Goal: Task Accomplishment & Management: Complete application form

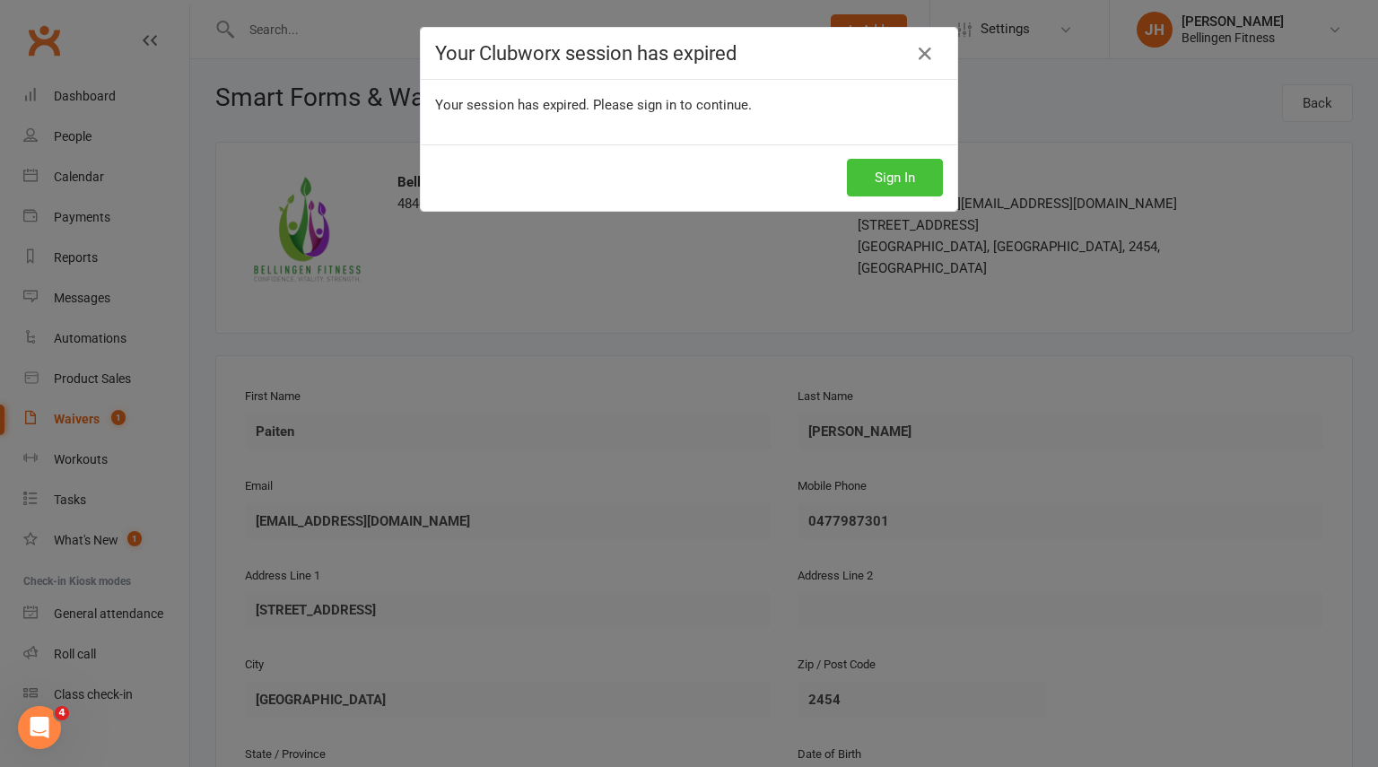
click at [890, 169] on button "Sign In" at bounding box center [895, 178] width 96 height 38
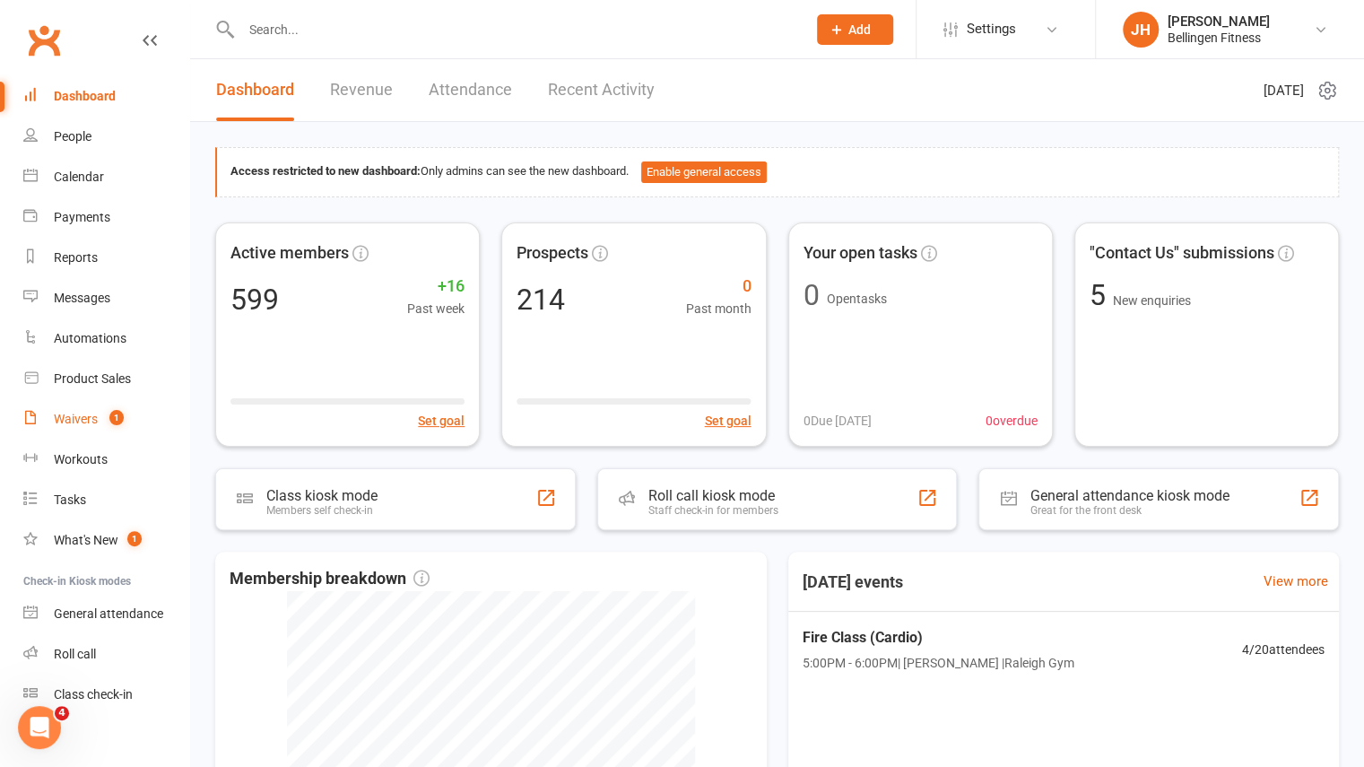
drag, startPoint x: 102, startPoint y: 422, endPoint x: 81, endPoint y: 417, distance: 22.0
click at [81, 417] on div "Waivers" at bounding box center [76, 419] width 44 height 14
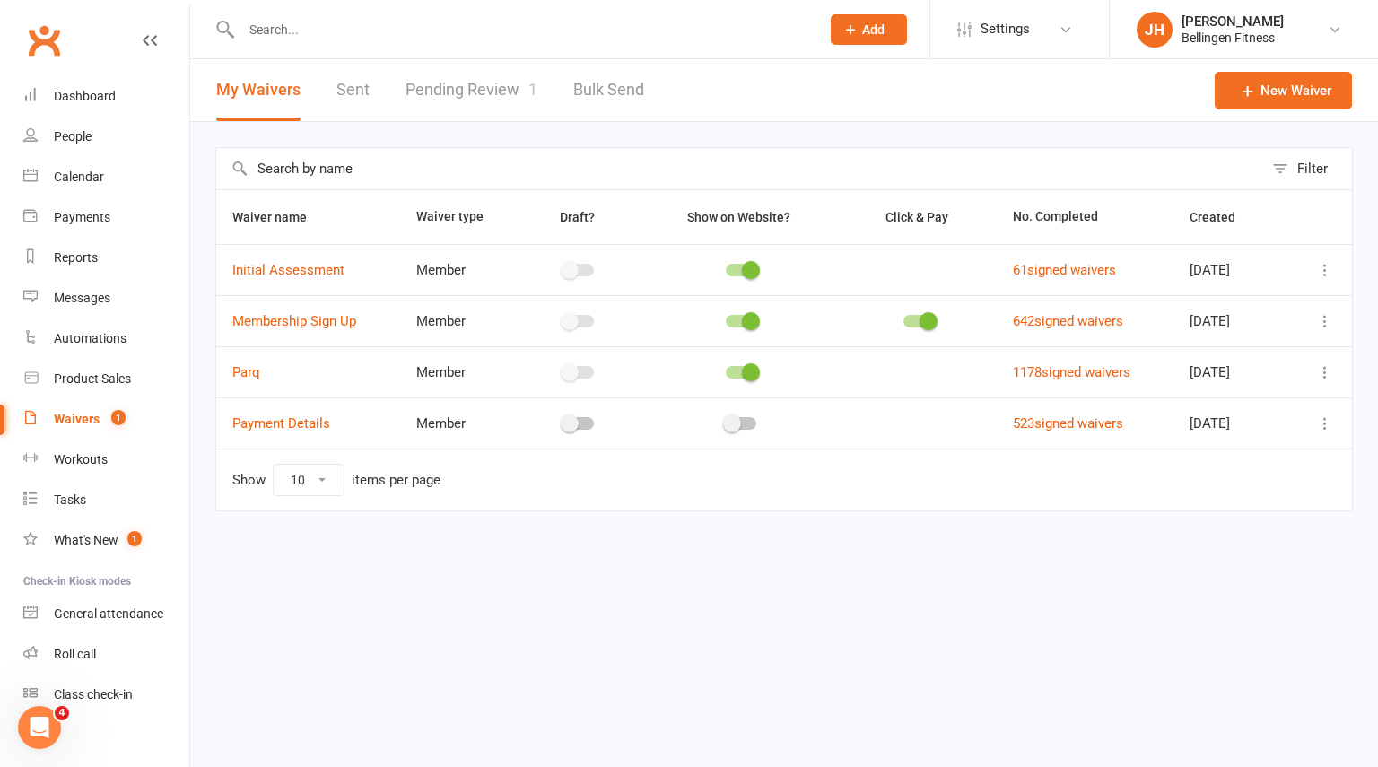
click at [498, 85] on link "Pending Review 1" at bounding box center [471, 90] width 132 height 62
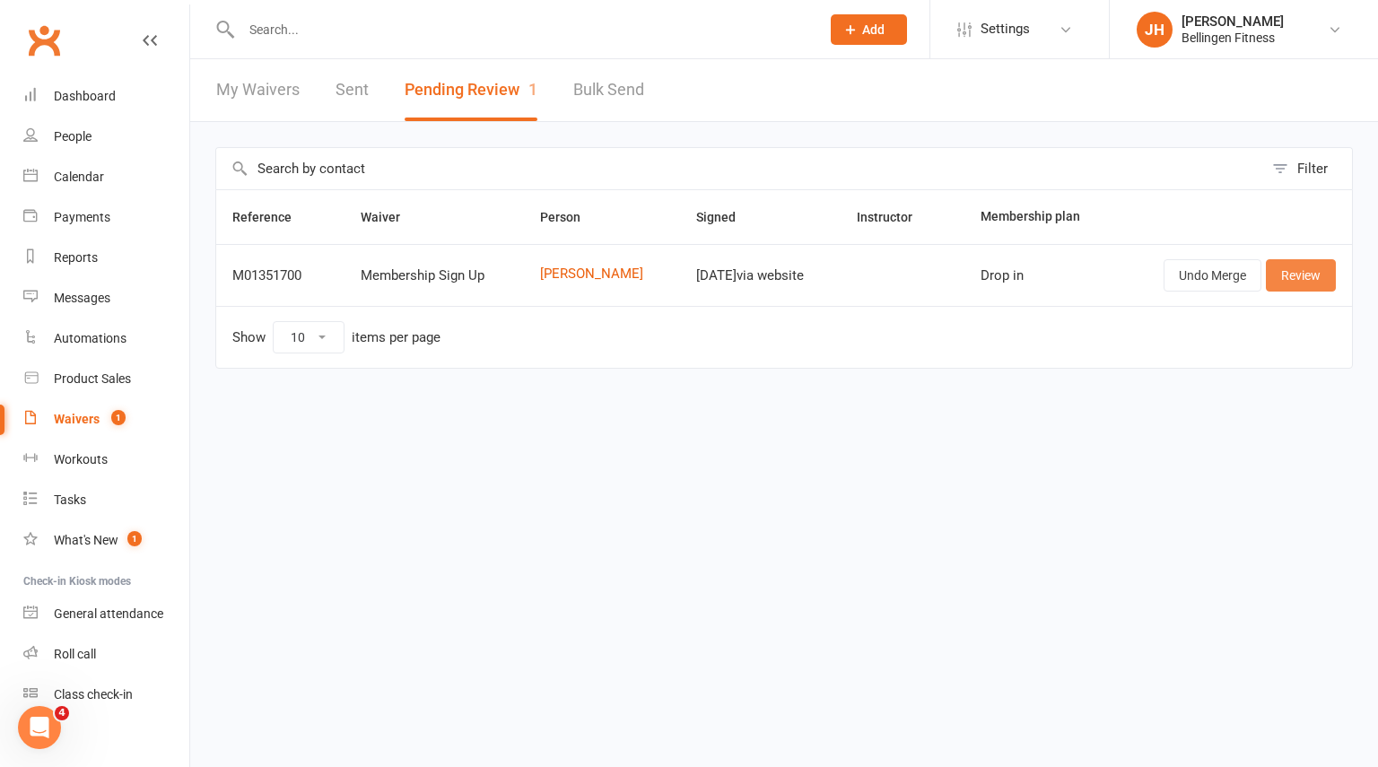
click at [1306, 286] on link "Review" at bounding box center [1301, 275] width 70 height 32
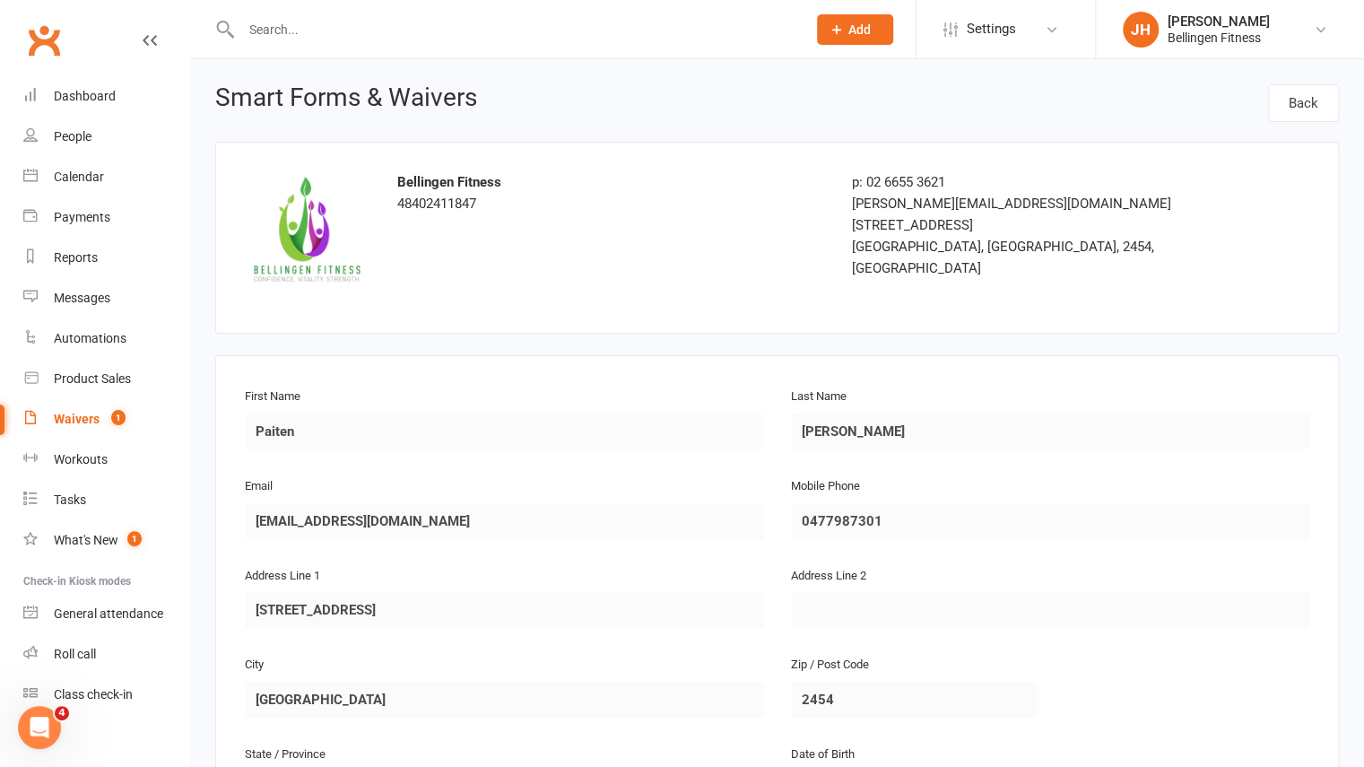
click at [303, 30] on input "text" at bounding box center [515, 29] width 558 height 25
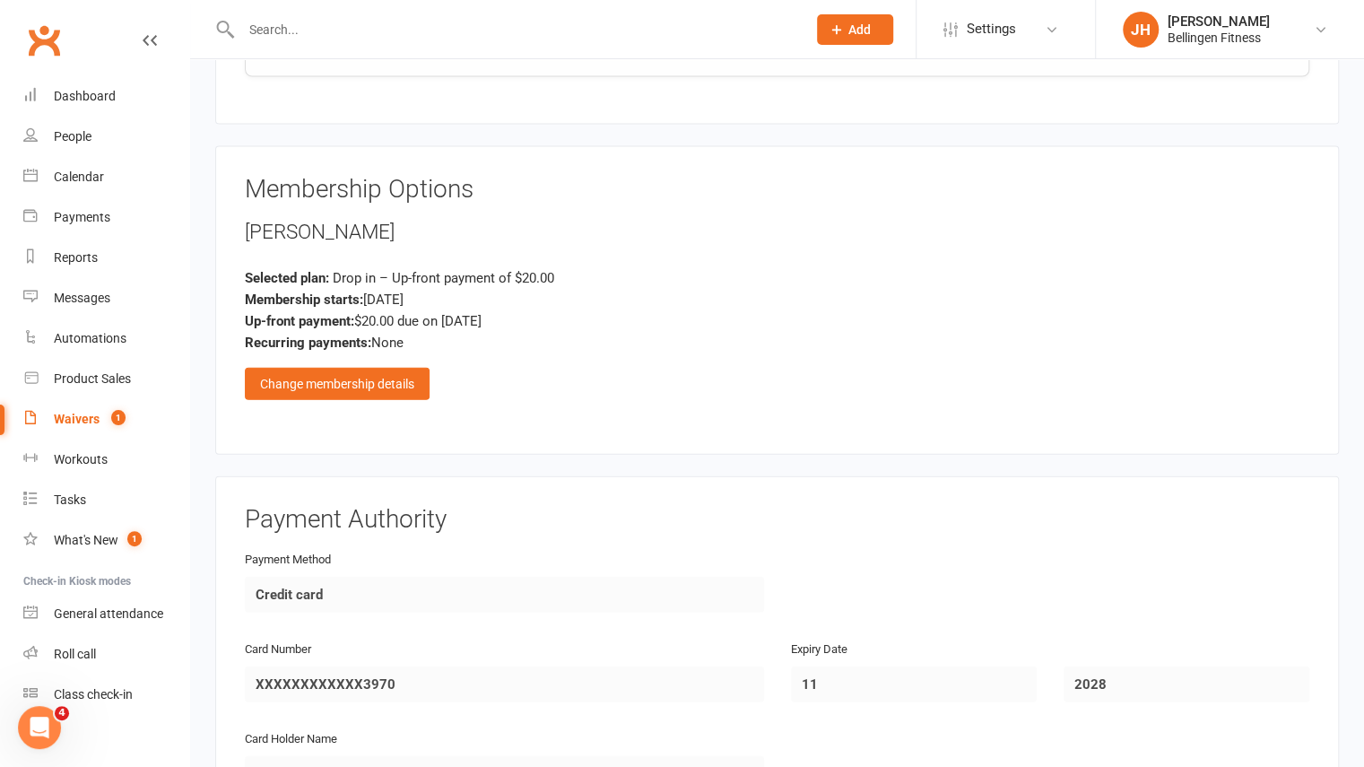
scroll to position [2606, 0]
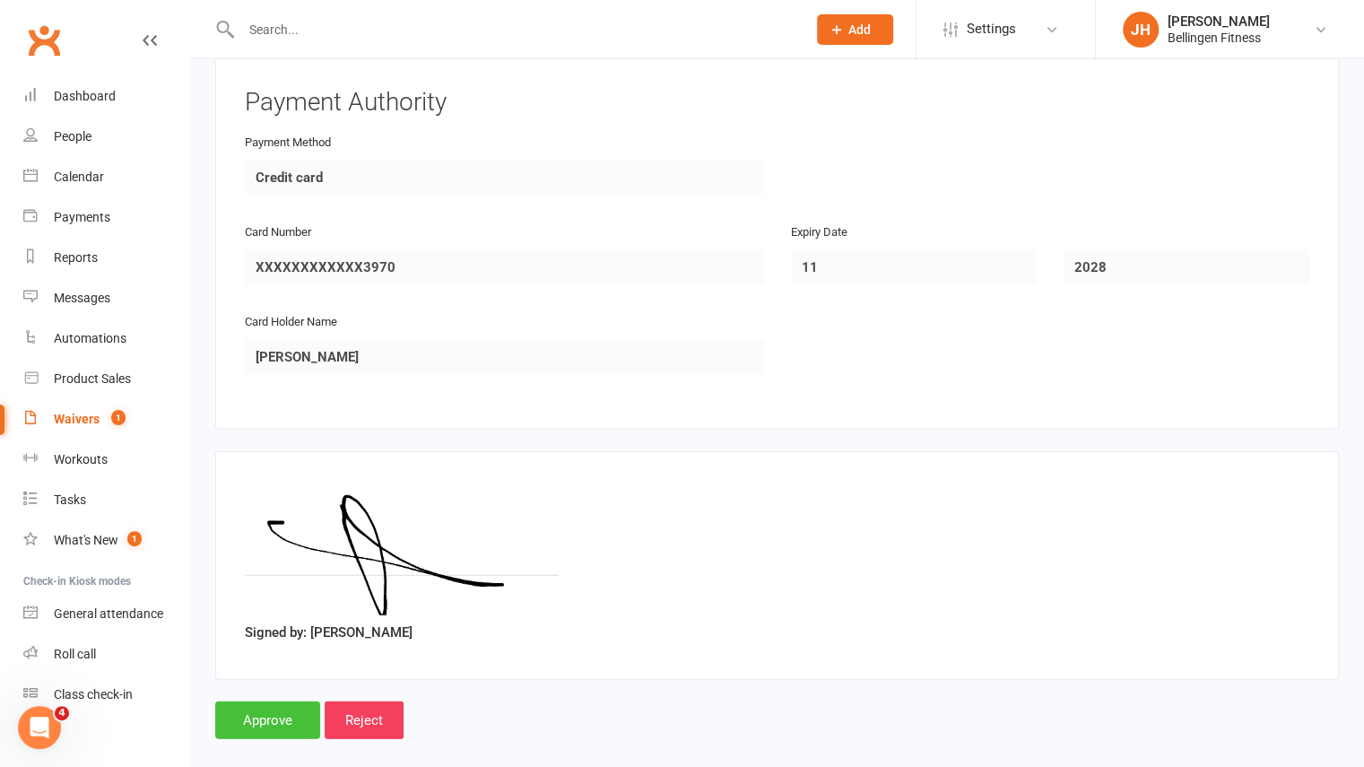
drag, startPoint x: 285, startPoint y: 668, endPoint x: 287, endPoint y: 708, distance: 39.5
click at [287, 708] on input "Approve" at bounding box center [267, 720] width 105 height 38
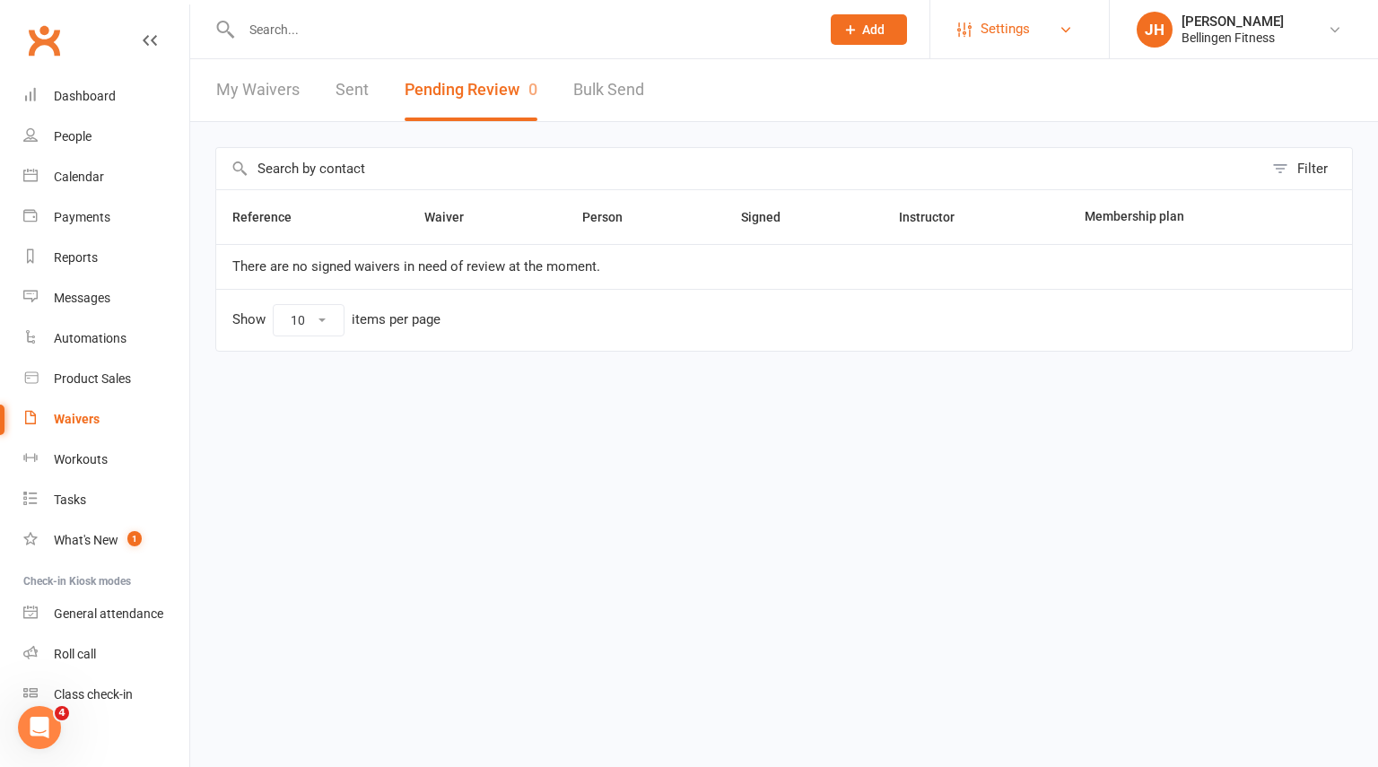
click at [1015, 27] on span "Settings" at bounding box center [1004, 29] width 49 height 40
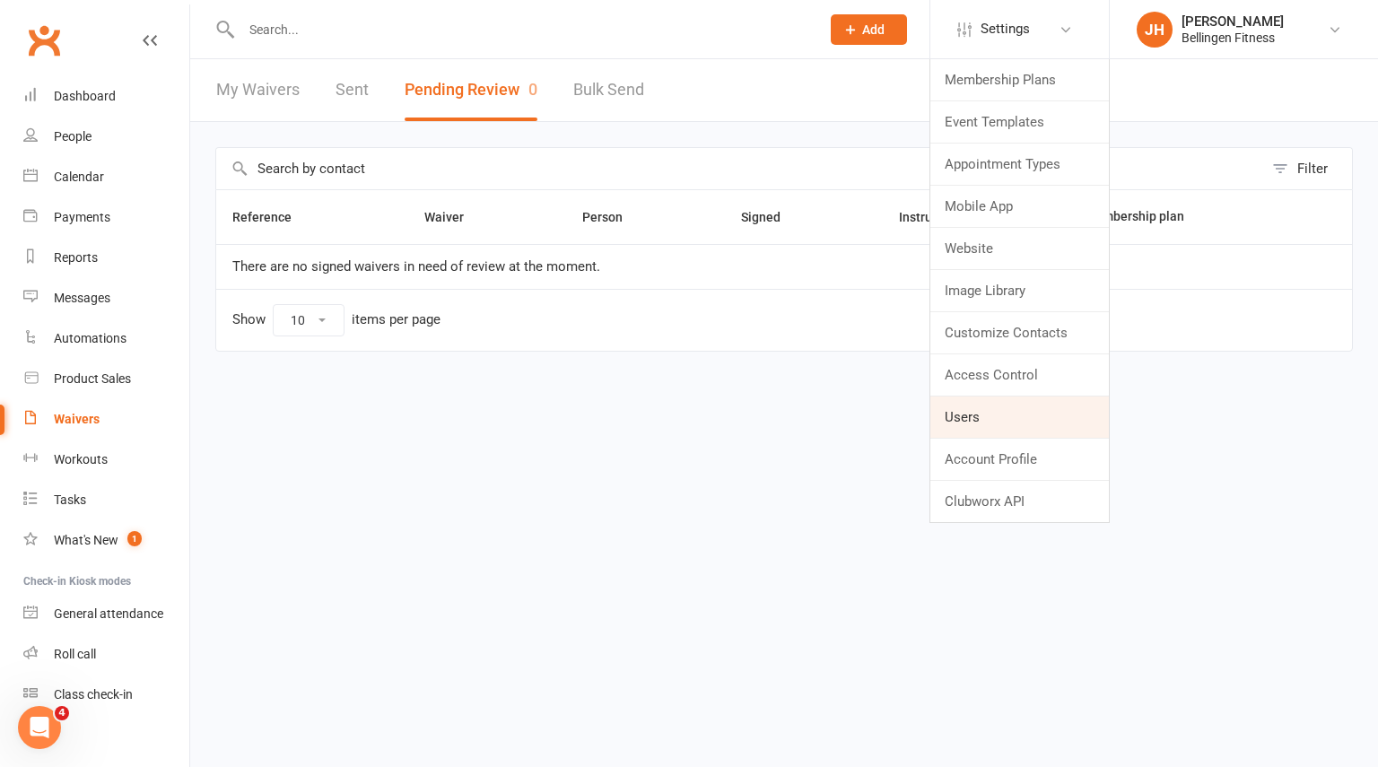
click at [994, 409] on link "Users" at bounding box center [1019, 416] width 178 height 41
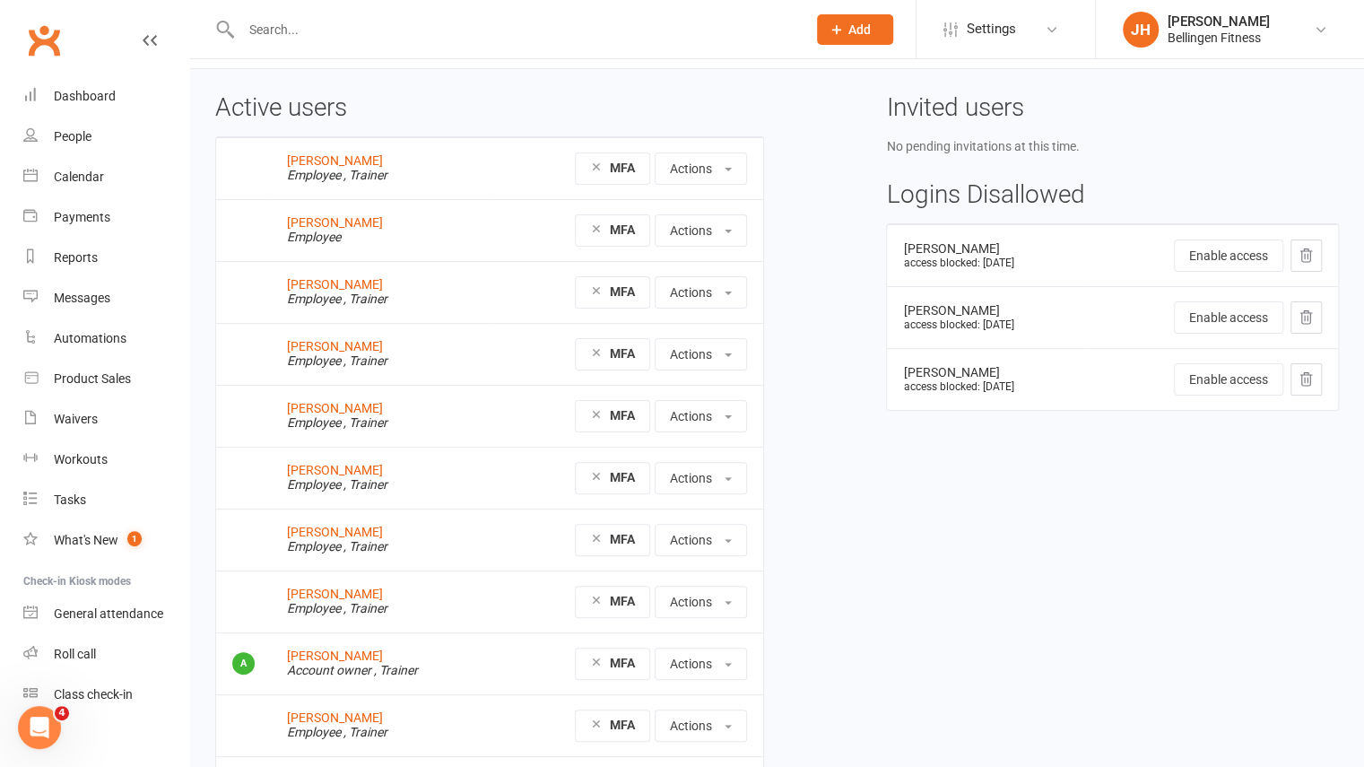
scroll to position [170, 0]
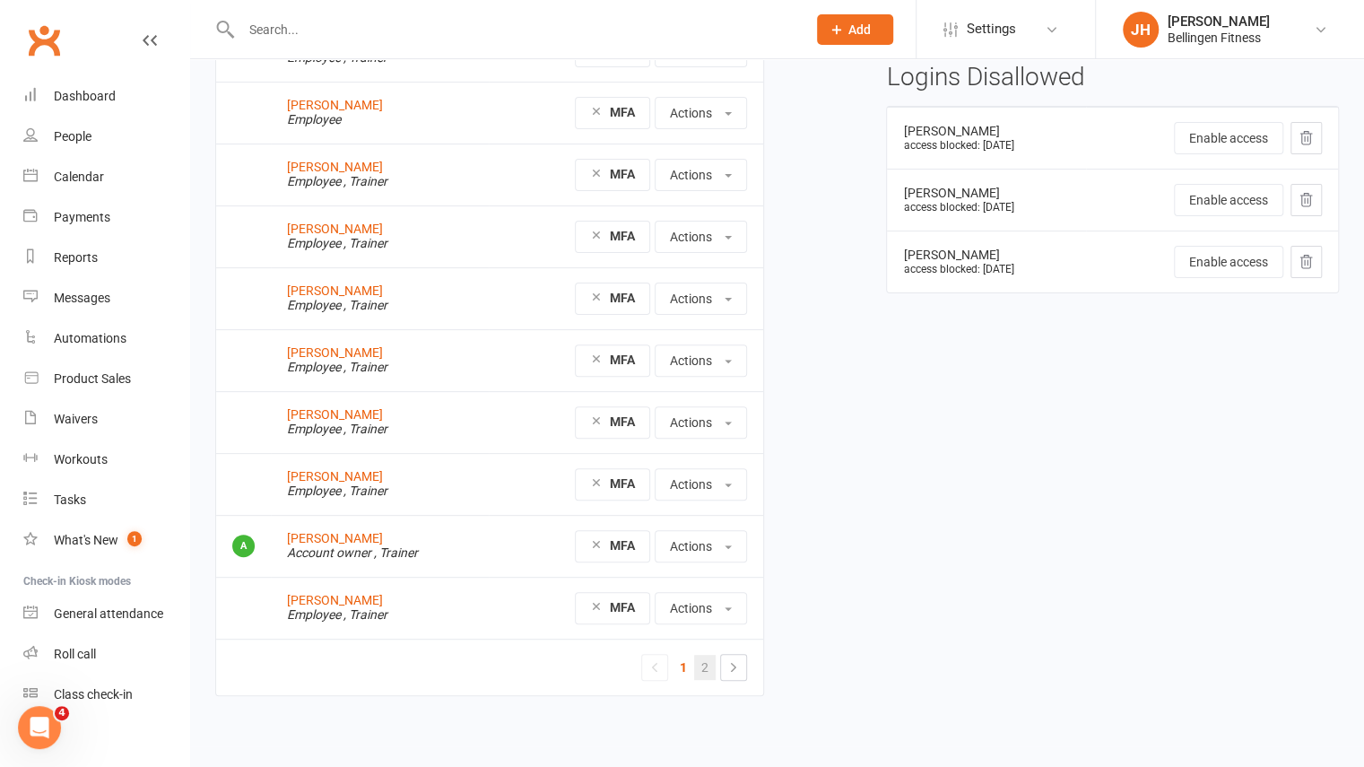
click at [700, 663] on link "2" at bounding box center [705, 667] width 22 height 25
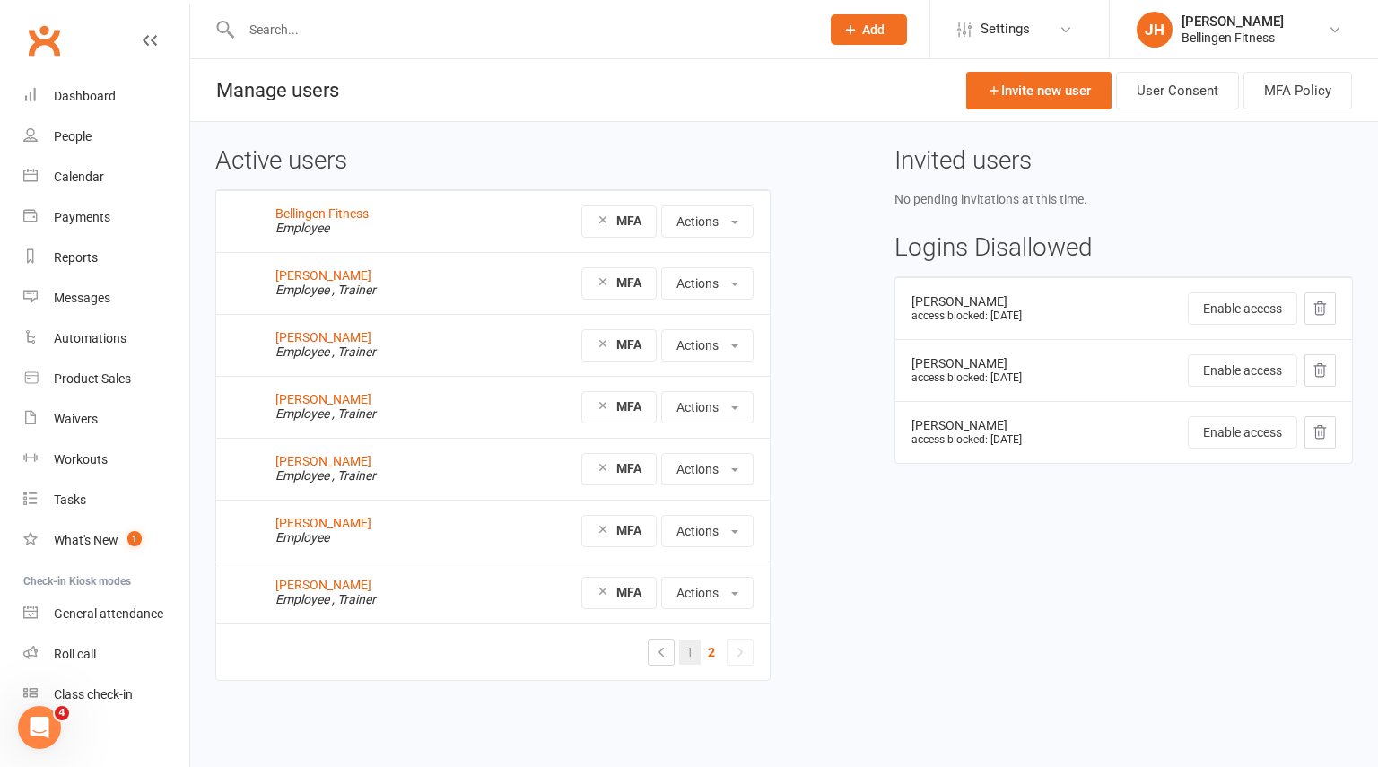
click at [685, 654] on link "1" at bounding box center [690, 651] width 22 height 25
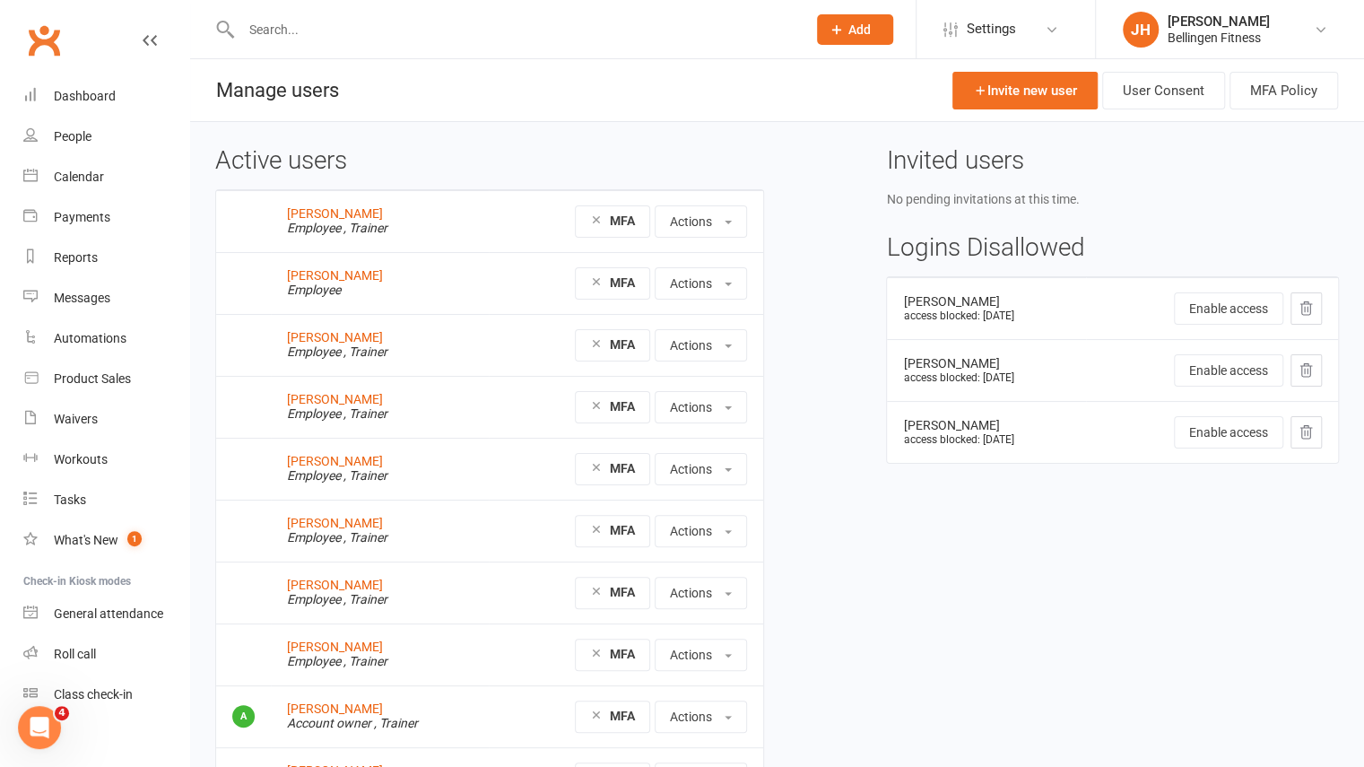
click at [865, 559] on div "Active users Charli Armstrong Employee , Trainer MFA Actions View profile Edit …" at bounding box center [777, 519] width 1151 height 744
click at [96, 550] on link "What's New 1" at bounding box center [106, 540] width 166 height 40
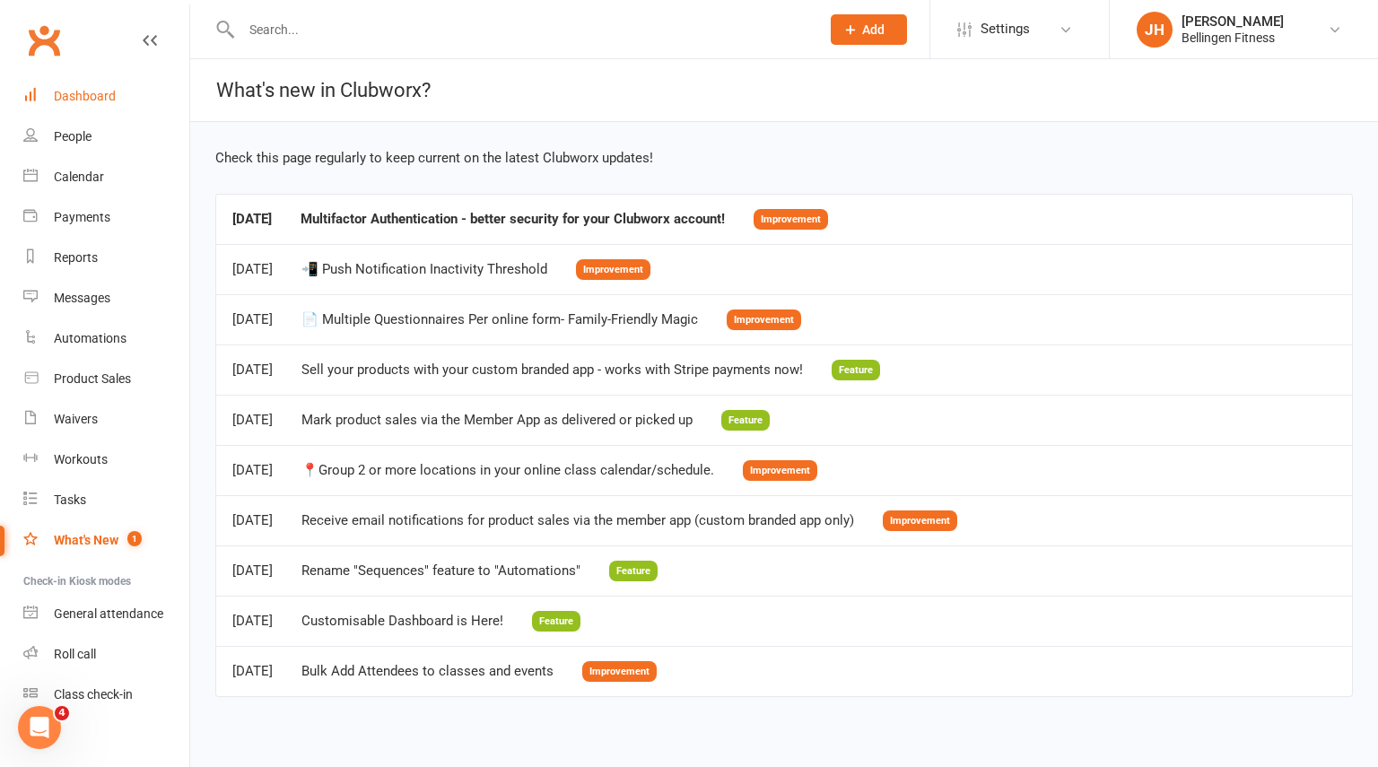
click at [84, 100] on div "Dashboard" at bounding box center [85, 96] width 62 height 14
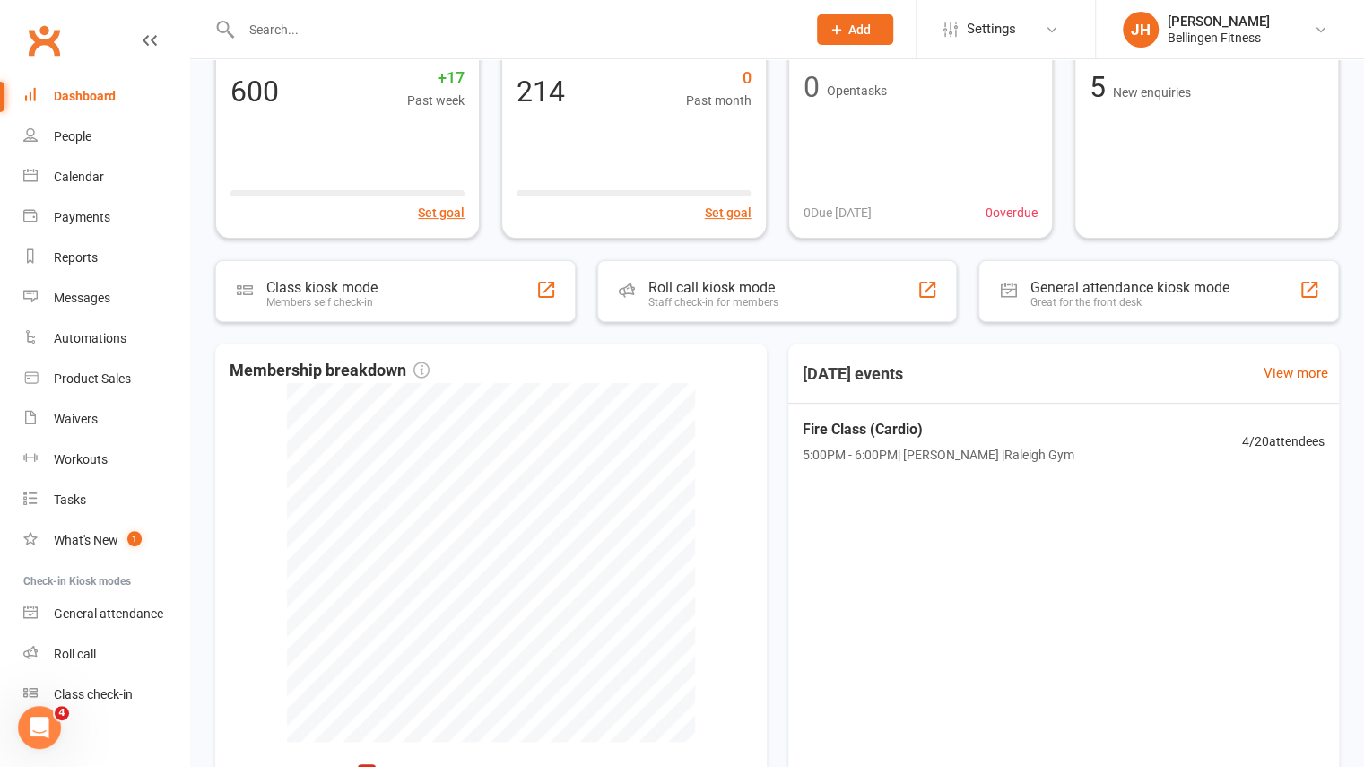
scroll to position [216, 0]
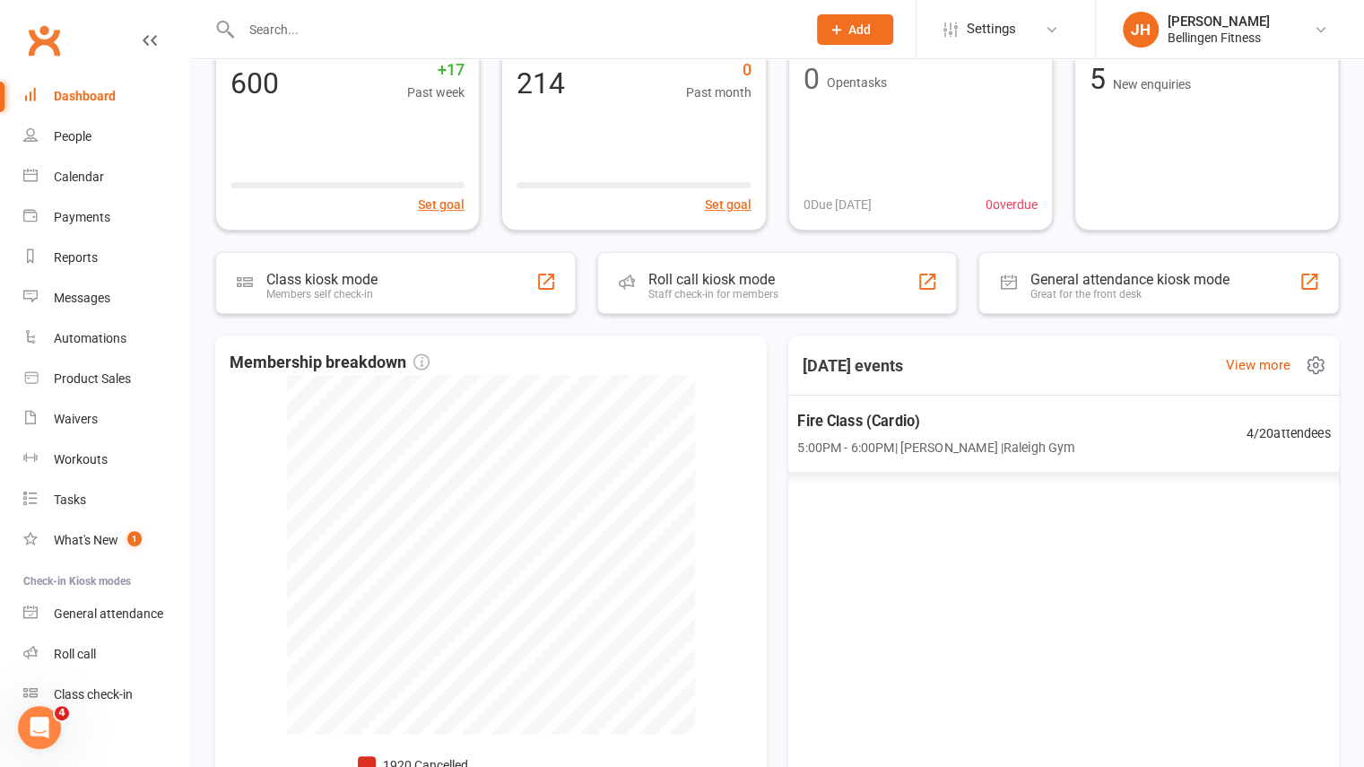
click at [944, 465] on div "Fire Class (Cardio) 5:00PM - 6:00PM | Jess Howarth | Raleigh Gym 4 / 20 attende…" at bounding box center [1063, 433] width 577 height 77
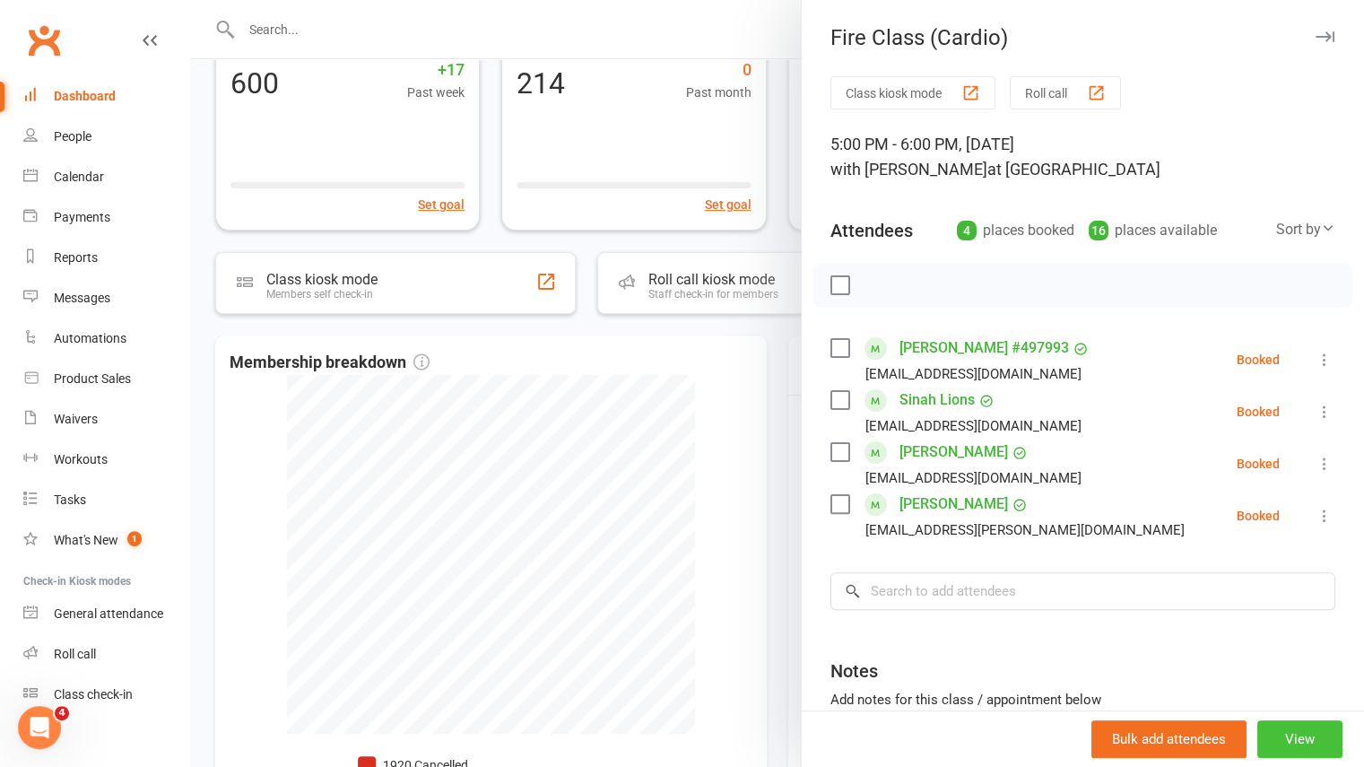
click at [1269, 740] on button "View" at bounding box center [1299, 739] width 85 height 38
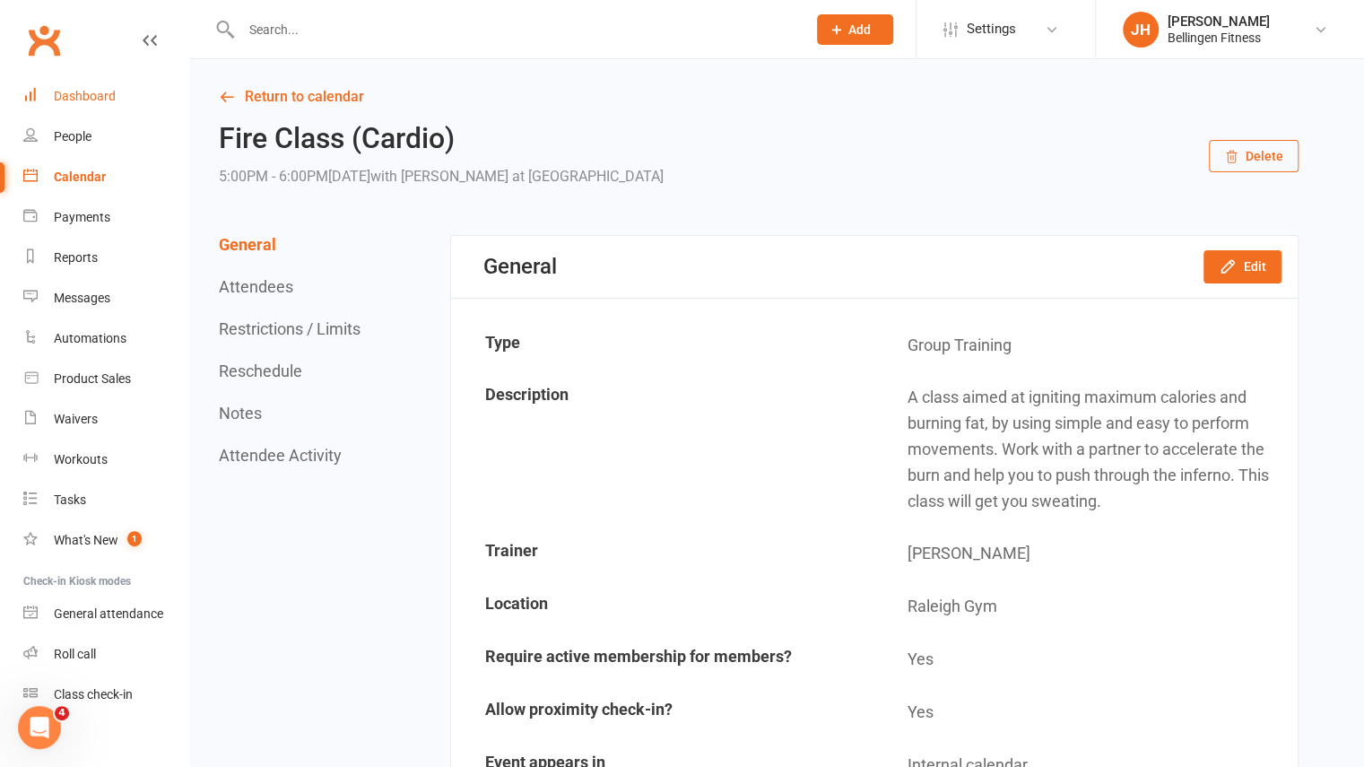
click at [90, 101] on div "Dashboard" at bounding box center [85, 96] width 62 height 14
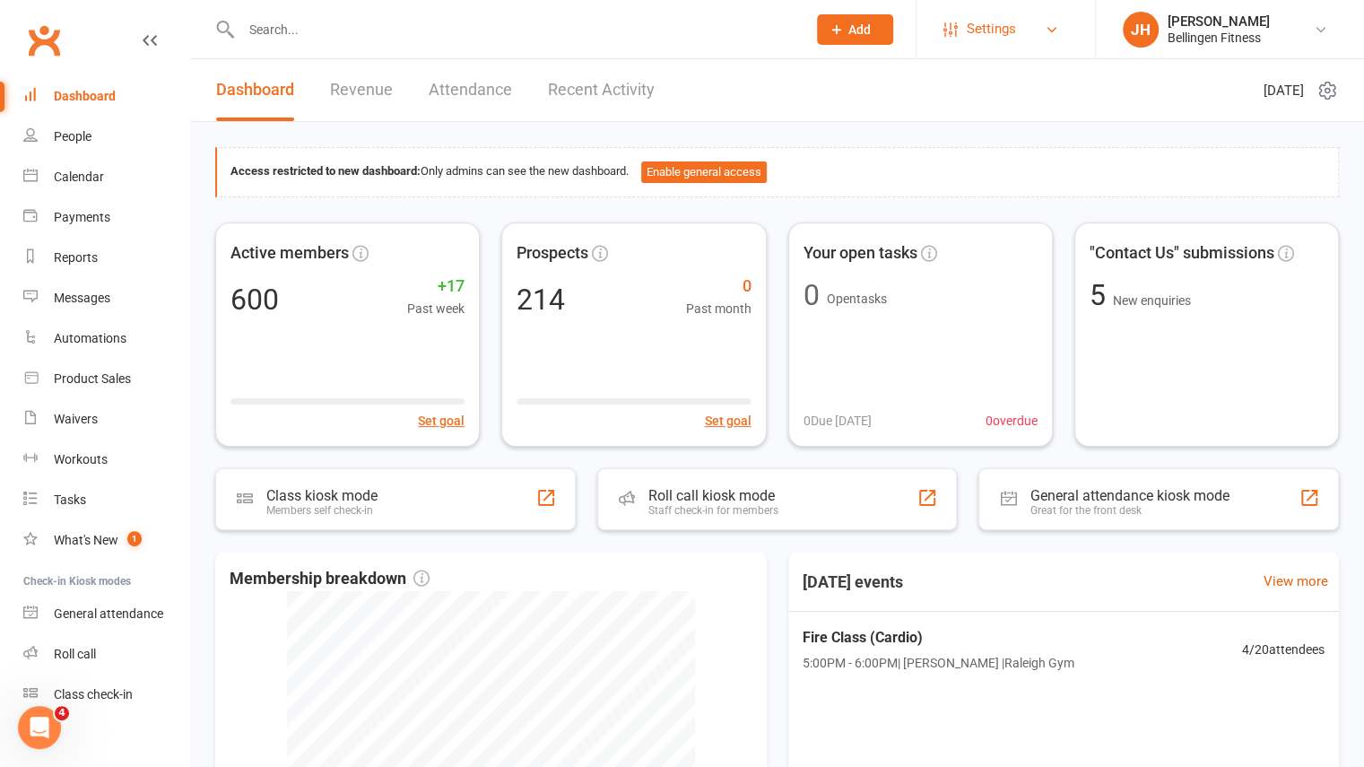
click at [1037, 33] on link "Settings" at bounding box center [1006, 29] width 125 height 40
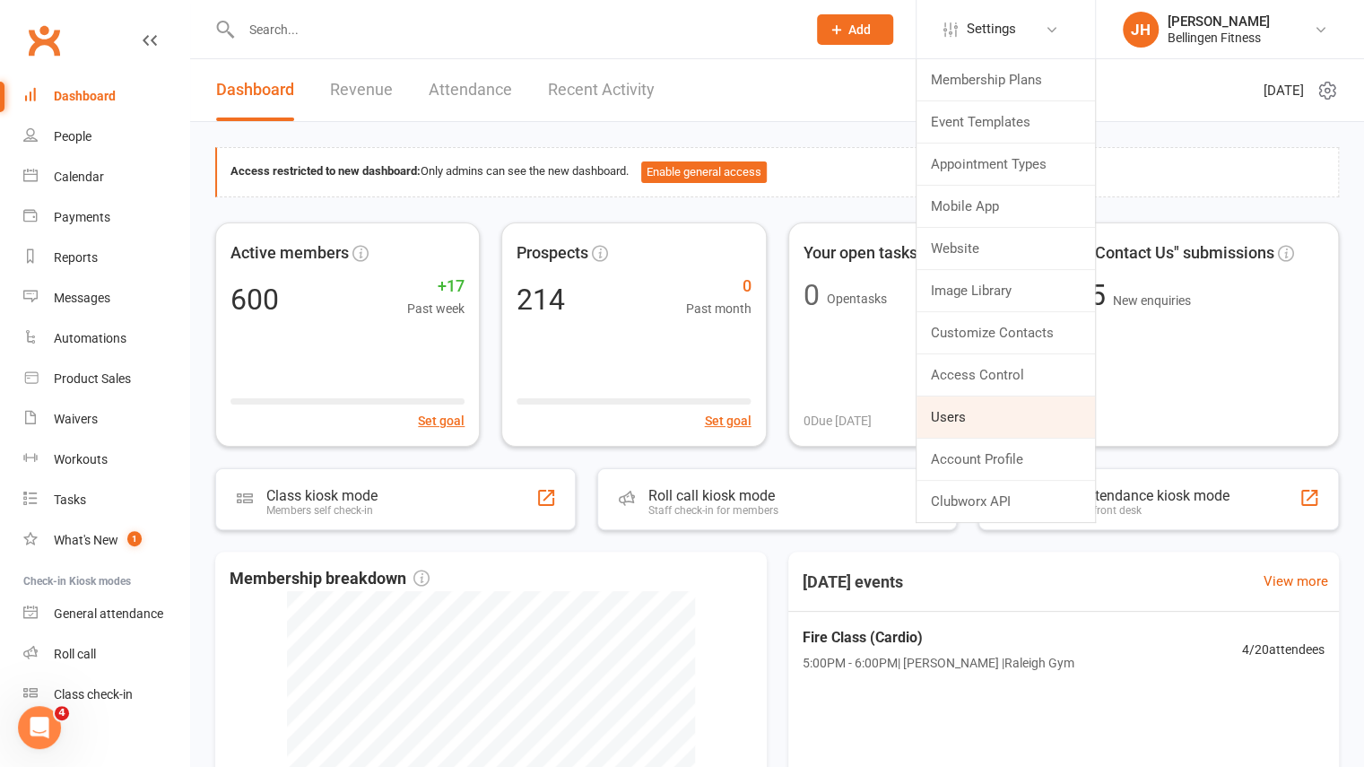
click at [967, 413] on link "Users" at bounding box center [1006, 416] width 178 height 41
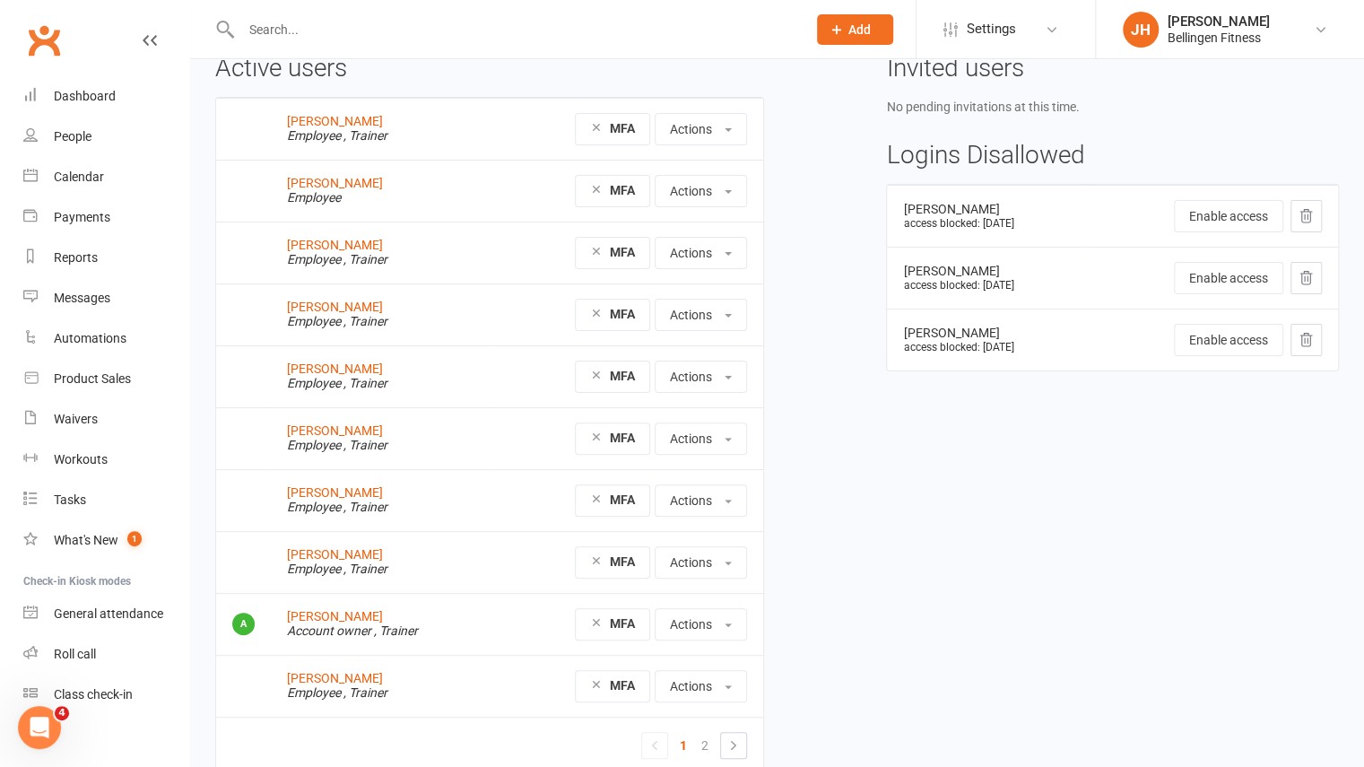
scroll to position [170, 0]
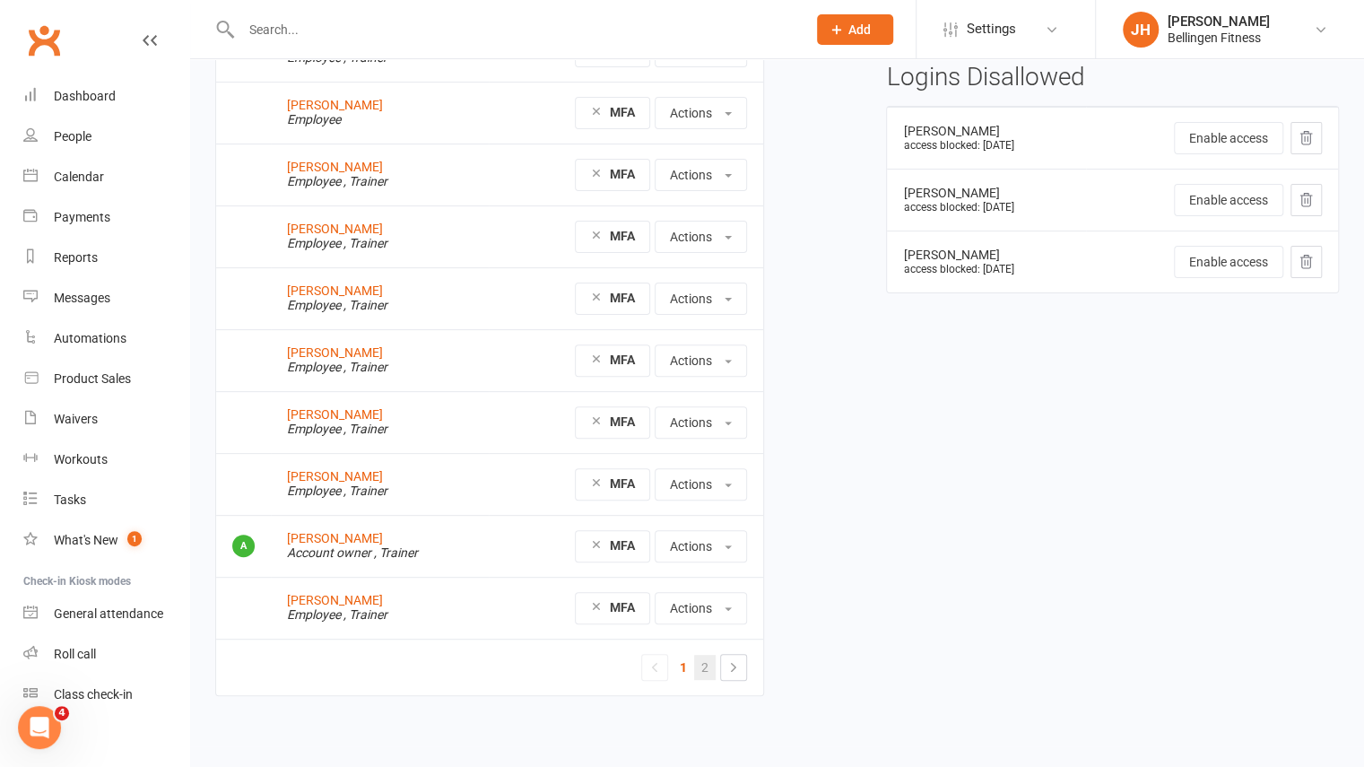
click at [707, 667] on link "2" at bounding box center [705, 667] width 22 height 25
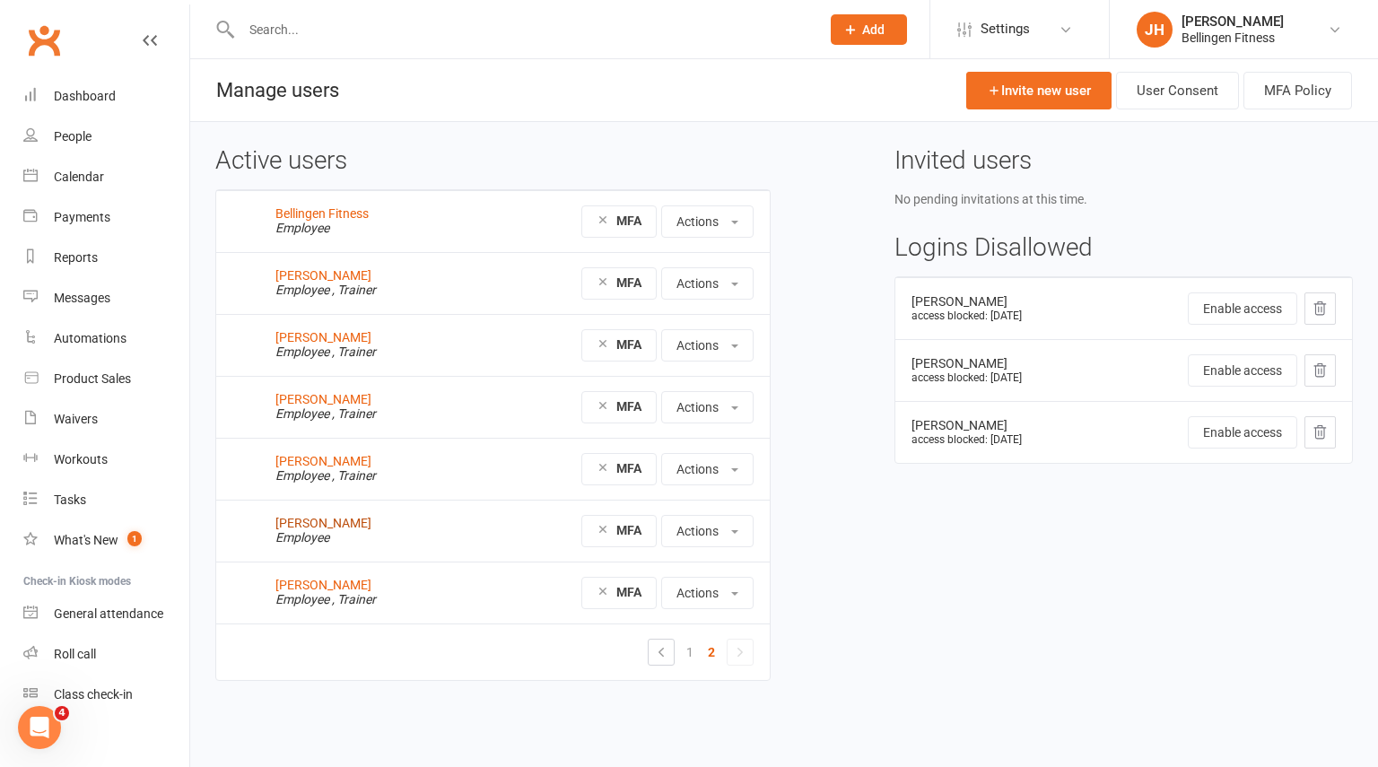
click at [336, 524] on link "[PERSON_NAME]" at bounding box center [323, 523] width 96 height 14
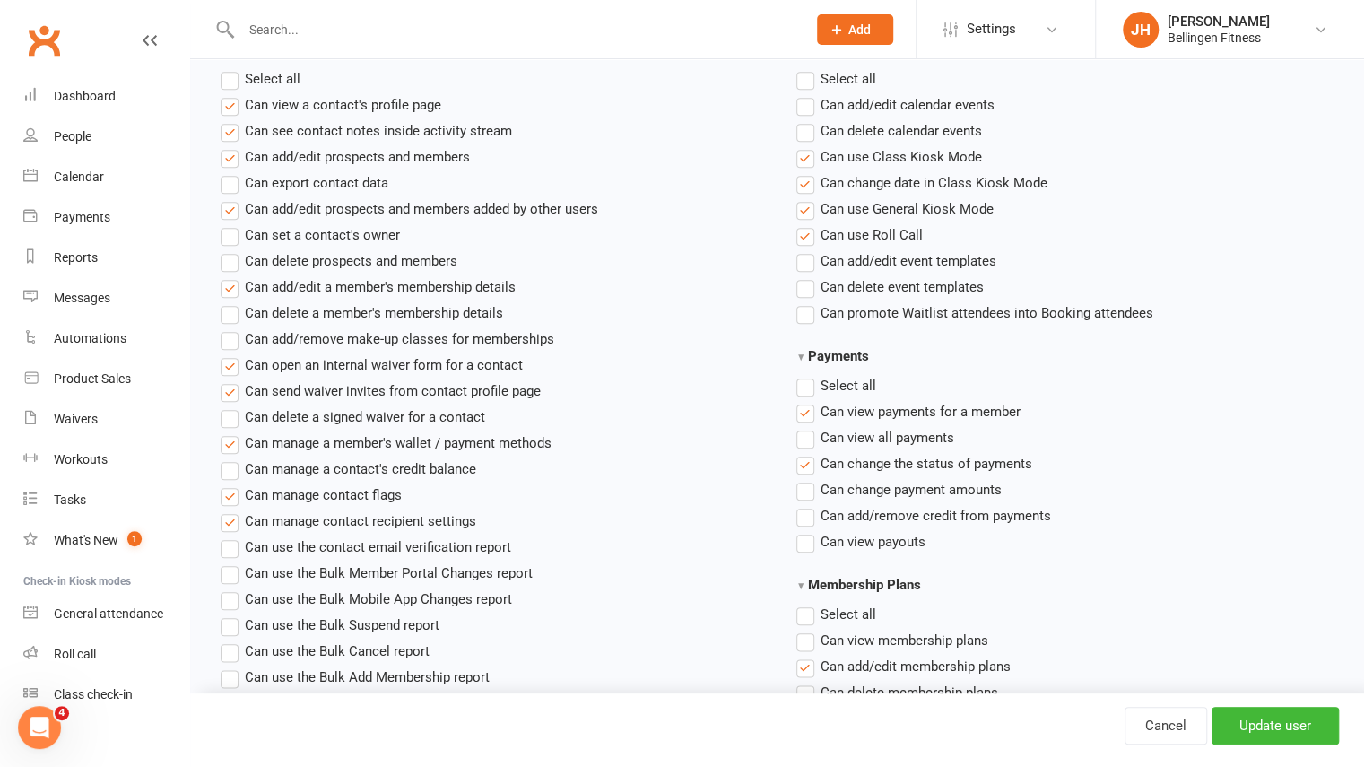
scroll to position [882, 0]
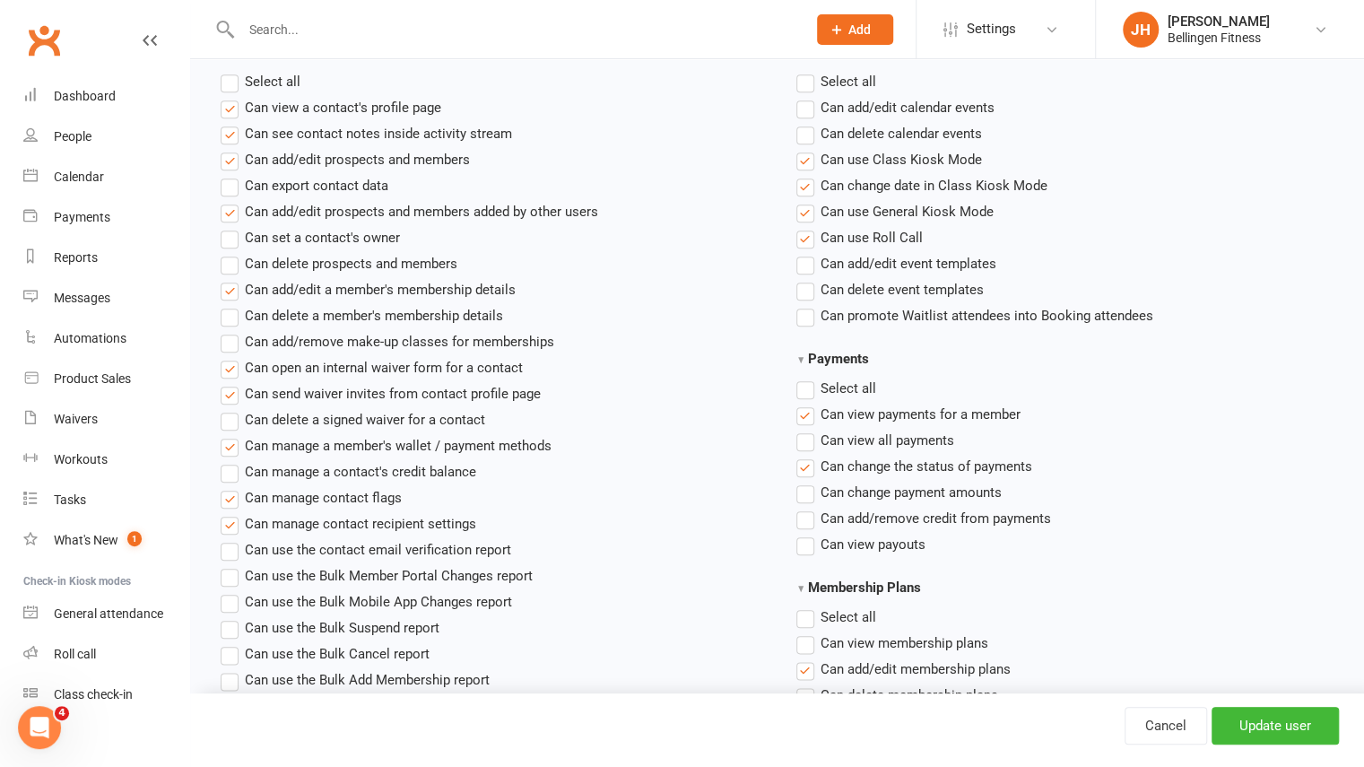
click at [231, 316] on label"] "Can delete a member's membership details" at bounding box center [362, 316] width 283 height 22
click at [231, 305] on input "Can delete a member's membership details" at bounding box center [227, 305] width 12 height 0
click at [1261, 732] on input "Update user" at bounding box center [1275, 726] width 127 height 38
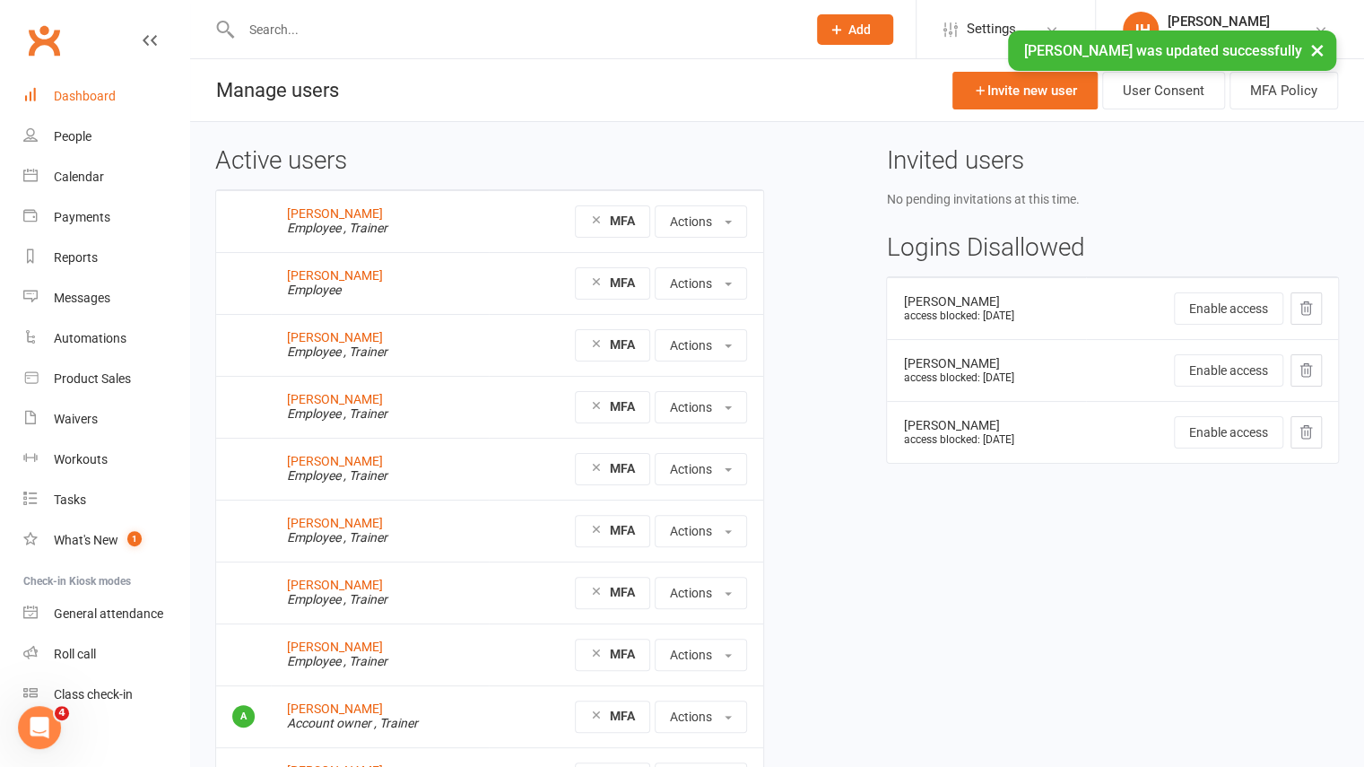
click at [109, 105] on link "Dashboard" at bounding box center [106, 96] width 166 height 40
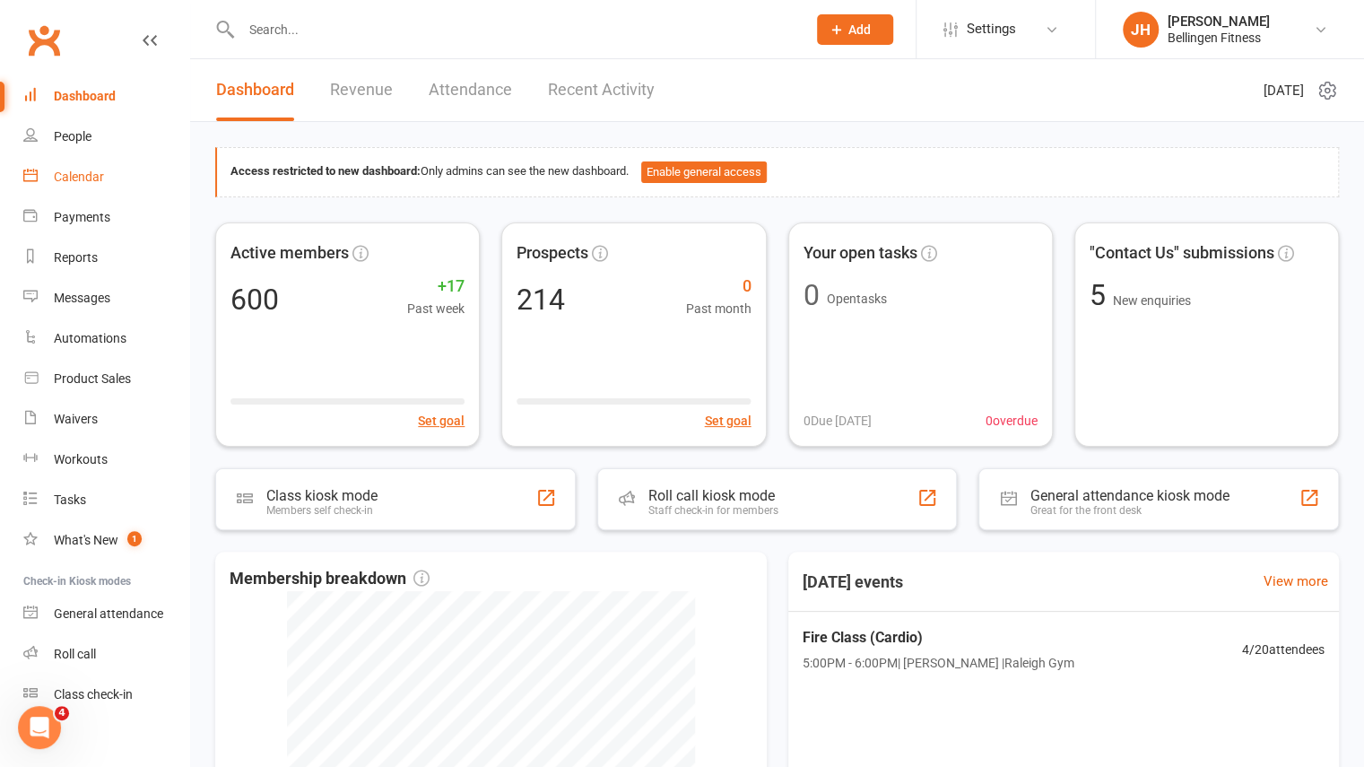
click at [89, 186] on link "Calendar" at bounding box center [106, 177] width 166 height 40
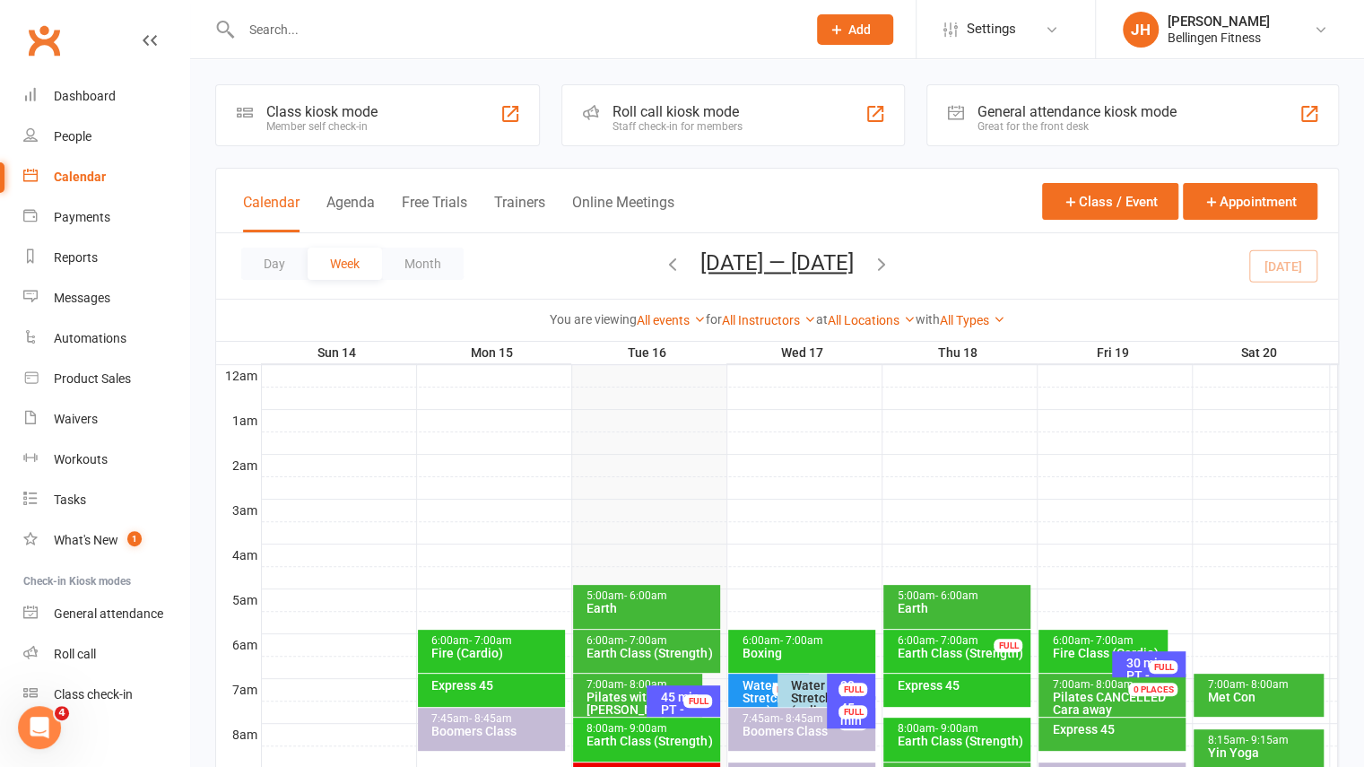
click at [889, 268] on icon "button" at bounding box center [882, 264] width 20 height 20
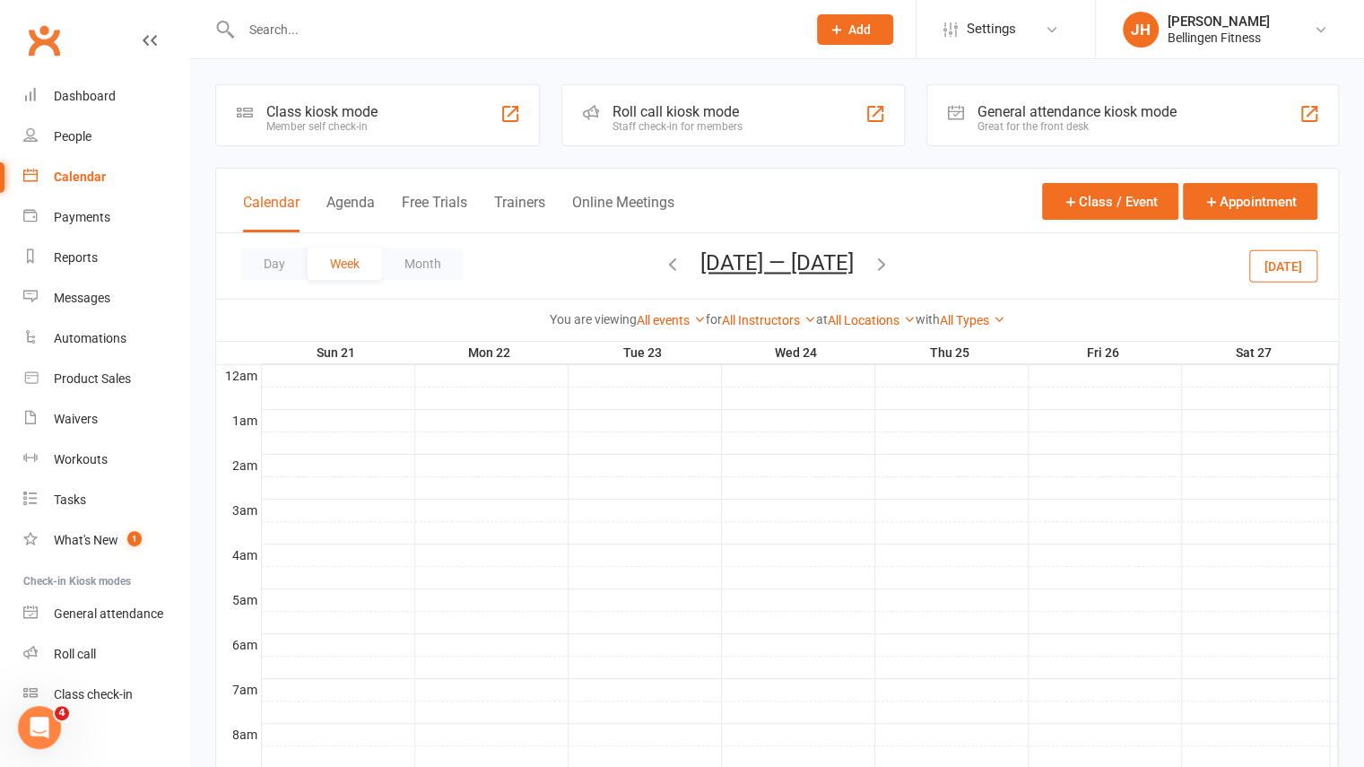
click at [0, 0] on div "Loading" at bounding box center [0, 0] width 0 height 0
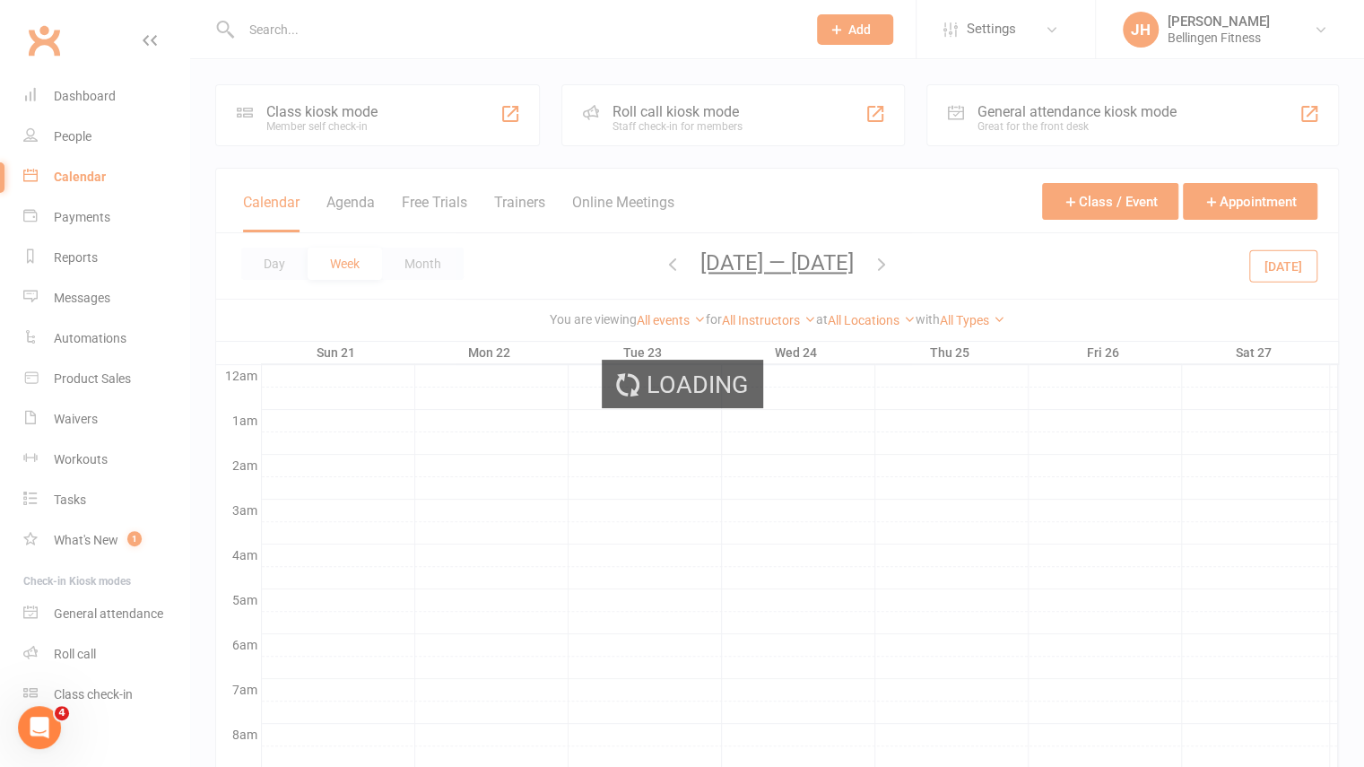
click at [889, 268] on div "Loading" at bounding box center [682, 383] width 1364 height 767
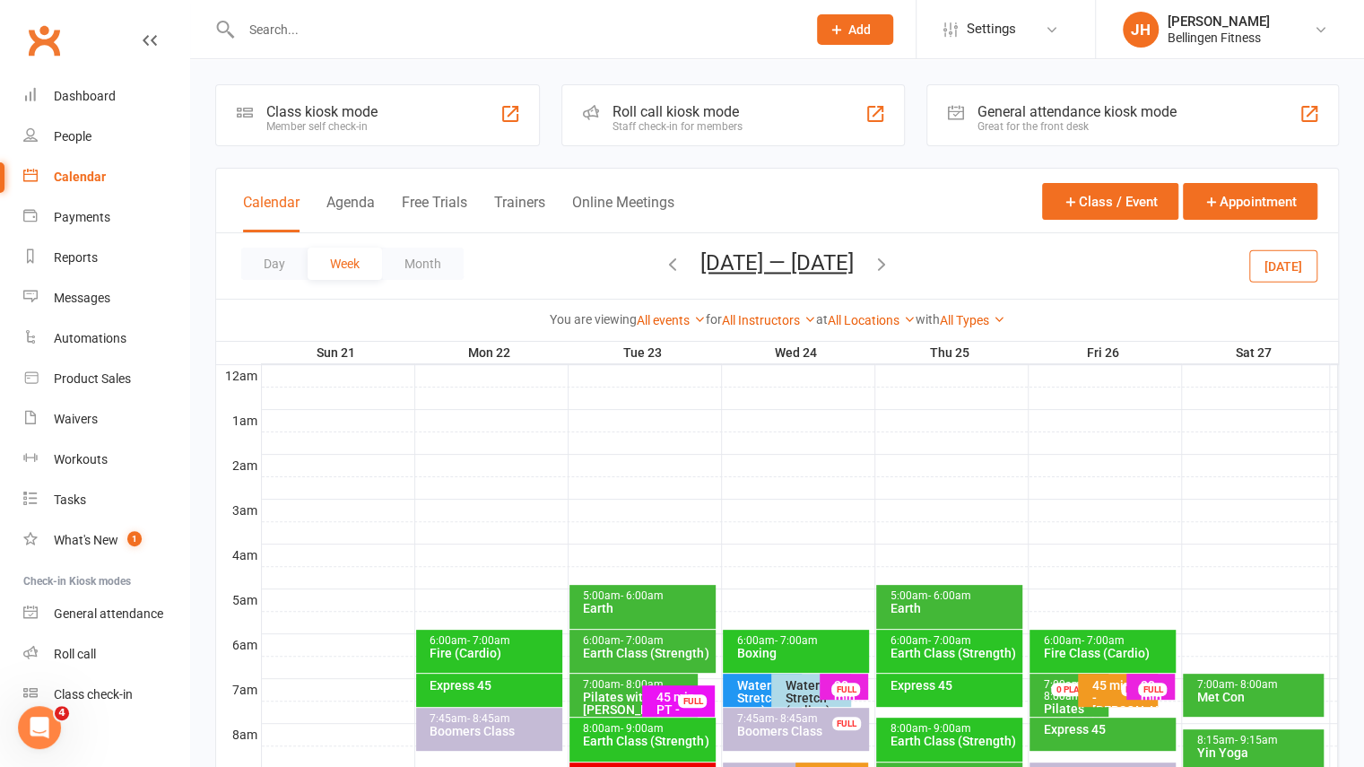
click at [889, 268] on icon "button" at bounding box center [882, 264] width 20 height 20
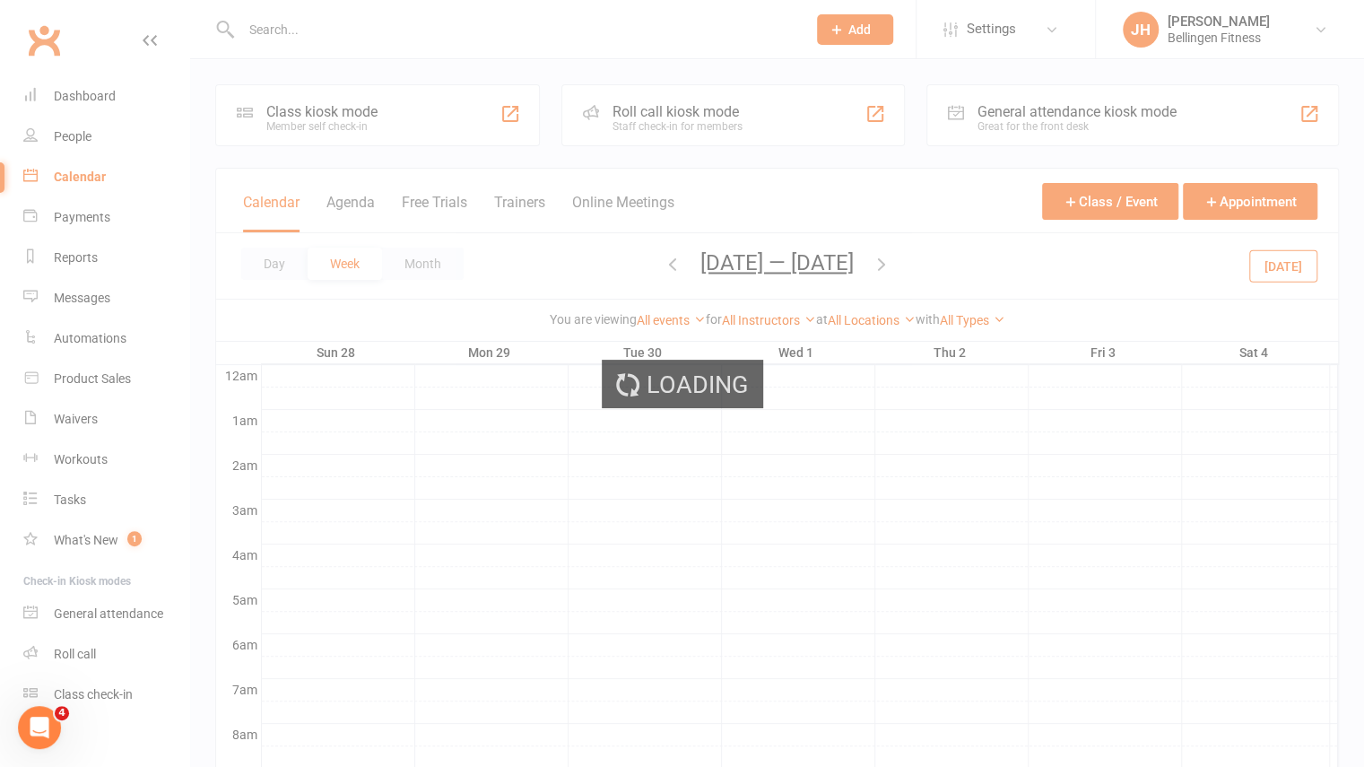
click at [889, 268] on div "Loading" at bounding box center [682, 383] width 1364 height 767
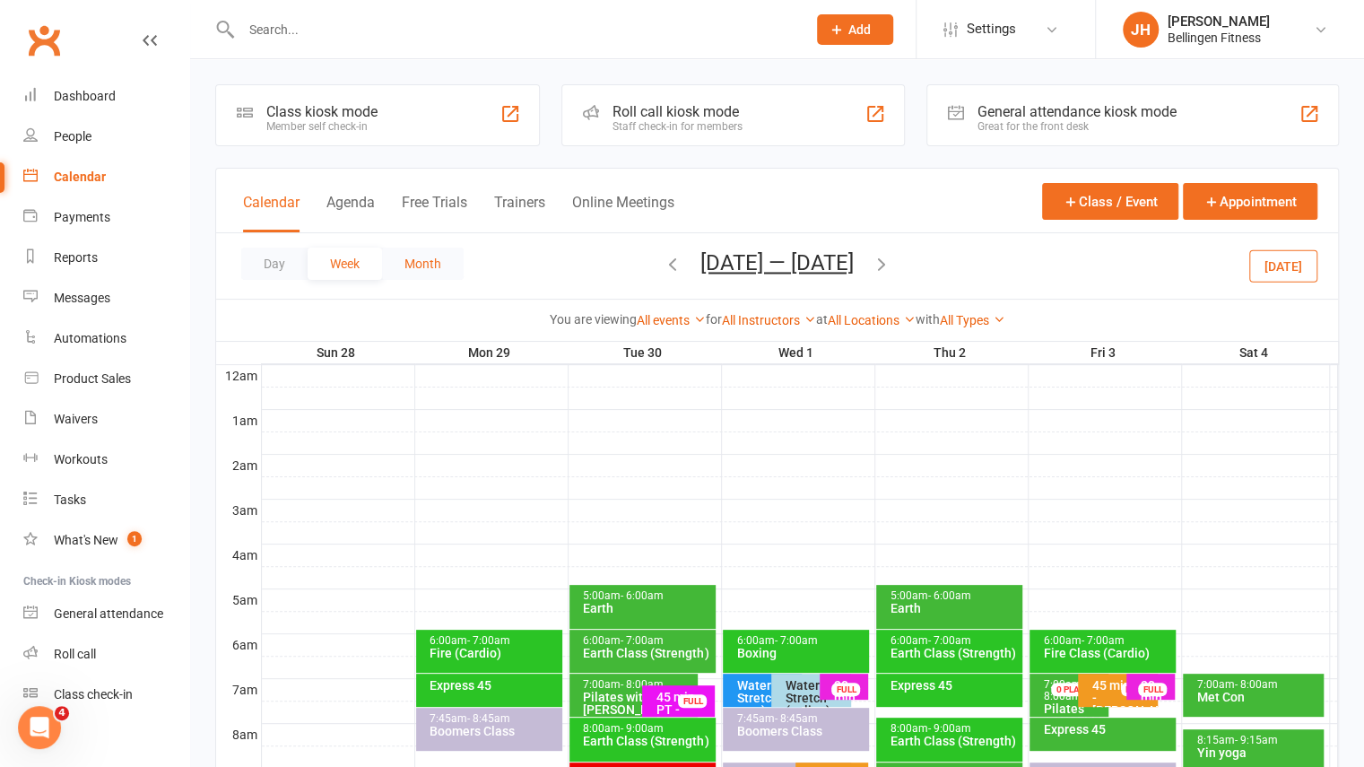
click at [413, 261] on button "Month" at bounding box center [423, 264] width 82 height 32
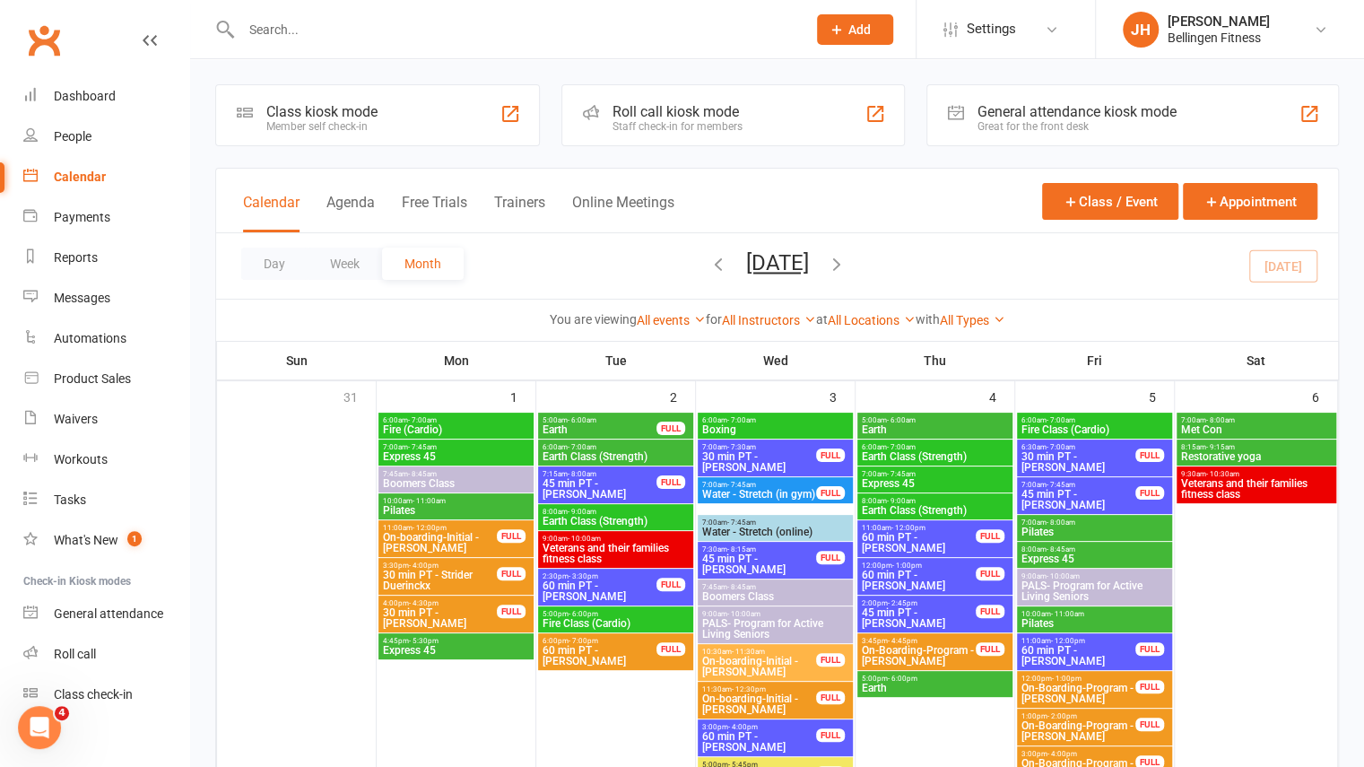
click at [847, 263] on icon "button" at bounding box center [837, 264] width 20 height 20
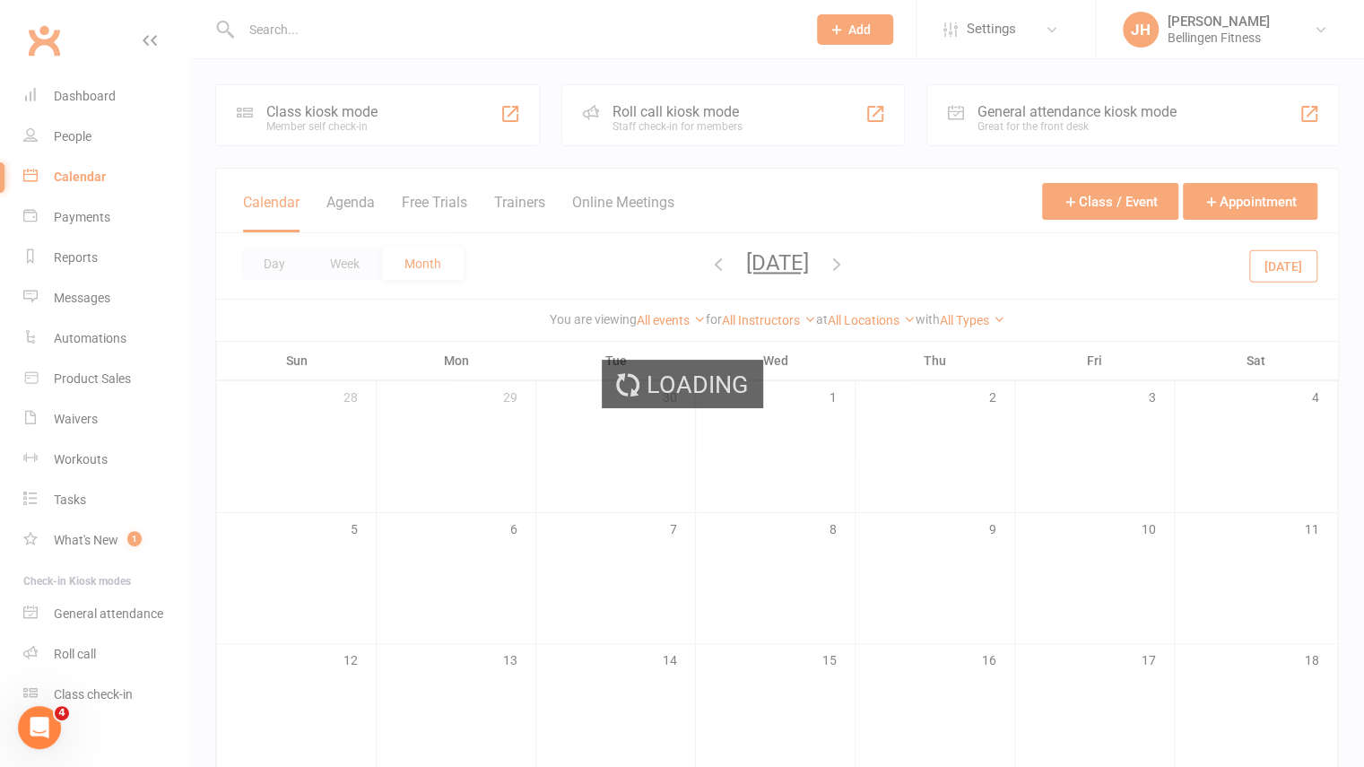
click at [886, 263] on div "Loading" at bounding box center [682, 383] width 1364 height 767
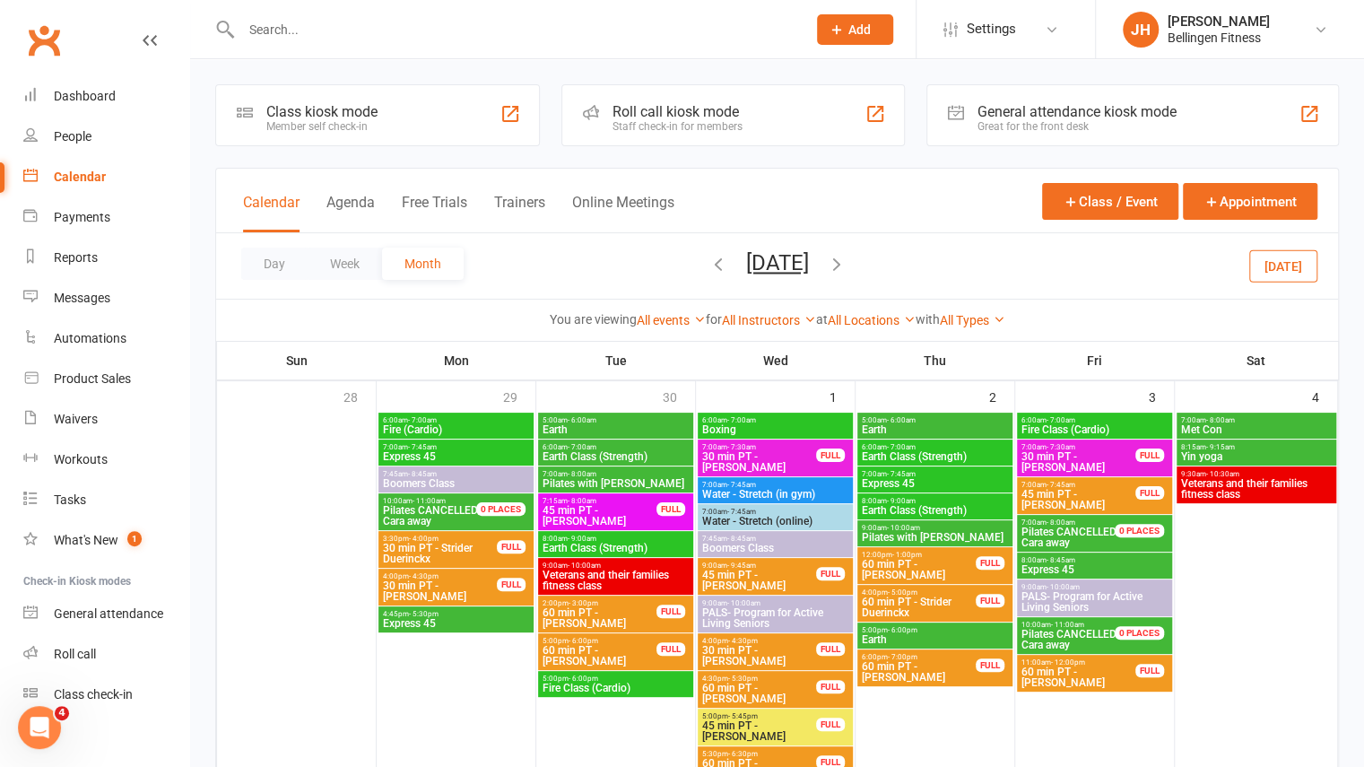
click at [847, 269] on icon "button" at bounding box center [837, 264] width 20 height 20
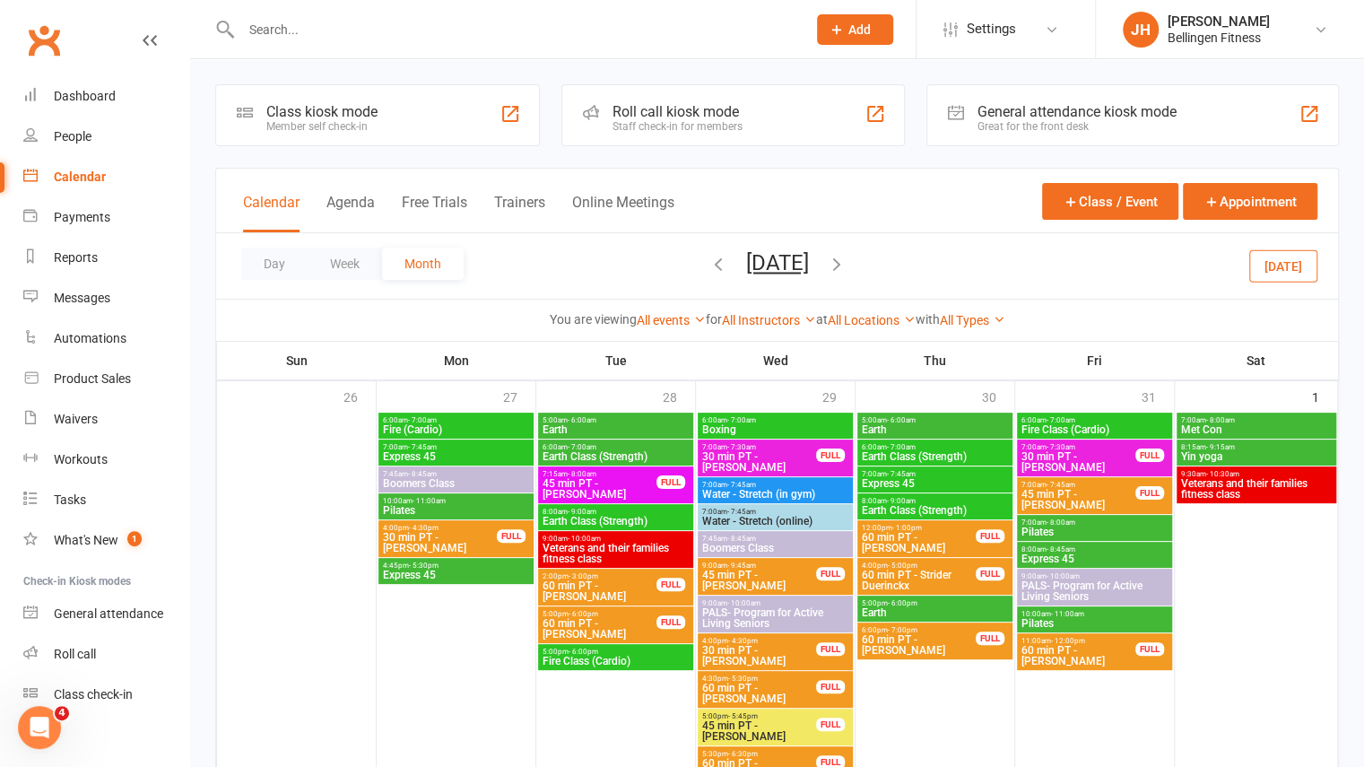
click at [596, 483] on span "45 min PT - [PERSON_NAME]" at bounding box center [600, 489] width 116 height 22
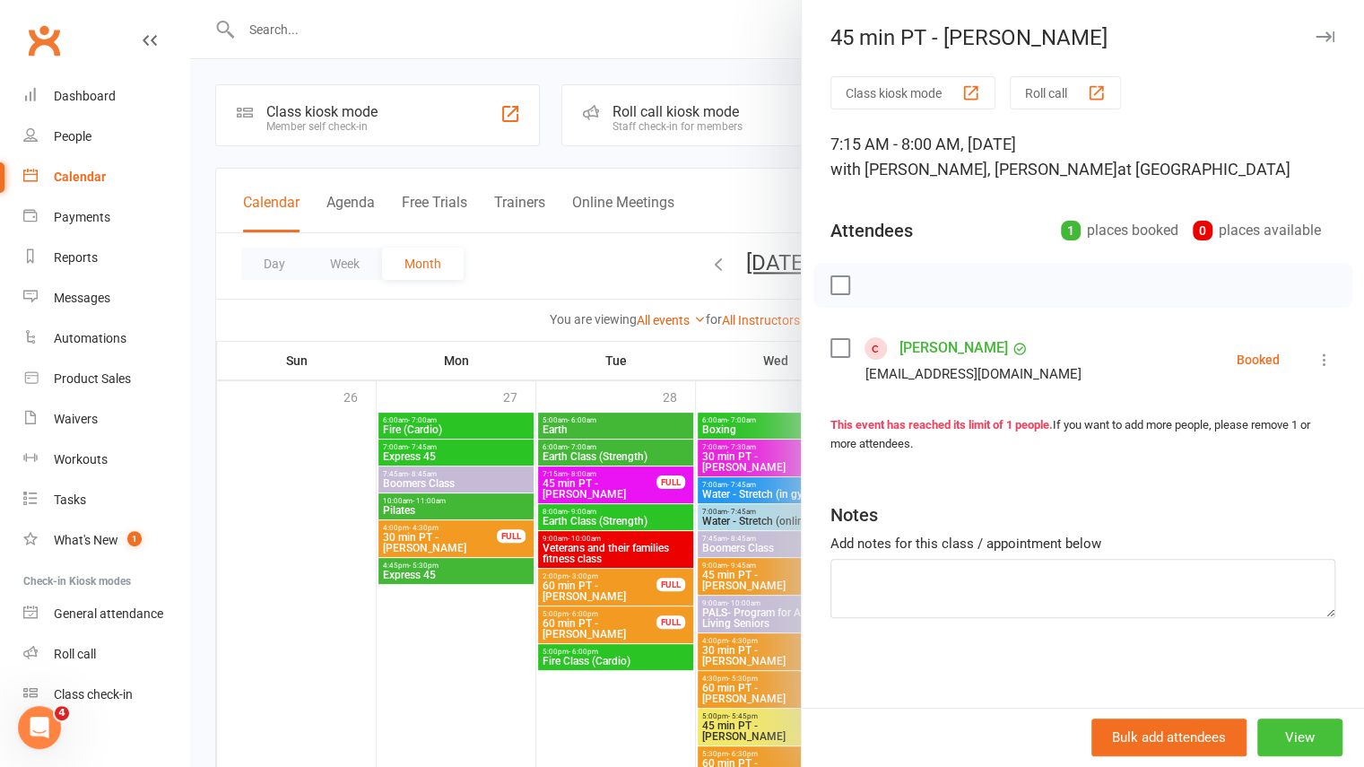
click at [1279, 736] on button "View" at bounding box center [1299, 737] width 85 height 38
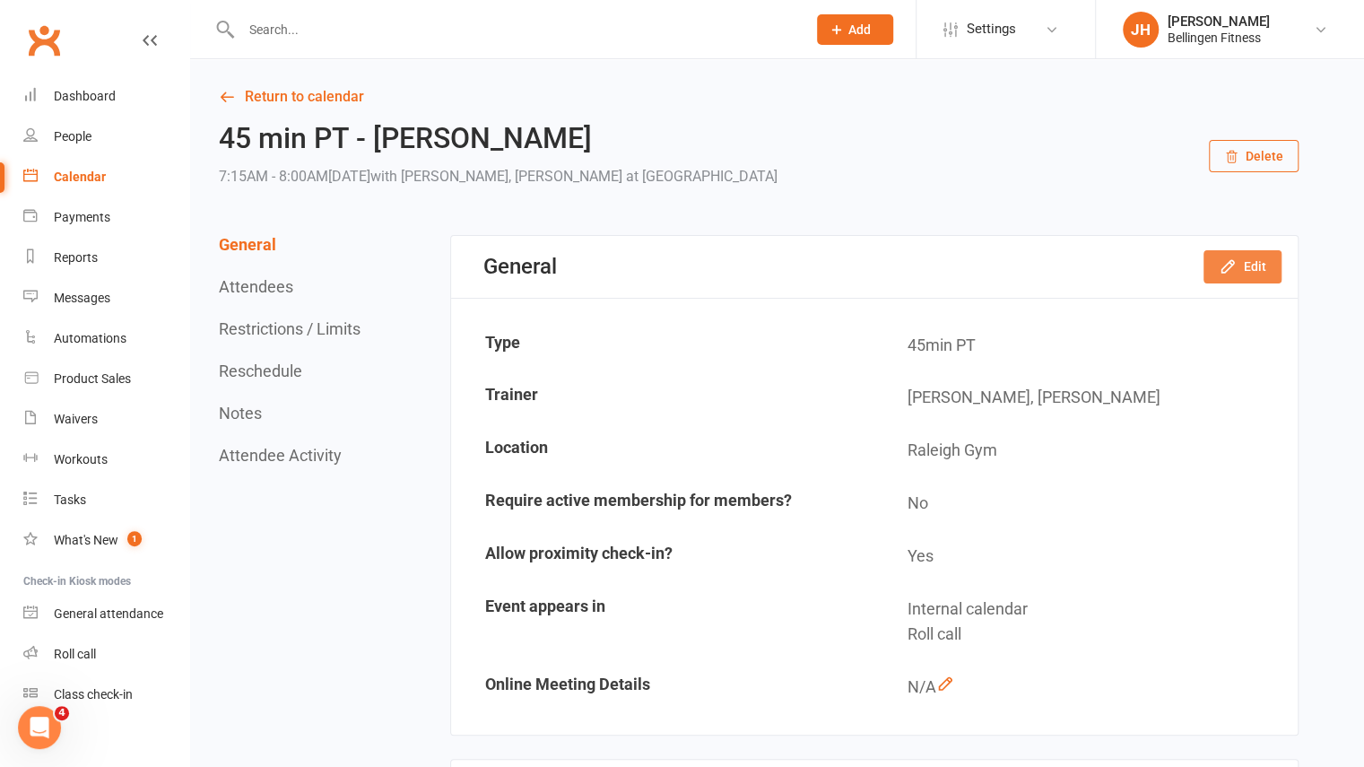
click at [1239, 277] on button "Edit" at bounding box center [1243, 266] width 78 height 32
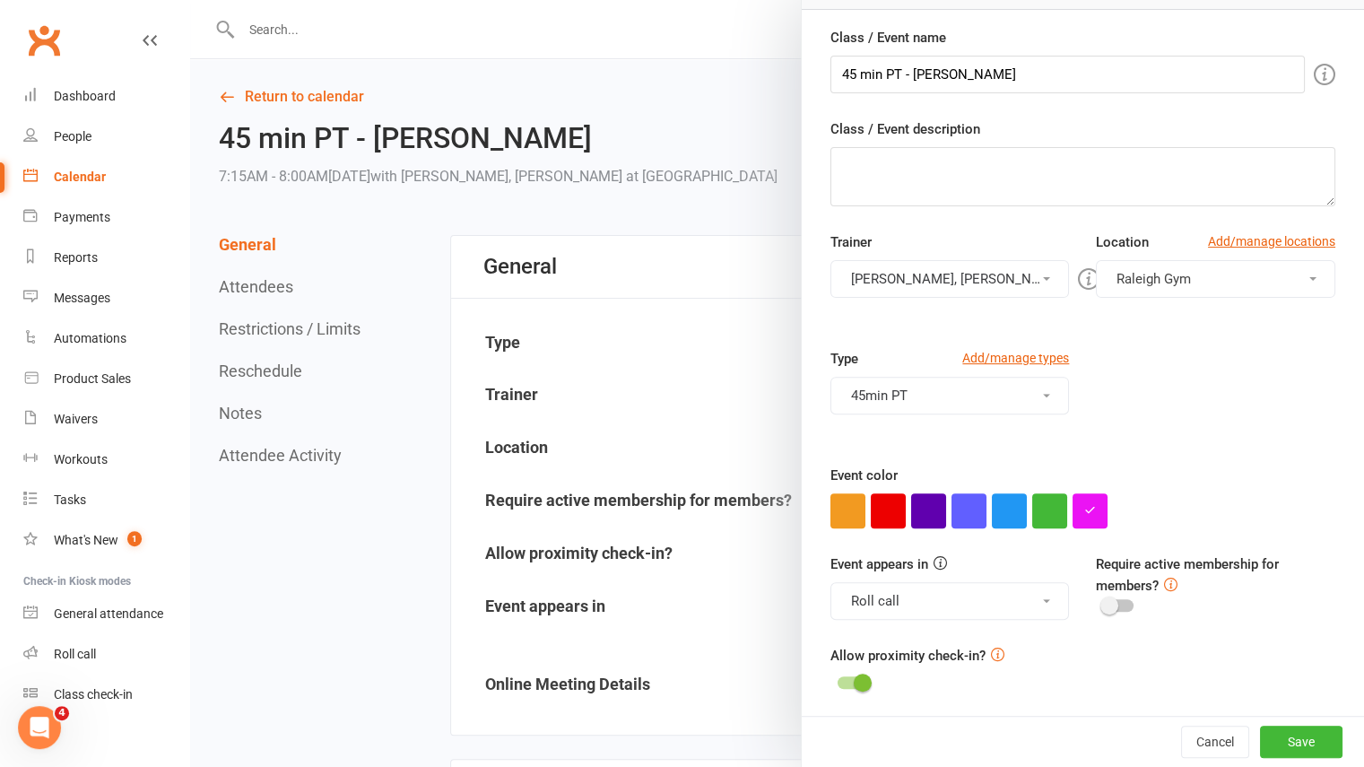
scroll to position [161, 0]
click at [1205, 735] on button "Cancel" at bounding box center [1215, 742] width 68 height 32
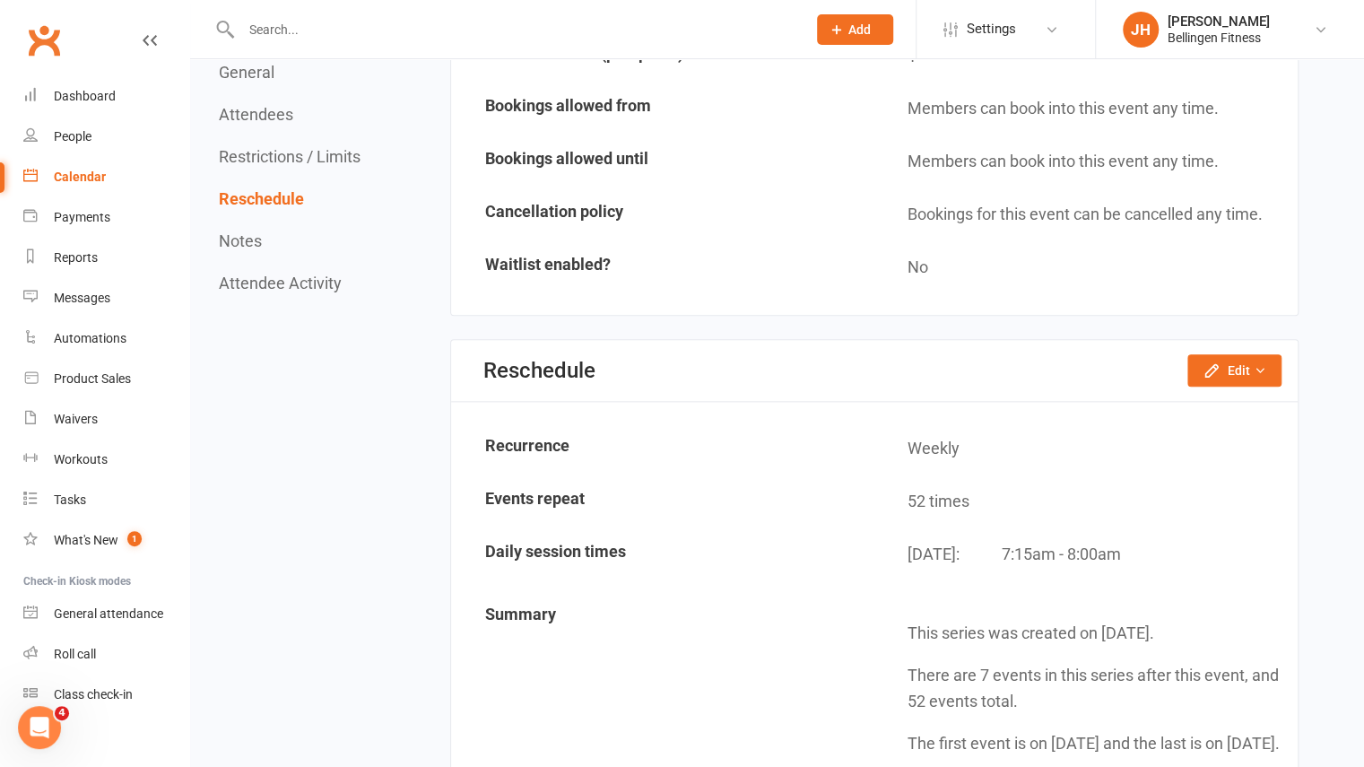
scroll to position [1137, 0]
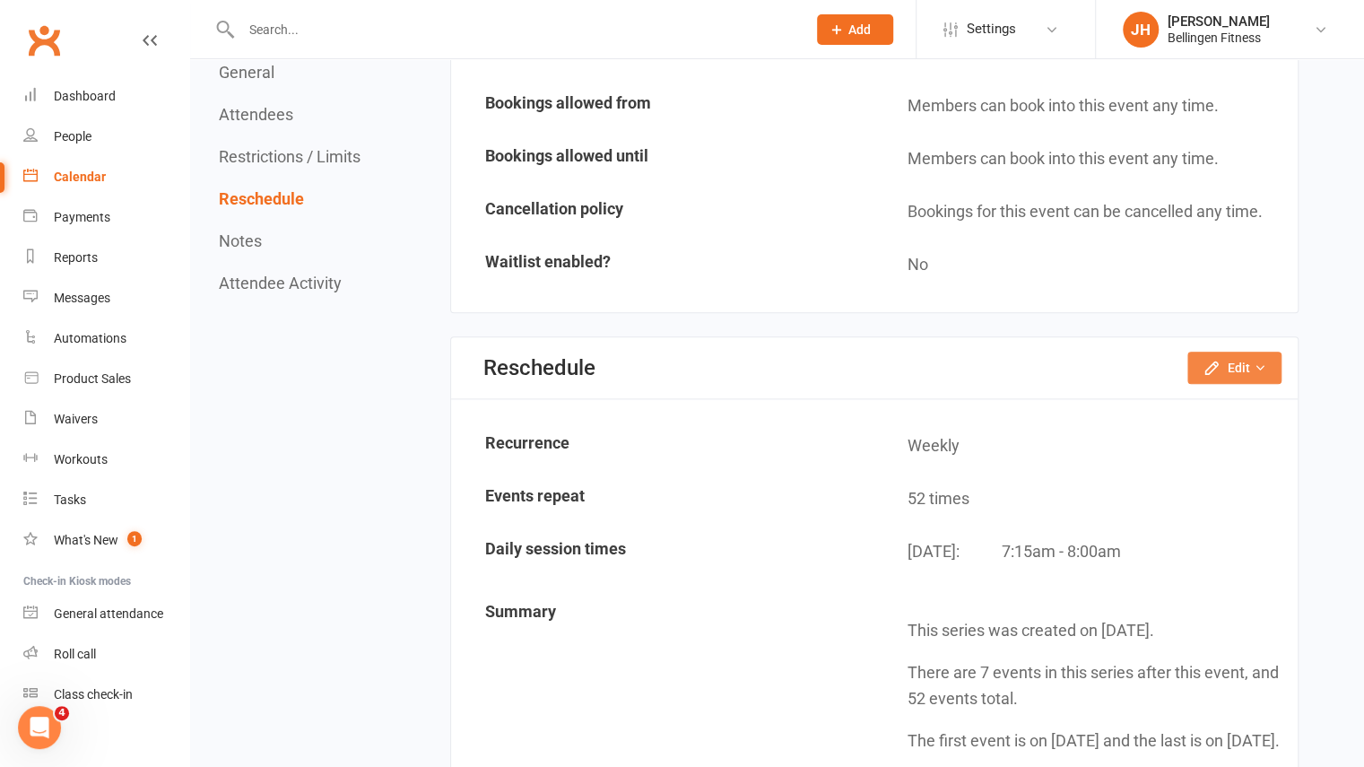
click at [1211, 378] on button "Edit" at bounding box center [1234, 368] width 94 height 32
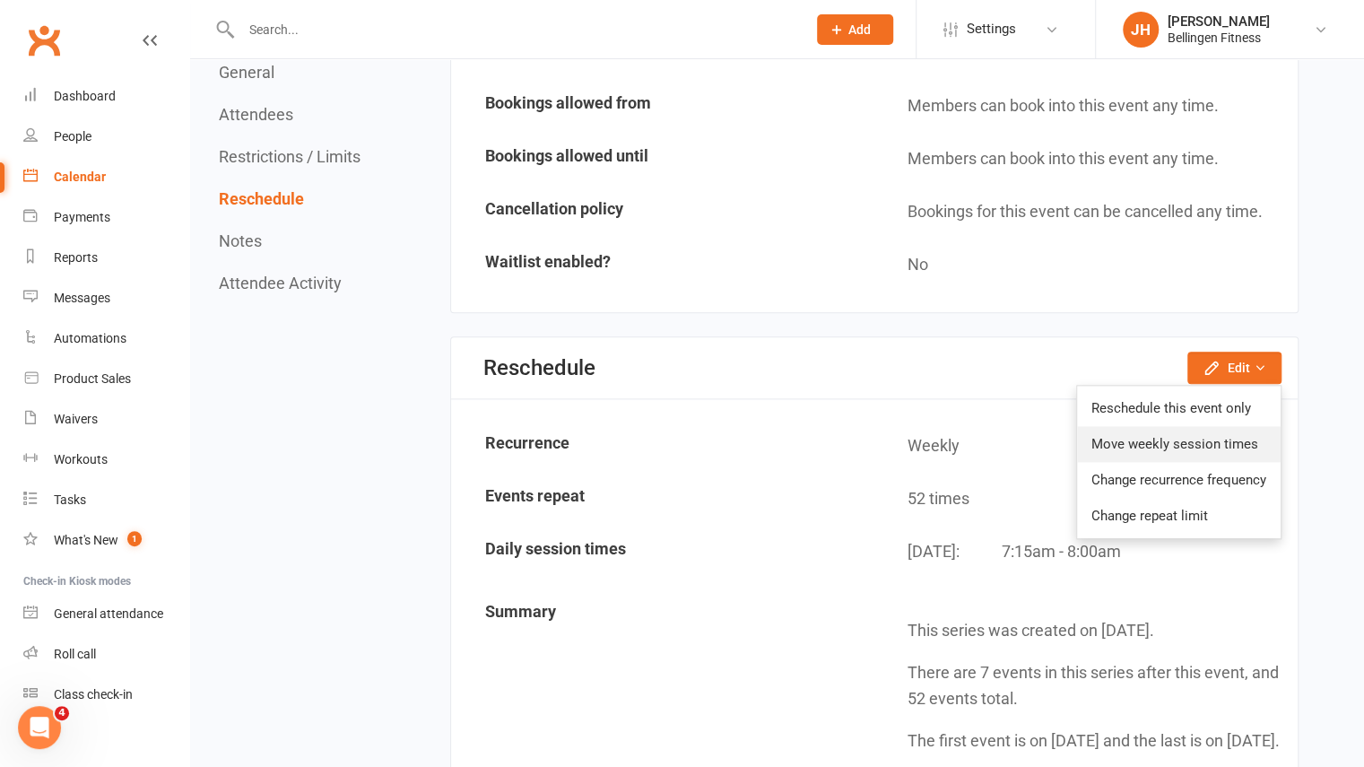
click at [1199, 439] on link "Move weekly session times" at bounding box center [1179, 444] width 204 height 36
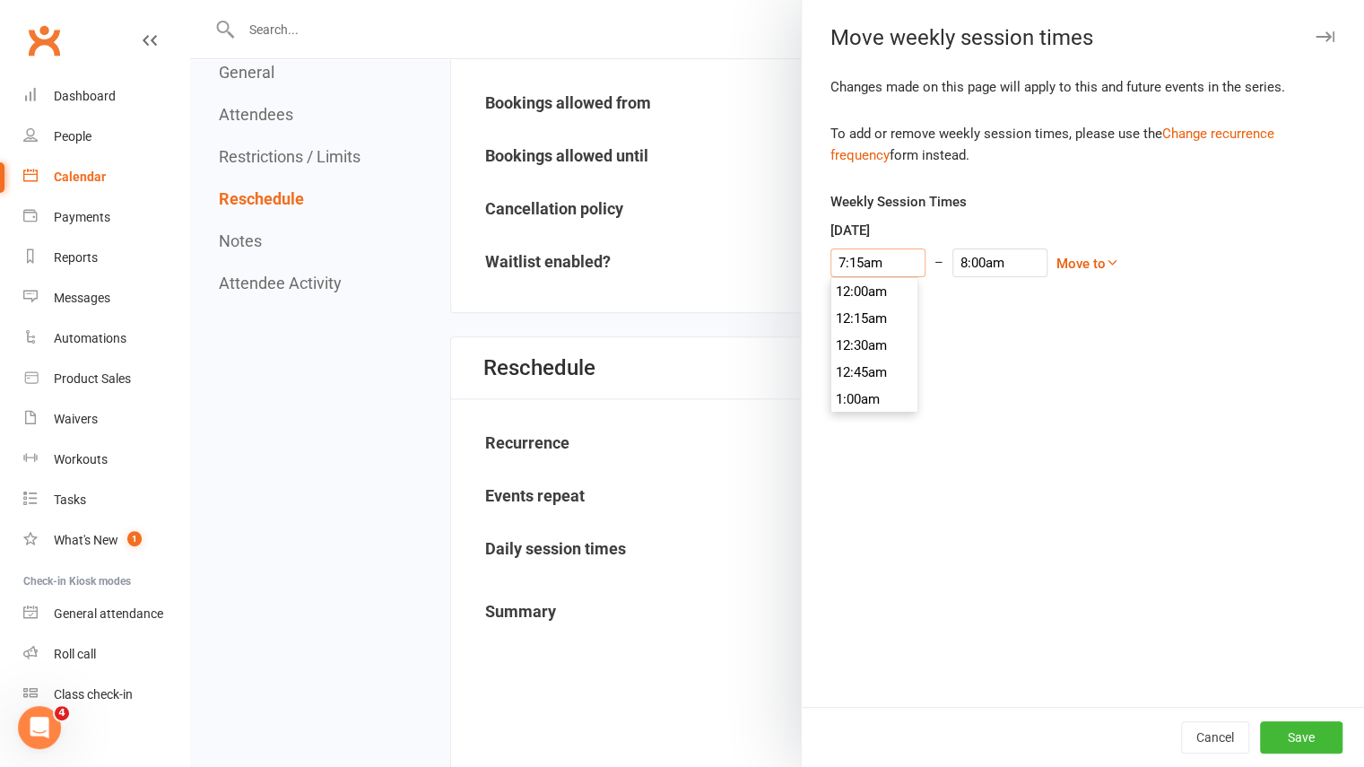
click at [892, 251] on input "7:15am" at bounding box center [878, 262] width 95 height 29
type input "7:00am"
type input "7:45am"
click at [870, 288] on li "7:00am" at bounding box center [874, 291] width 86 height 27
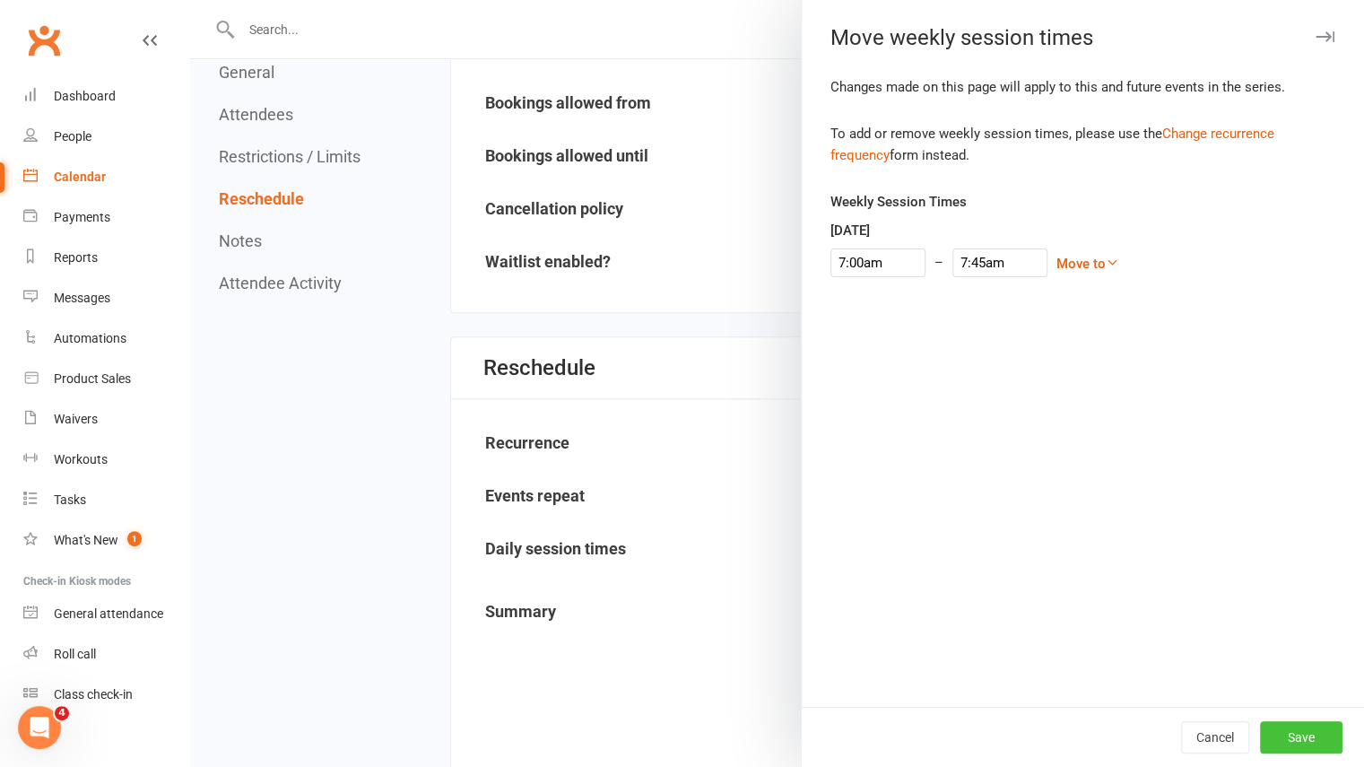
click at [1286, 731] on button "Save" at bounding box center [1301, 737] width 83 height 32
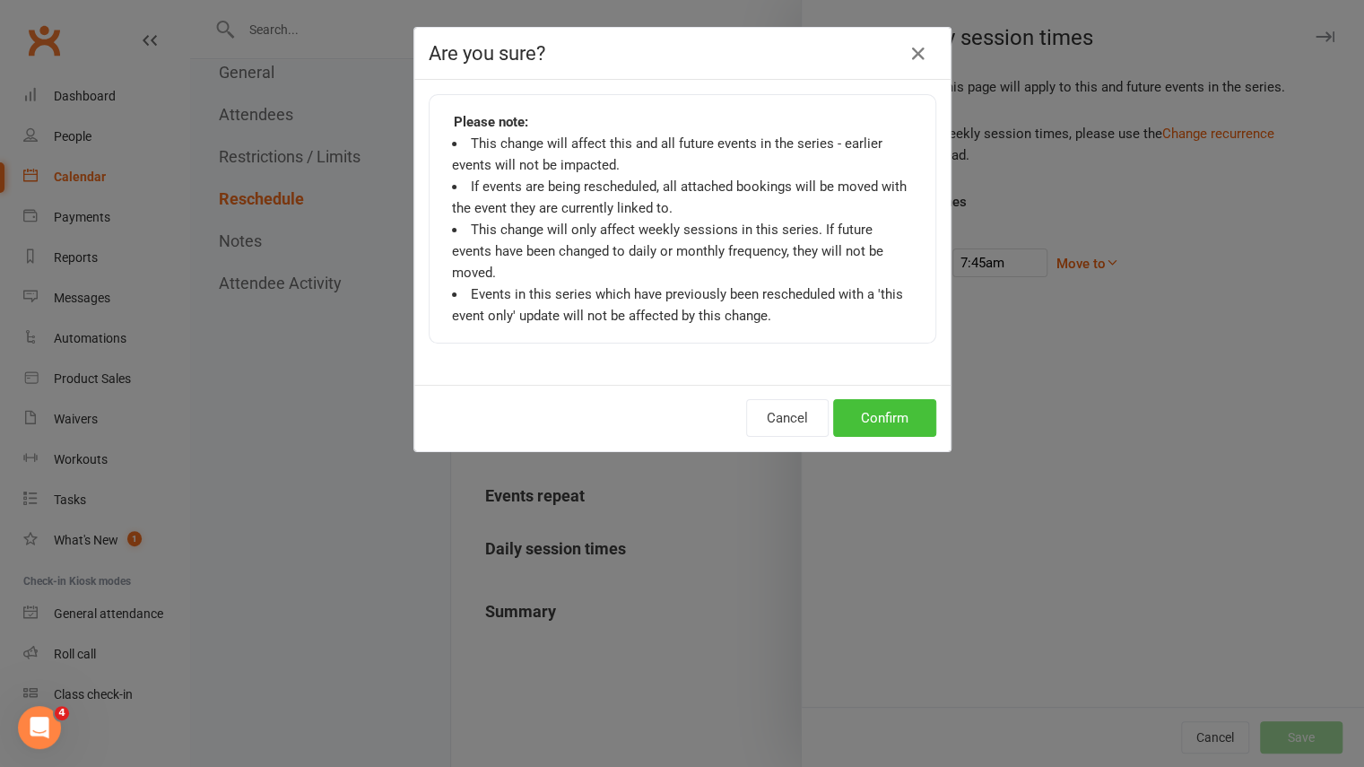
click at [901, 399] on button "Confirm" at bounding box center [884, 418] width 103 height 38
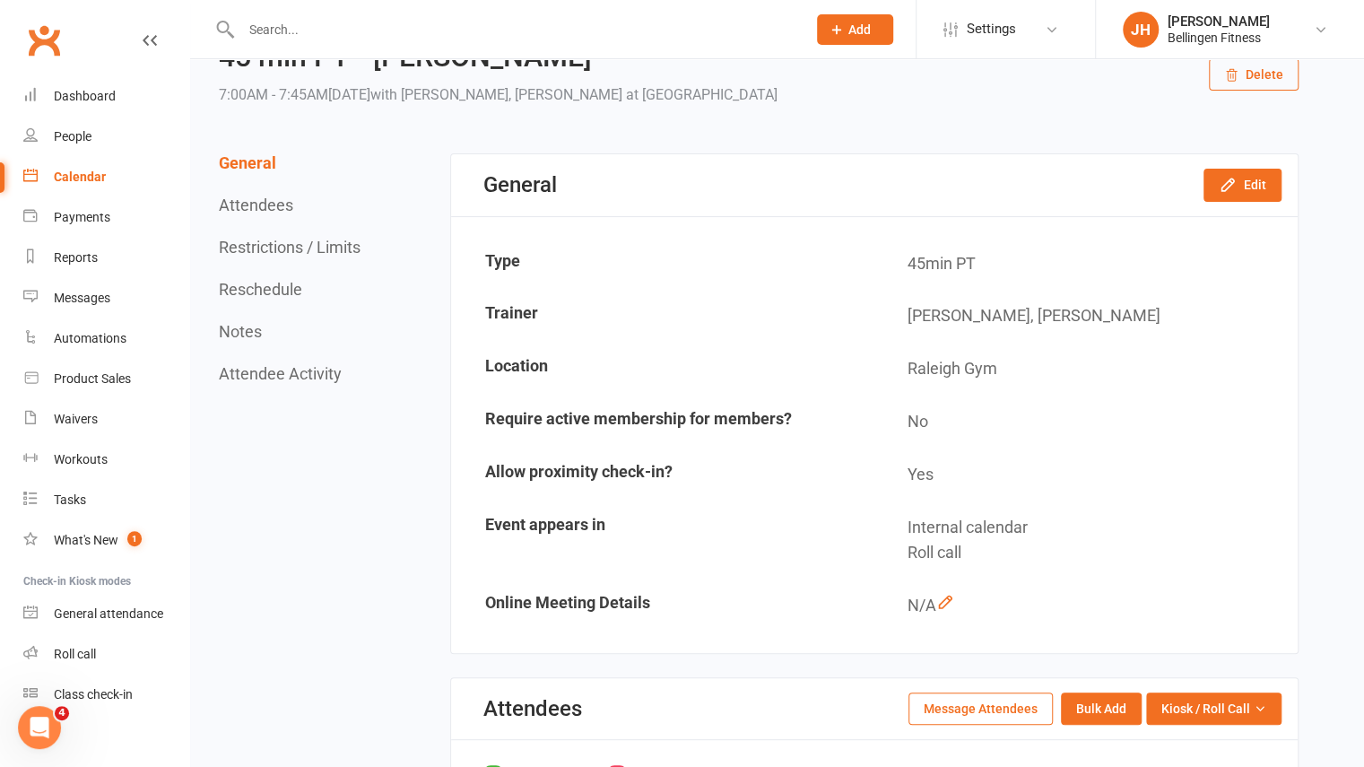
scroll to position [0, 0]
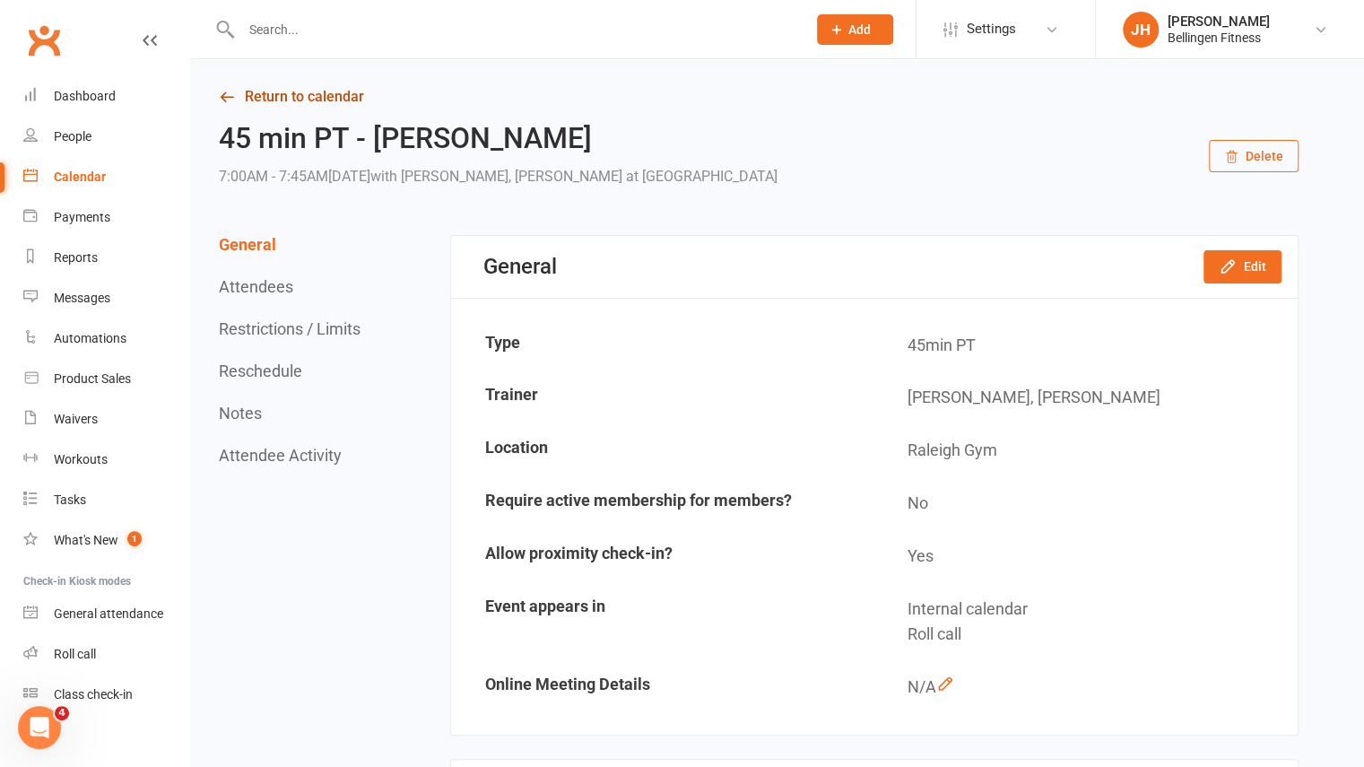
click at [253, 100] on link "Return to calendar" at bounding box center [759, 96] width 1080 height 25
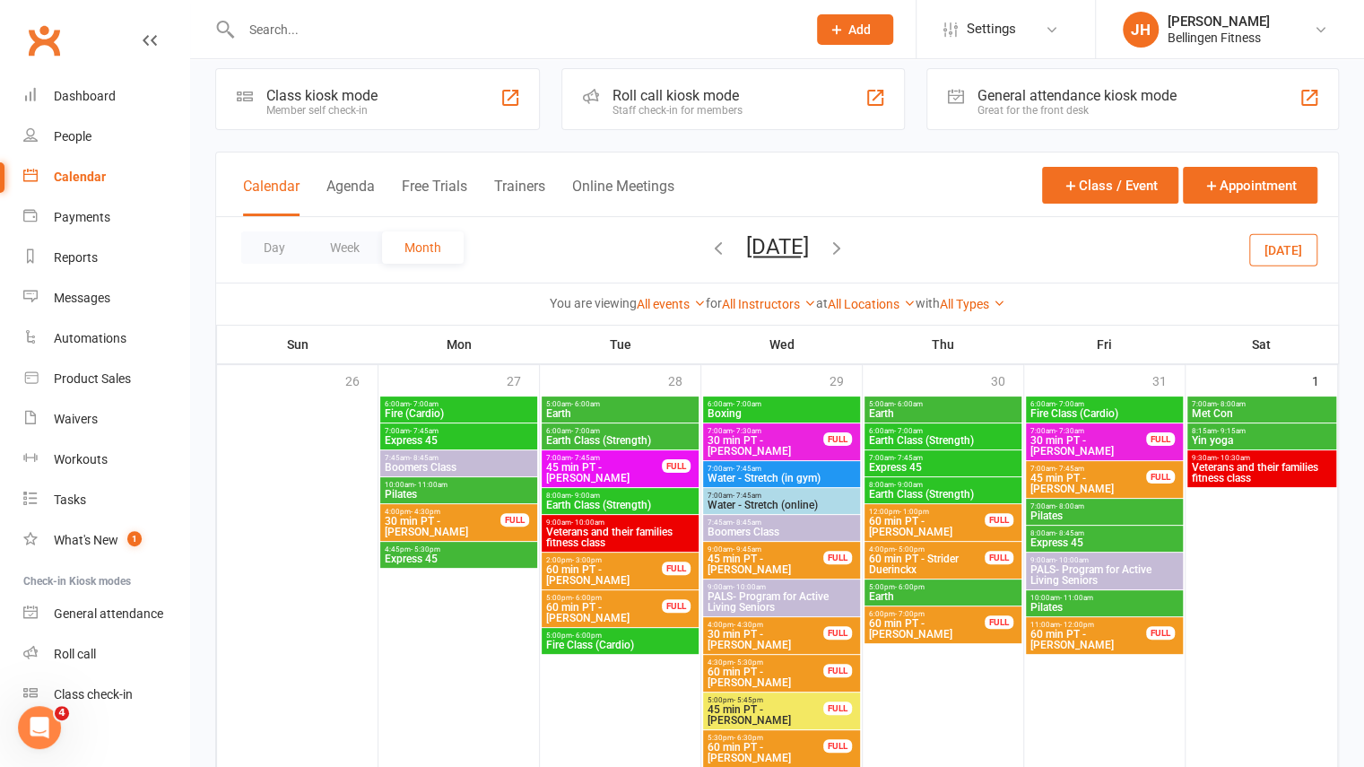
scroll to position [17, 0]
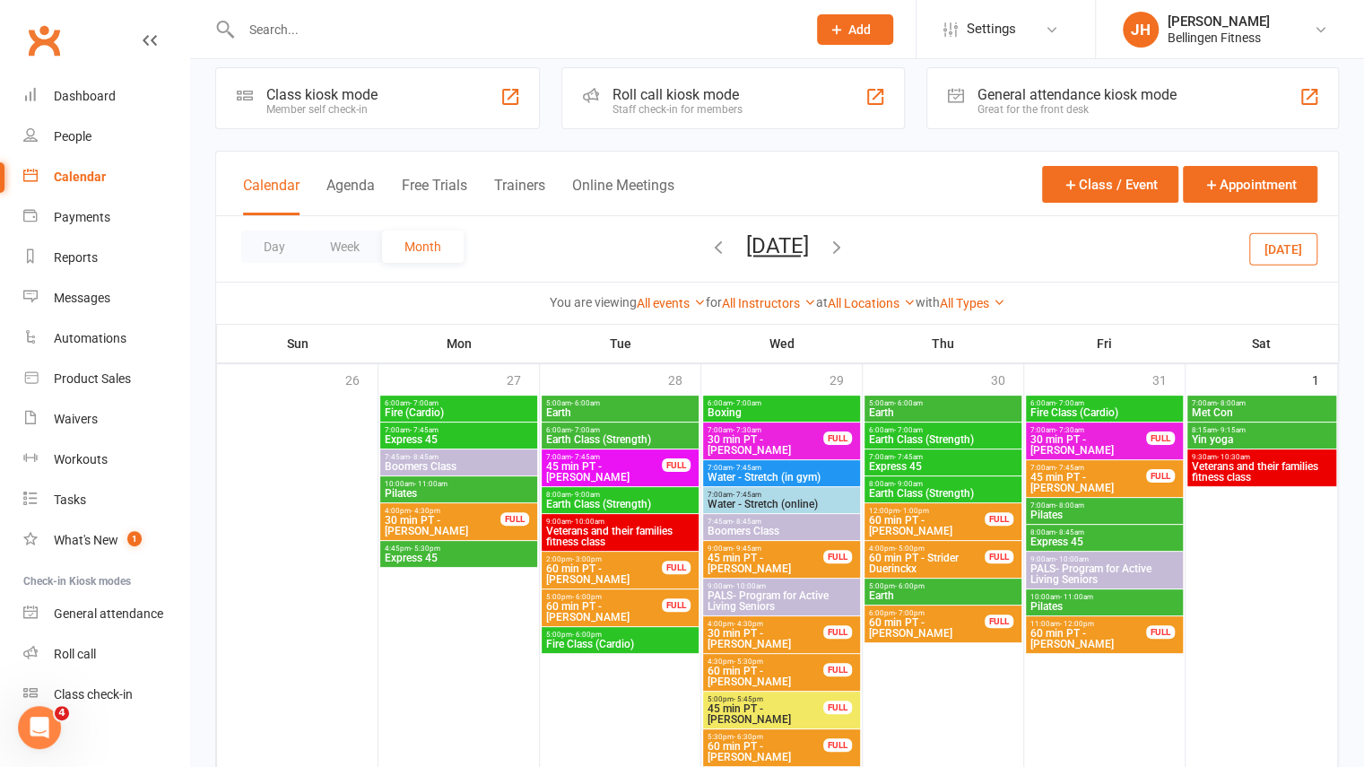
click at [622, 38] on input "text" at bounding box center [515, 29] width 558 height 25
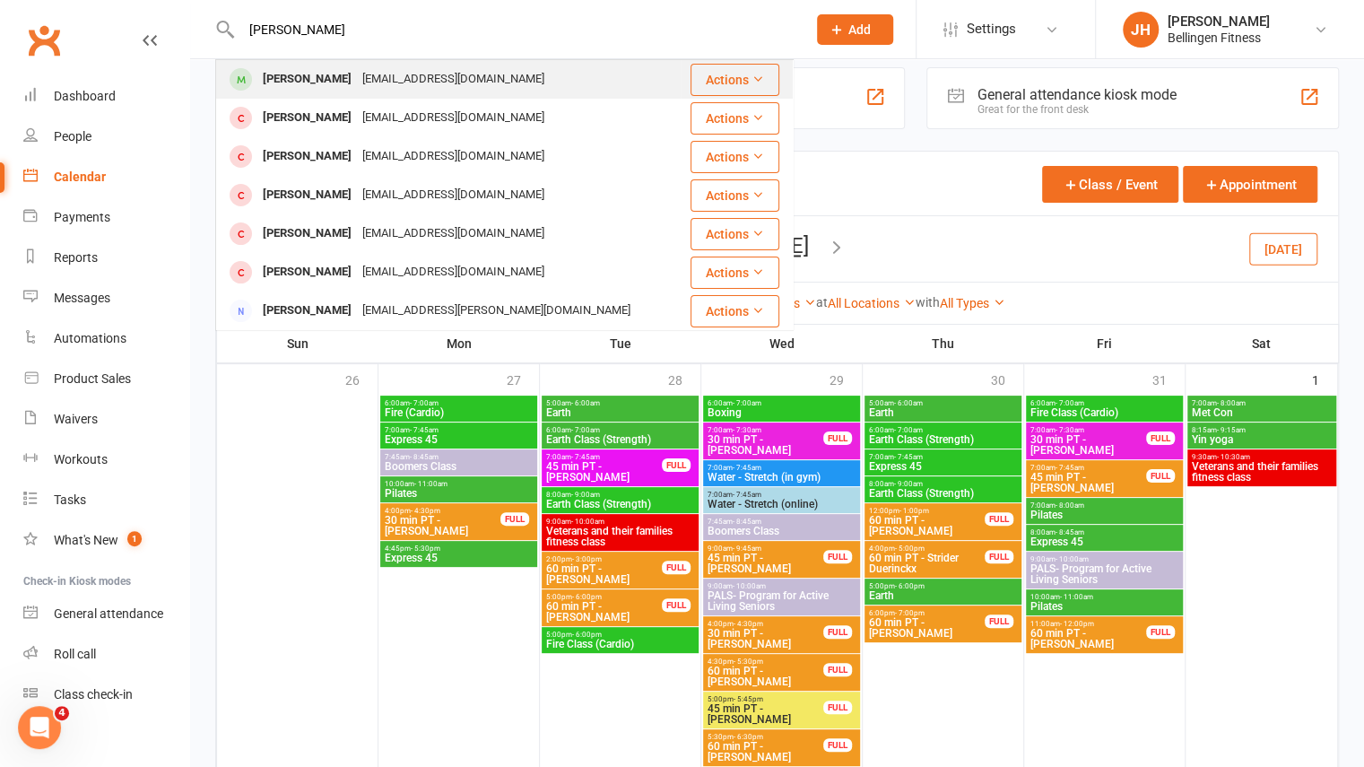
type input "[PERSON_NAME]"
click at [433, 69] on div "[EMAIL_ADDRESS][DOMAIN_NAME]" at bounding box center [453, 79] width 193 height 26
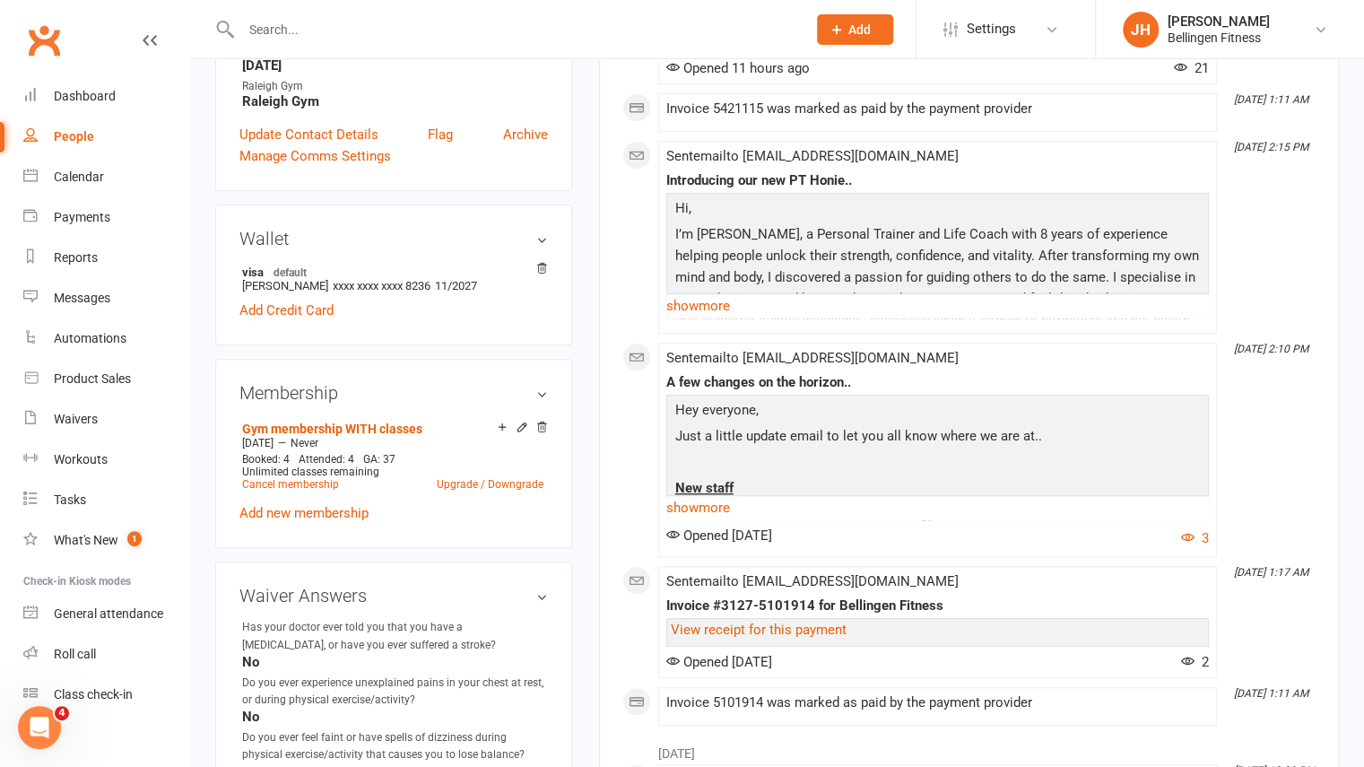
scroll to position [416, 0]
click at [329, 480] on link "Cancel membership" at bounding box center [290, 483] width 97 height 13
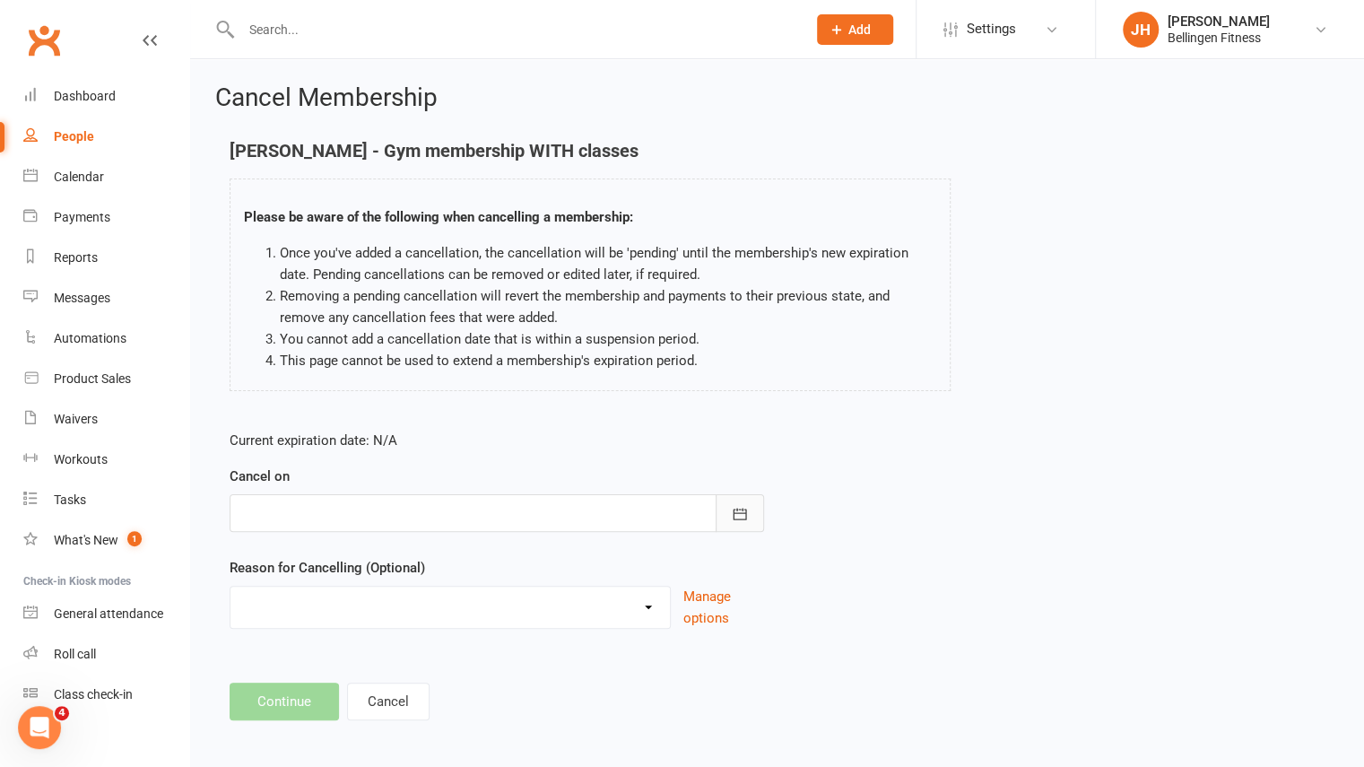
click at [743, 519] on icon "button" at bounding box center [740, 514] width 18 height 18
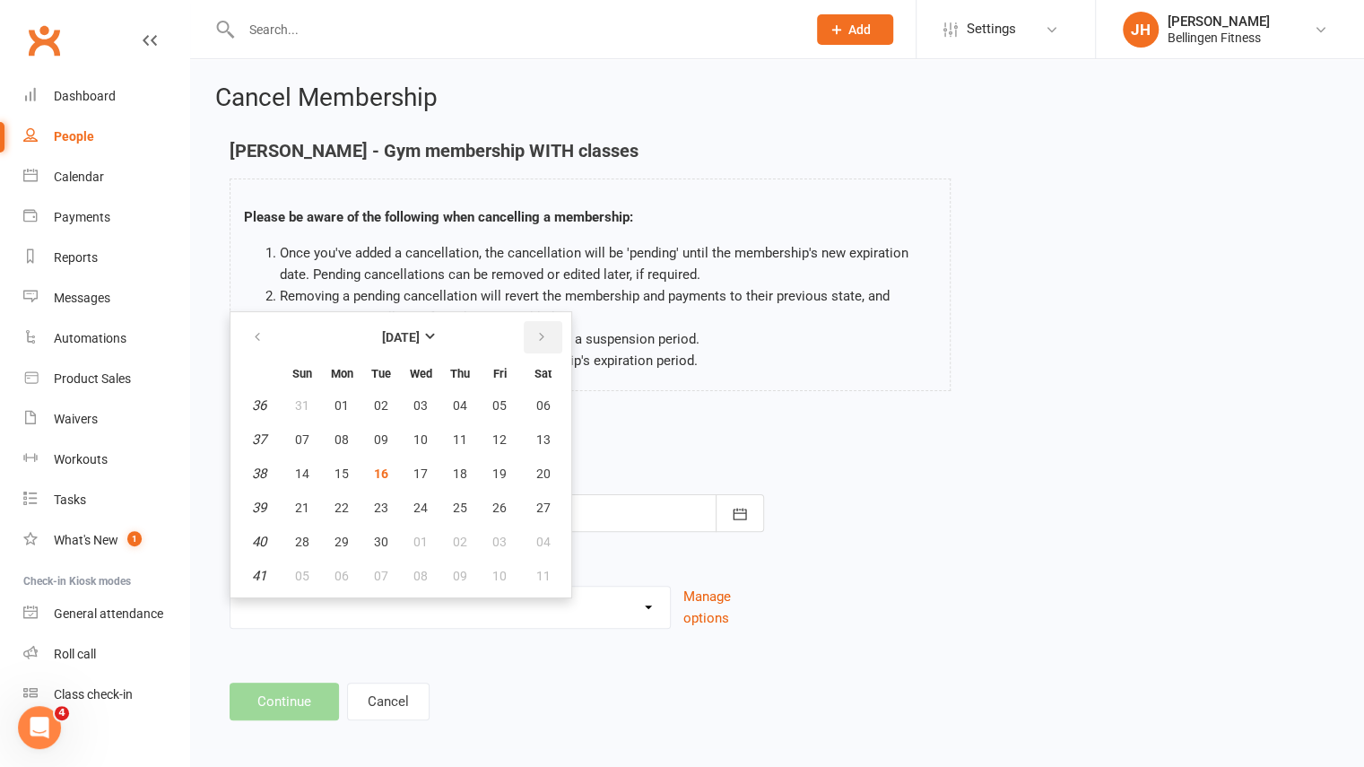
click at [544, 345] on button "button" at bounding box center [543, 337] width 39 height 32
click at [345, 474] on span "13" at bounding box center [342, 473] width 14 height 14
type input "[DATE]"
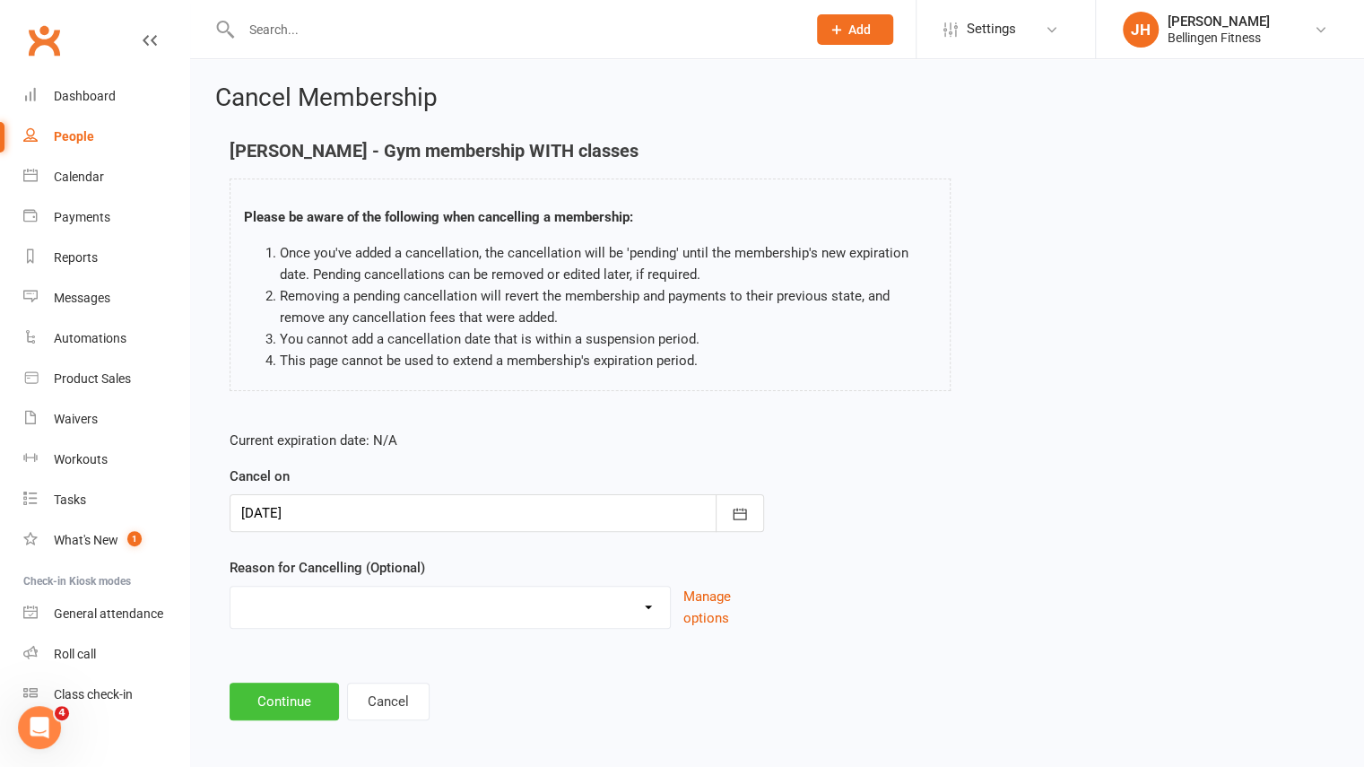
click at [300, 700] on button "Continue" at bounding box center [284, 702] width 109 height 38
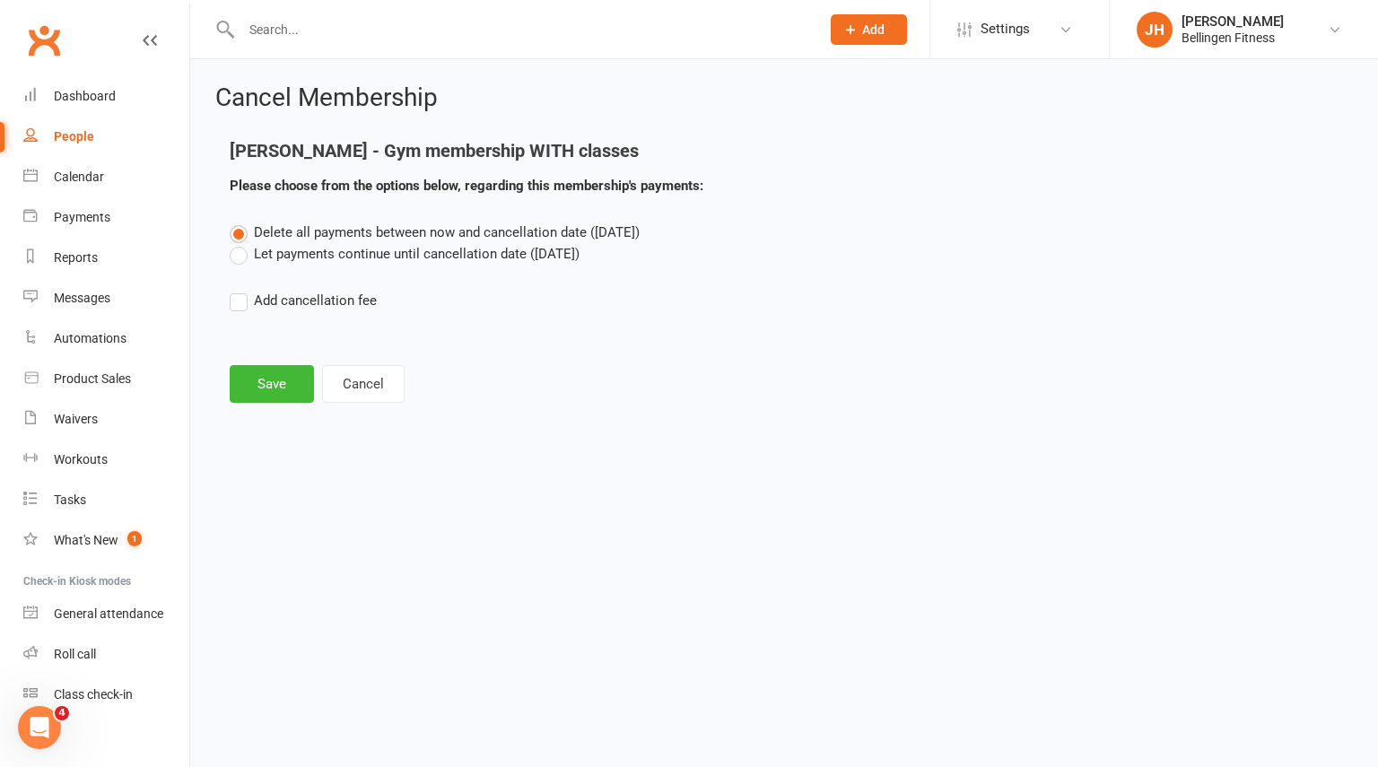
click at [416, 249] on label "Let payments continue until cancellation date ([DATE])" at bounding box center [405, 254] width 350 height 22
click at [241, 243] on input "Let payments continue until cancellation date ([DATE])" at bounding box center [236, 243] width 12 height 0
click at [294, 387] on button "Save" at bounding box center [272, 384] width 84 height 38
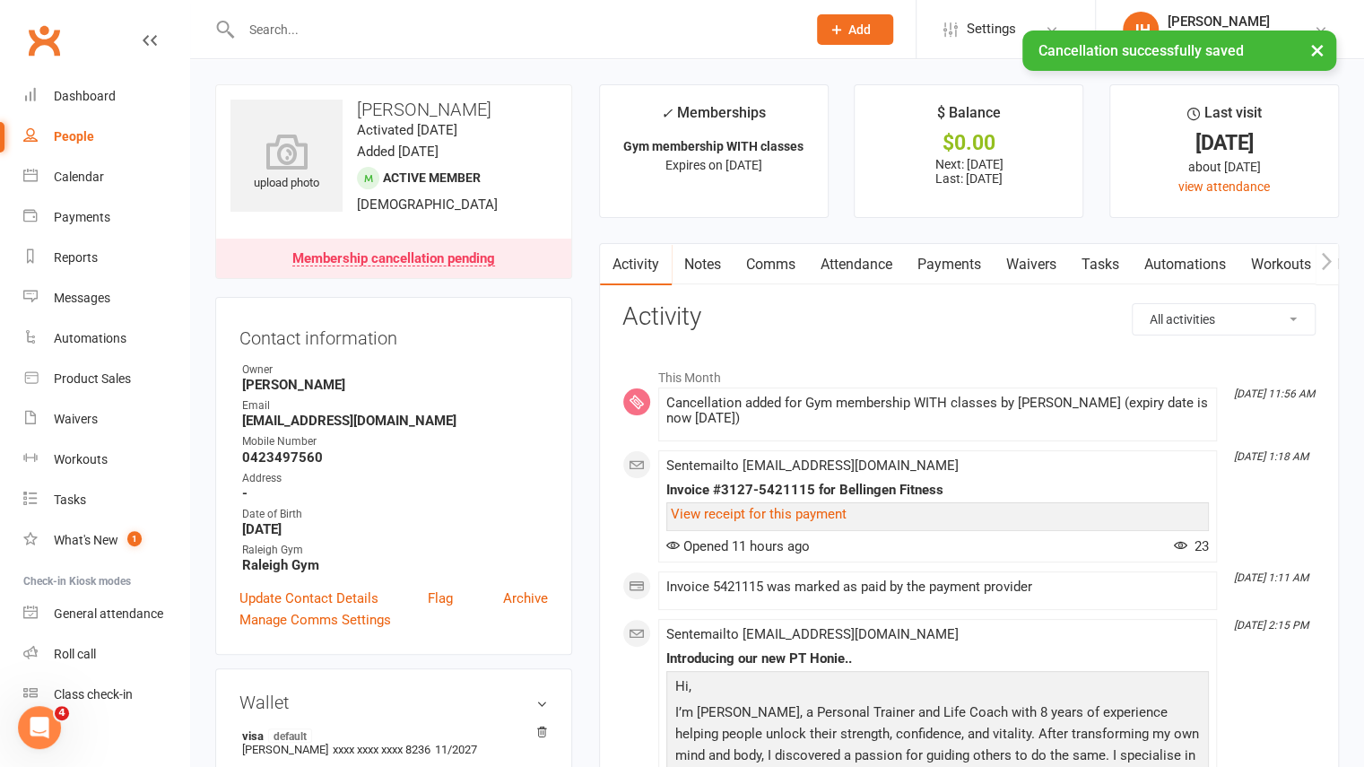
click at [966, 269] on link "Payments" at bounding box center [949, 264] width 89 height 41
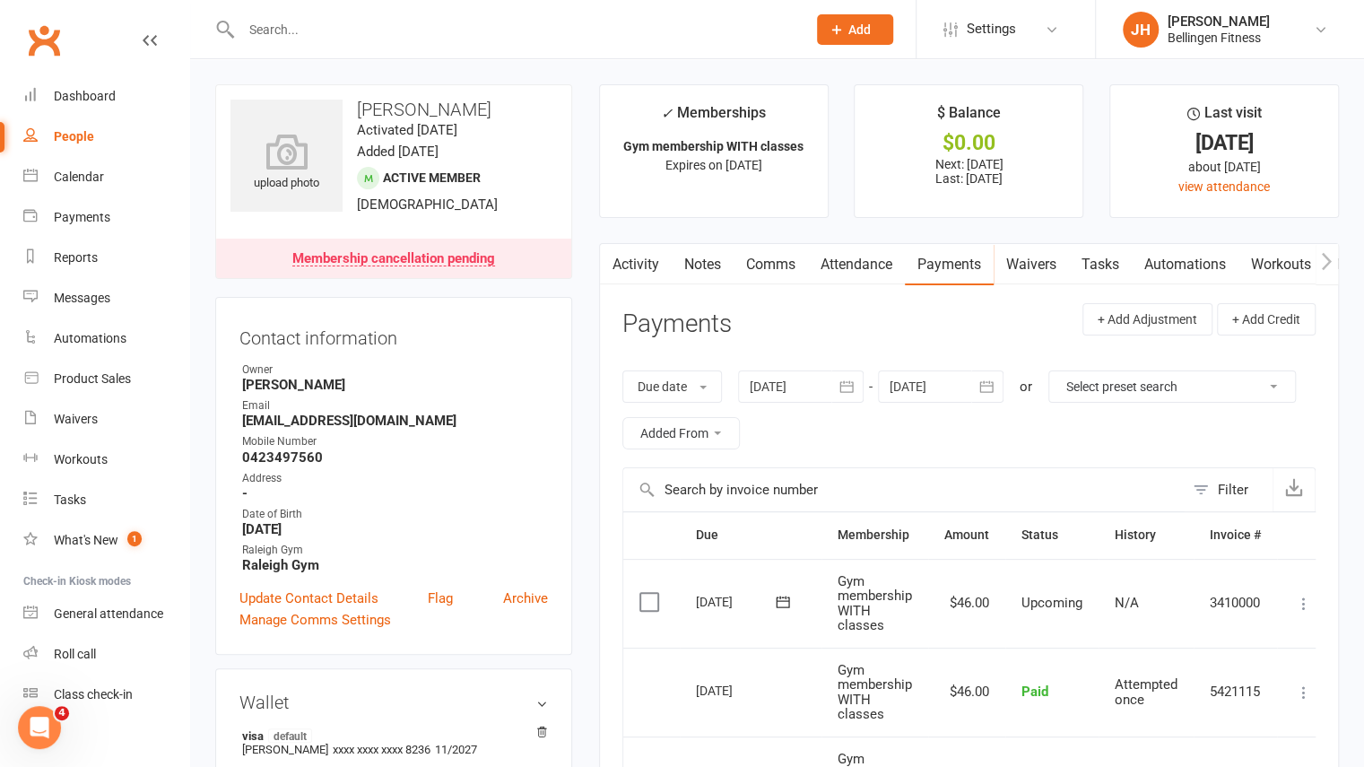
click at [297, 38] on input "text" at bounding box center [515, 29] width 558 height 25
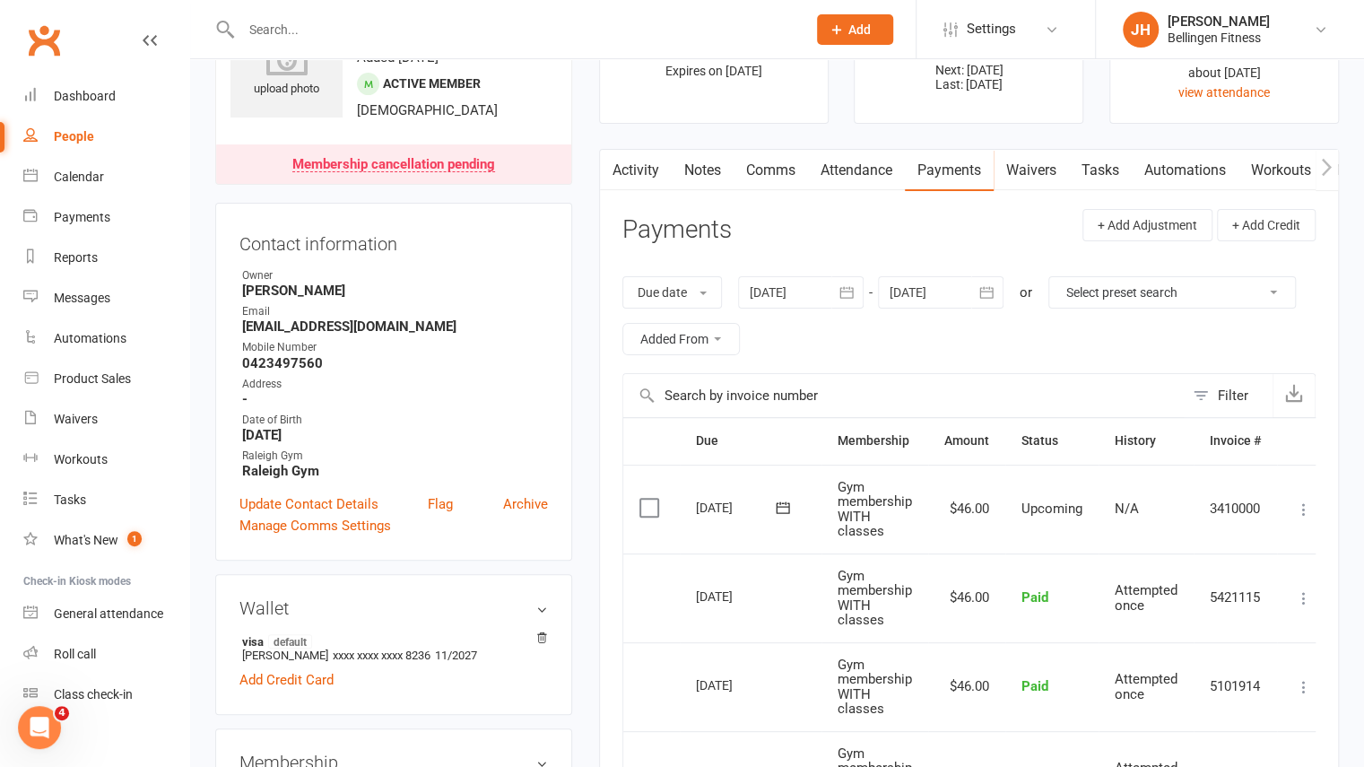
scroll to position [93, 0]
click at [83, 181] on div "Calendar" at bounding box center [79, 177] width 50 height 14
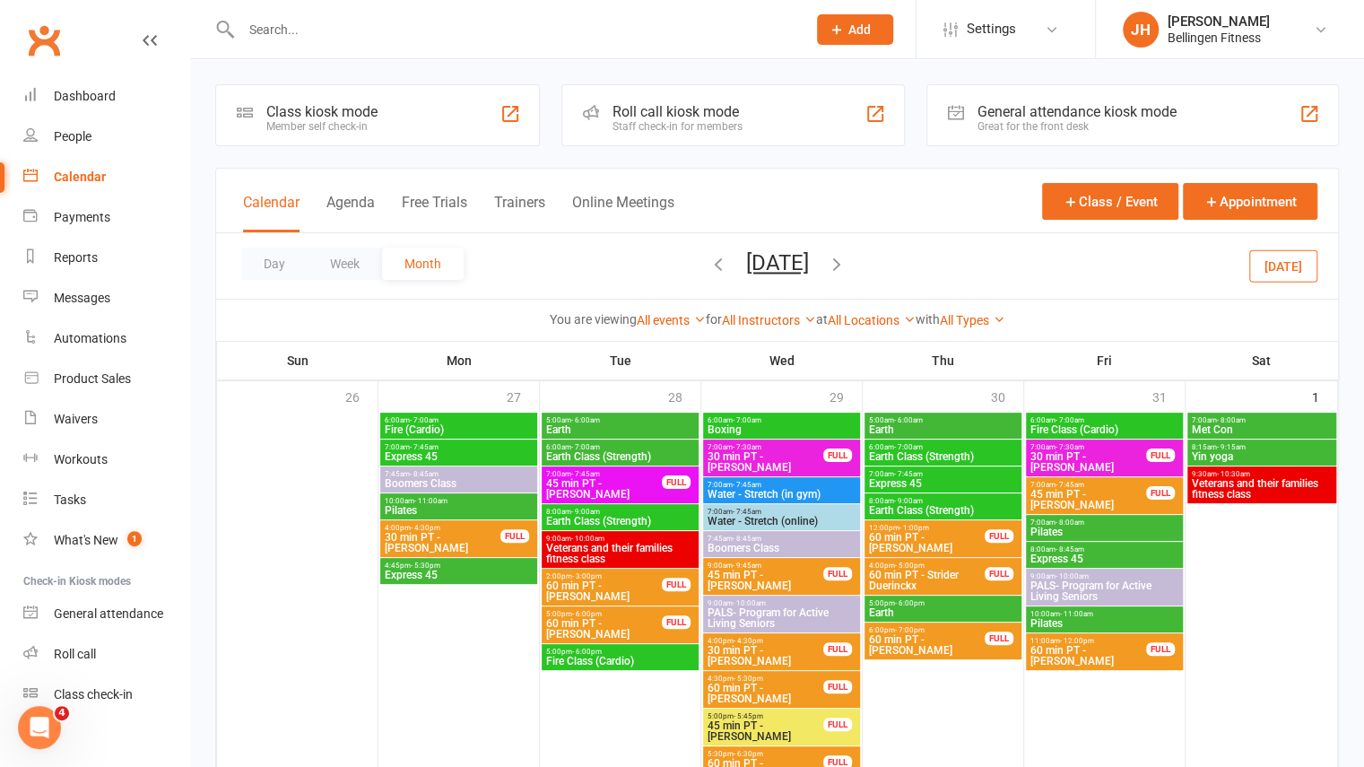
click at [581, 22] on input "text" at bounding box center [515, 29] width 558 height 25
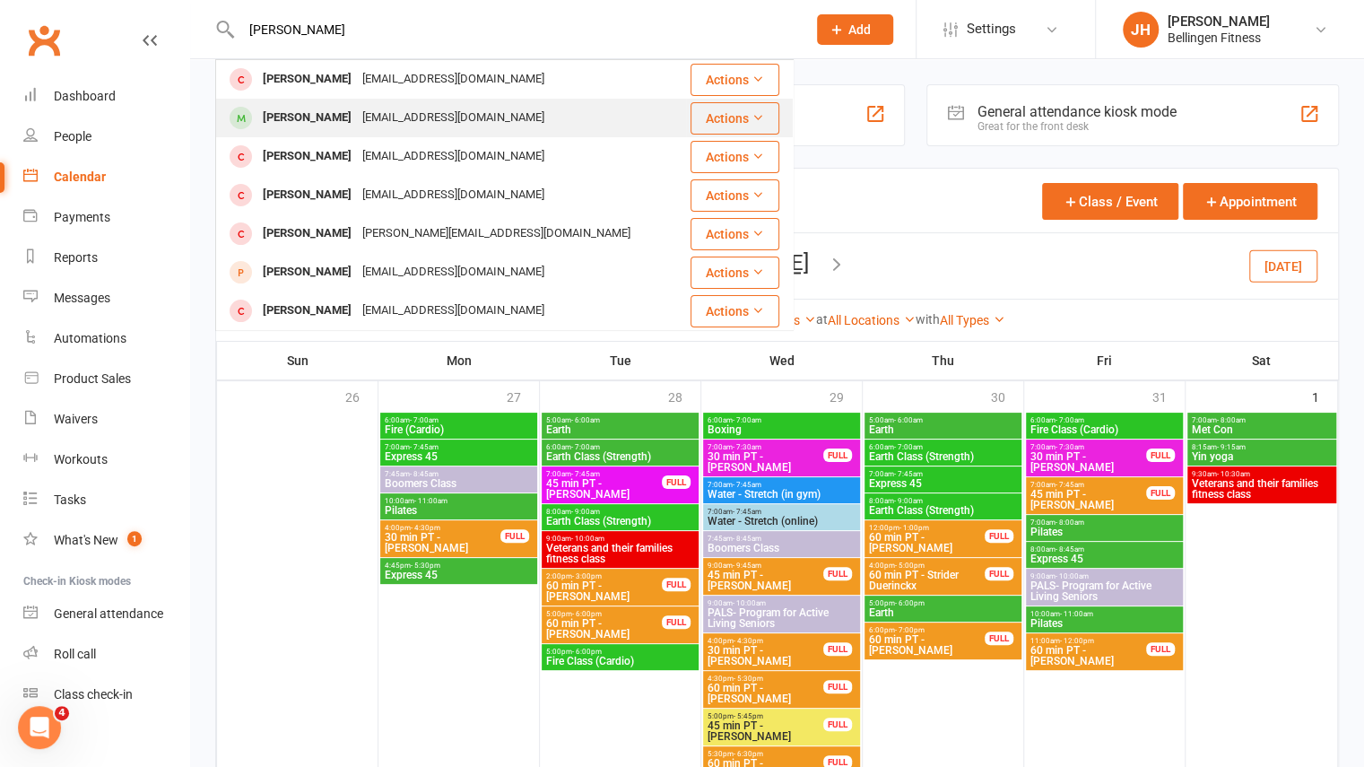
type input "[PERSON_NAME]"
click at [335, 117] on div "[PERSON_NAME]" at bounding box center [307, 118] width 100 height 26
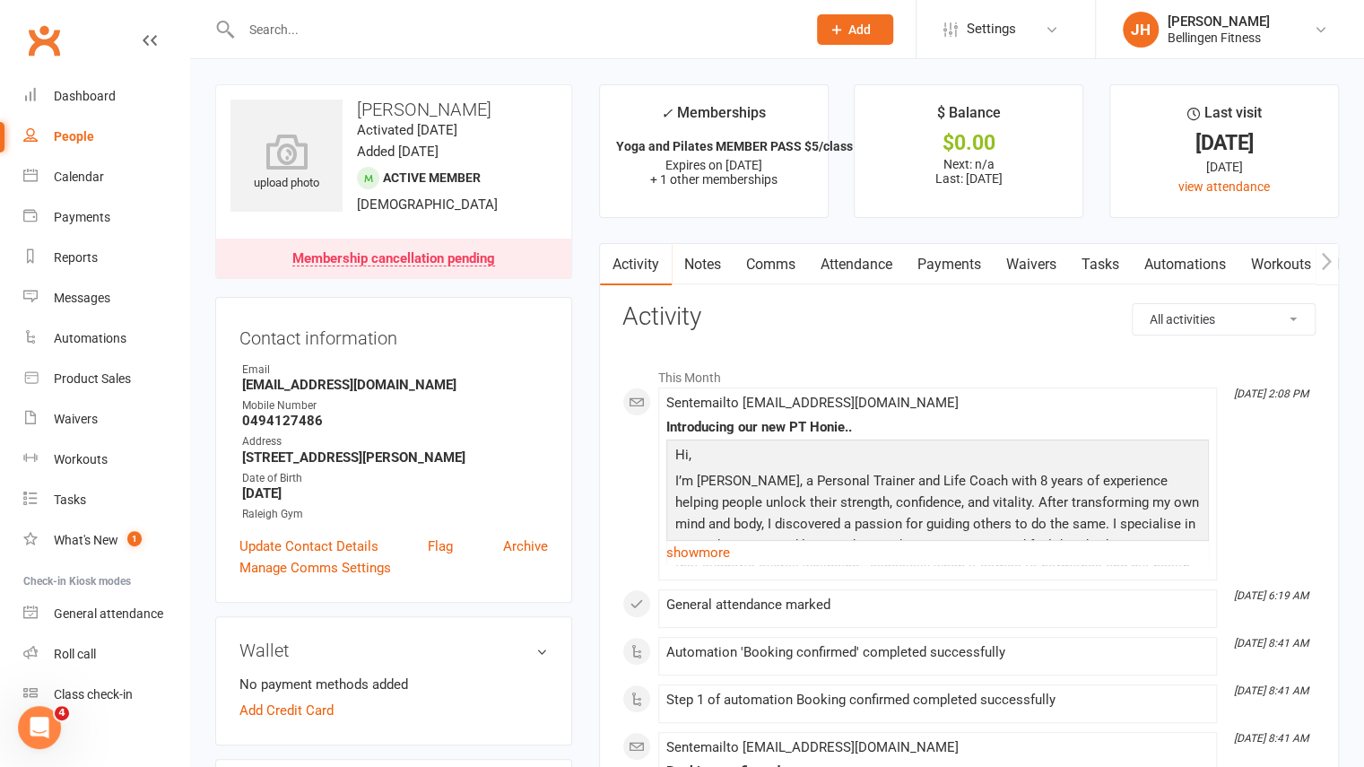
click at [765, 263] on link "Comms" at bounding box center [771, 264] width 74 height 41
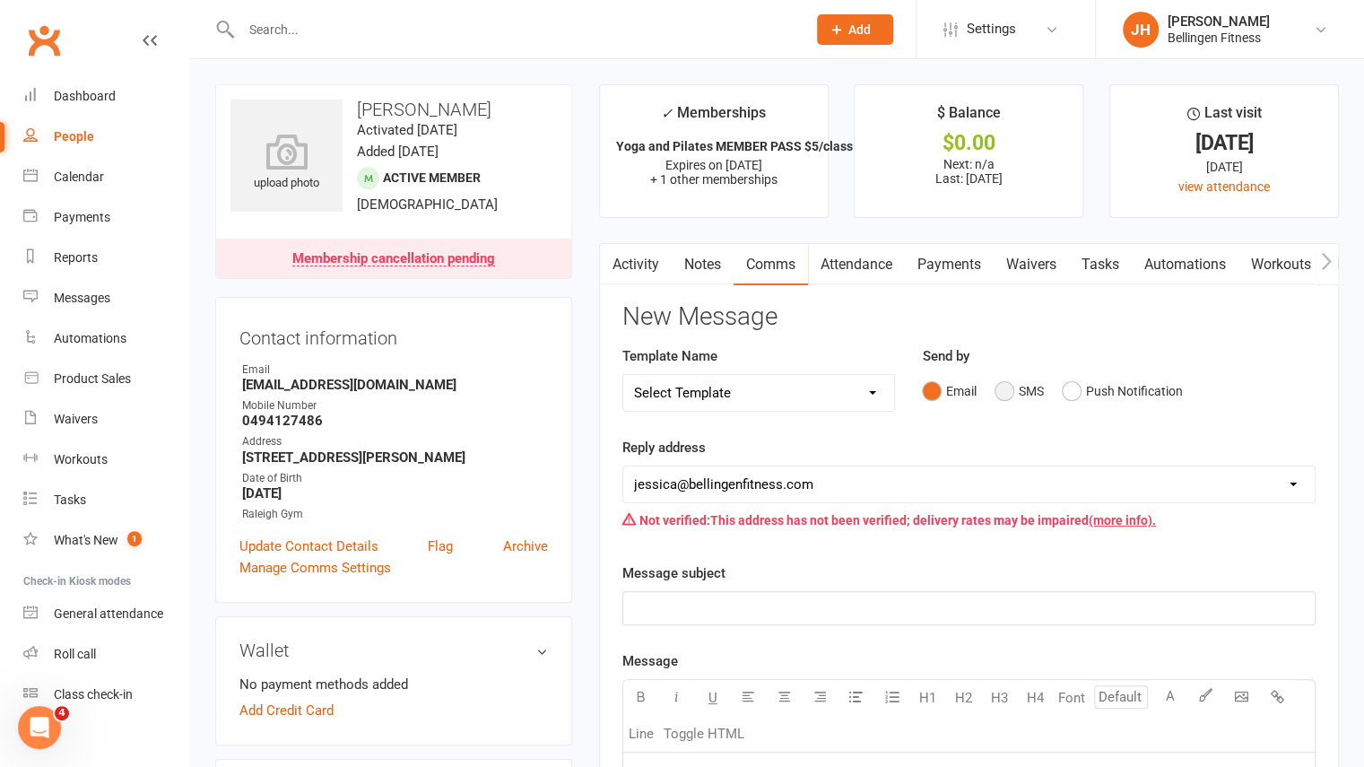
click at [1010, 390] on button "SMS" at bounding box center [1019, 391] width 48 height 34
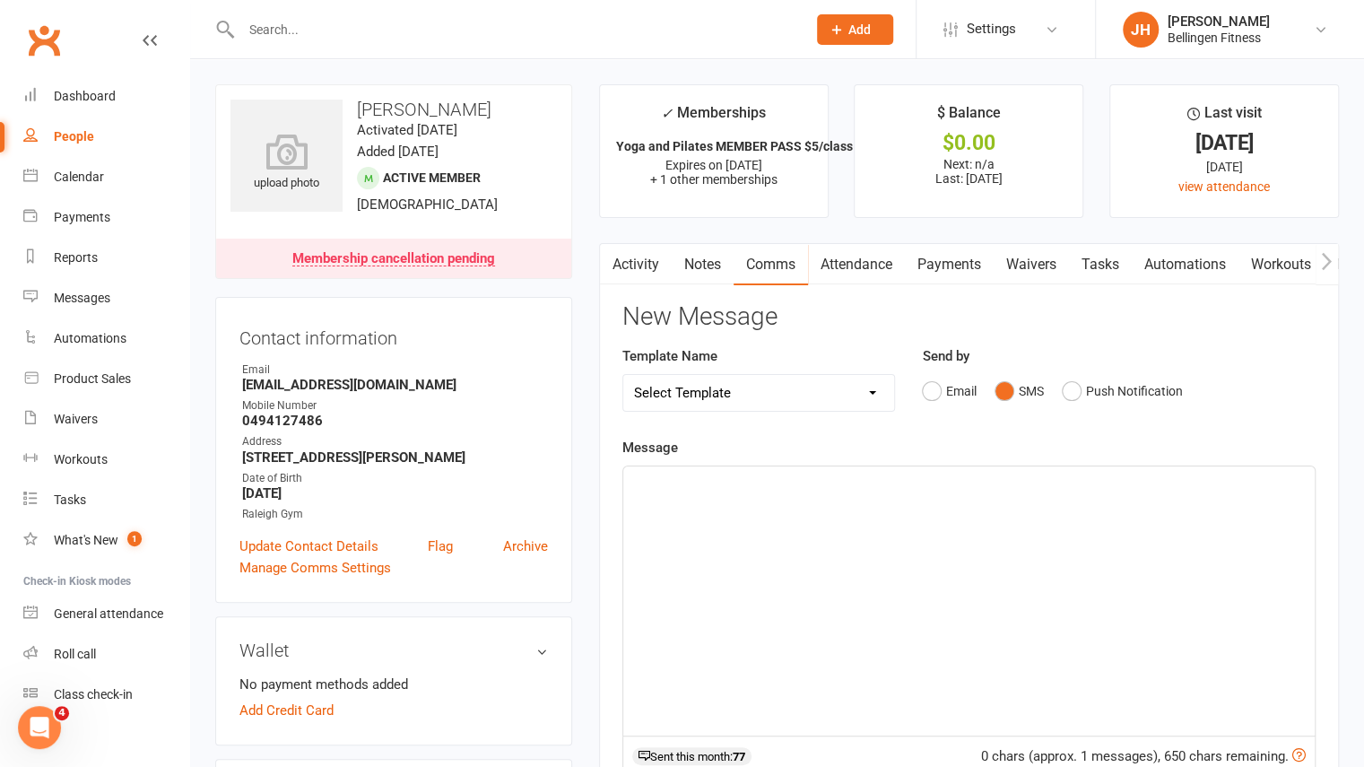
click at [767, 570] on div "﻿" at bounding box center [969, 600] width 692 height 269
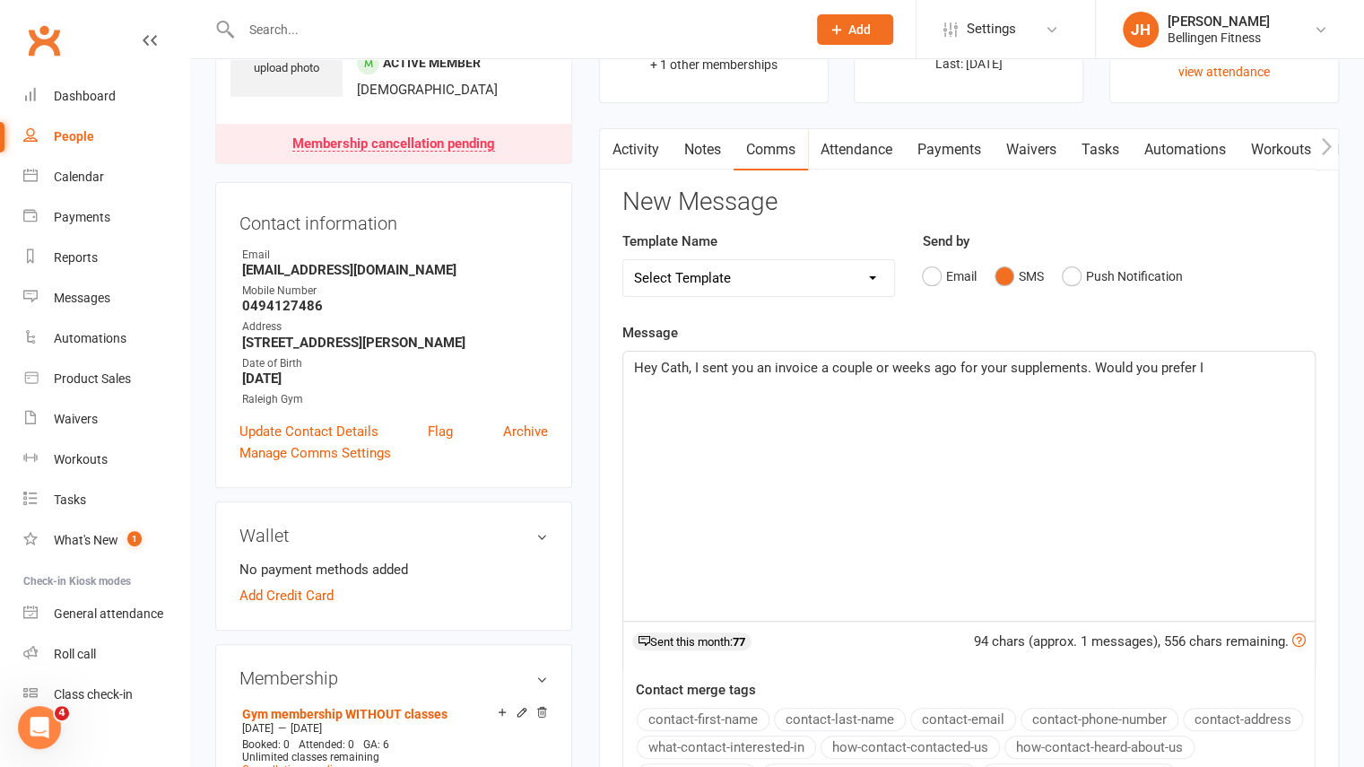
scroll to position [114, 0]
drag, startPoint x: 1209, startPoint y: 372, endPoint x: 1092, endPoint y: 381, distance: 117.8
click at [1092, 381] on div "Hey Cath, I sent you an invoice a couple or weeks ago for your supplements. Wou…" at bounding box center [969, 486] width 692 height 269
click at [1241, 367] on span "Hey Cath, I sent you an invoice a couple or weeks ago for your supplements. Are…" at bounding box center [958, 369] width 648 height 16
click at [1266, 368] on span "Hey Cath, I sent you an invoice a couple or weeks ago for your supplements. Are…" at bounding box center [962, 369] width 656 height 16
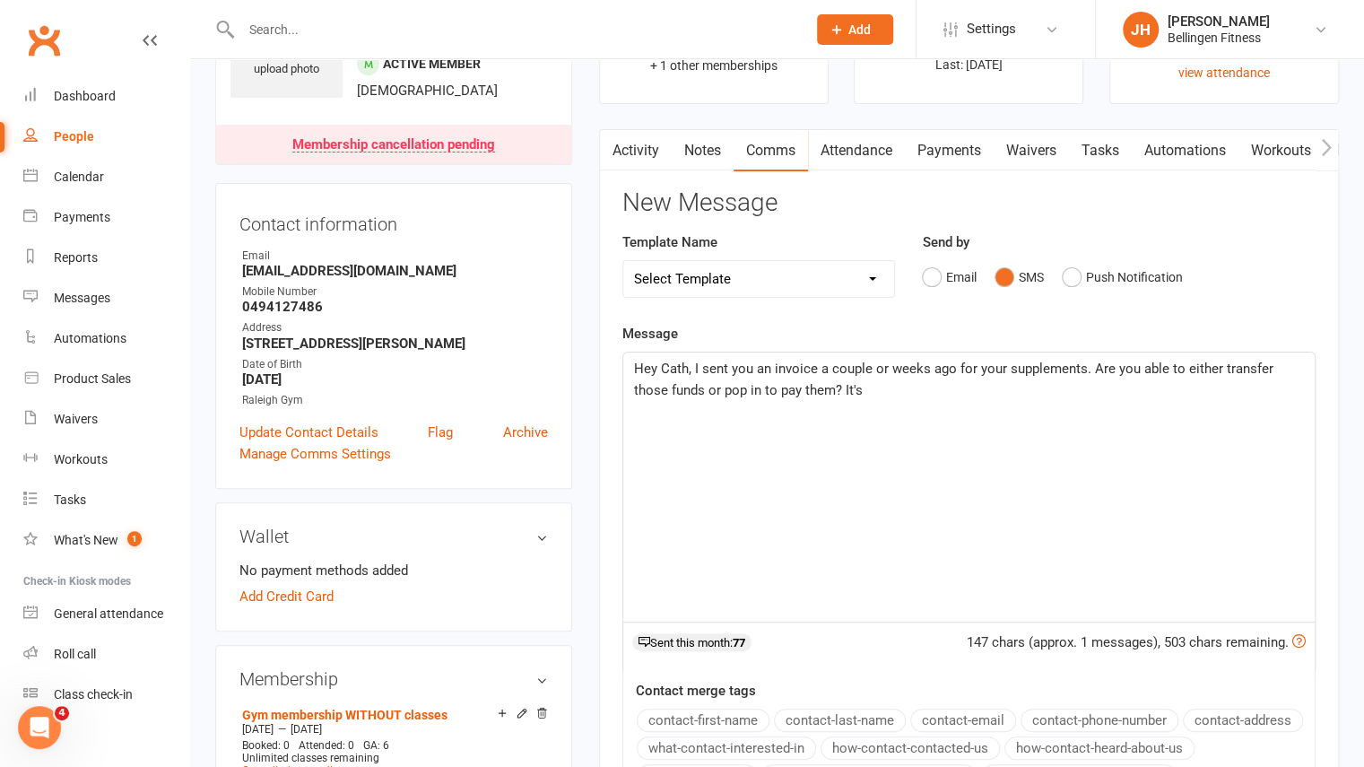
click at [833, 421] on div "Hey Cath, I sent you an invoice a couple or weeks ago for your supplements. Are…" at bounding box center [969, 486] width 692 height 269
click at [827, 387] on span "Hey Cath, I sent you an invoice a couple or weeks ago for your supplements. Are…" at bounding box center [955, 380] width 643 height 38
click at [902, 386] on p "Hey Cath, I sent you an invoice a couple or weeks ago for your supplements. Are…" at bounding box center [969, 379] width 670 height 43
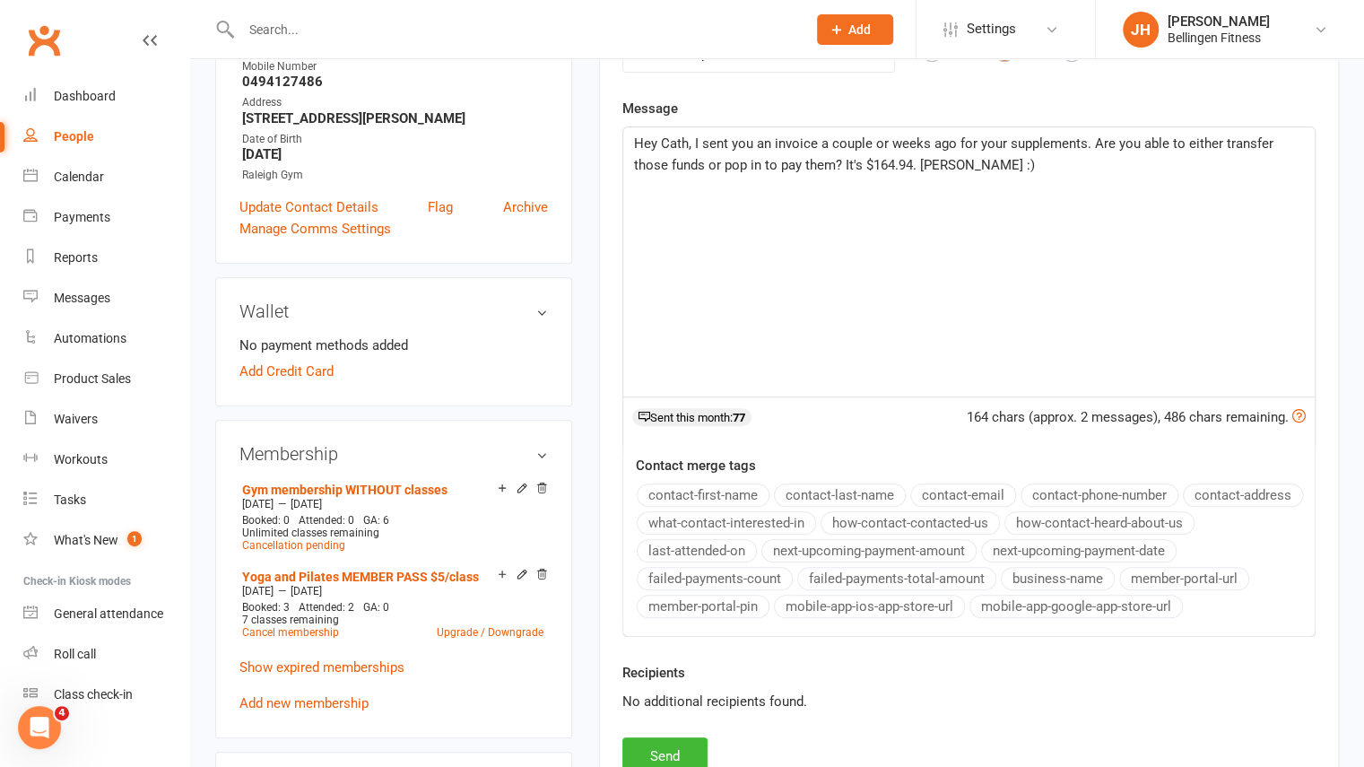
scroll to position [342, 0]
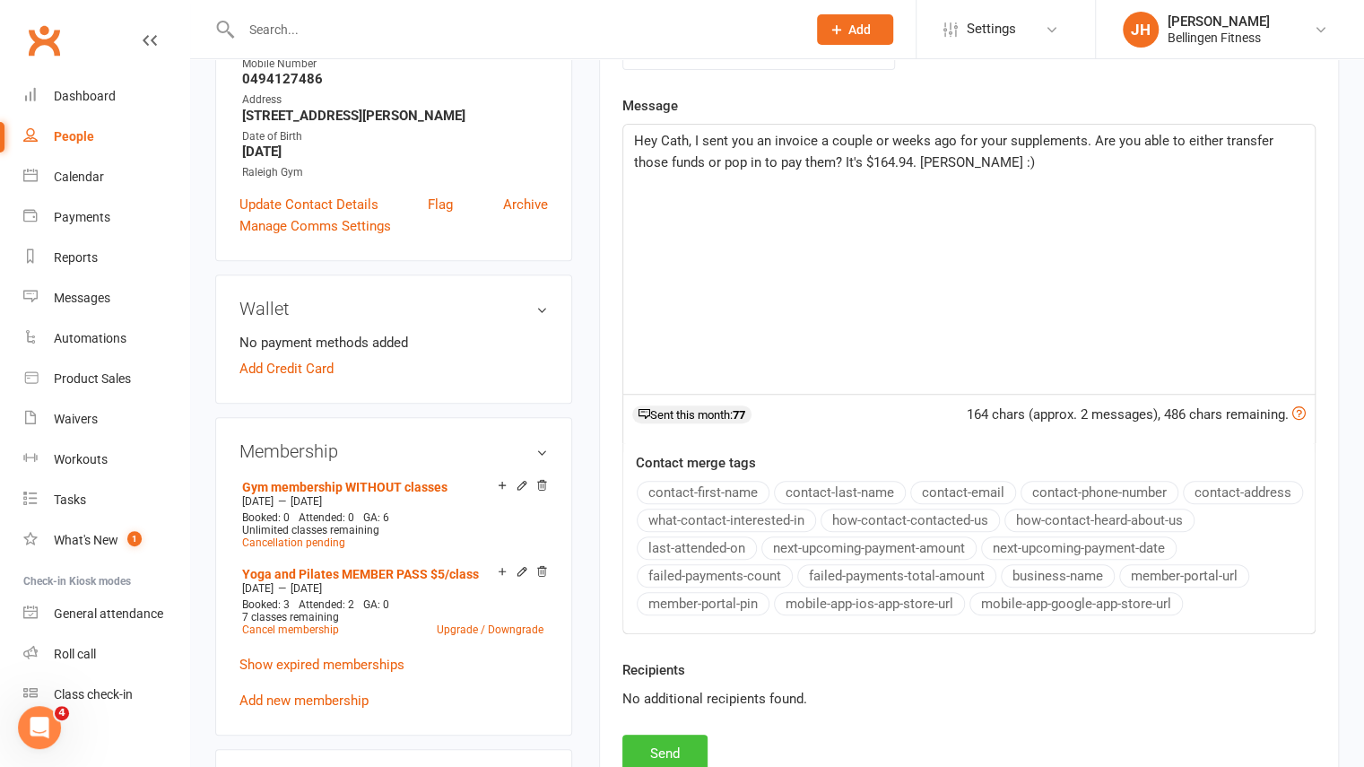
click at [682, 736] on button "Send" at bounding box center [664, 754] width 85 height 38
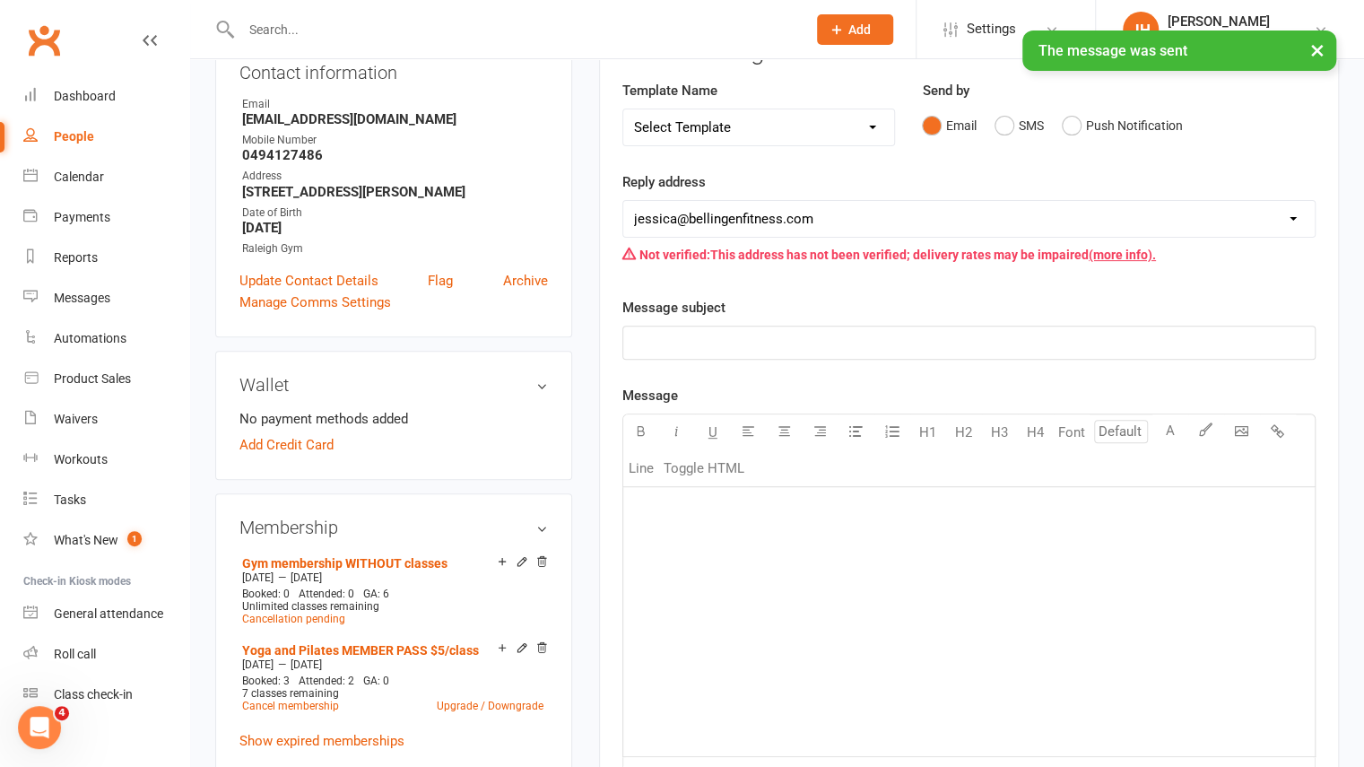
scroll to position [266, 0]
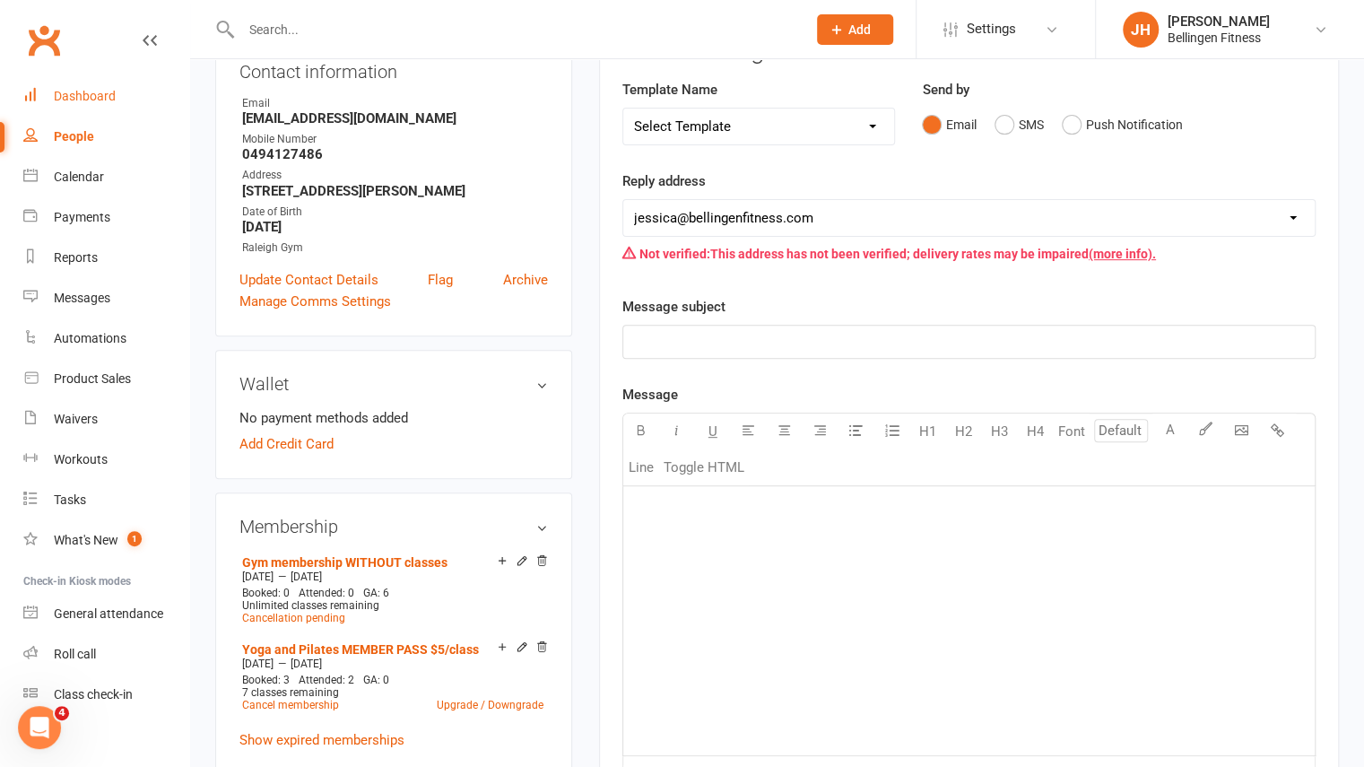
click at [96, 92] on div "Dashboard" at bounding box center [85, 96] width 62 height 14
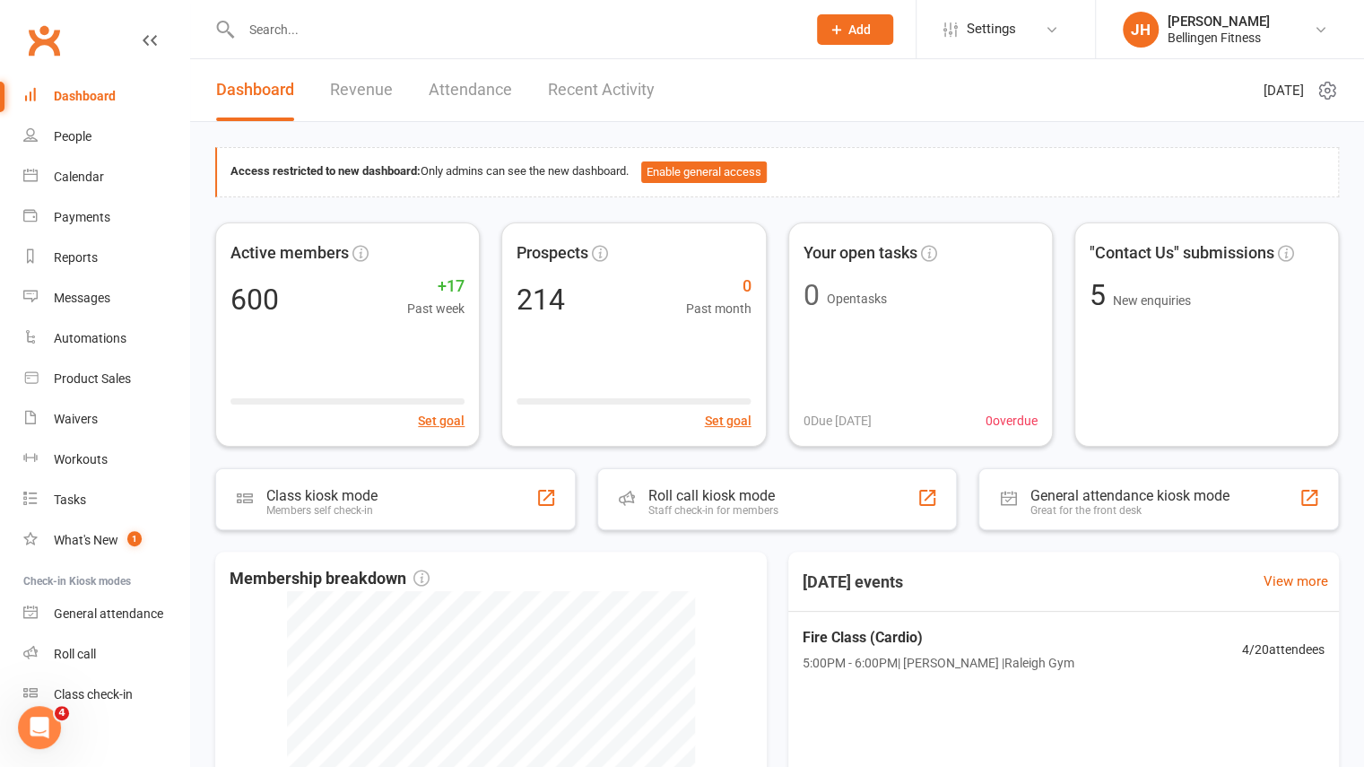
click at [378, 32] on input "text" at bounding box center [515, 29] width 558 height 25
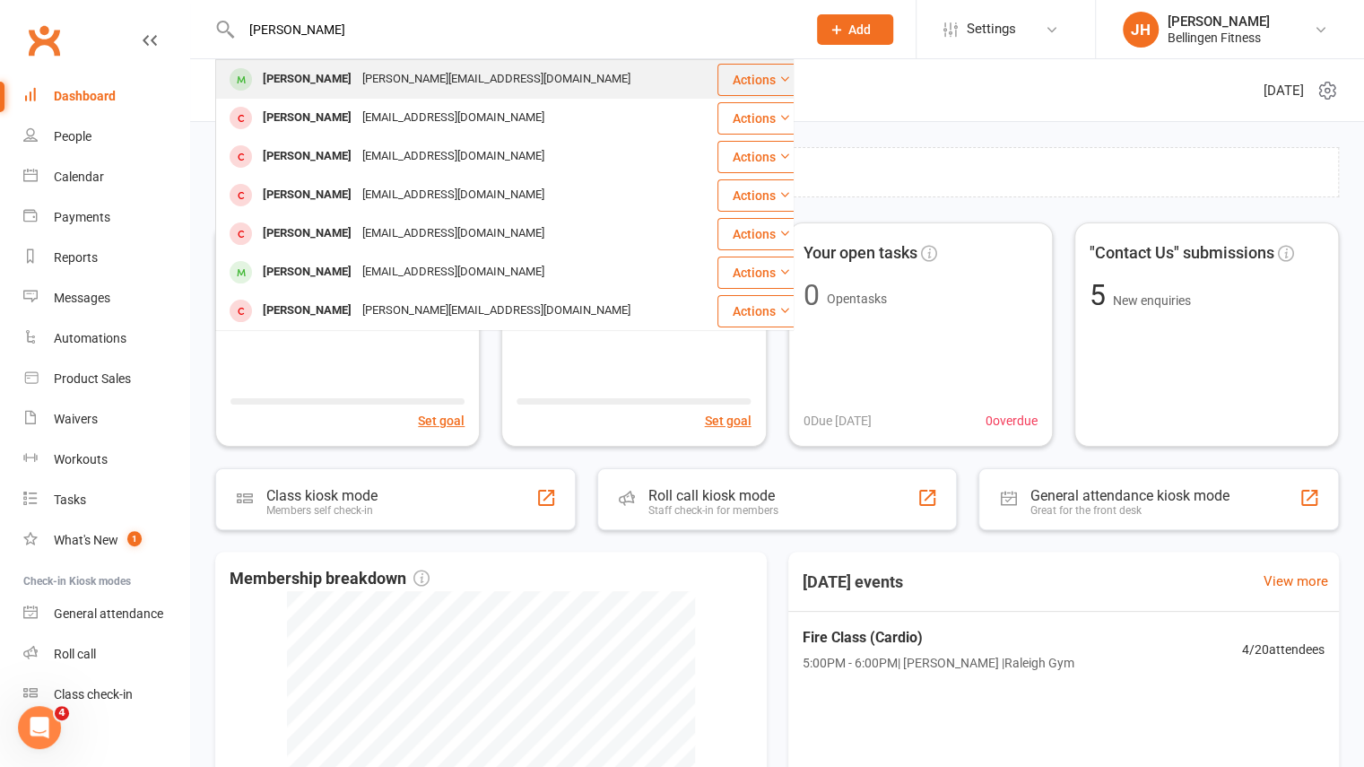
type input "[PERSON_NAME]"
click at [354, 74] on div "[PERSON_NAME]" at bounding box center [307, 79] width 100 height 26
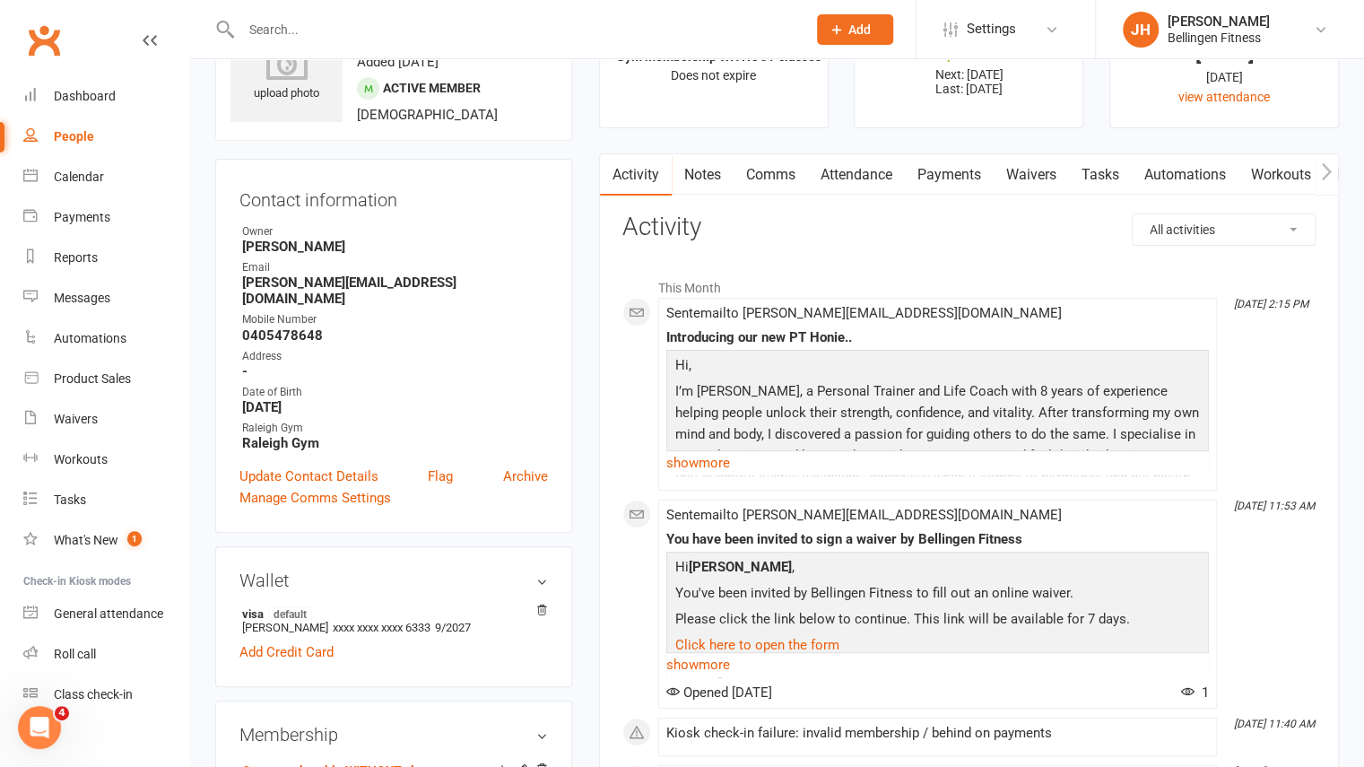
scroll to position [94, 0]
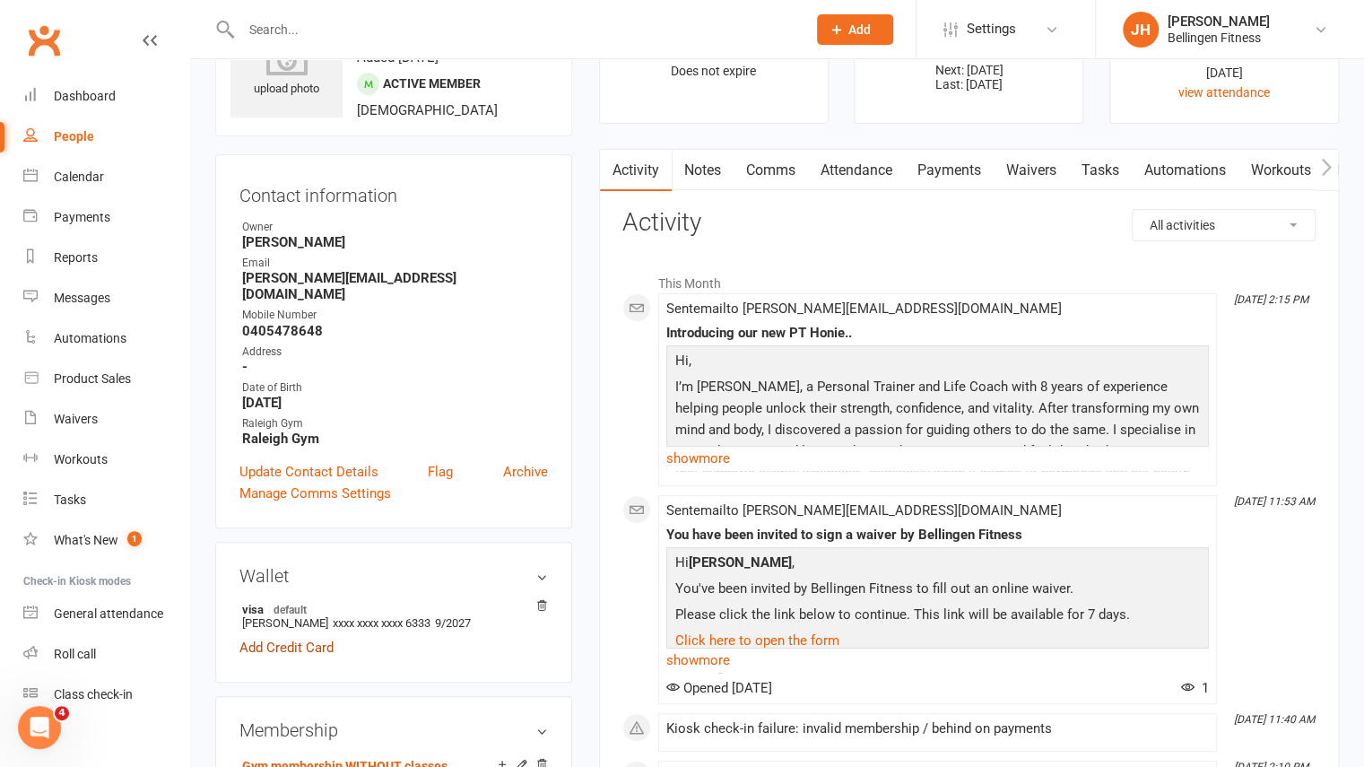
click at [300, 637] on link "Add Credit Card" at bounding box center [286, 648] width 94 height 22
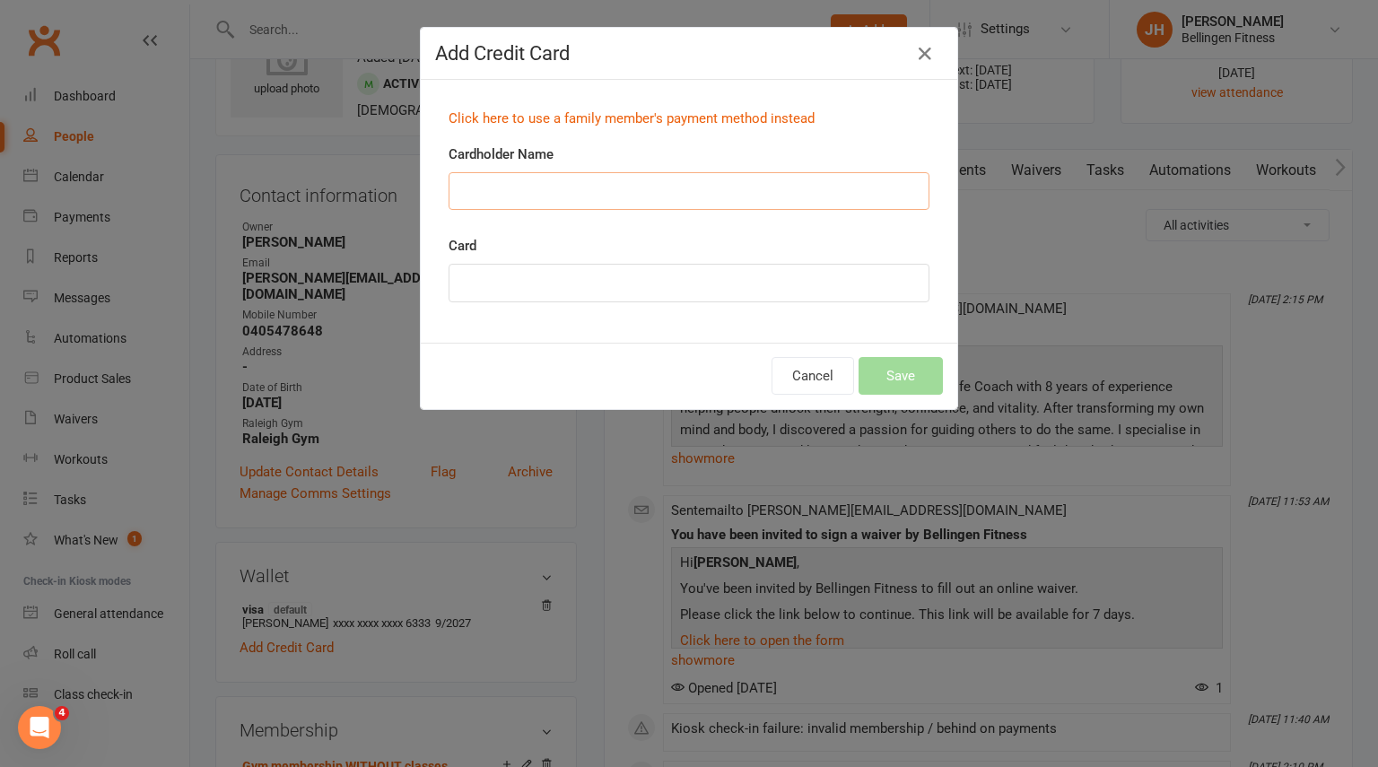
click at [506, 196] on input "Cardholder Name" at bounding box center [688, 191] width 481 height 38
type input "[PERSON_NAME]"
click at [903, 373] on button "Save" at bounding box center [900, 376] width 84 height 38
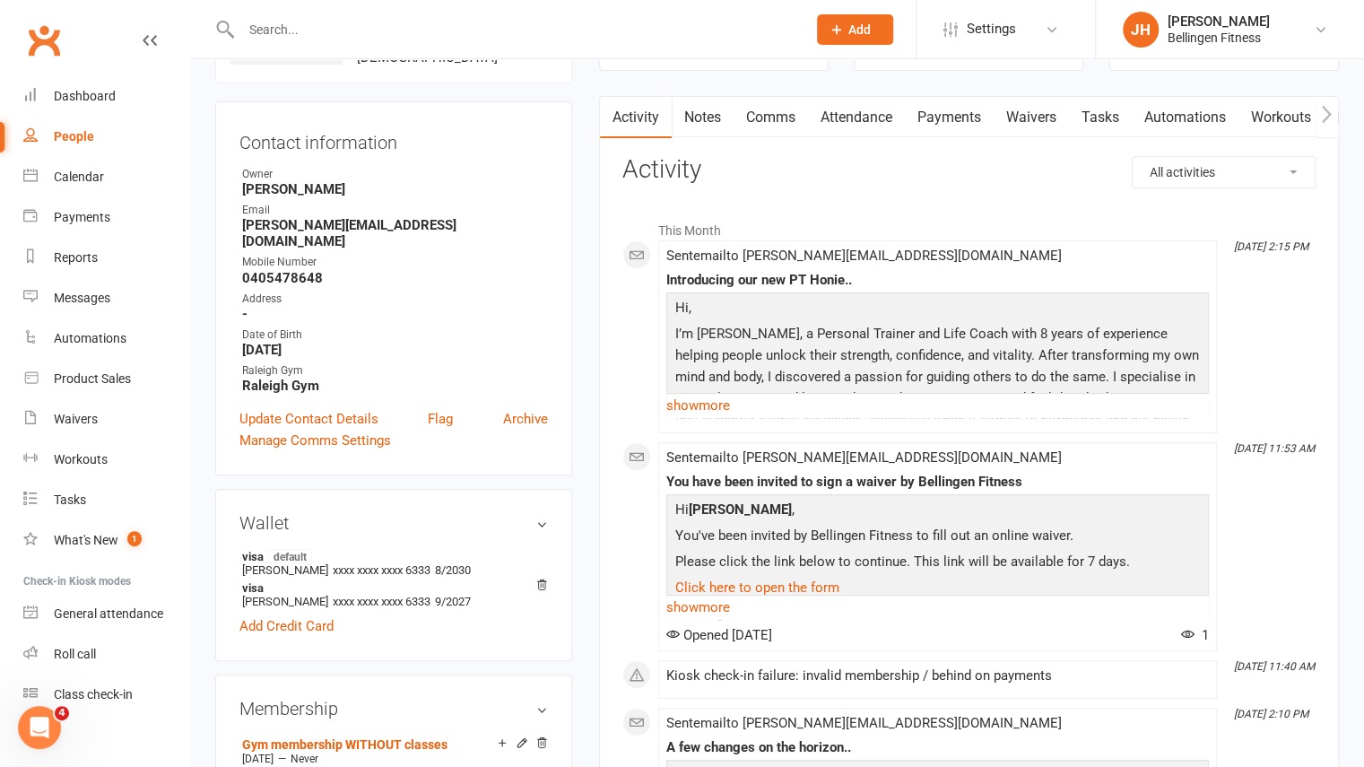
scroll to position [0, 0]
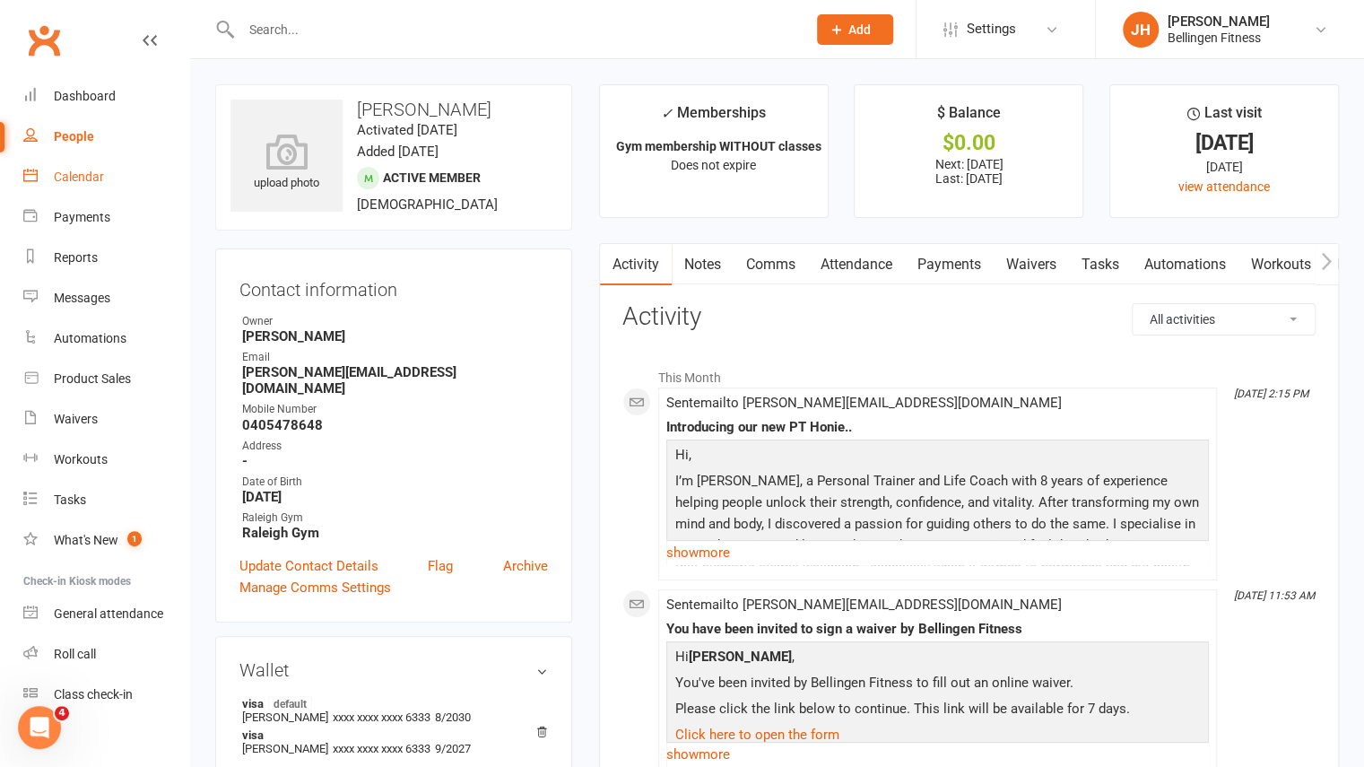
click at [99, 177] on div "Calendar" at bounding box center [79, 177] width 50 height 14
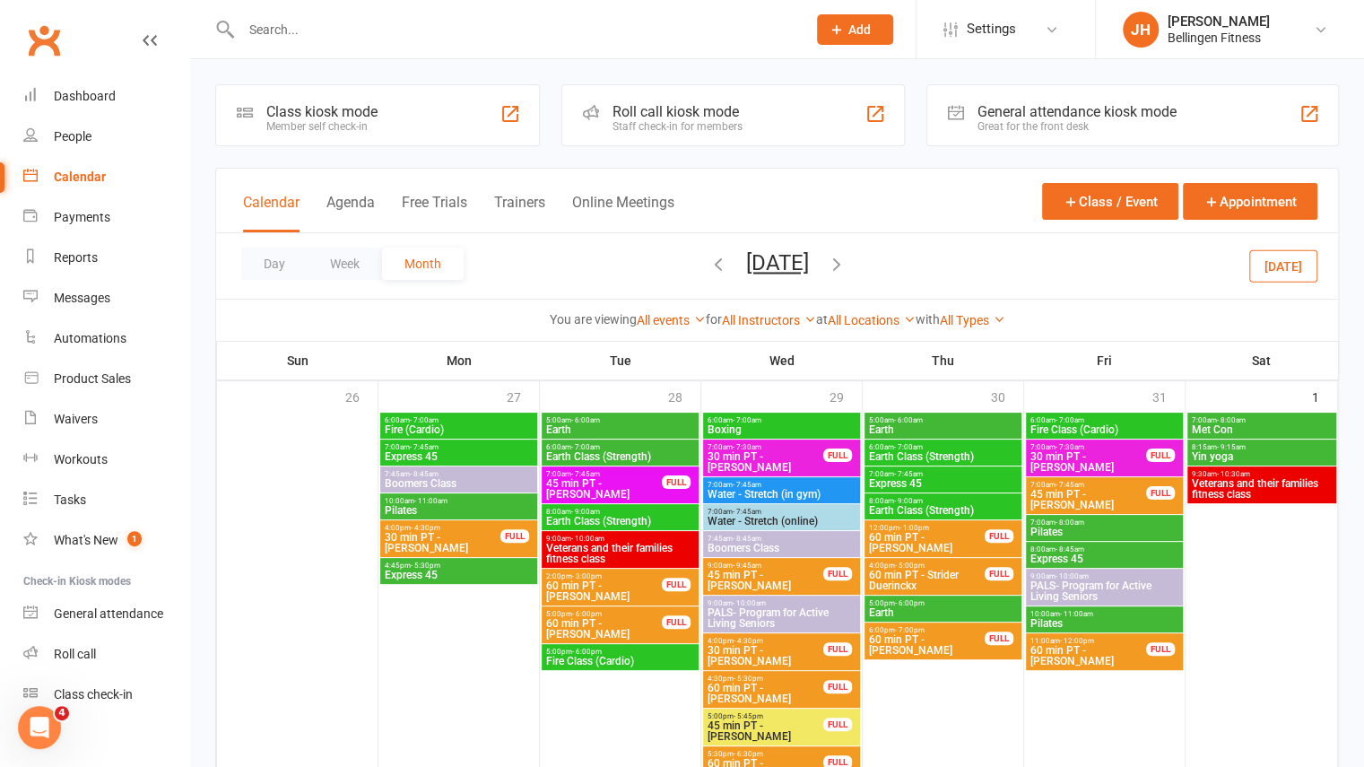
click at [709, 264] on icon "button" at bounding box center [719, 264] width 20 height 20
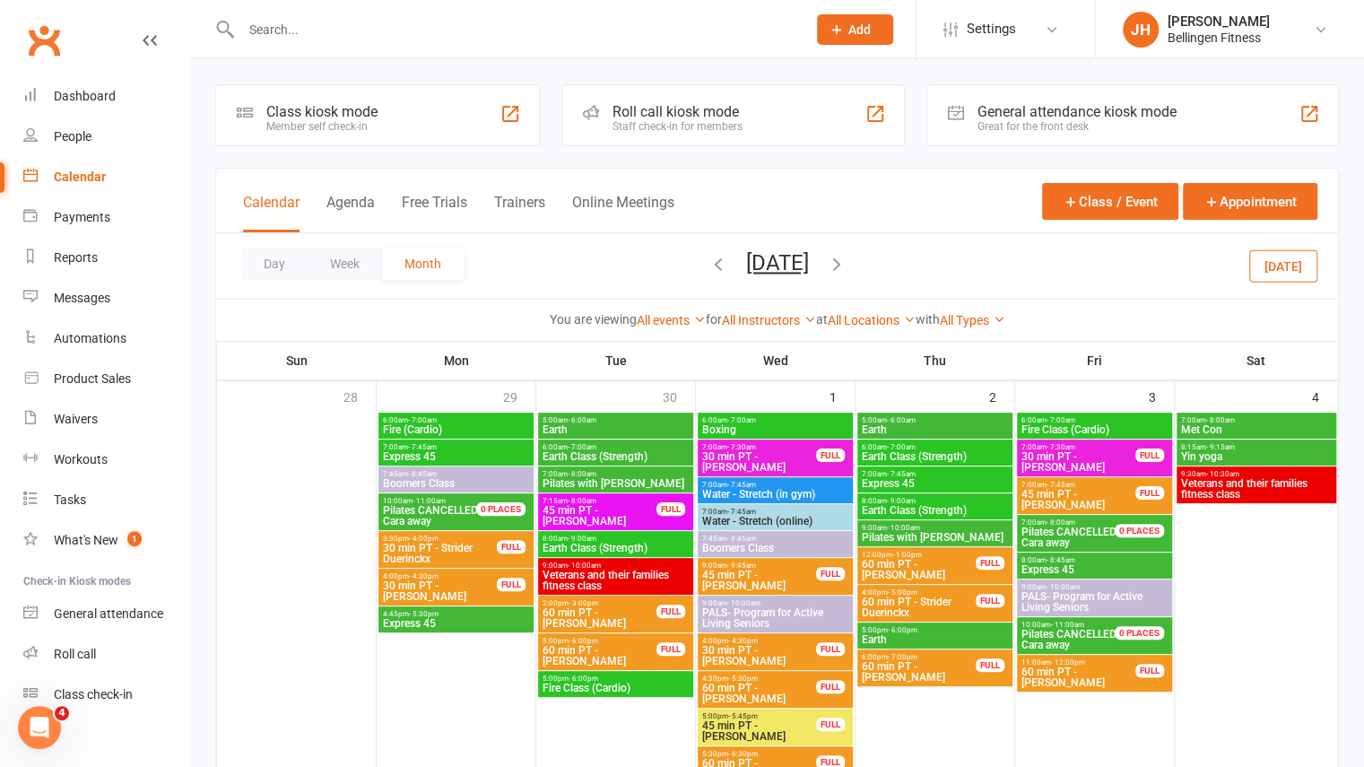
click at [709, 264] on icon "button" at bounding box center [719, 264] width 20 height 20
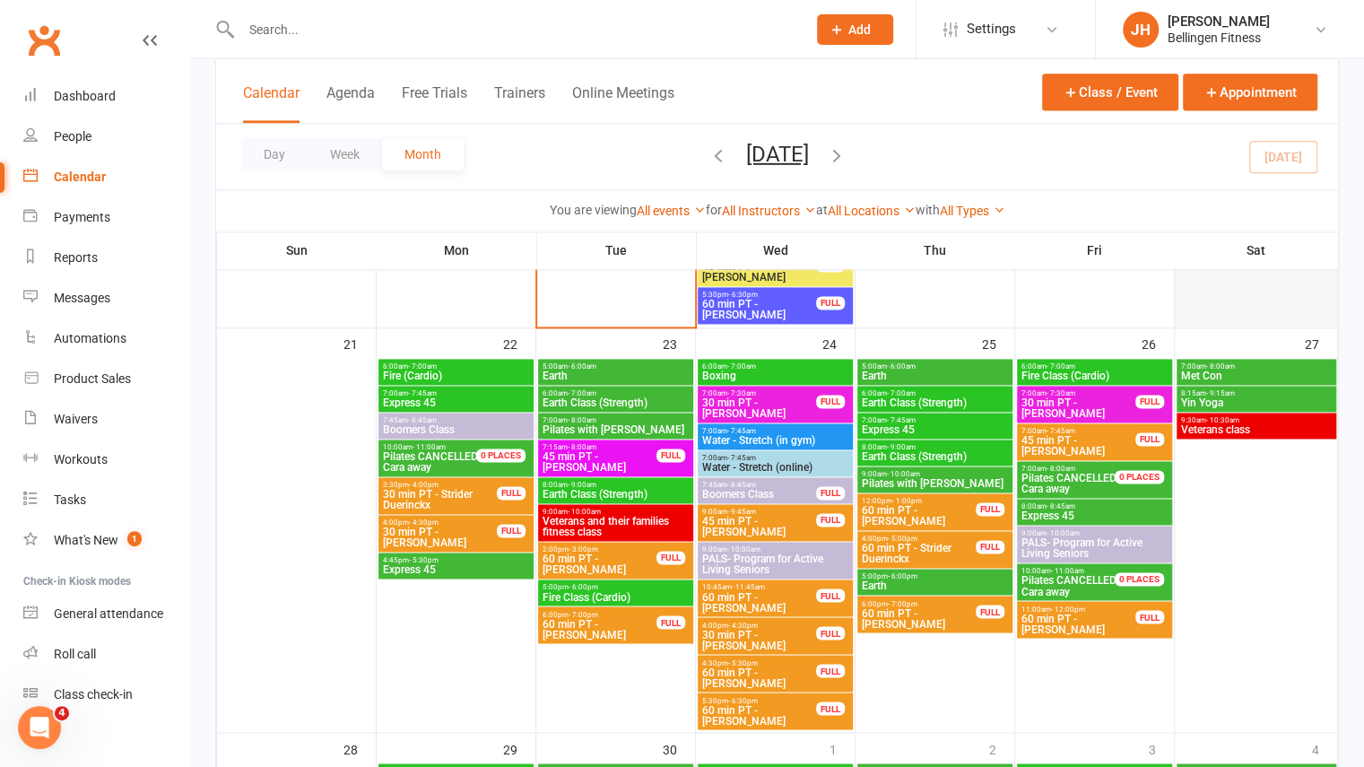
scroll to position [1452, 0]
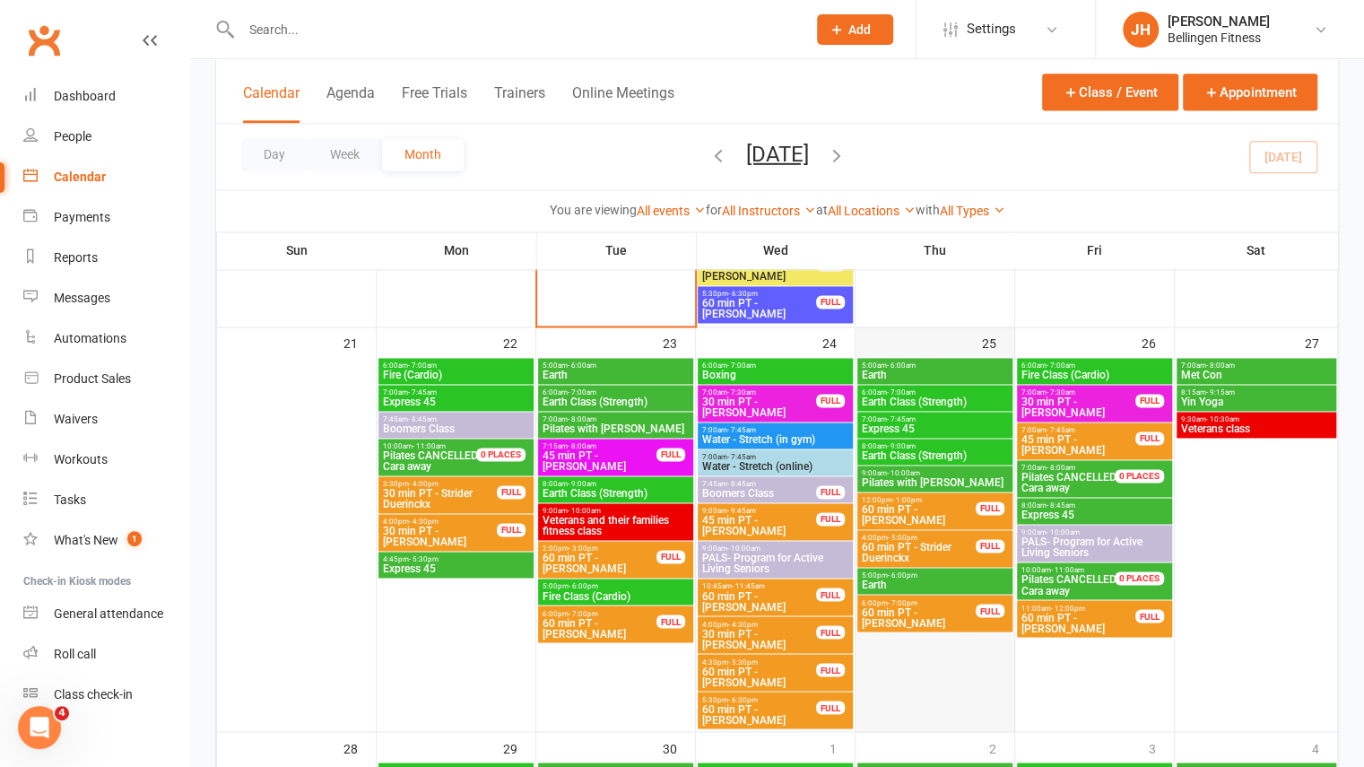
click at [965, 660] on div at bounding box center [934, 544] width 155 height 371
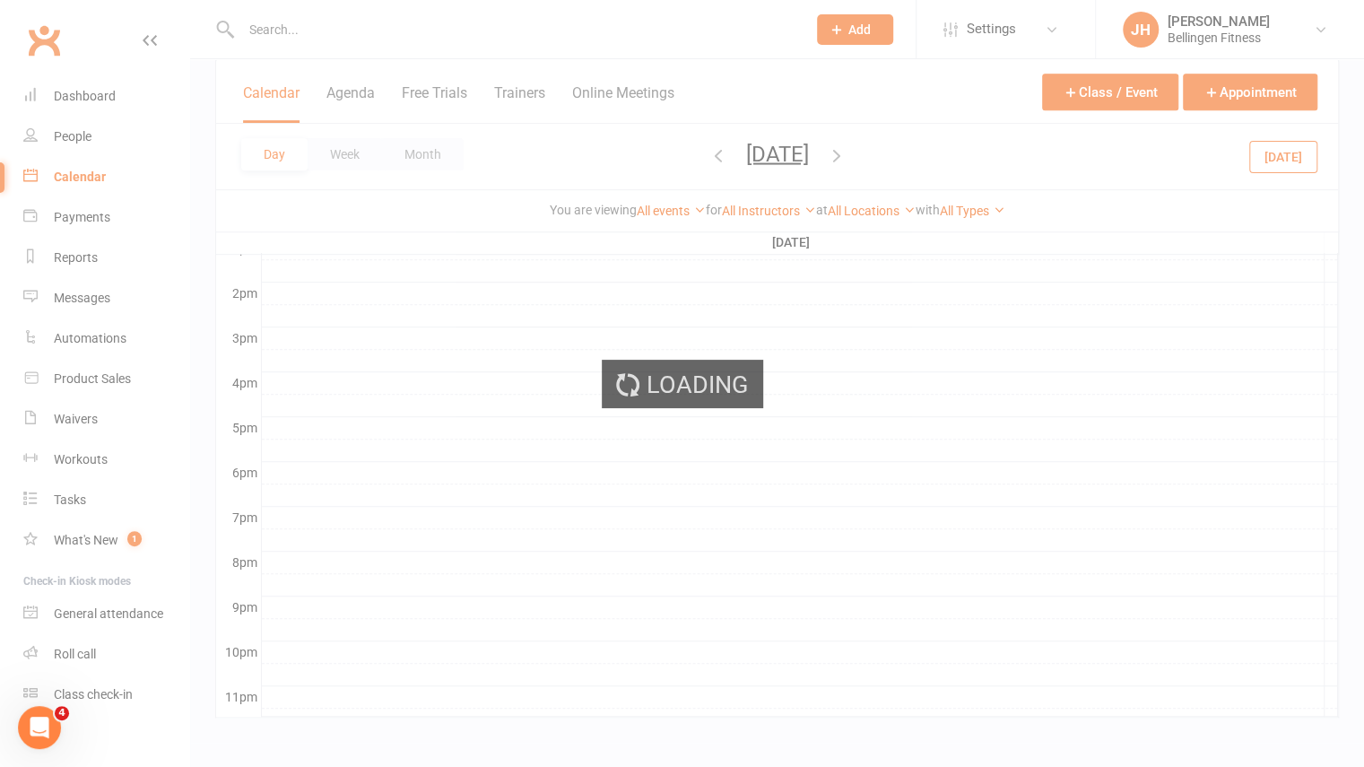
scroll to position [0, 0]
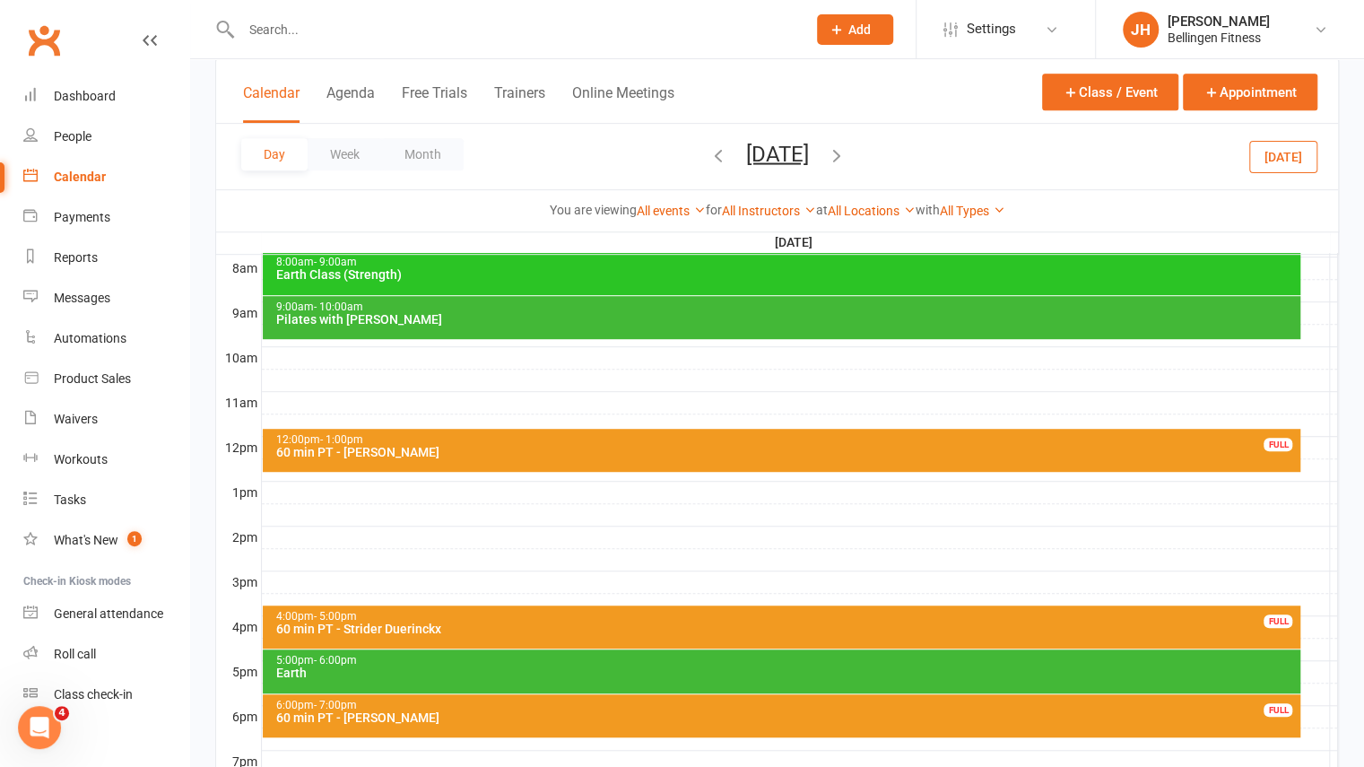
click at [402, 483] on div at bounding box center [800, 493] width 1076 height 22
click at [429, 450] on button "Add Appointment" at bounding box center [412, 443] width 104 height 22
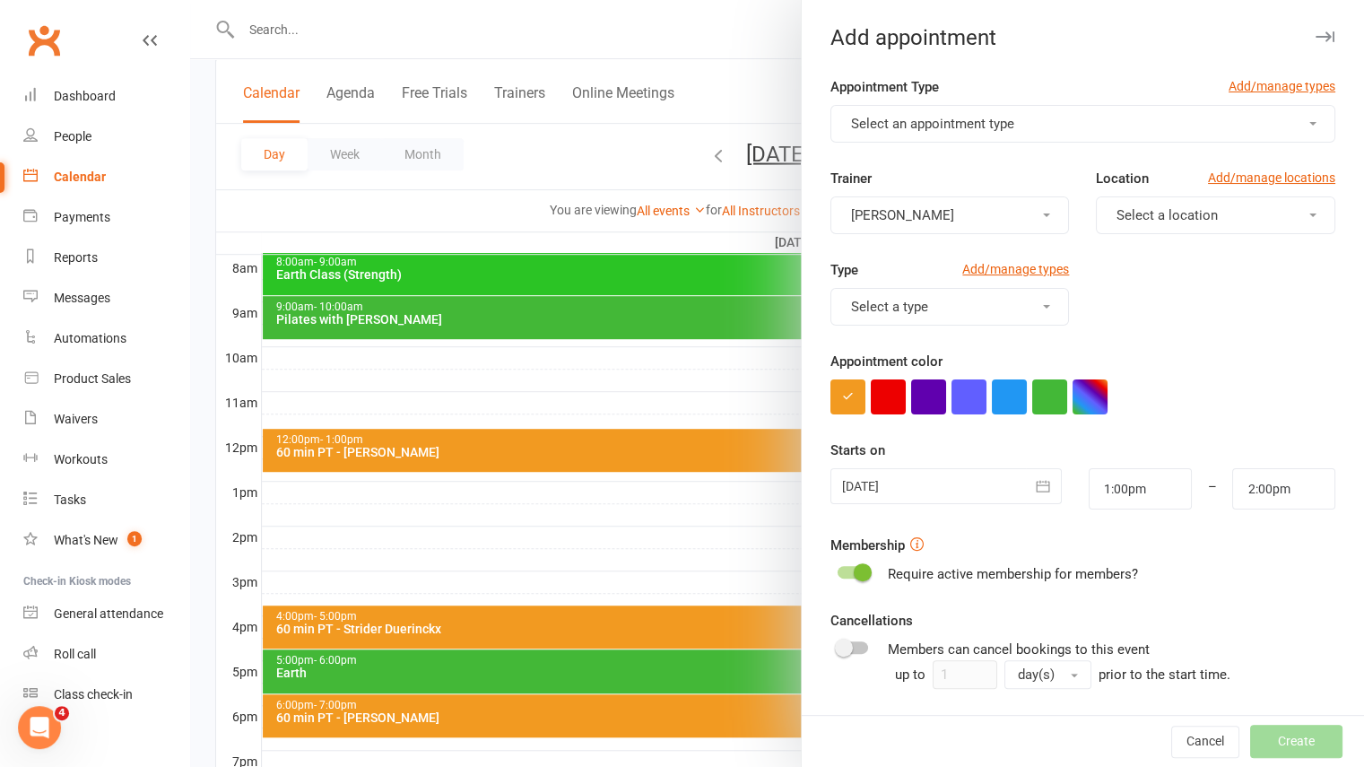
click at [863, 125] on span "Select an appointment type" at bounding box center [932, 124] width 163 height 16
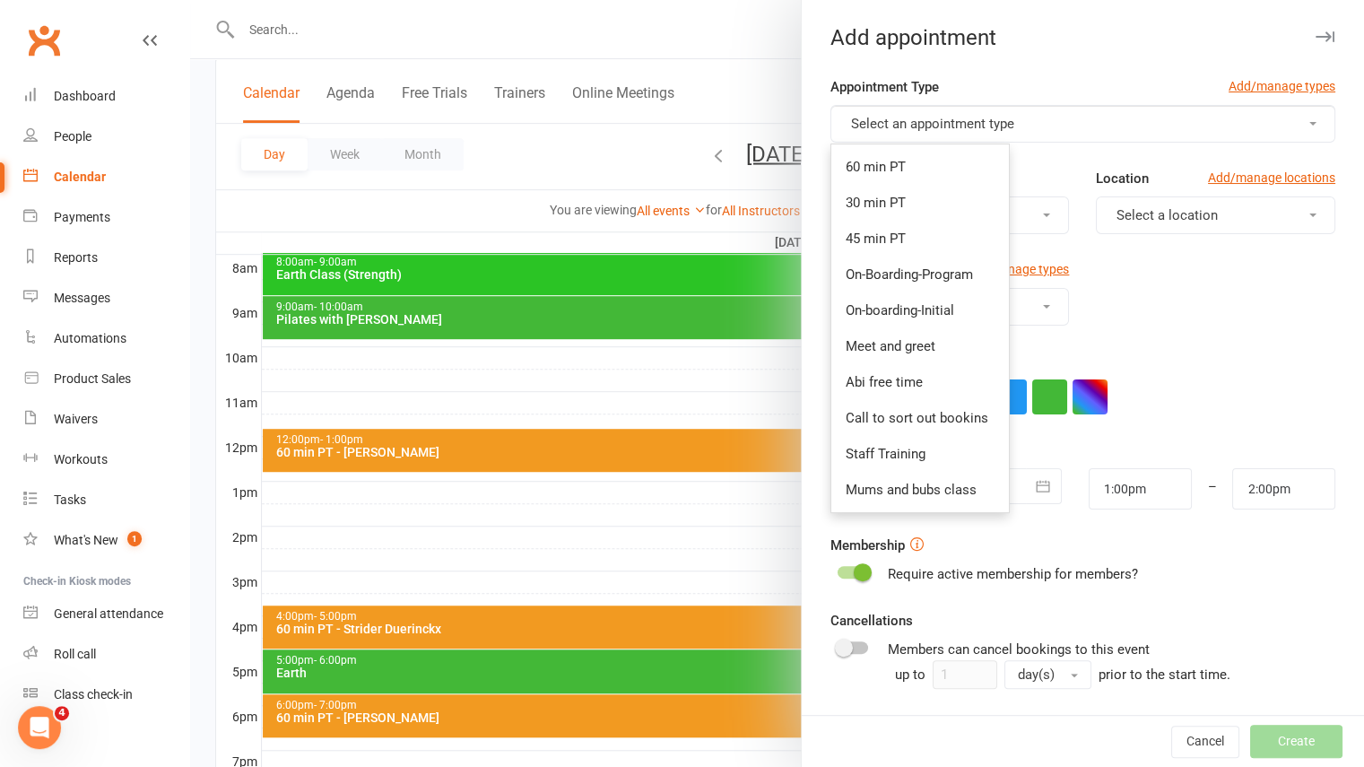
click at [1314, 26] on button "button" at bounding box center [1325, 37] width 22 height 22
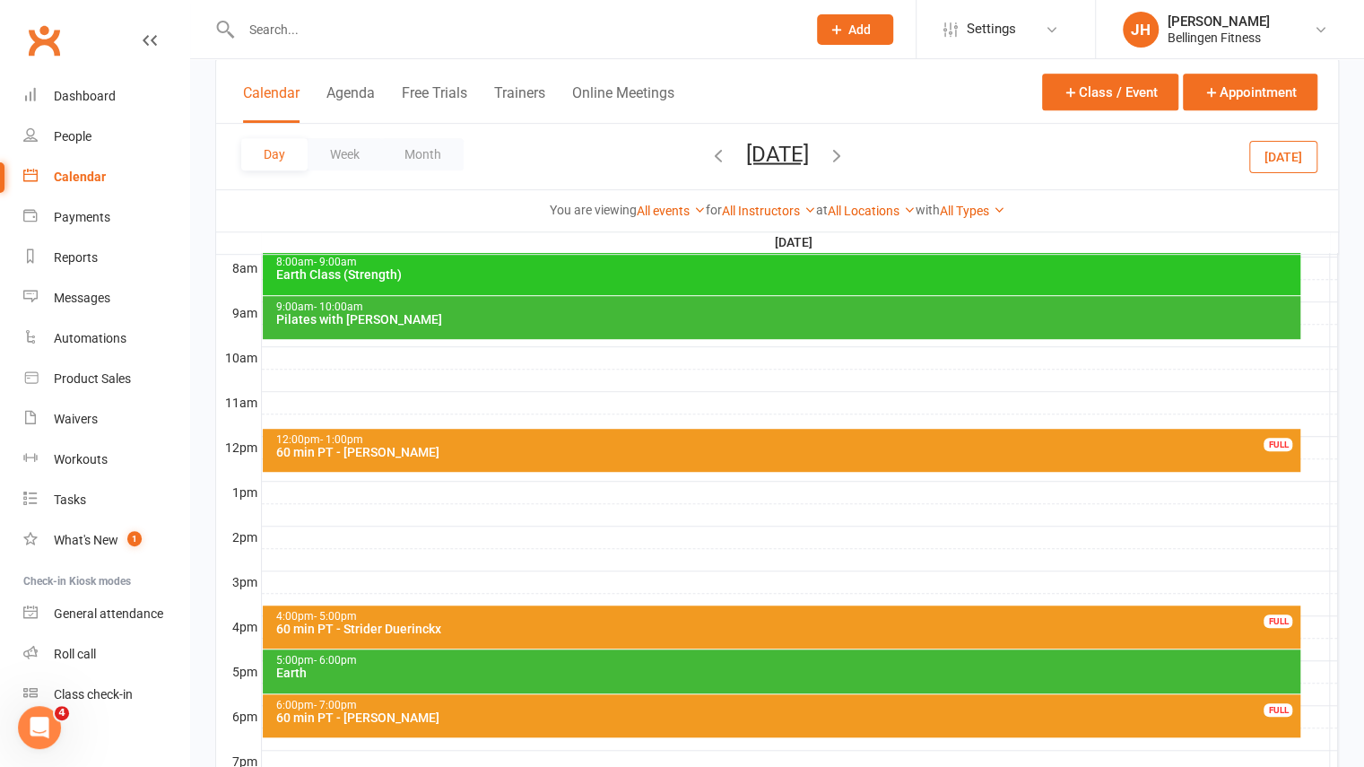
click at [888, 31] on button "Add" at bounding box center [855, 29] width 76 height 30
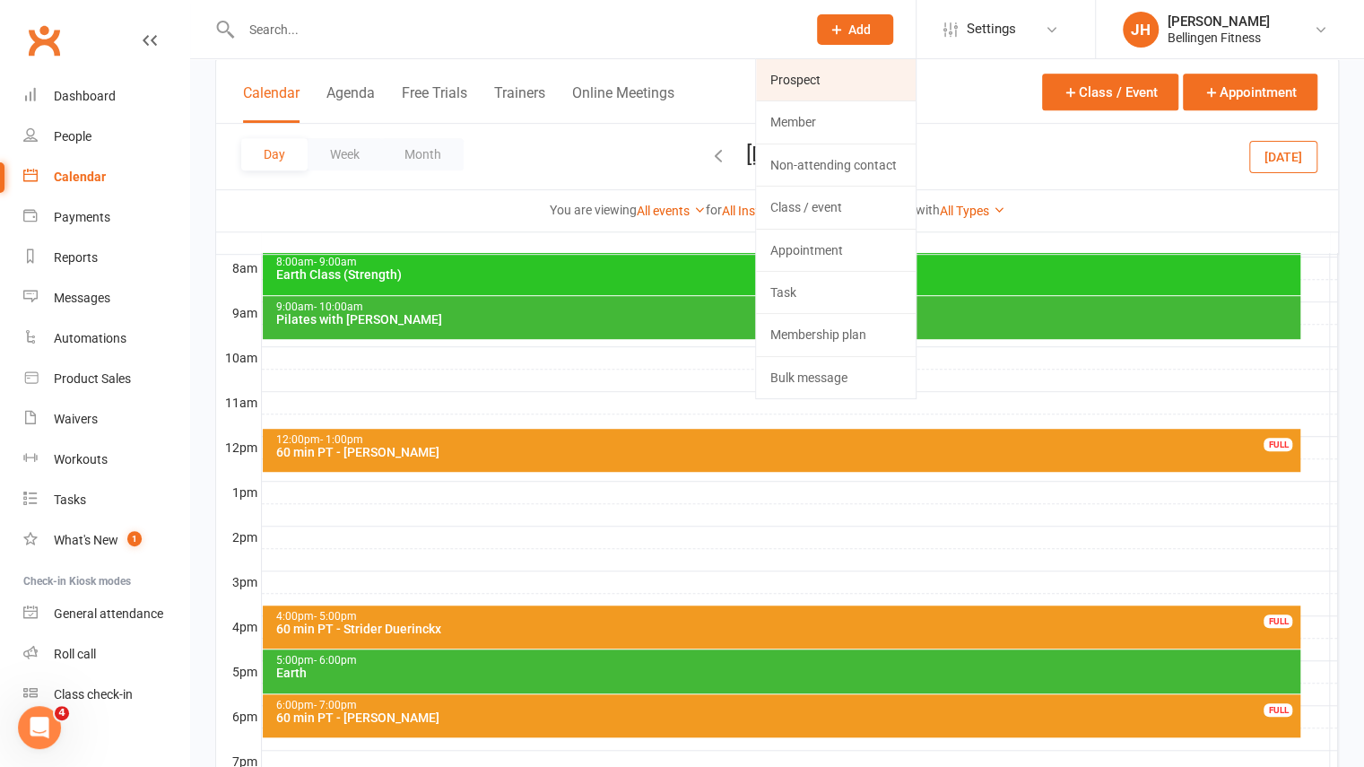
click at [834, 90] on link "Prospect" at bounding box center [836, 79] width 160 height 41
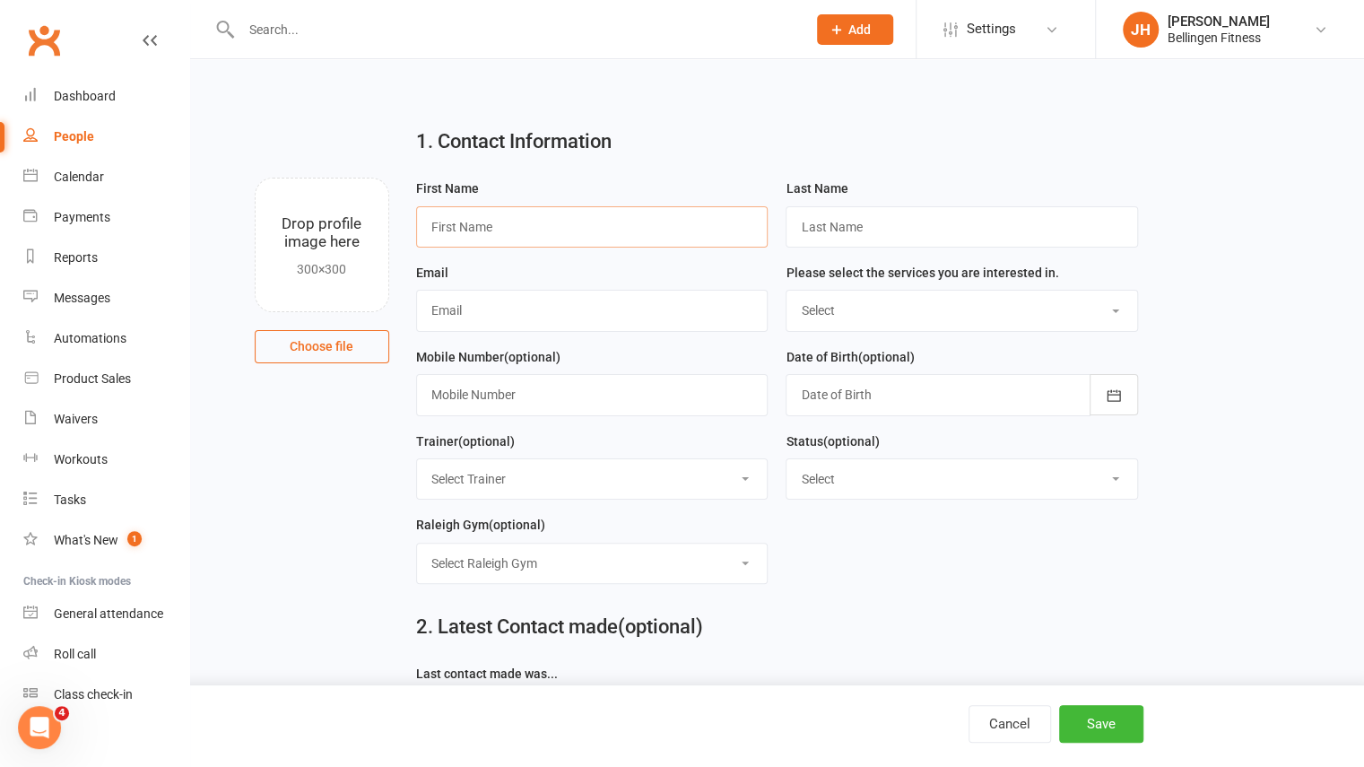
click at [439, 226] on input "text" at bounding box center [592, 226] width 352 height 41
type input "[PERSON_NAME]"
type input "Dewson"
click at [459, 317] on input "text" at bounding box center [592, 310] width 352 height 41
type input "[EMAIL_ADDRESS][DOMAIN_NAME]"
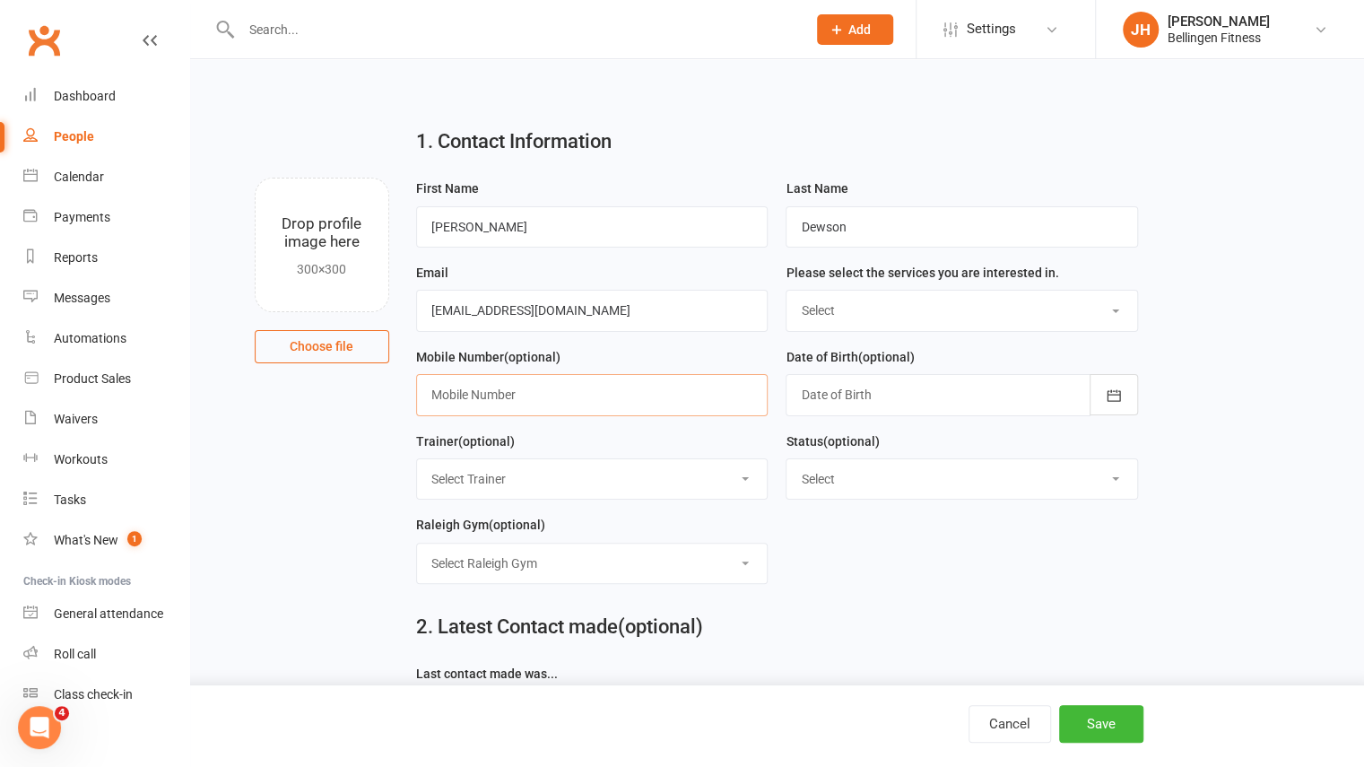
click at [553, 398] on input "text" at bounding box center [592, 394] width 352 height 41
type input "0432177631"
click at [1124, 395] on button "button" at bounding box center [1114, 394] width 48 height 41
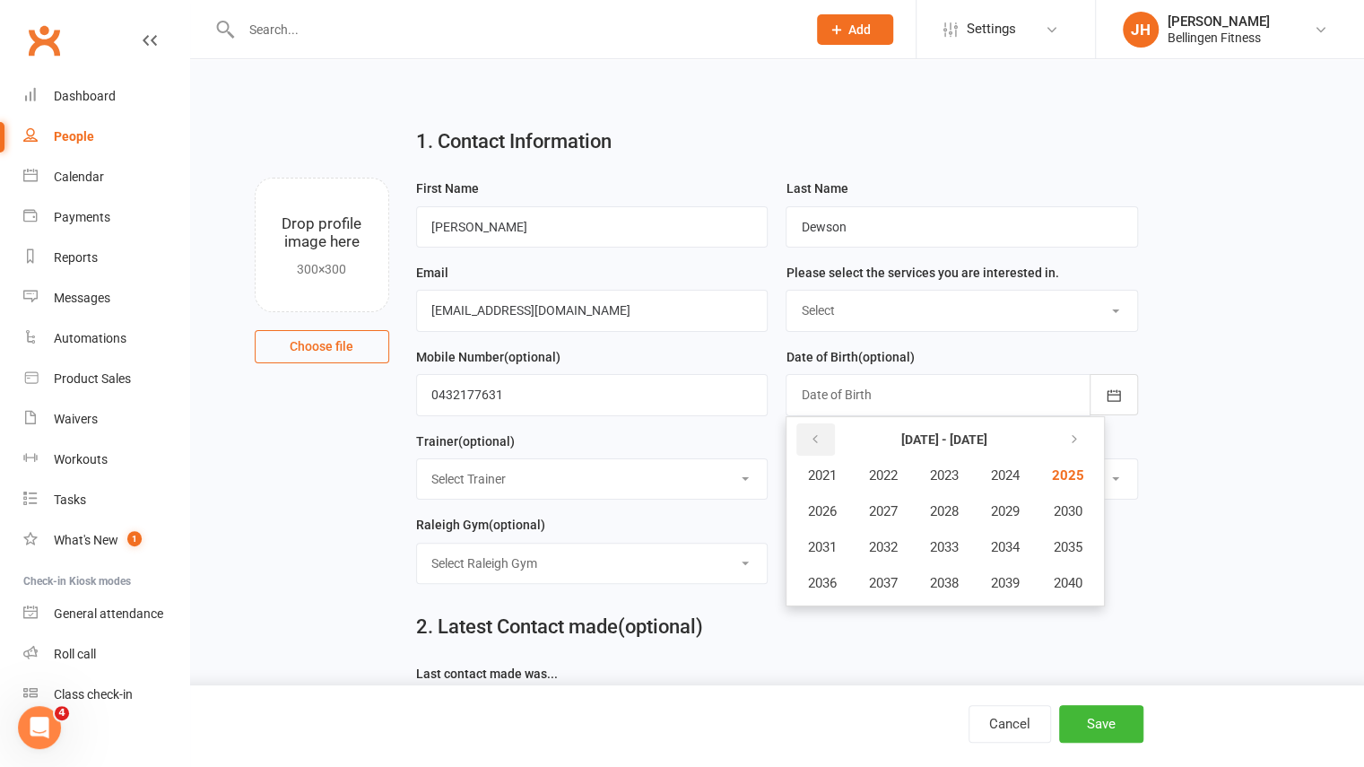
click at [821, 448] on button "button" at bounding box center [815, 439] width 39 height 32
click at [970, 510] on button "2008" at bounding box center [943, 511] width 59 height 34
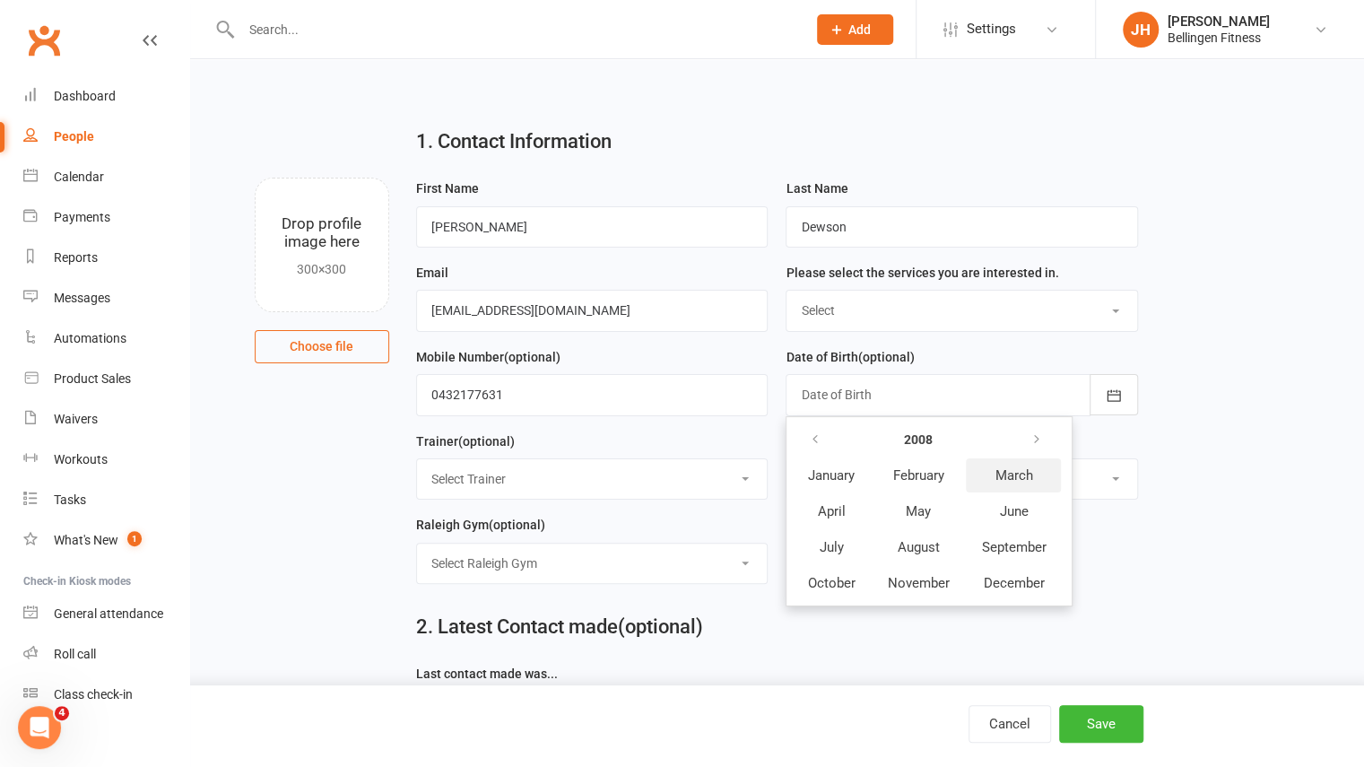
click at [1019, 471] on span "March" at bounding box center [1014, 475] width 38 height 16
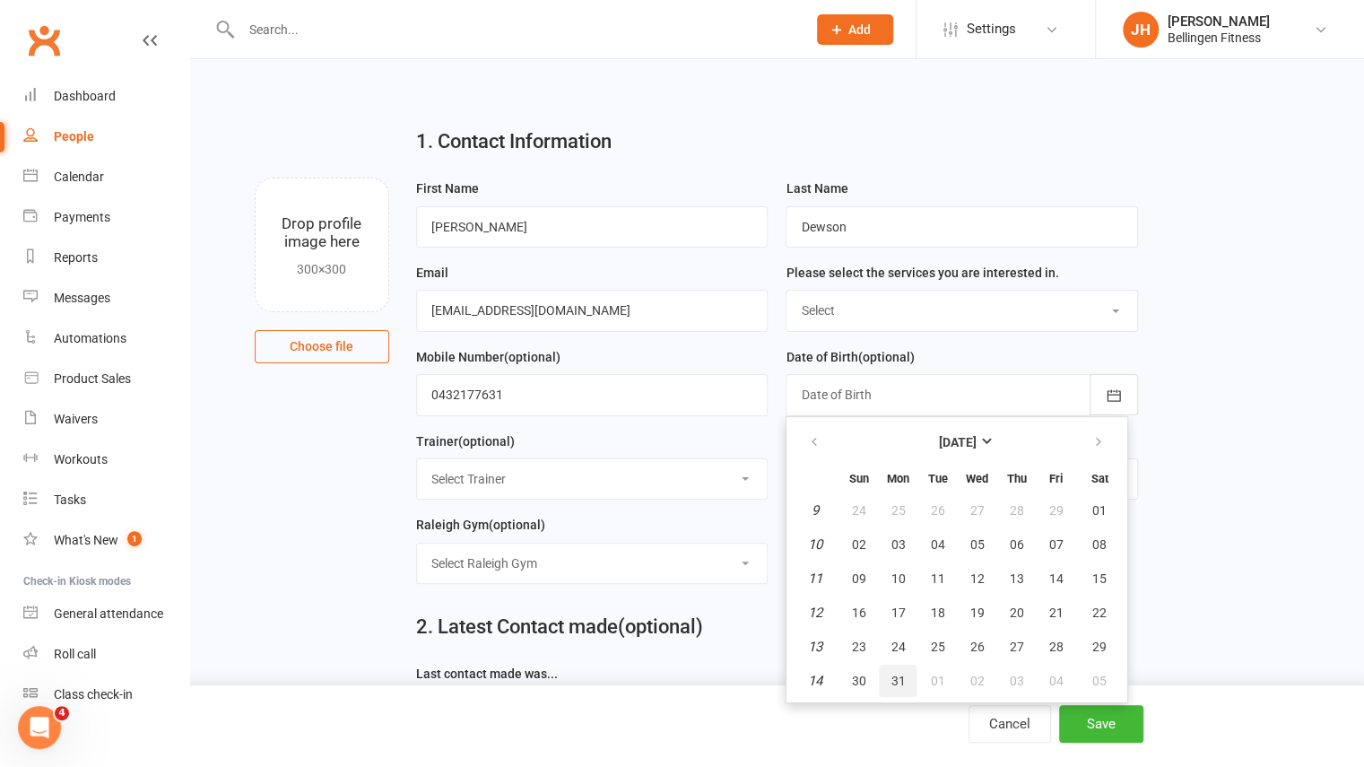
click at [902, 679] on span "31" at bounding box center [898, 681] width 14 height 14
type input "[DATE]"
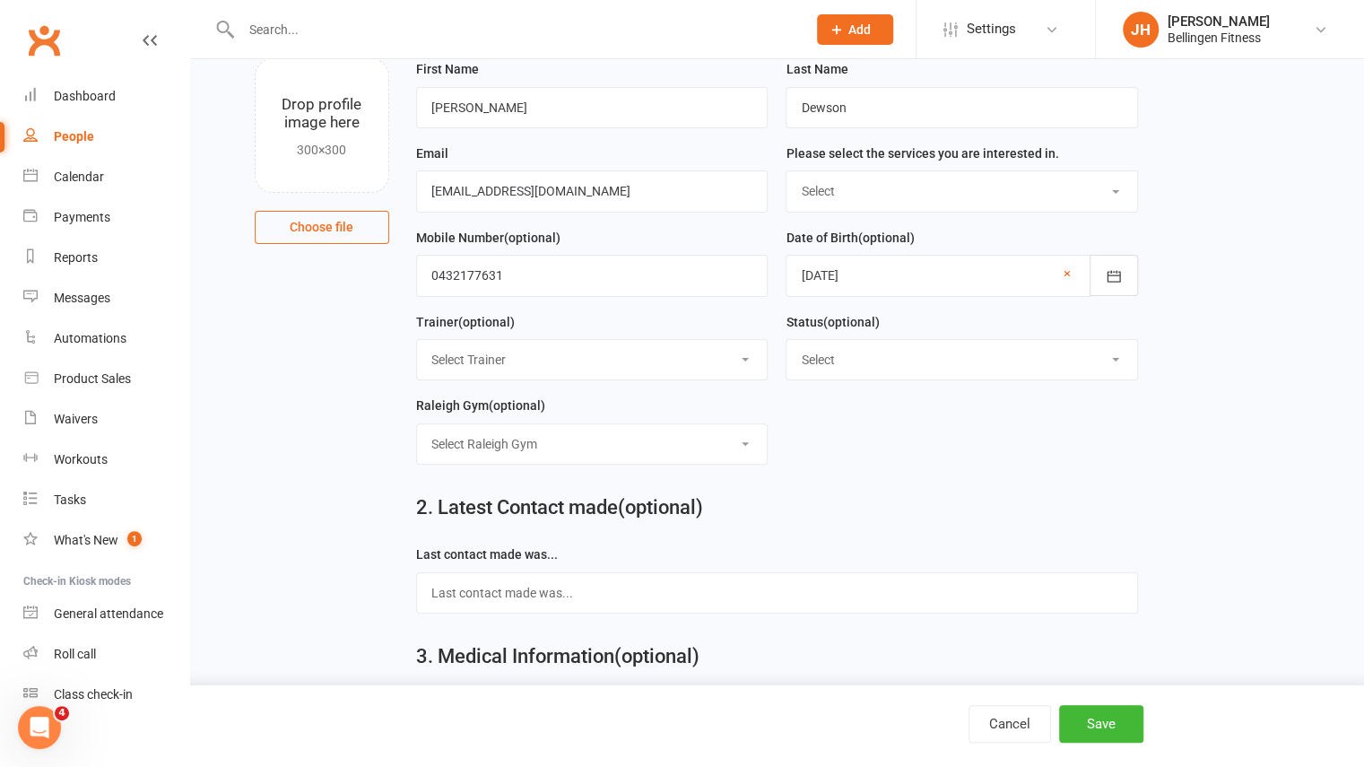
scroll to position [120, 0]
click at [856, 196] on select "Select Personal Training Group class Gym membership Nutrition coaching" at bounding box center [962, 189] width 351 height 39
select select "Gym membership"
click at [787, 170] on select "Select Personal Training Group class Gym membership Nutrition coaching" at bounding box center [962, 189] width 351 height 39
click at [1090, 728] on button "Save" at bounding box center [1101, 724] width 84 height 38
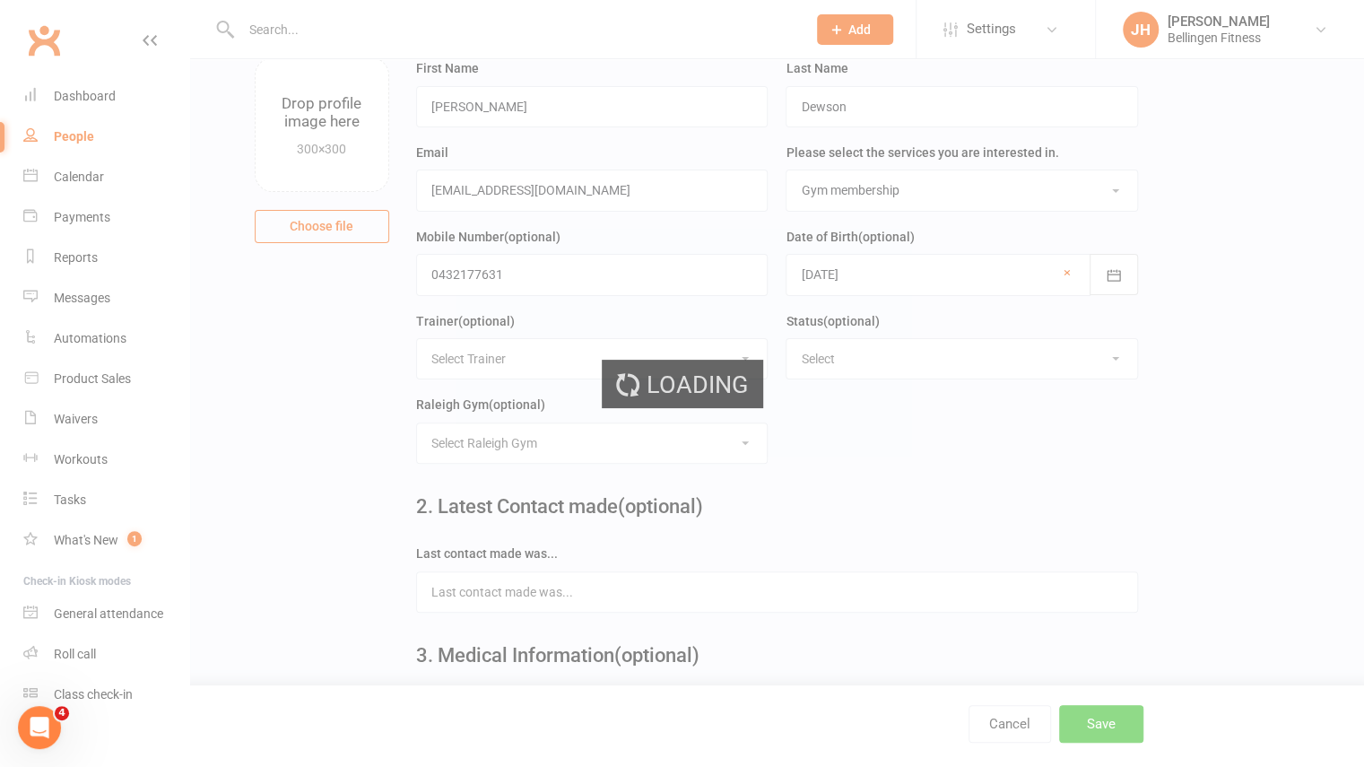
scroll to position [0, 0]
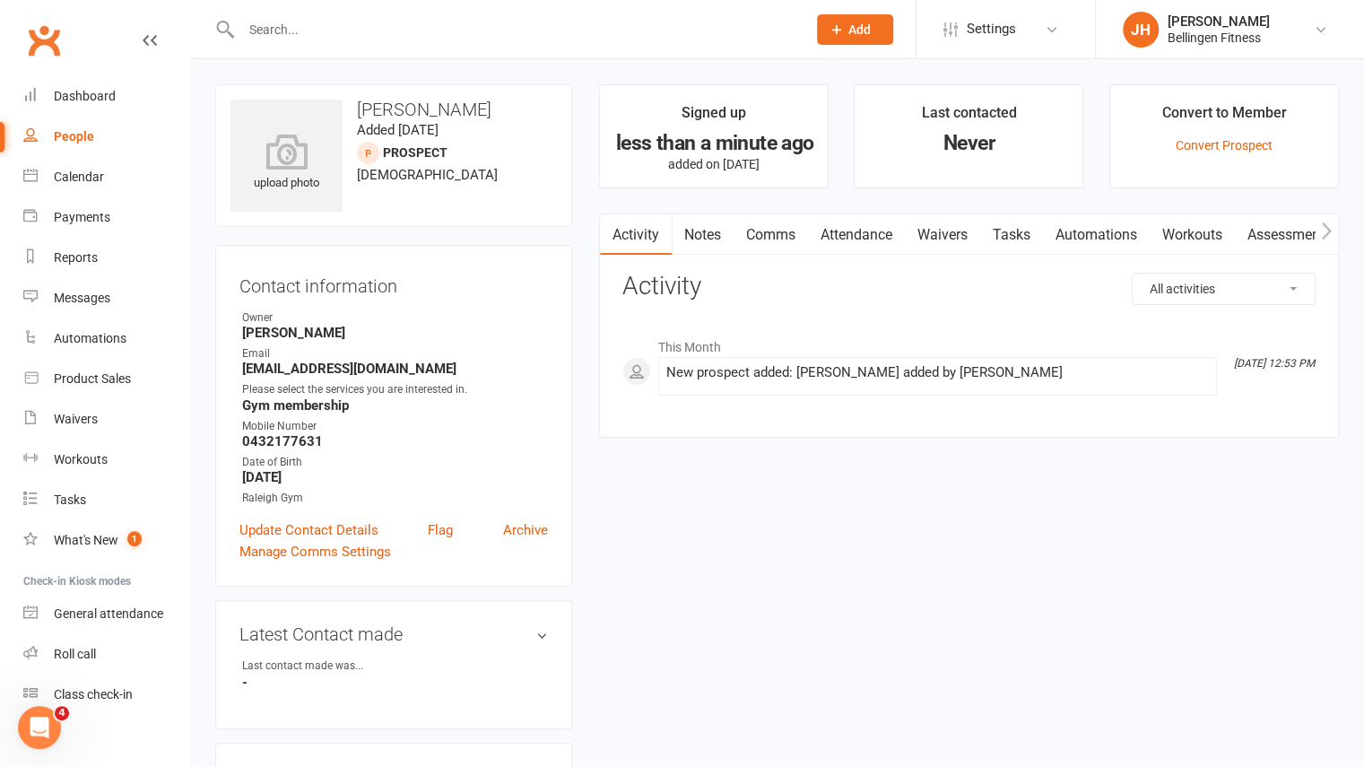
click at [862, 238] on link "Attendance" at bounding box center [856, 234] width 97 height 41
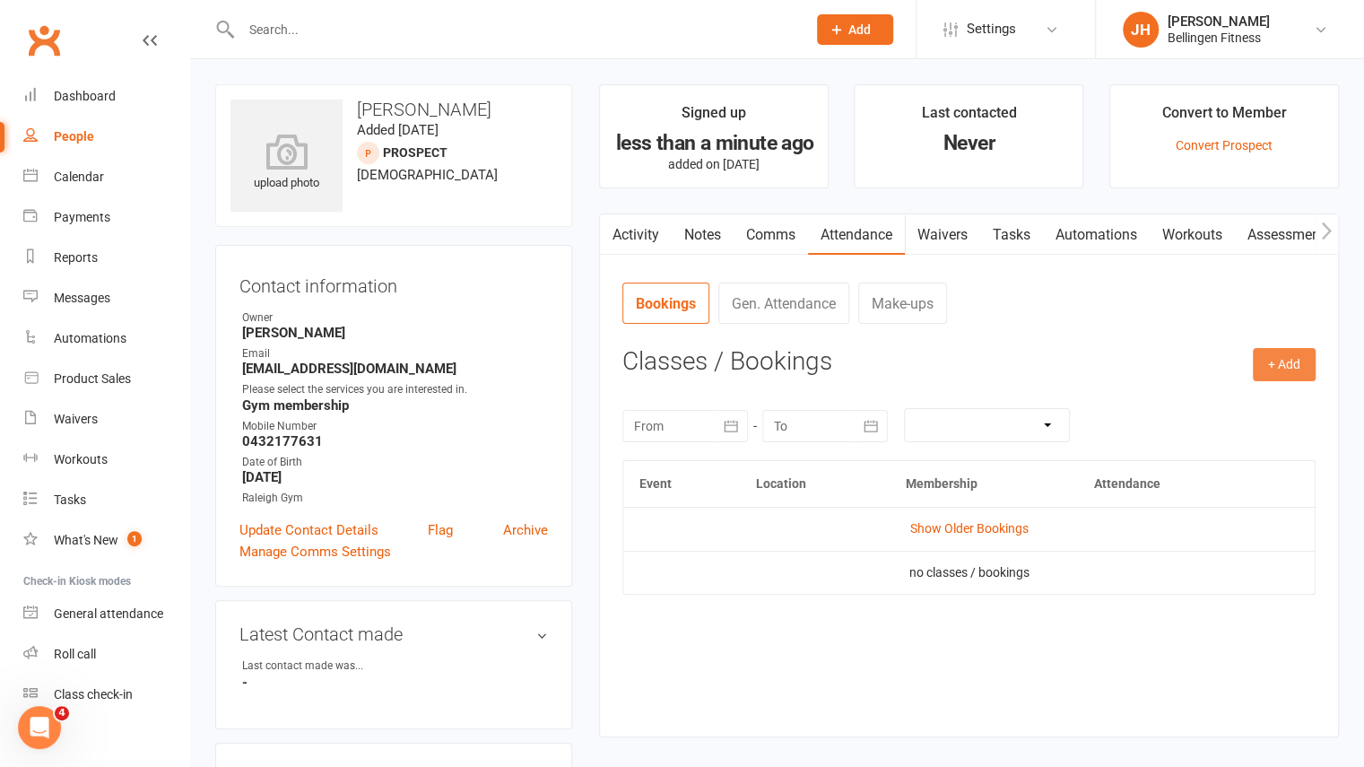
click at [1300, 375] on button "+ Add" at bounding box center [1284, 364] width 63 height 32
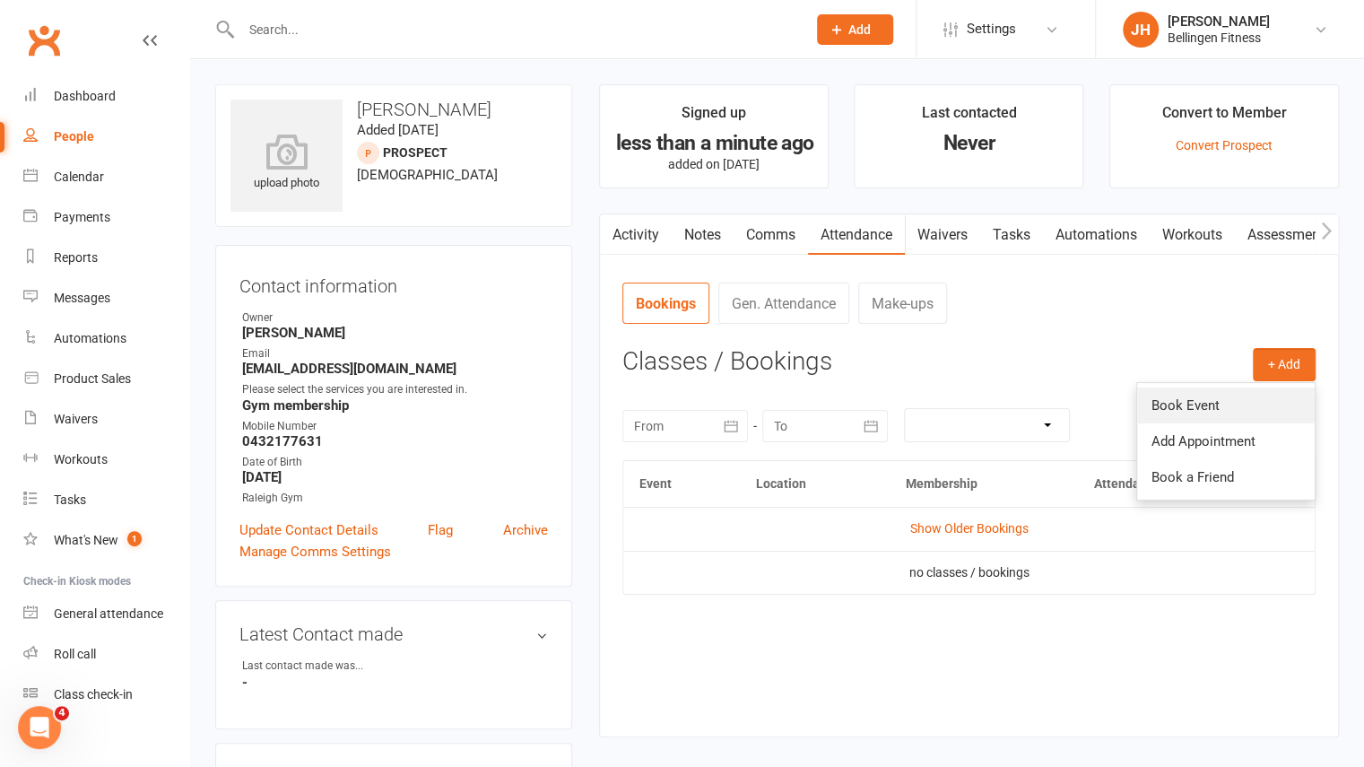
click at [1270, 398] on link "Book Event" at bounding box center [1226, 405] width 178 height 36
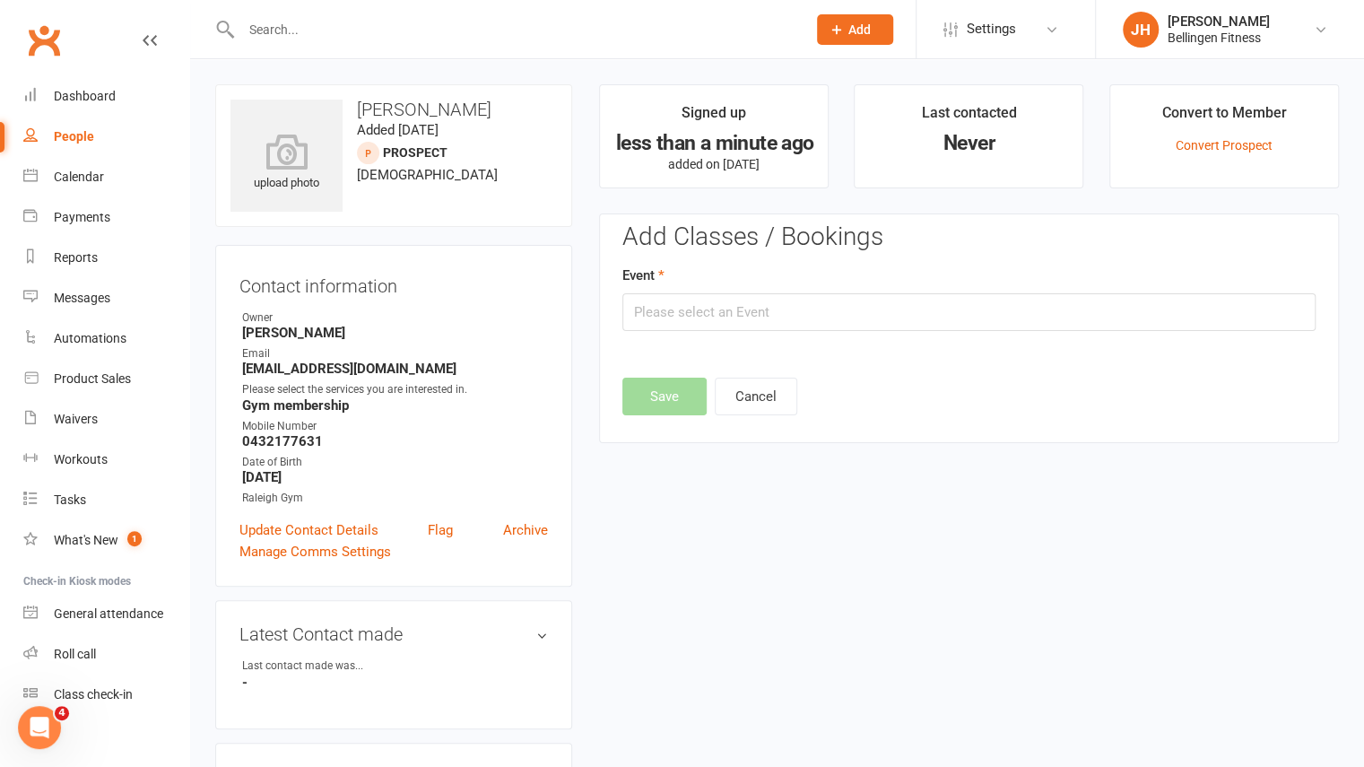
scroll to position [122, 0]
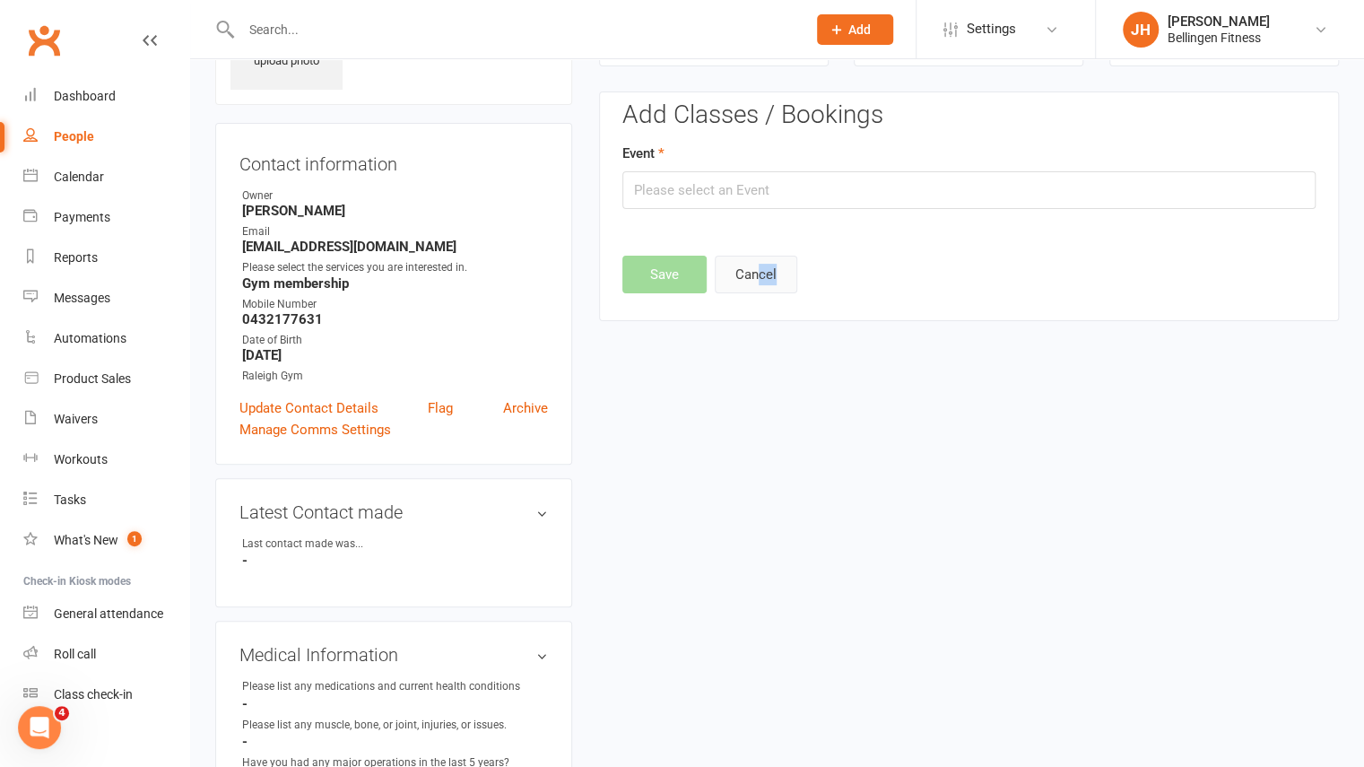
drag, startPoint x: 744, startPoint y: 293, endPoint x: 757, endPoint y: 283, distance: 16.5
click at [757, 283] on div "Add Classes / Bookings Event Save Cancel Attendance Number of visits past 12 mo…" at bounding box center [969, 206] width 740 height 231
click at [757, 283] on button "Cancel" at bounding box center [756, 275] width 83 height 38
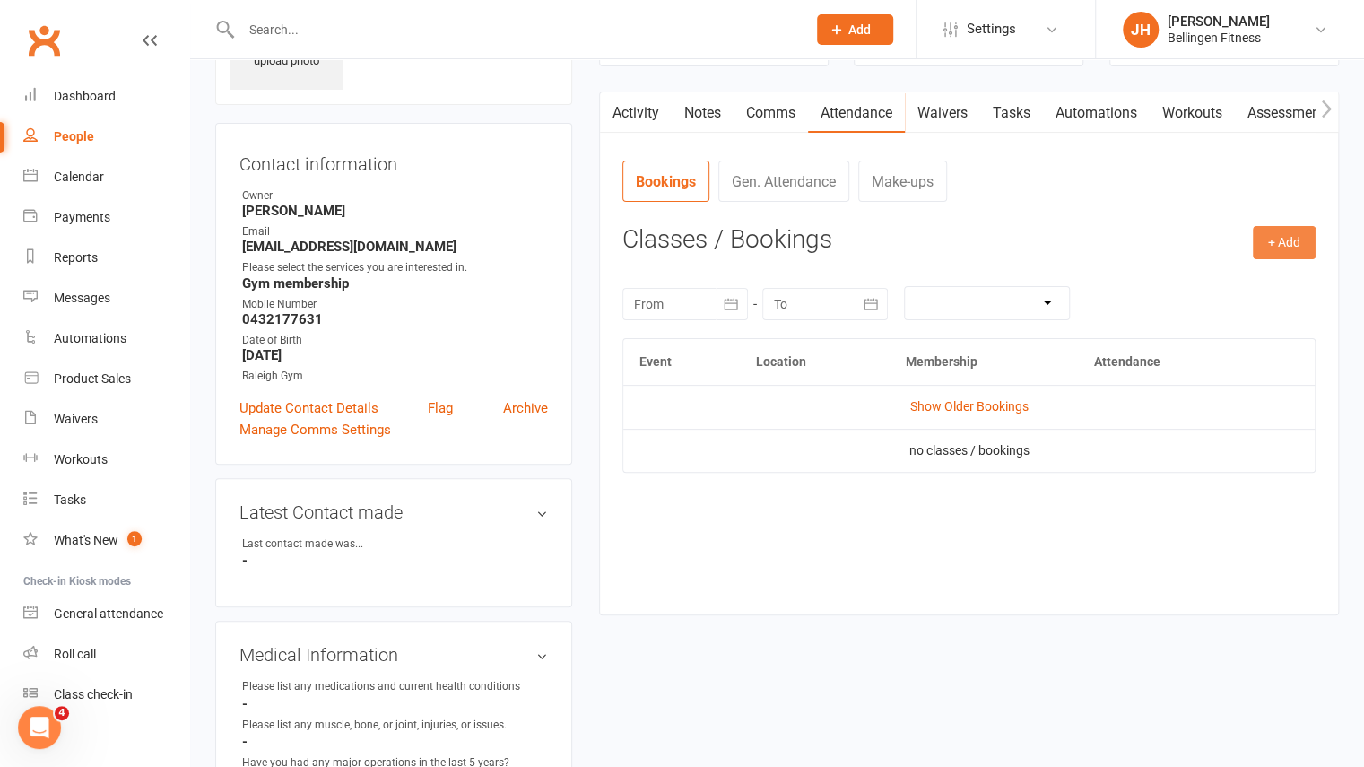
click at [1288, 256] on button "+ Add" at bounding box center [1284, 242] width 63 height 32
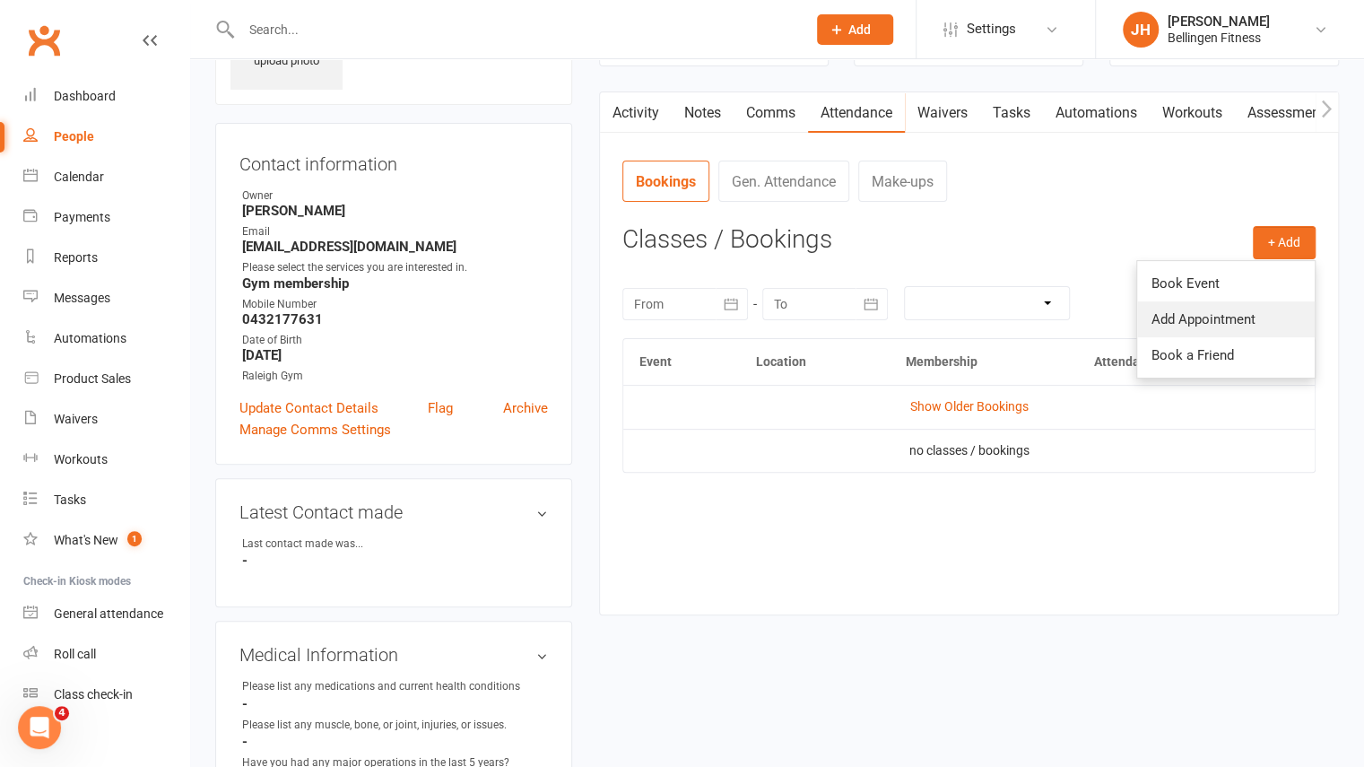
click at [1272, 317] on link "Add Appointment" at bounding box center [1226, 319] width 178 height 36
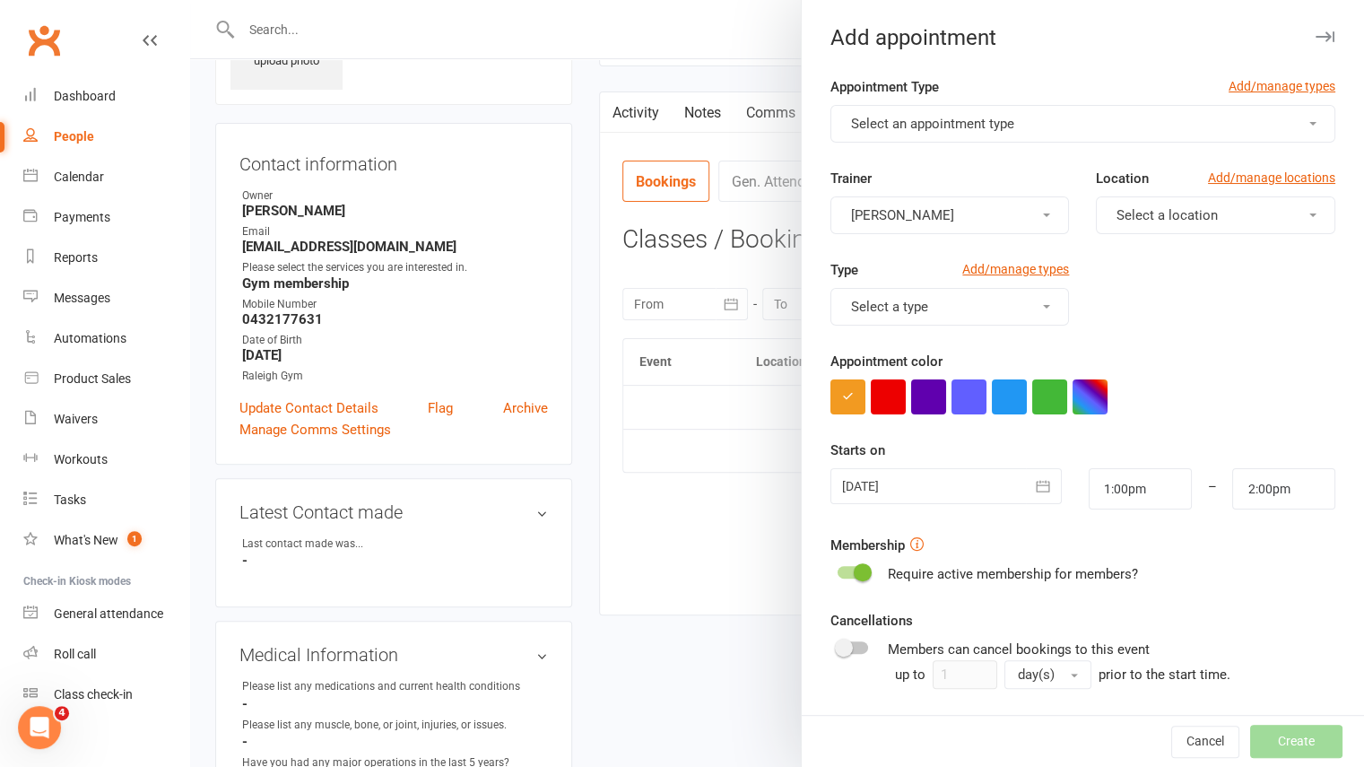
click at [986, 111] on button "Select an appointment type" at bounding box center [1083, 124] width 505 height 38
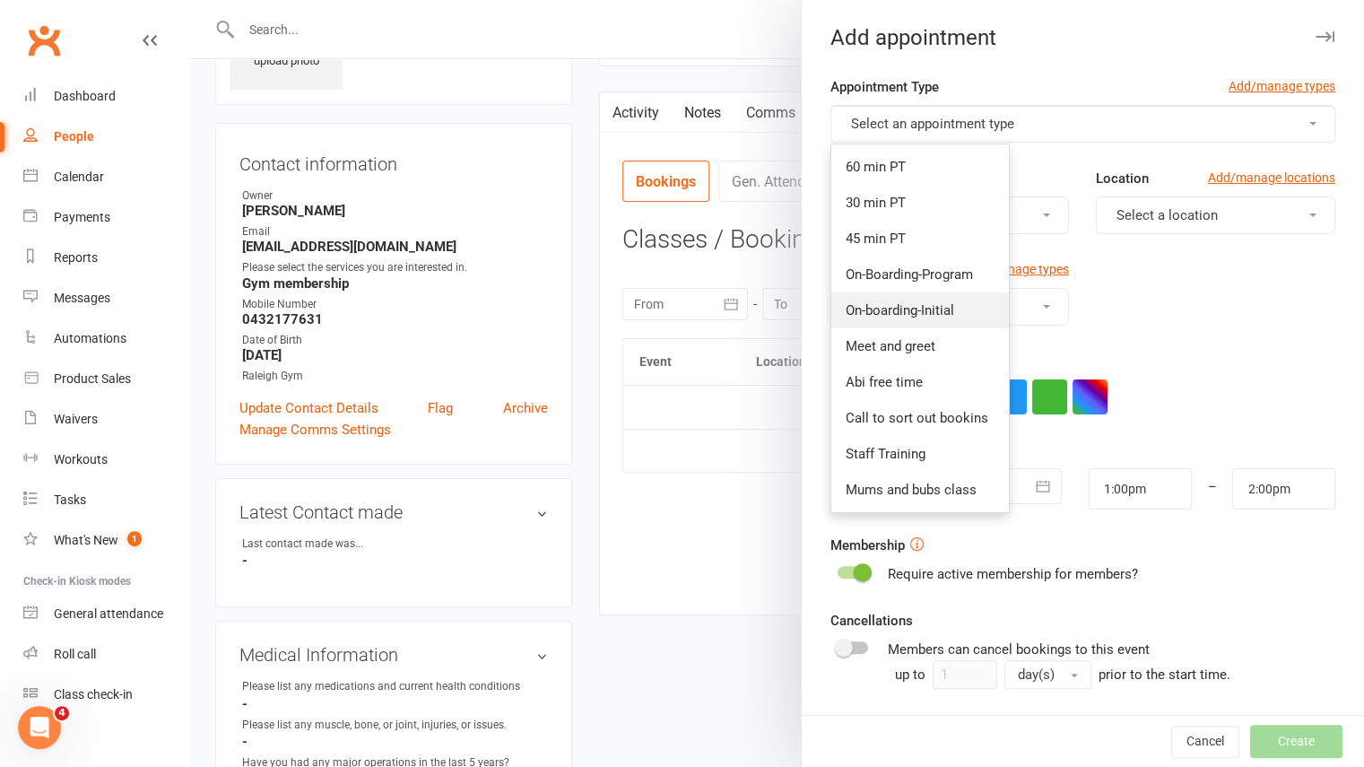
click at [892, 309] on span "On-boarding-Initial" at bounding box center [900, 310] width 109 height 16
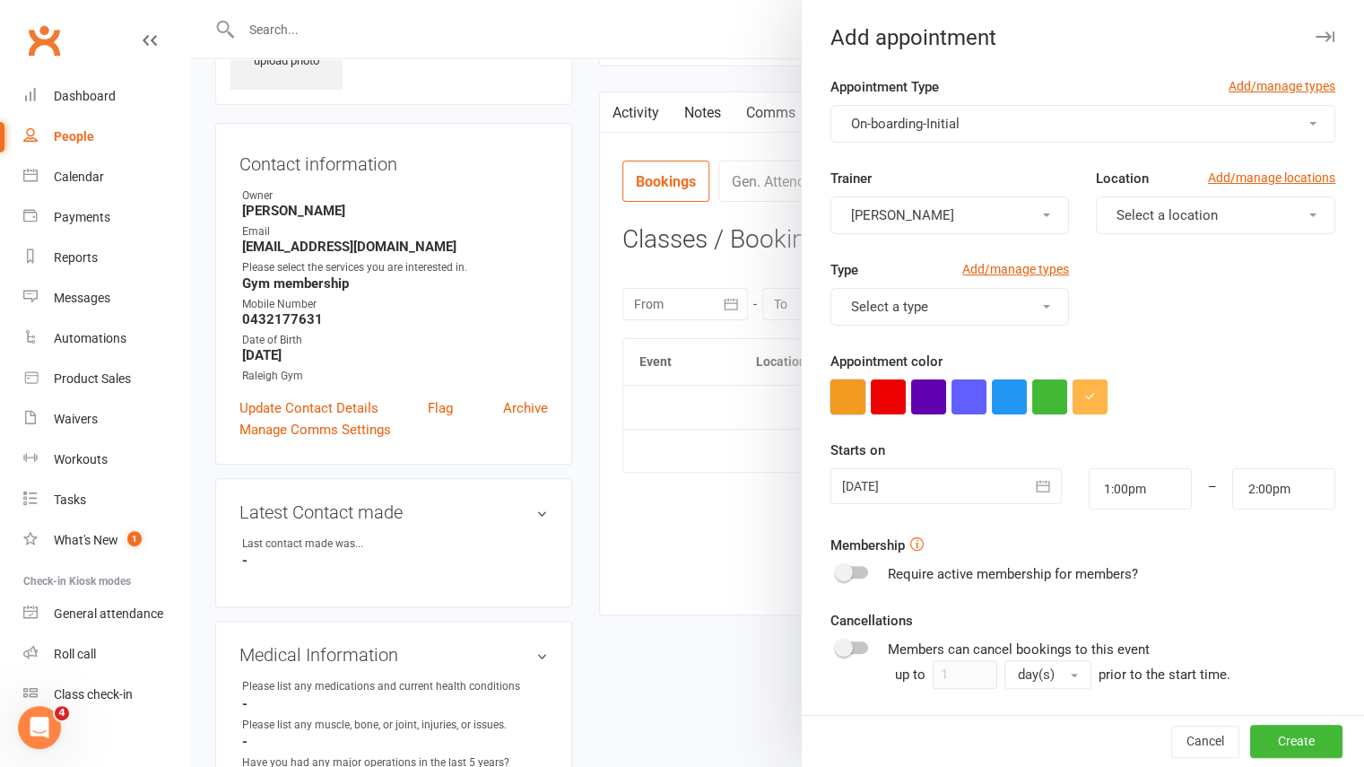
click at [832, 396] on button "button" at bounding box center [848, 396] width 35 height 35
click at [1034, 487] on icon "button" at bounding box center [1043, 486] width 18 height 18
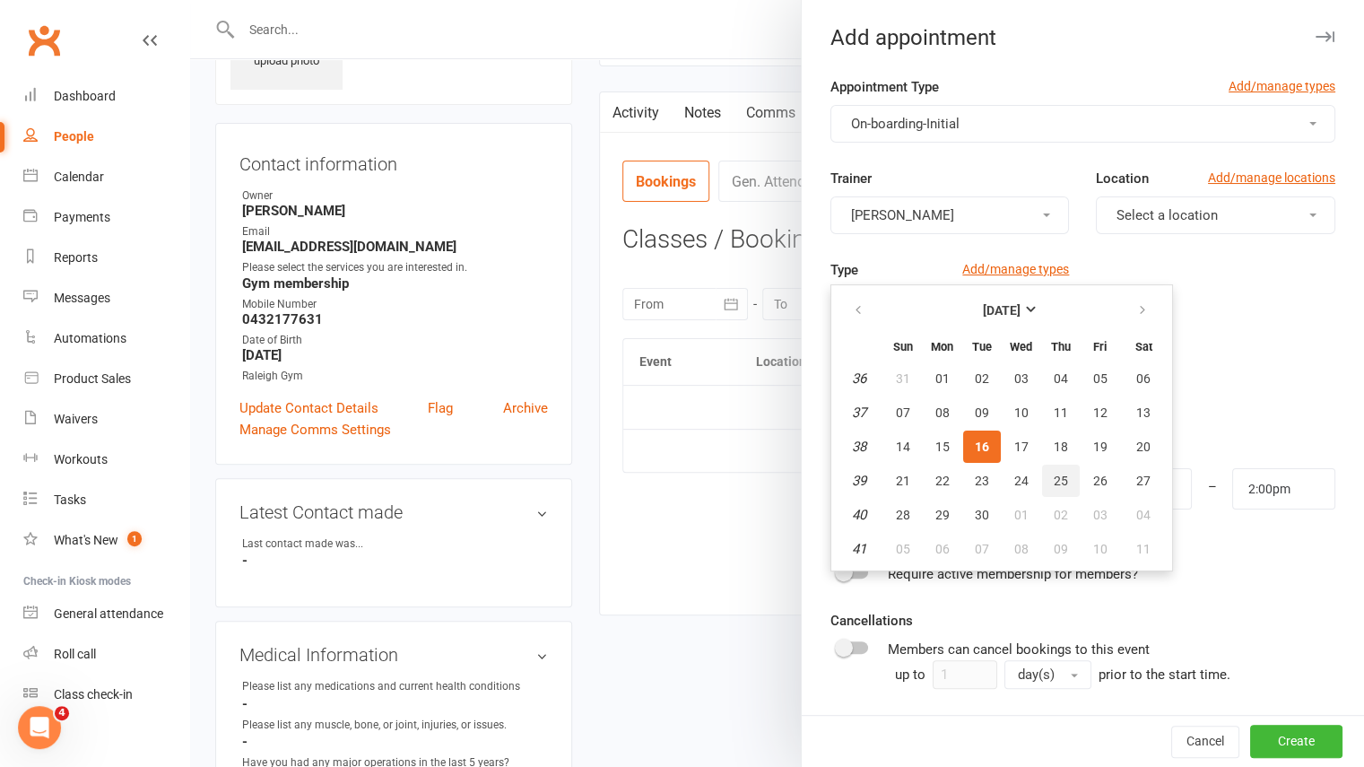
click at [1058, 480] on span "25" at bounding box center [1061, 481] width 14 height 14
type input "[DATE]"
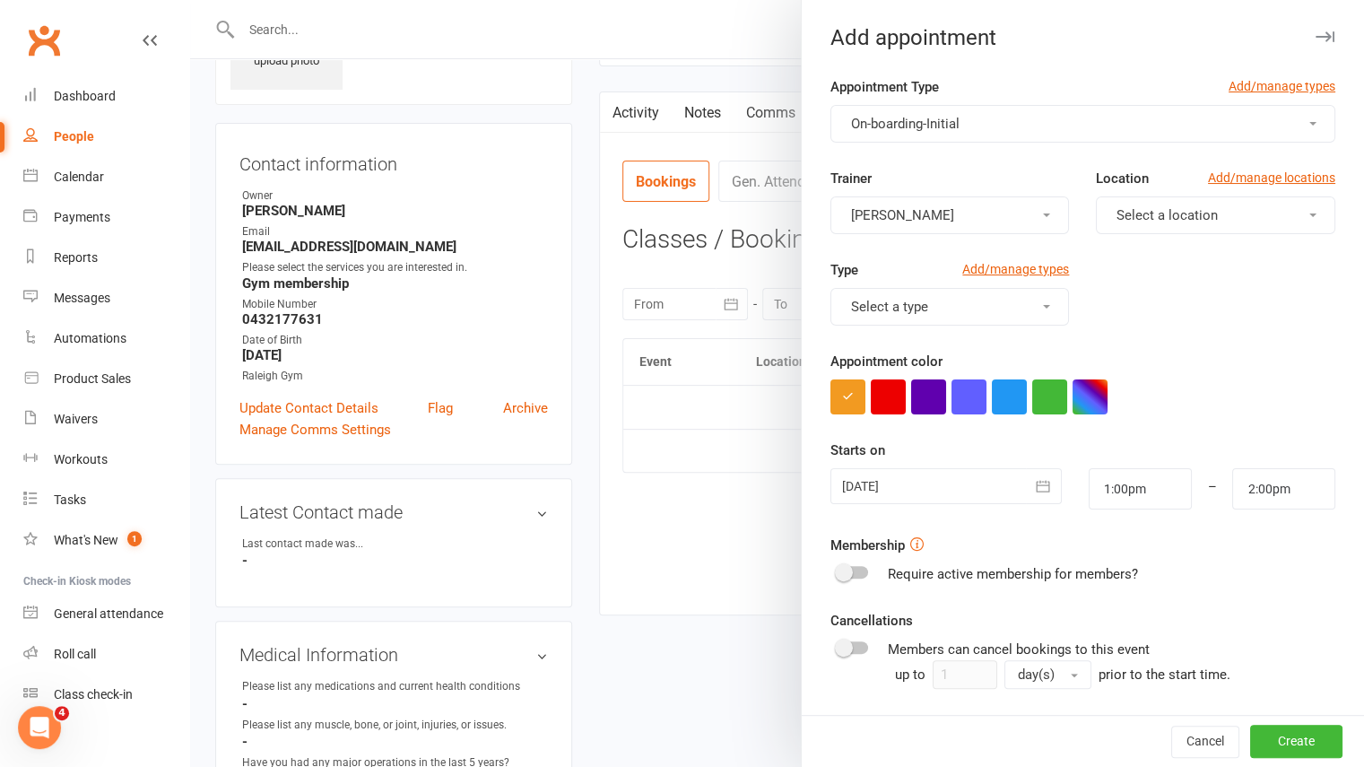
click at [979, 317] on button "Select a type" at bounding box center [950, 307] width 239 height 38
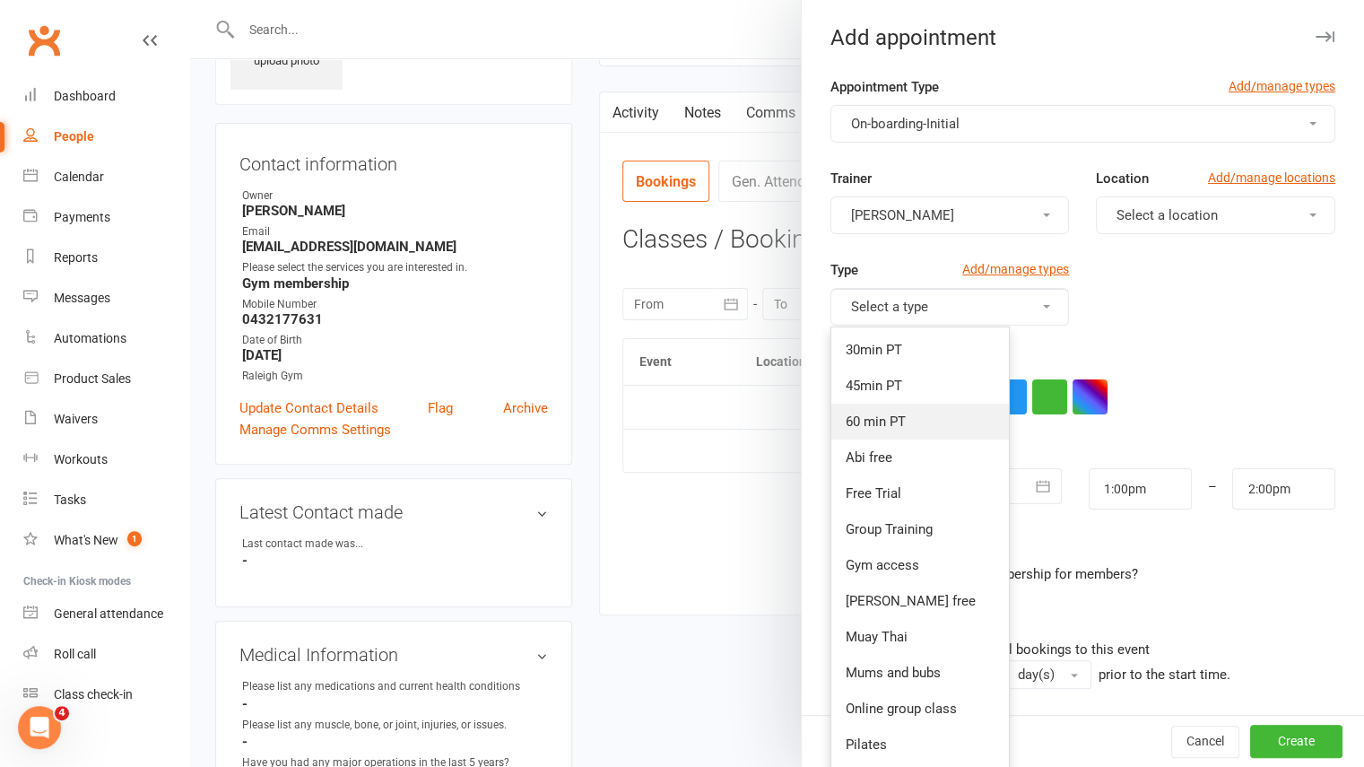
click at [872, 433] on link "60 min PT" at bounding box center [920, 422] width 178 height 36
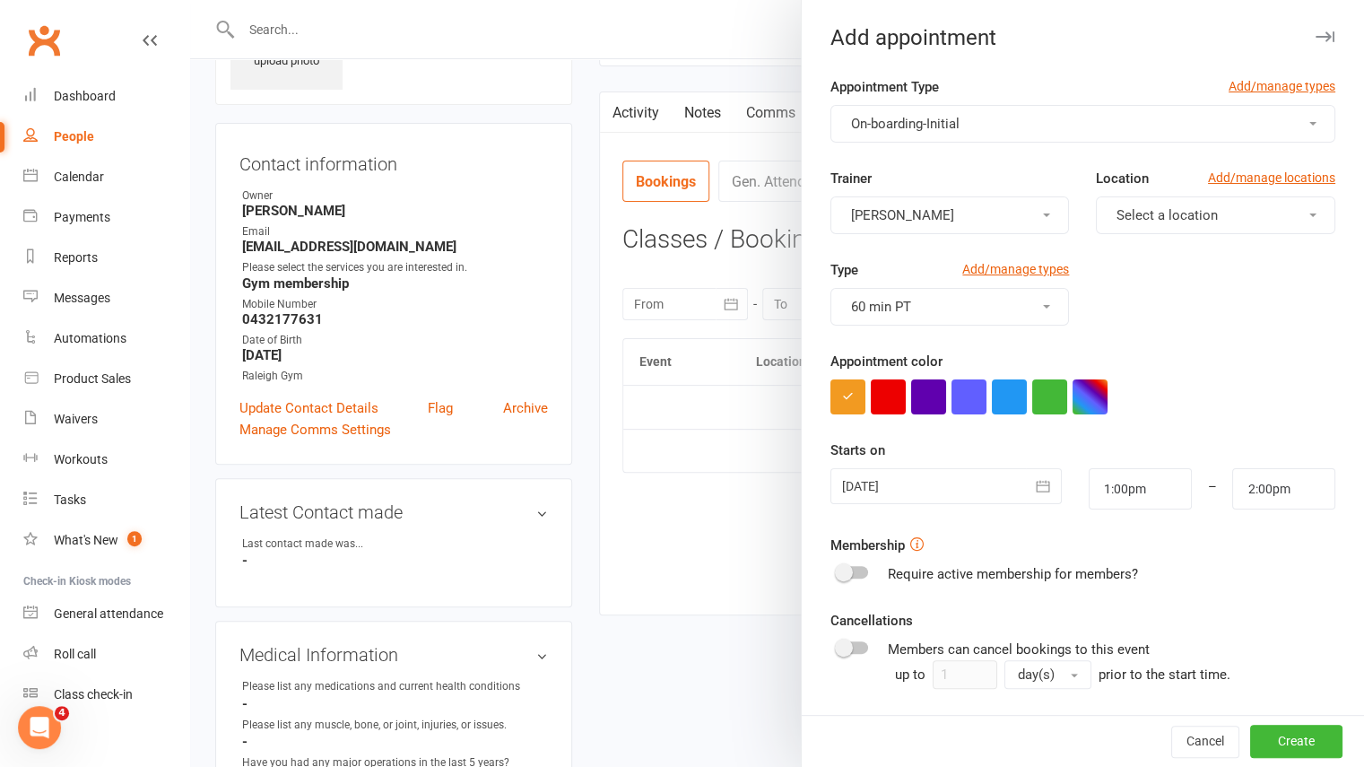
click at [1199, 415] on form "Appointment Type Add/manage types On-boarding-Initial Trainer [PERSON_NAME] Loc…" at bounding box center [1083, 491] width 505 height 830
click at [1183, 220] on span "Select a location" at bounding box center [1167, 215] width 101 height 16
click at [1153, 289] on span "Raleigh Gym" at bounding box center [1148, 294] width 74 height 16
click at [1021, 218] on button "[PERSON_NAME]" at bounding box center [950, 215] width 239 height 38
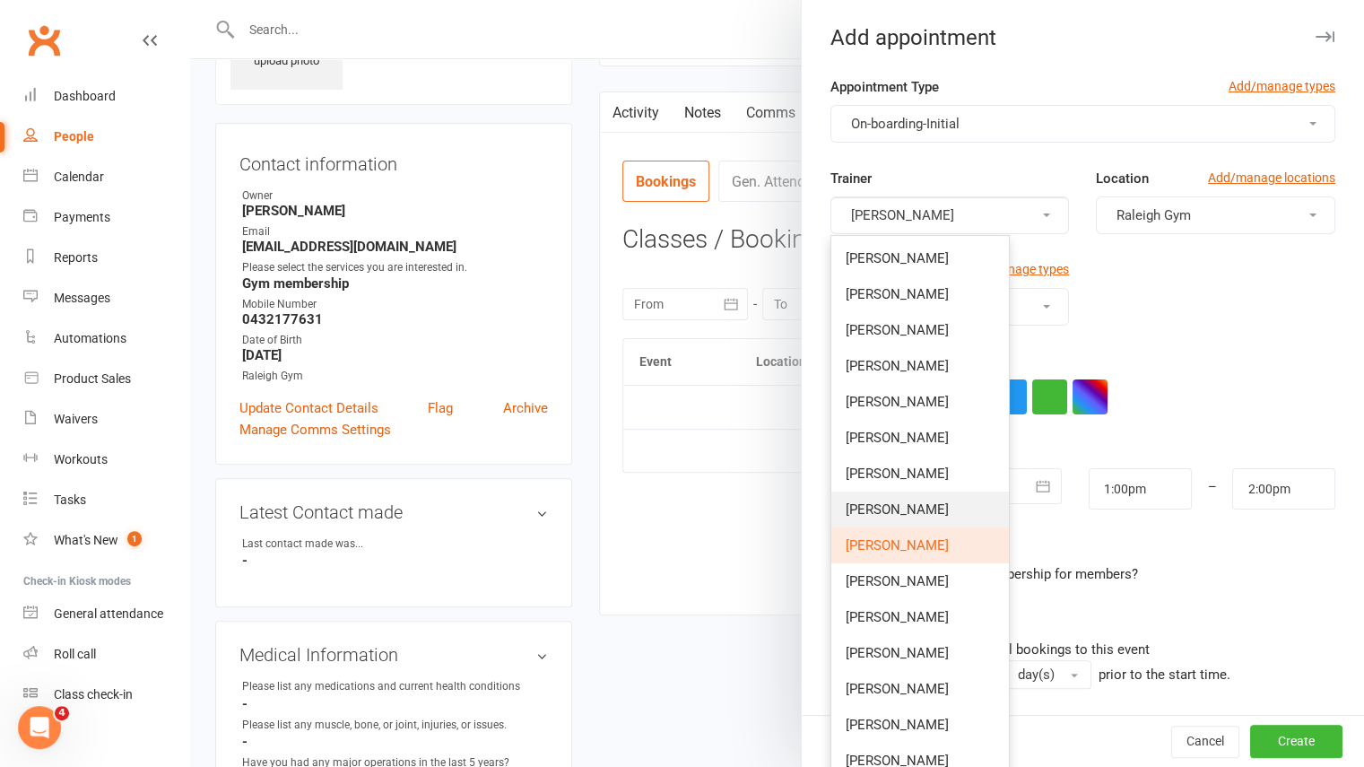
click at [884, 507] on span "[PERSON_NAME]" at bounding box center [897, 509] width 103 height 16
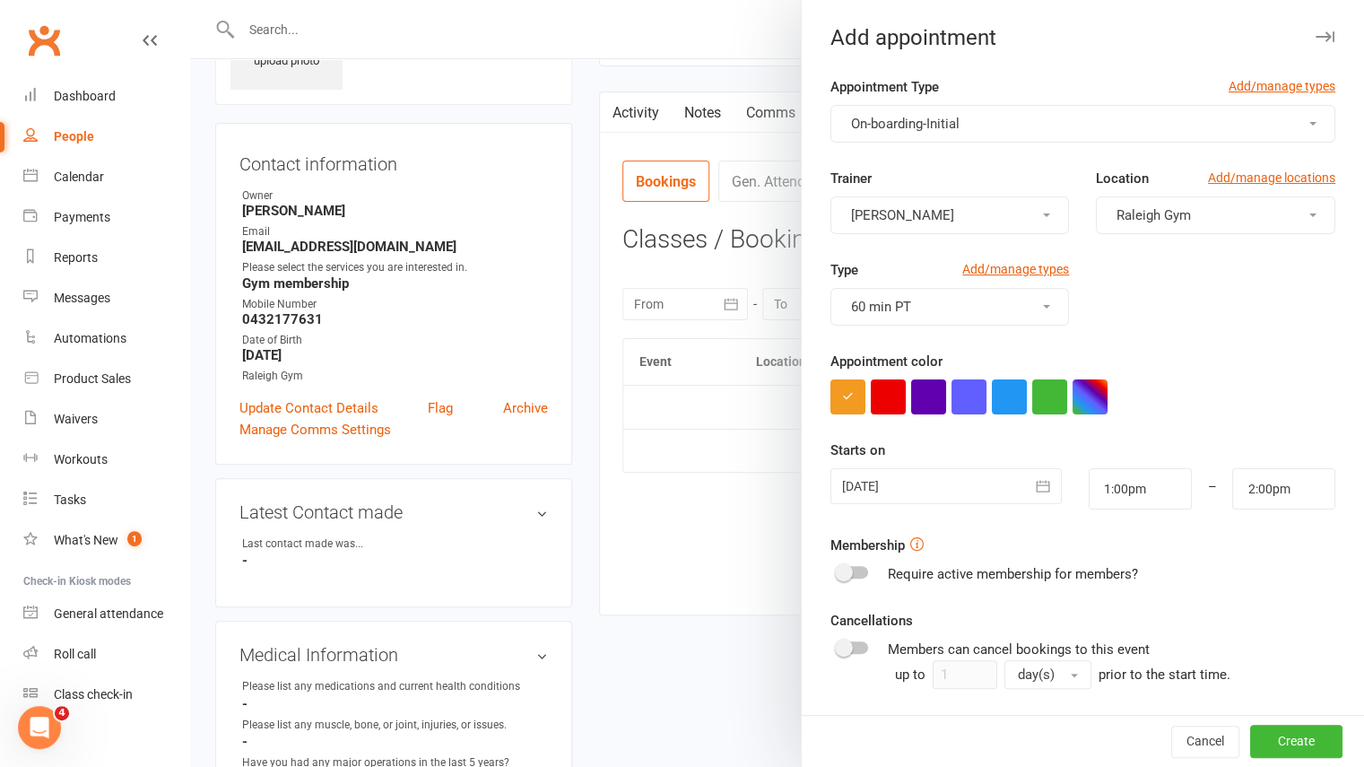
click at [1143, 307] on div "Type Add/manage types 60 min PT" at bounding box center [1083, 304] width 532 height 91
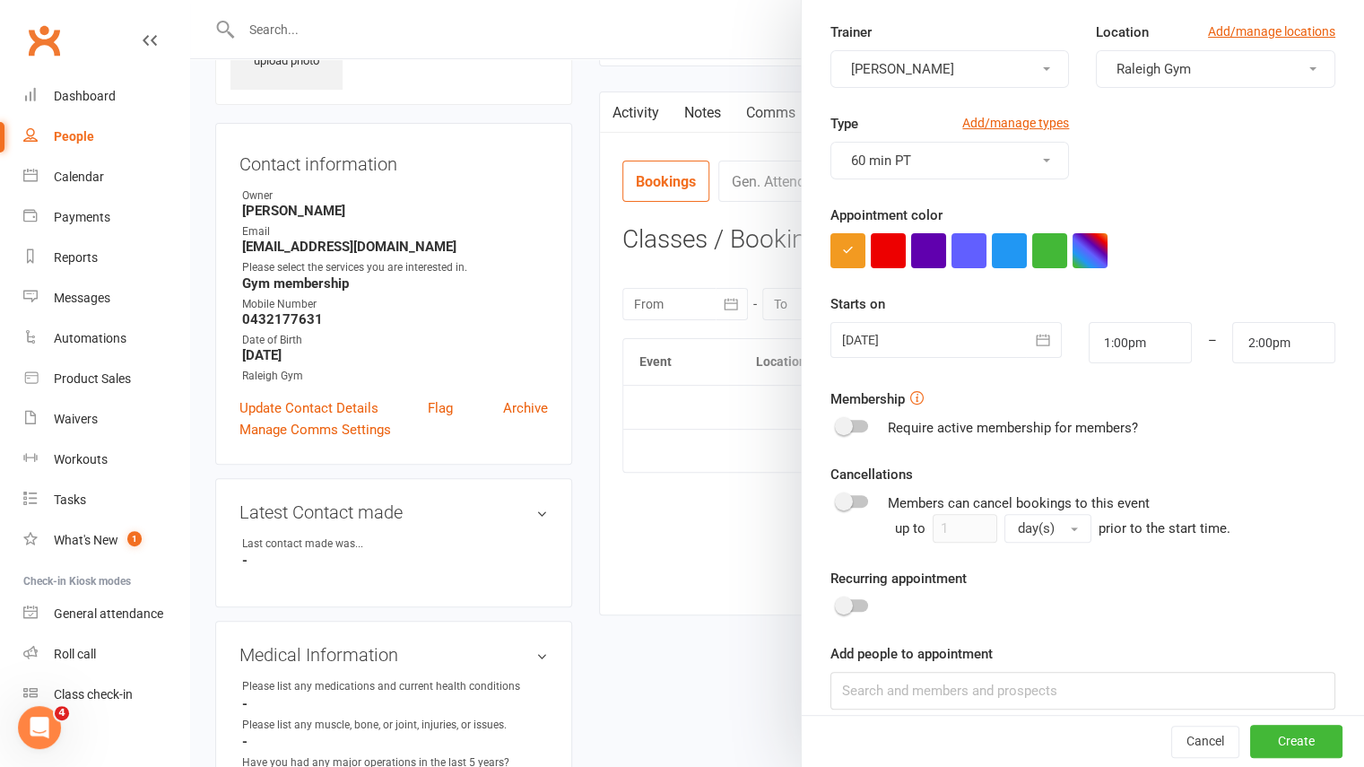
scroll to position [213, 0]
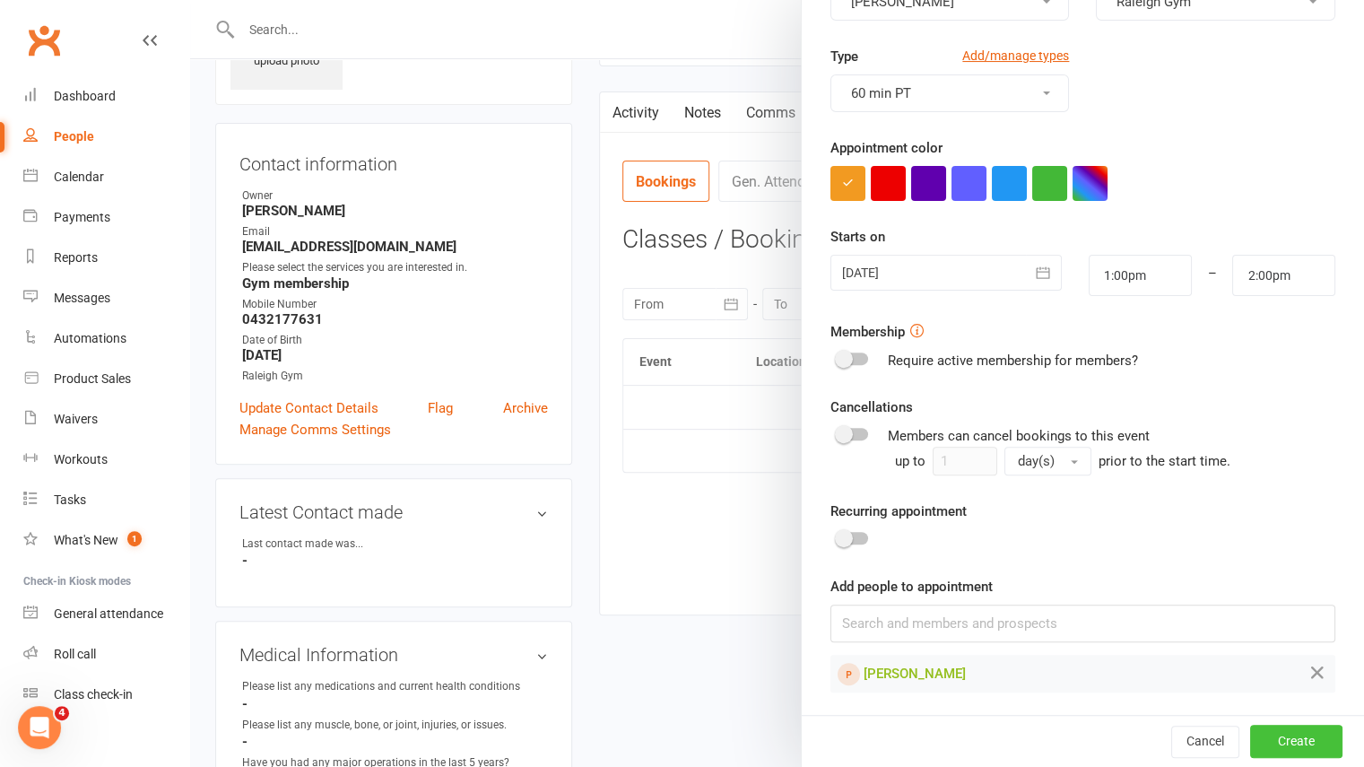
click at [1265, 747] on button "Create" at bounding box center [1296, 742] width 92 height 32
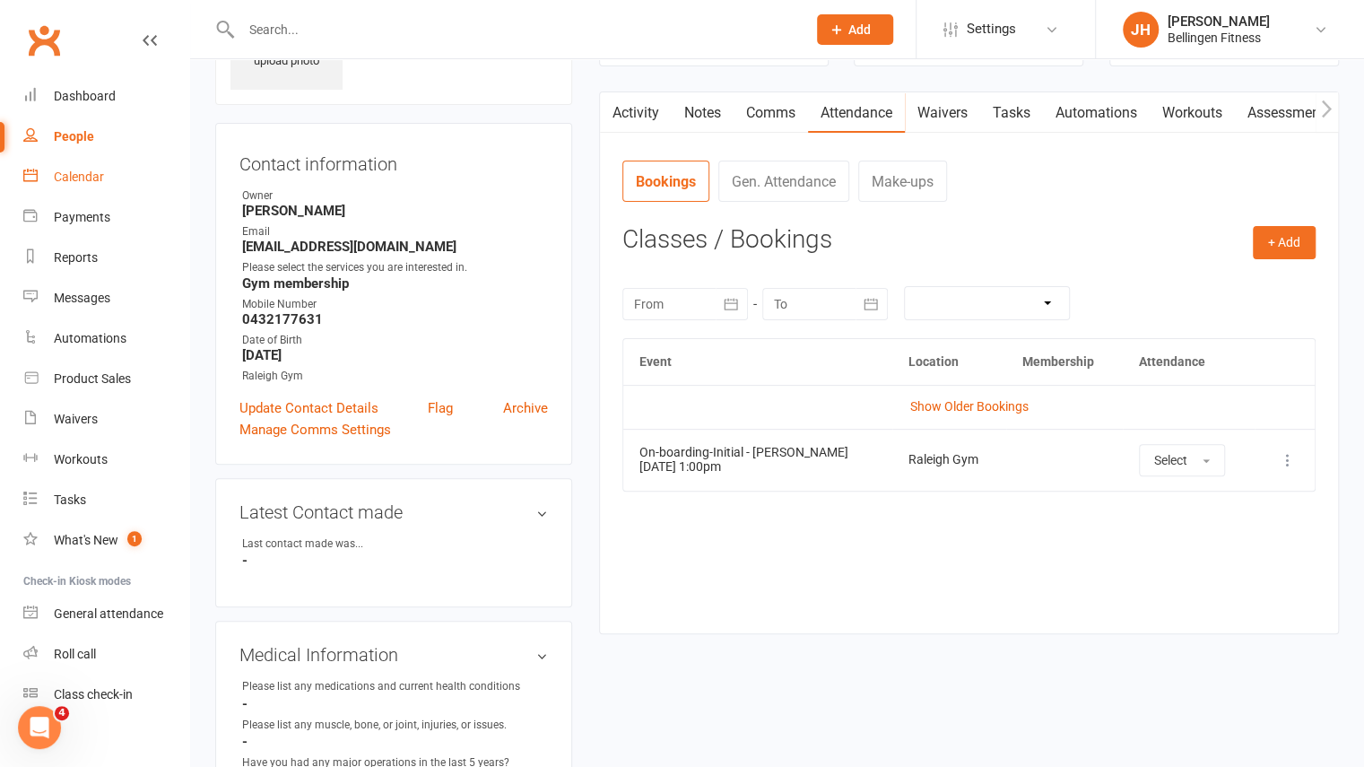
click at [100, 181] on div "Calendar" at bounding box center [79, 177] width 50 height 14
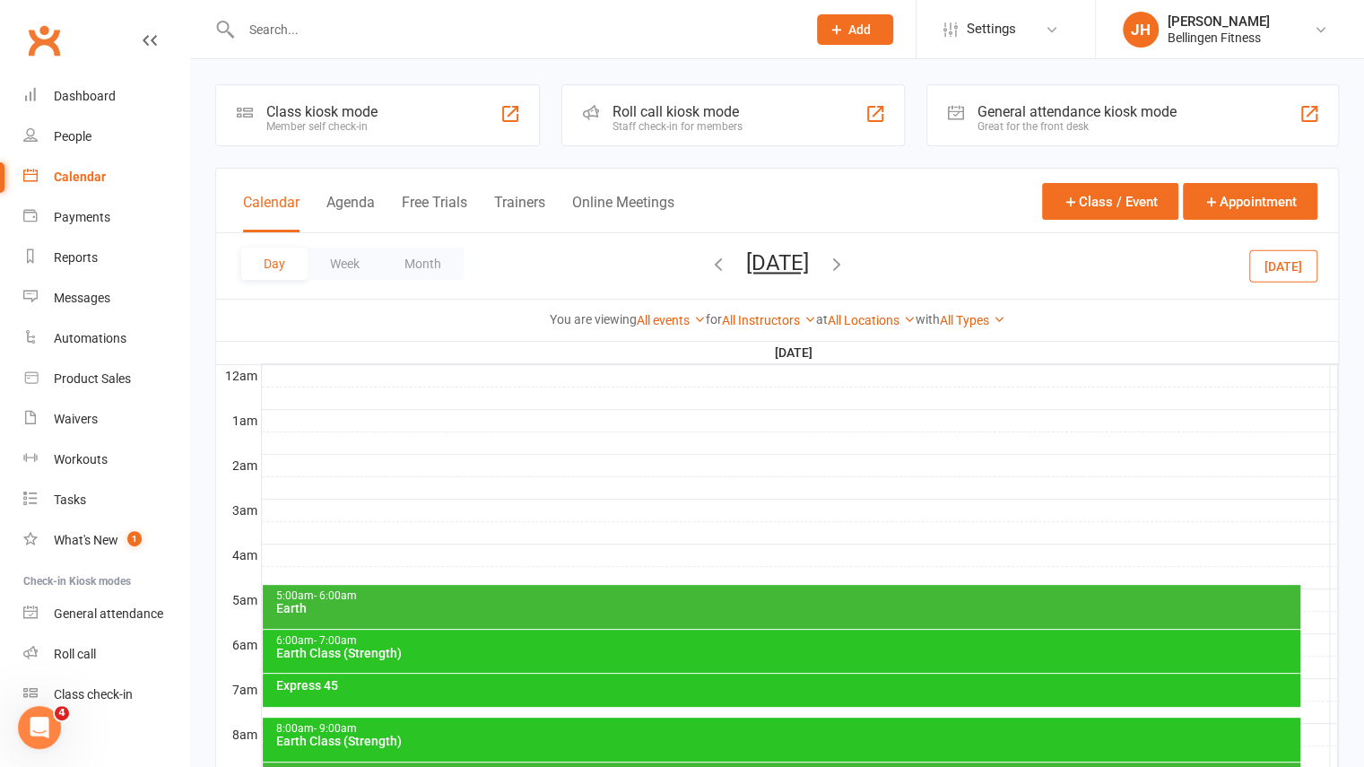
click at [847, 264] on icon "button" at bounding box center [837, 264] width 20 height 20
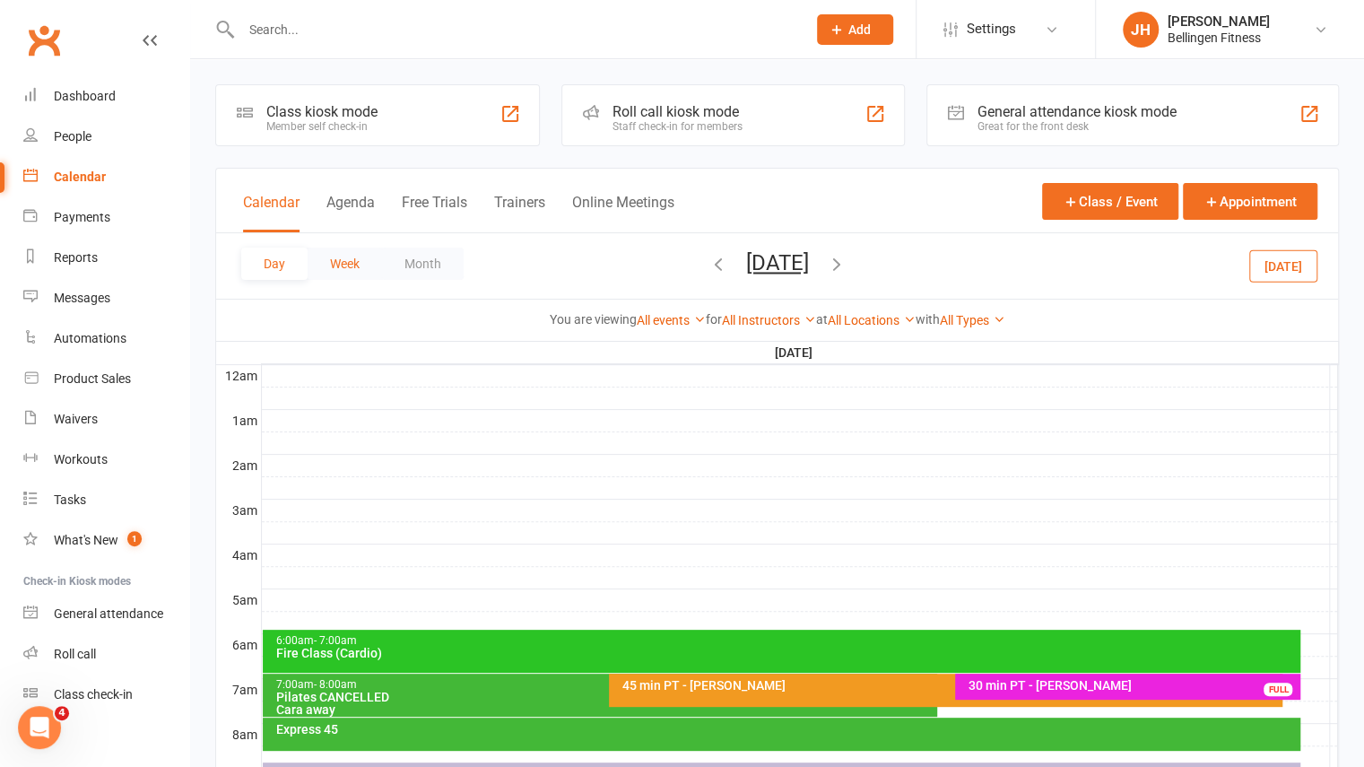
click at [346, 264] on button "Week" at bounding box center [345, 264] width 74 height 32
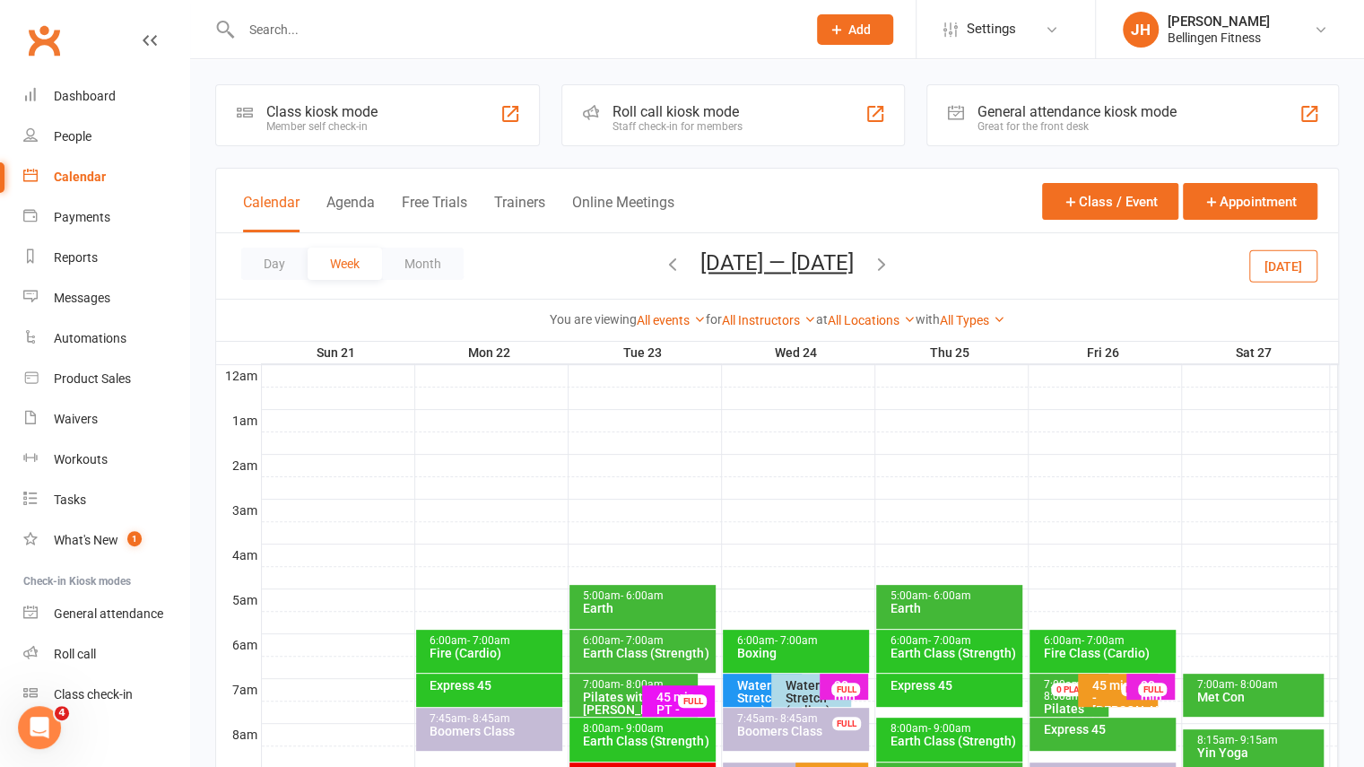
click at [885, 266] on icon "button" at bounding box center [882, 264] width 20 height 20
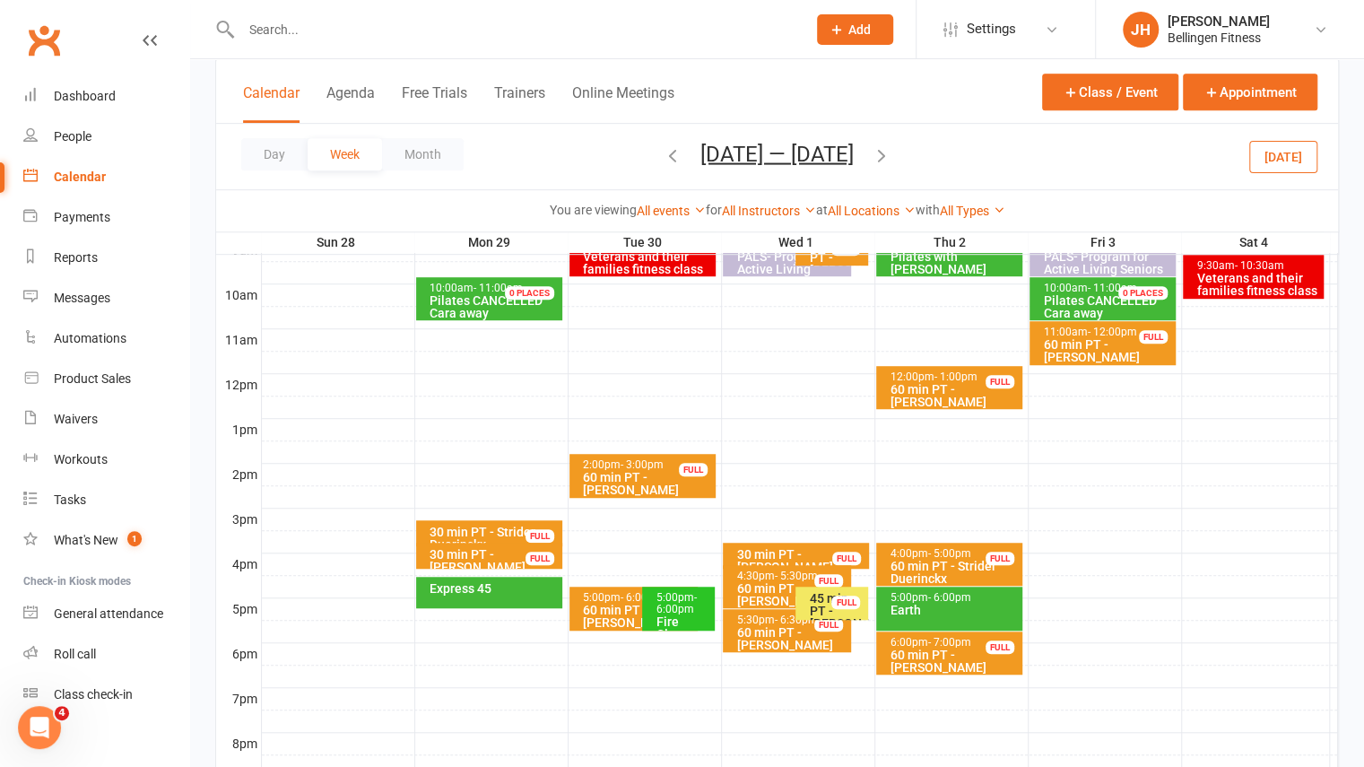
scroll to position [648, 0]
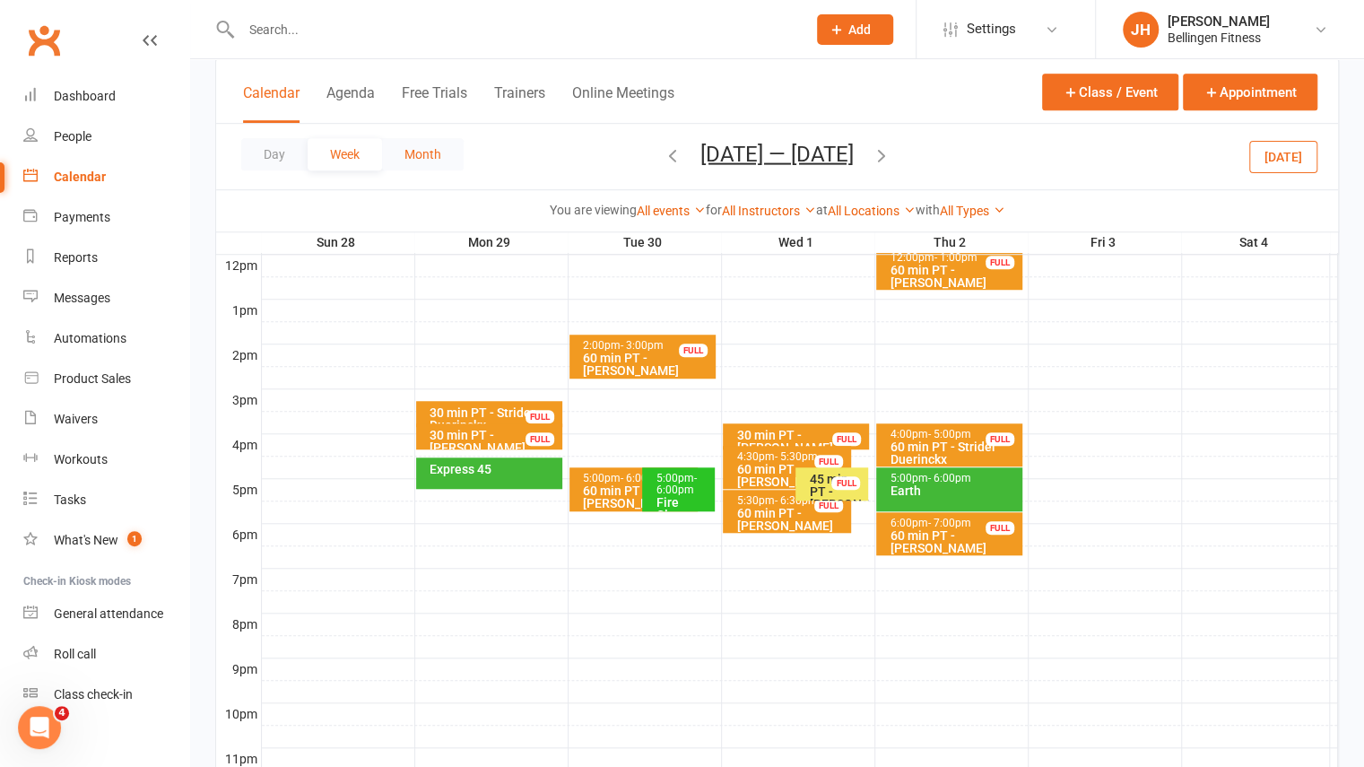
click at [437, 139] on button "Month" at bounding box center [423, 154] width 82 height 32
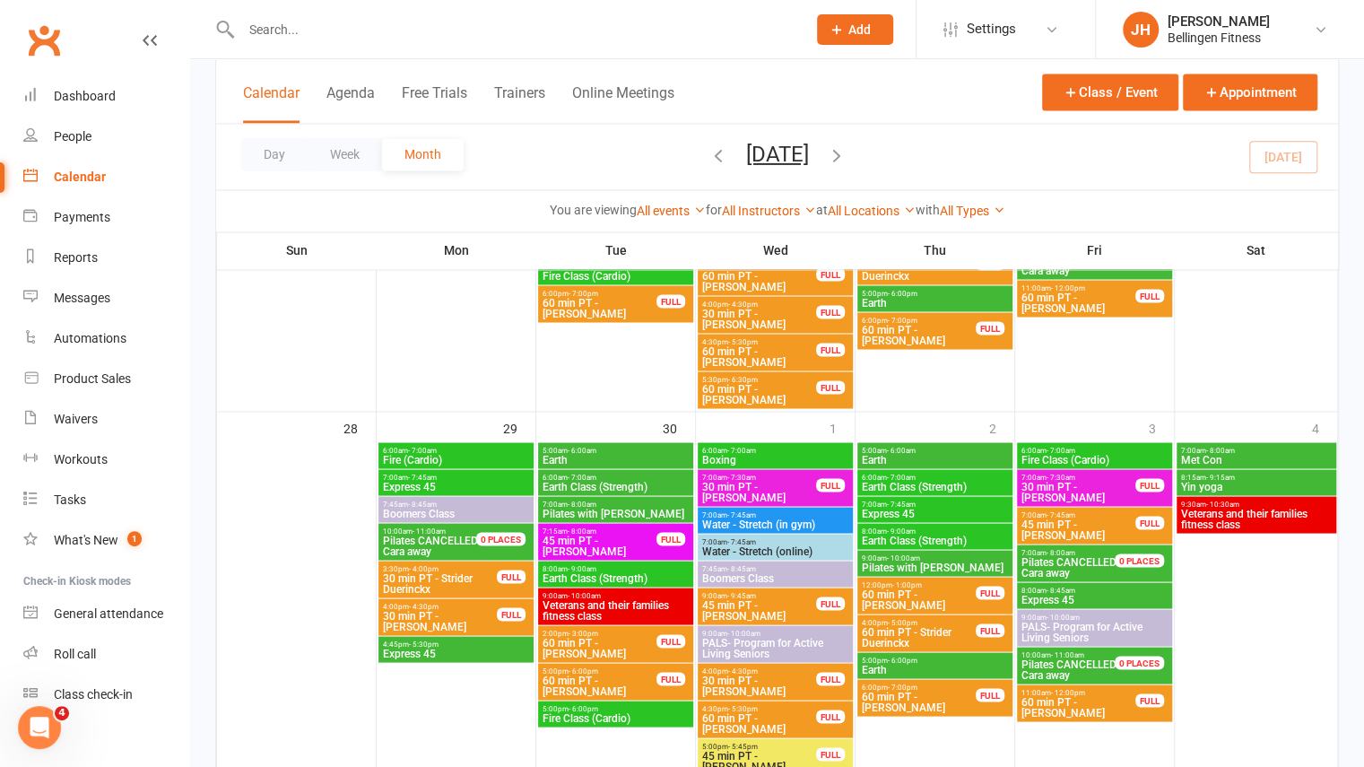
scroll to position [1779, 0]
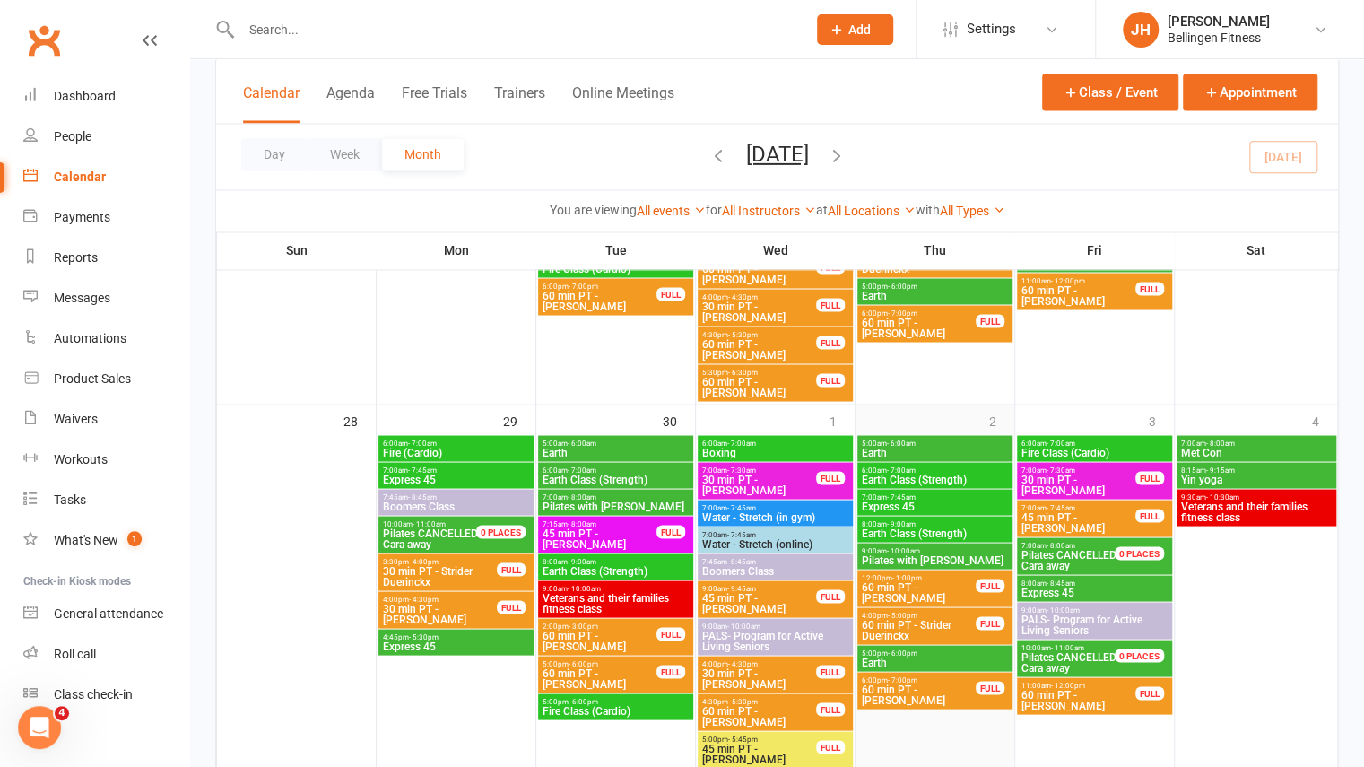
click at [984, 425] on div "2" at bounding box center [935, 606] width 159 height 404
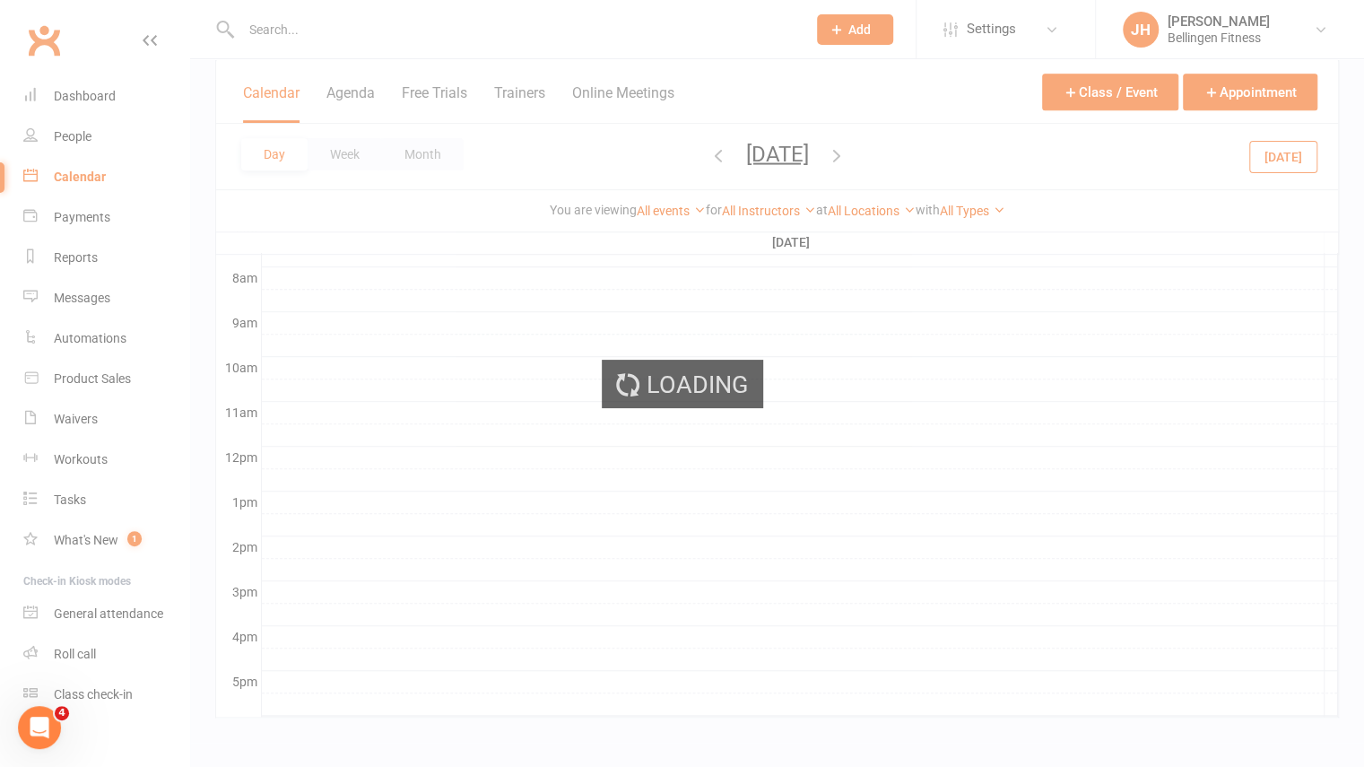
scroll to position [0, 0]
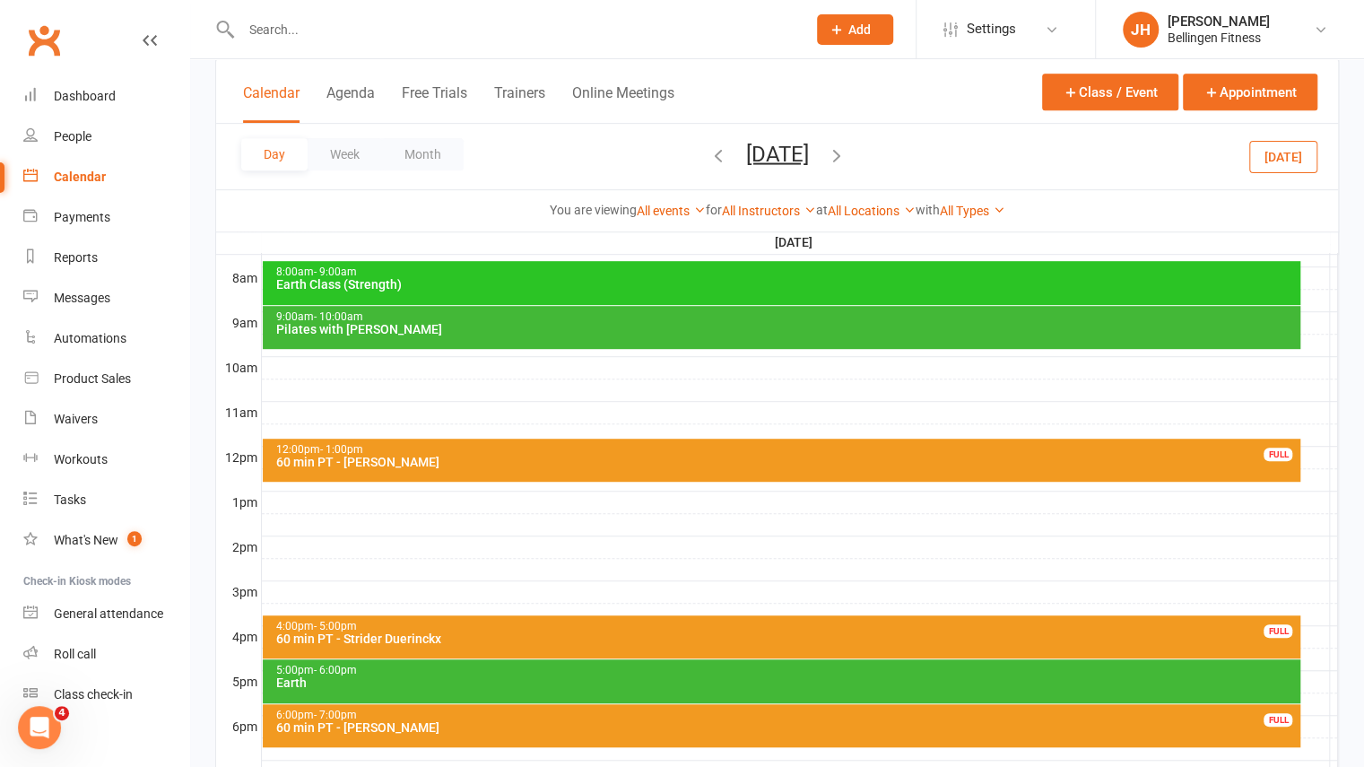
click at [526, 496] on div at bounding box center [800, 502] width 1076 height 22
click at [544, 449] on button "Add Appointment" at bounding box center [536, 457] width 104 height 22
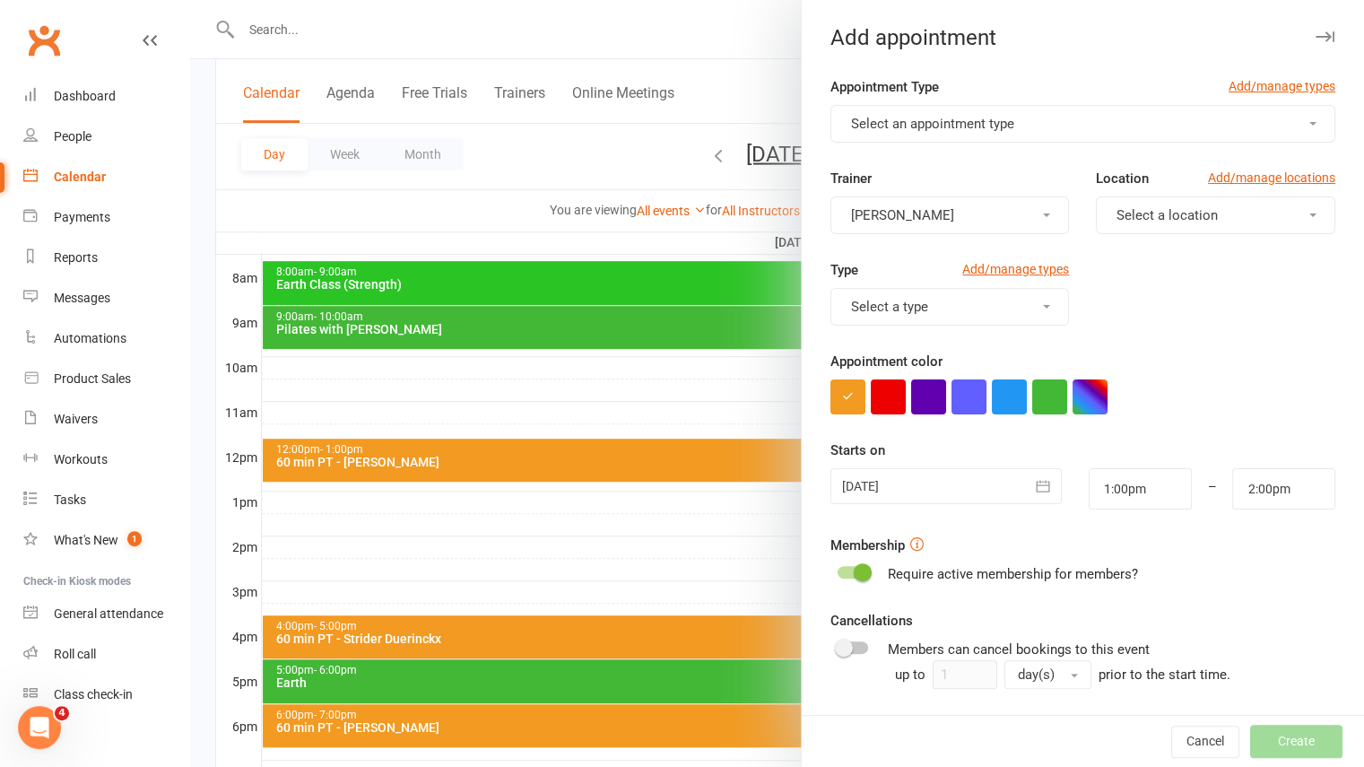
click at [1028, 116] on button "Select an appointment type" at bounding box center [1083, 124] width 505 height 38
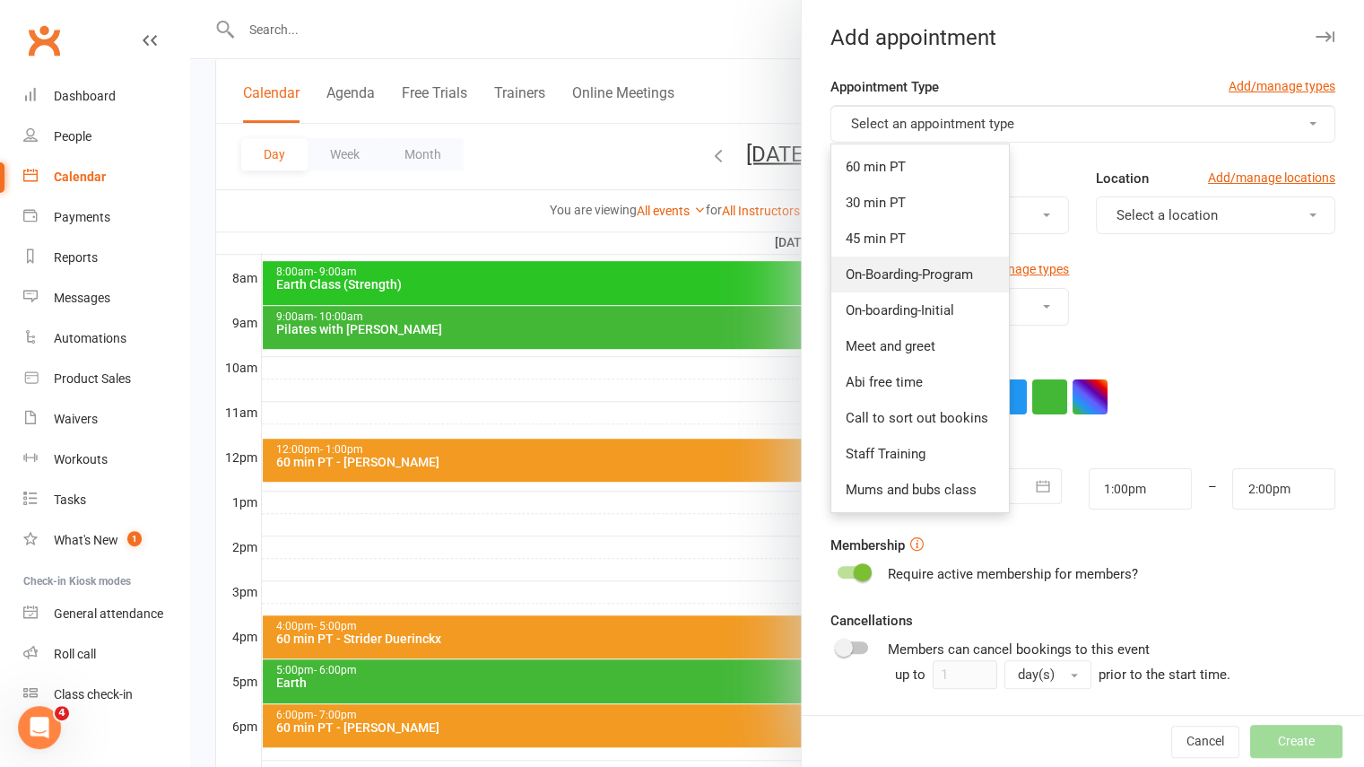
click at [890, 273] on span "On-Boarding-Program" at bounding box center [909, 274] width 127 height 16
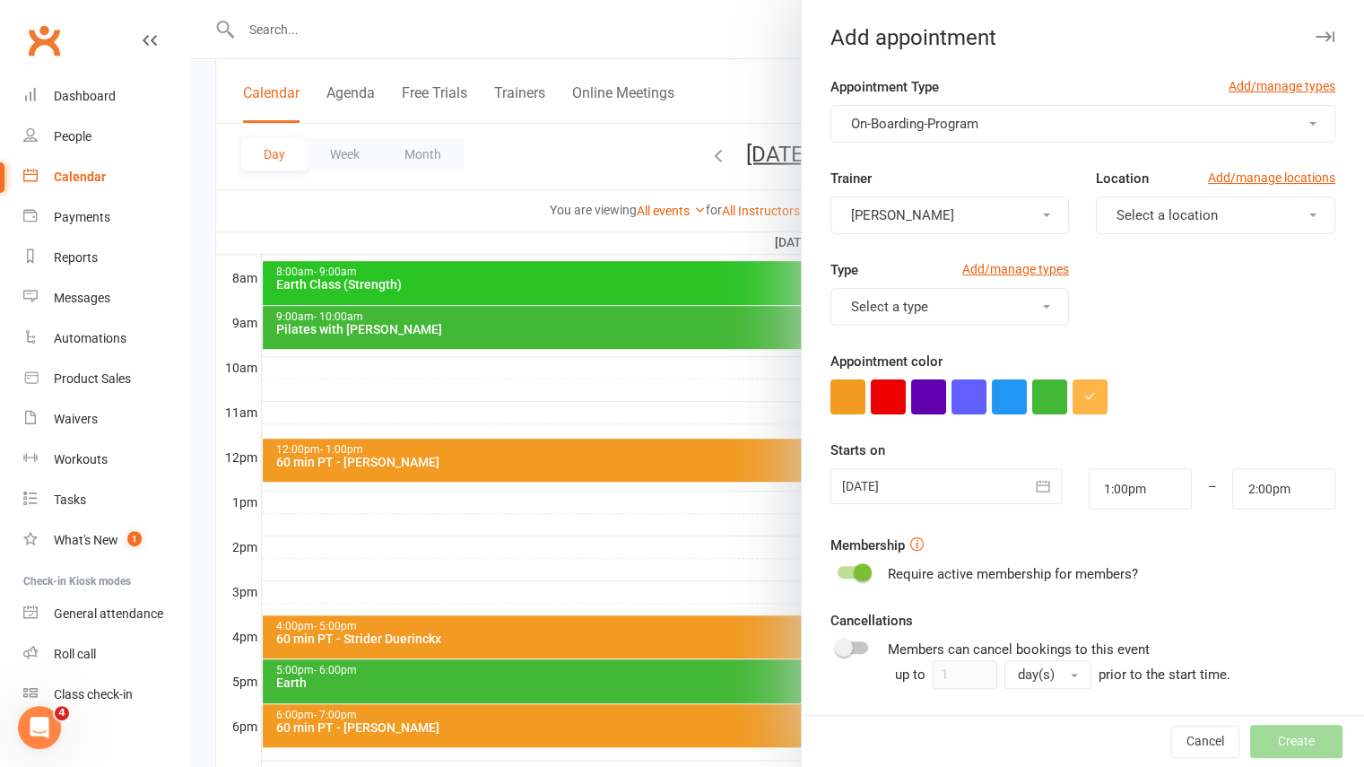
click at [1123, 215] on span "Select a location" at bounding box center [1167, 215] width 101 height 16
click at [1118, 296] on span "Raleigh Gym" at bounding box center [1148, 294] width 74 height 16
click at [1037, 304] on button "Select a type" at bounding box center [950, 307] width 239 height 38
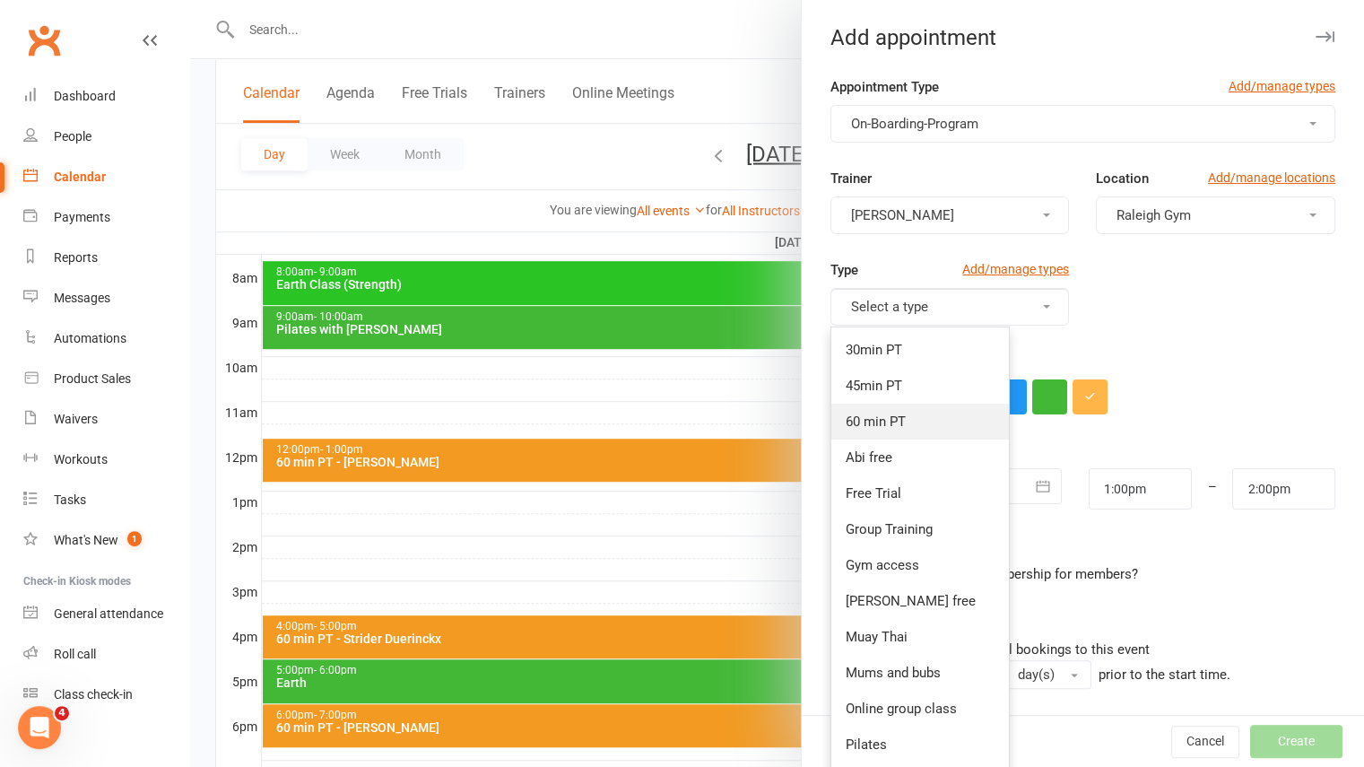
click at [906, 409] on link "60 min PT" at bounding box center [920, 422] width 178 height 36
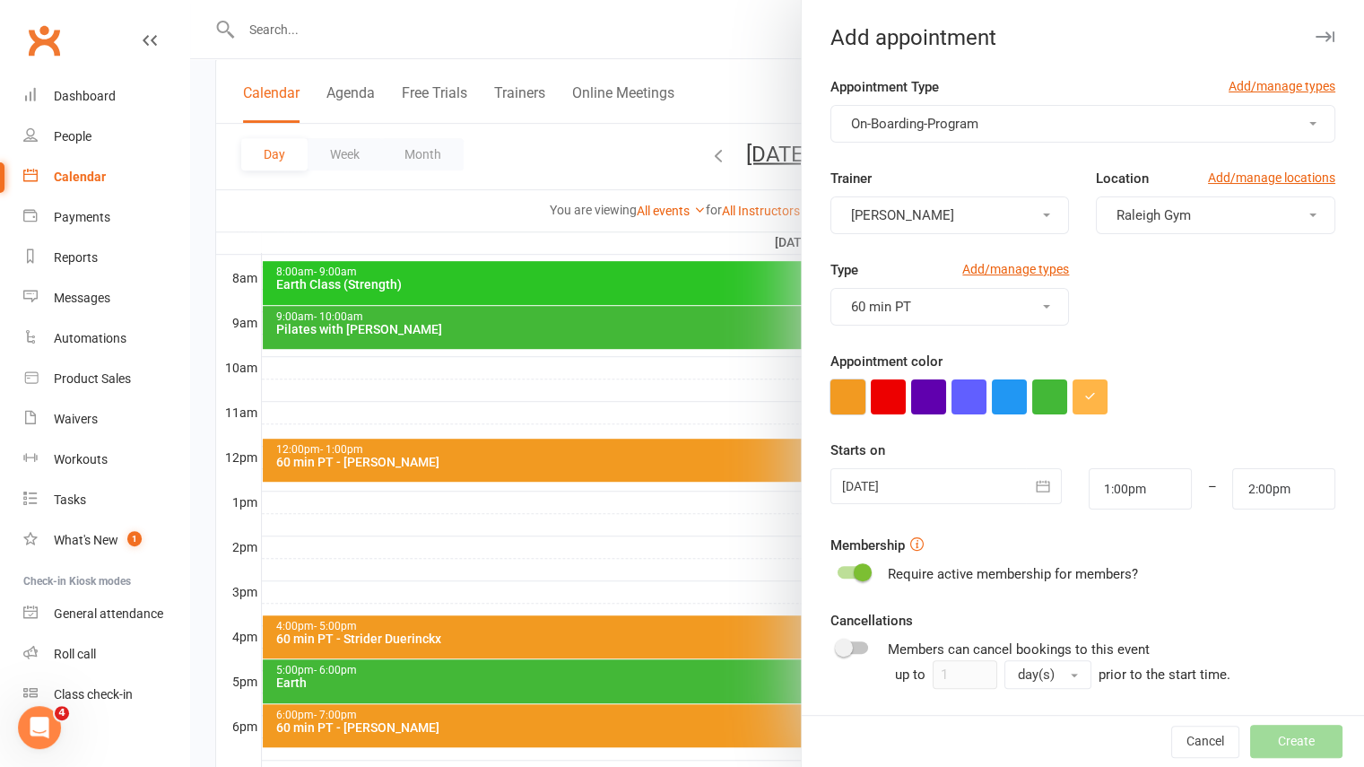
click at [846, 389] on button "button" at bounding box center [848, 396] width 35 height 35
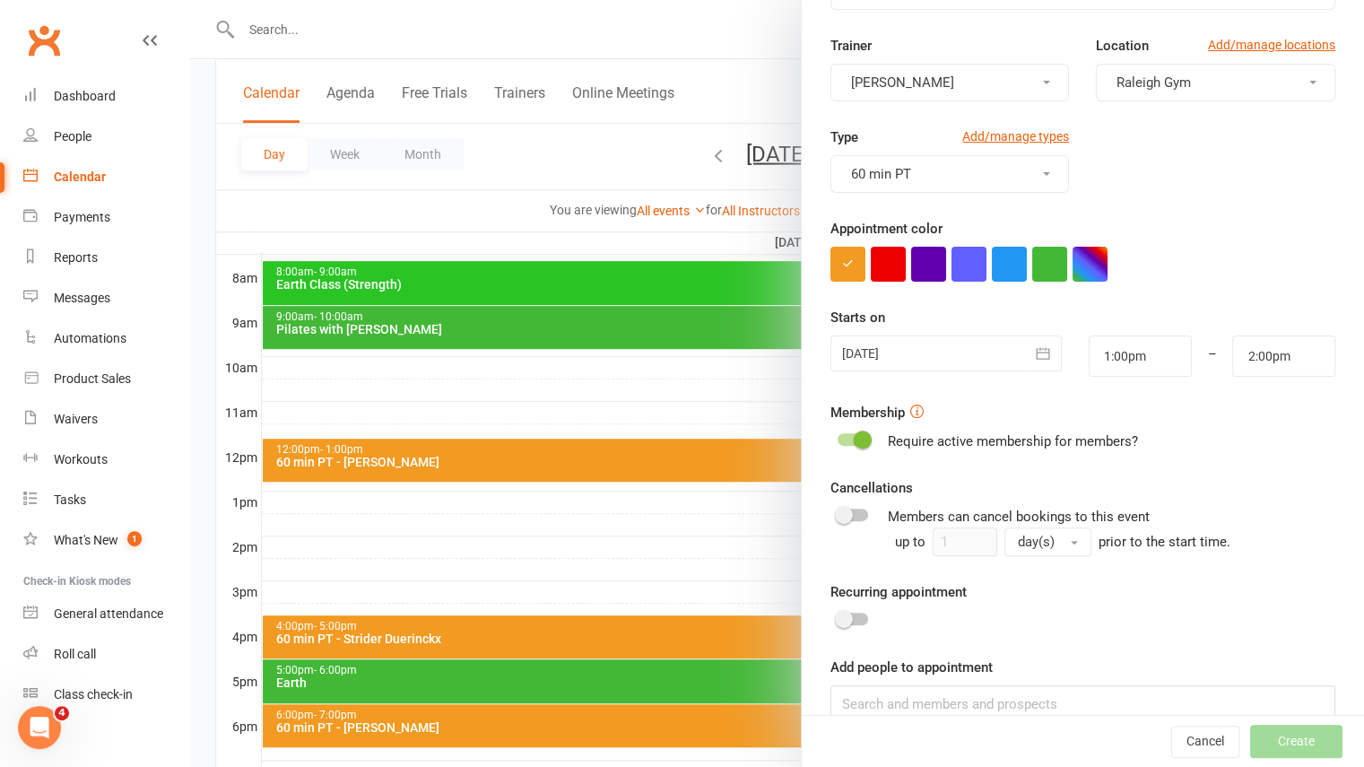
scroll to position [162, 0]
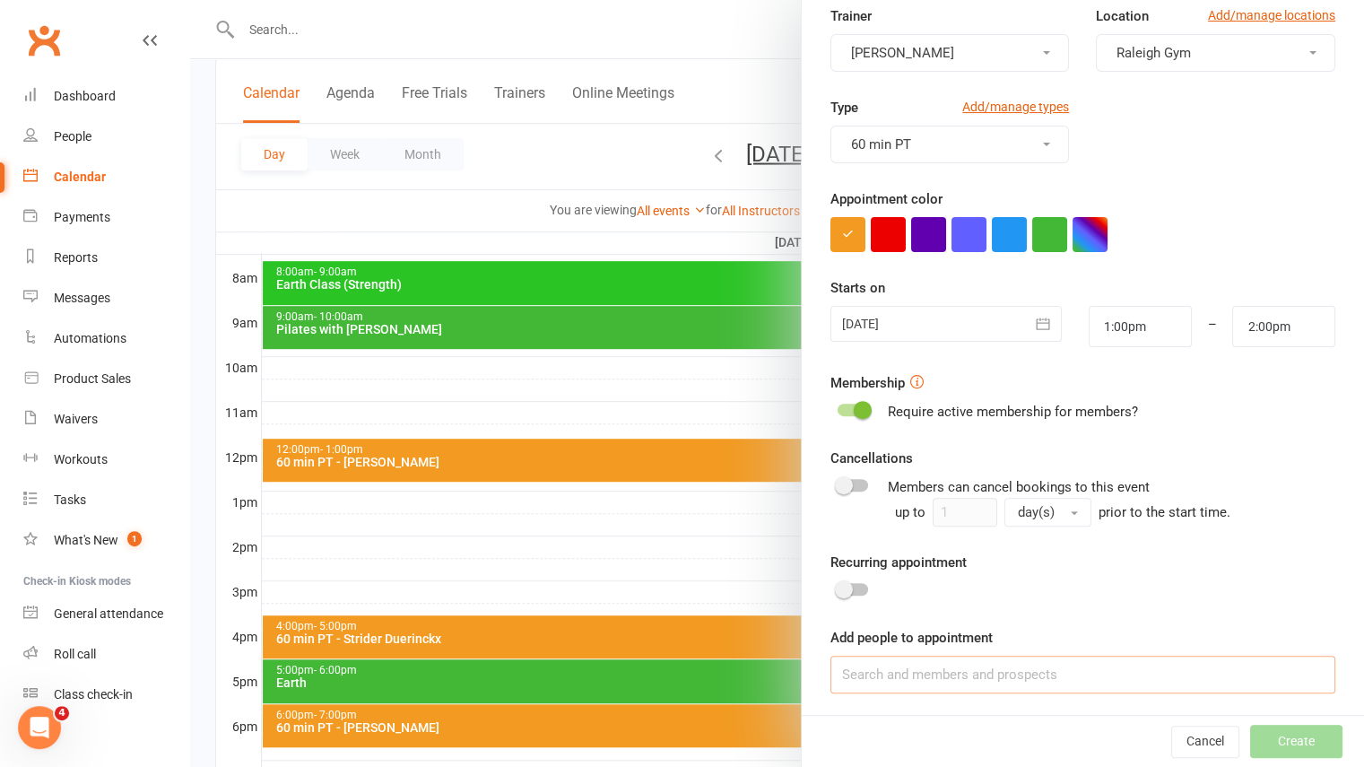
click at [918, 672] on input at bounding box center [1083, 675] width 505 height 38
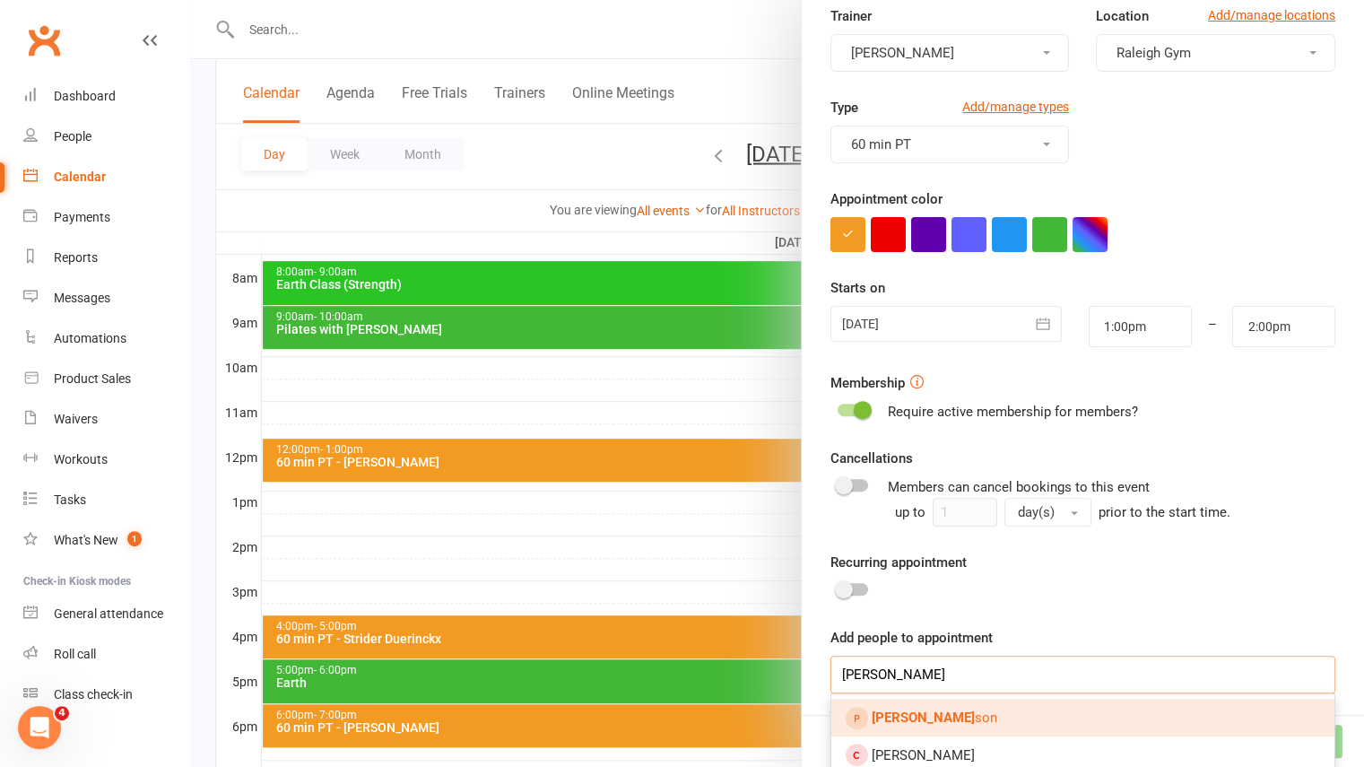
type input "[PERSON_NAME]"
click at [930, 726] on link "[PERSON_NAME] son" at bounding box center [1082, 718] width 503 height 38
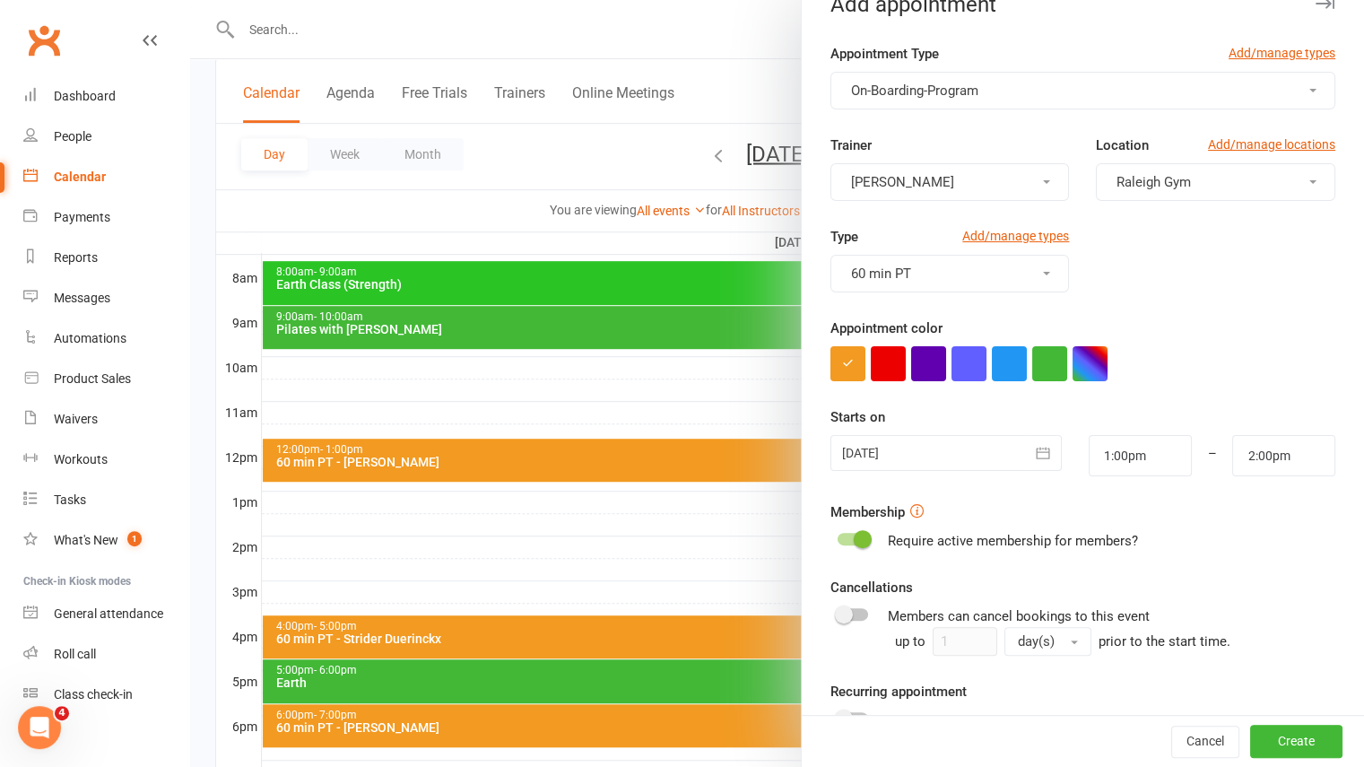
scroll to position [0, 0]
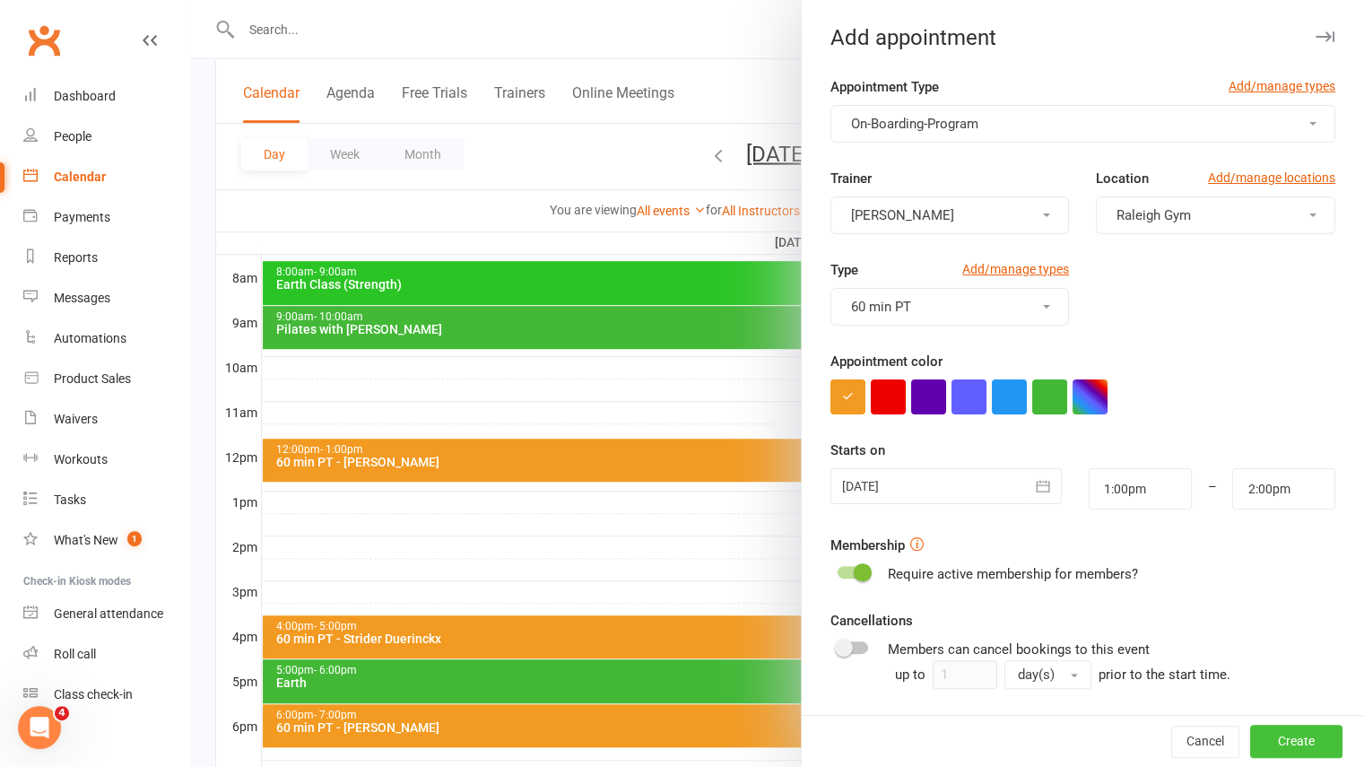
click at [1252, 754] on button "Create" at bounding box center [1296, 742] width 92 height 32
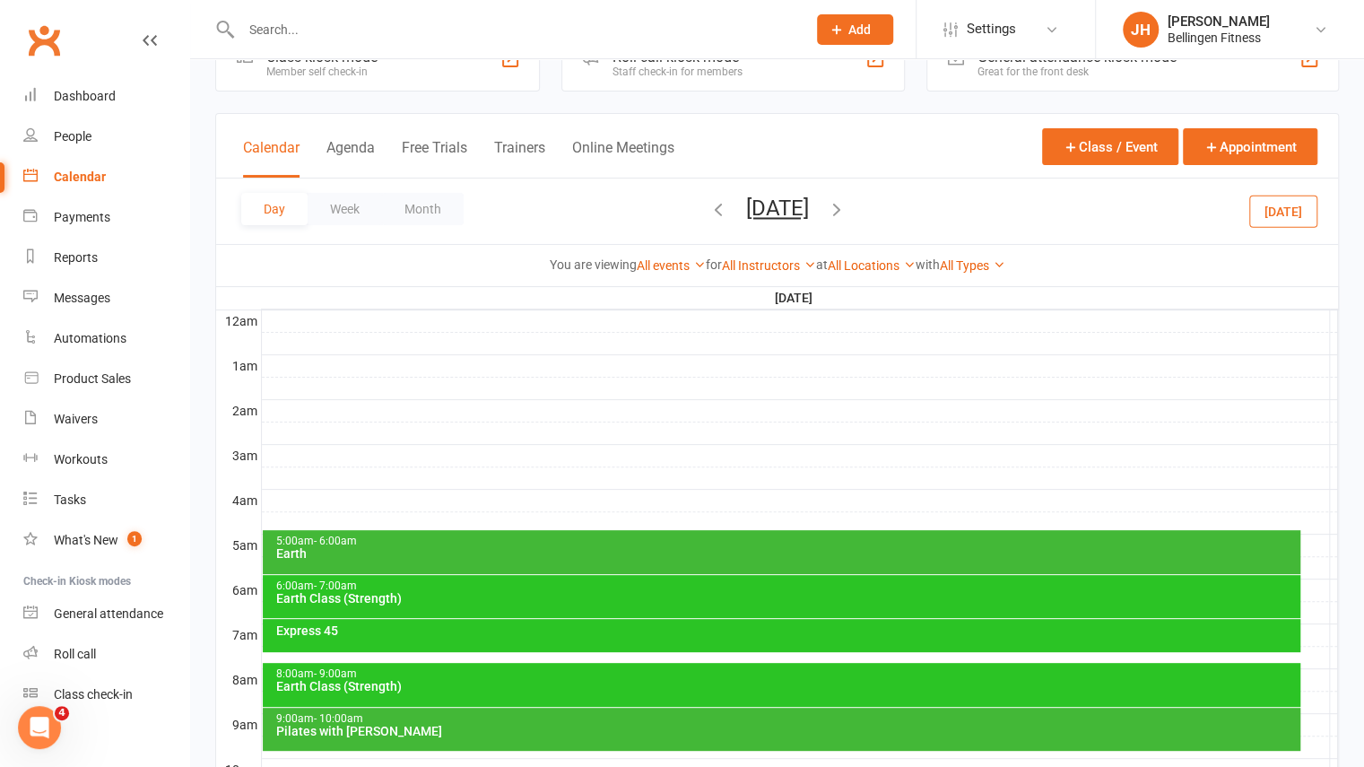
scroll to position [52, 0]
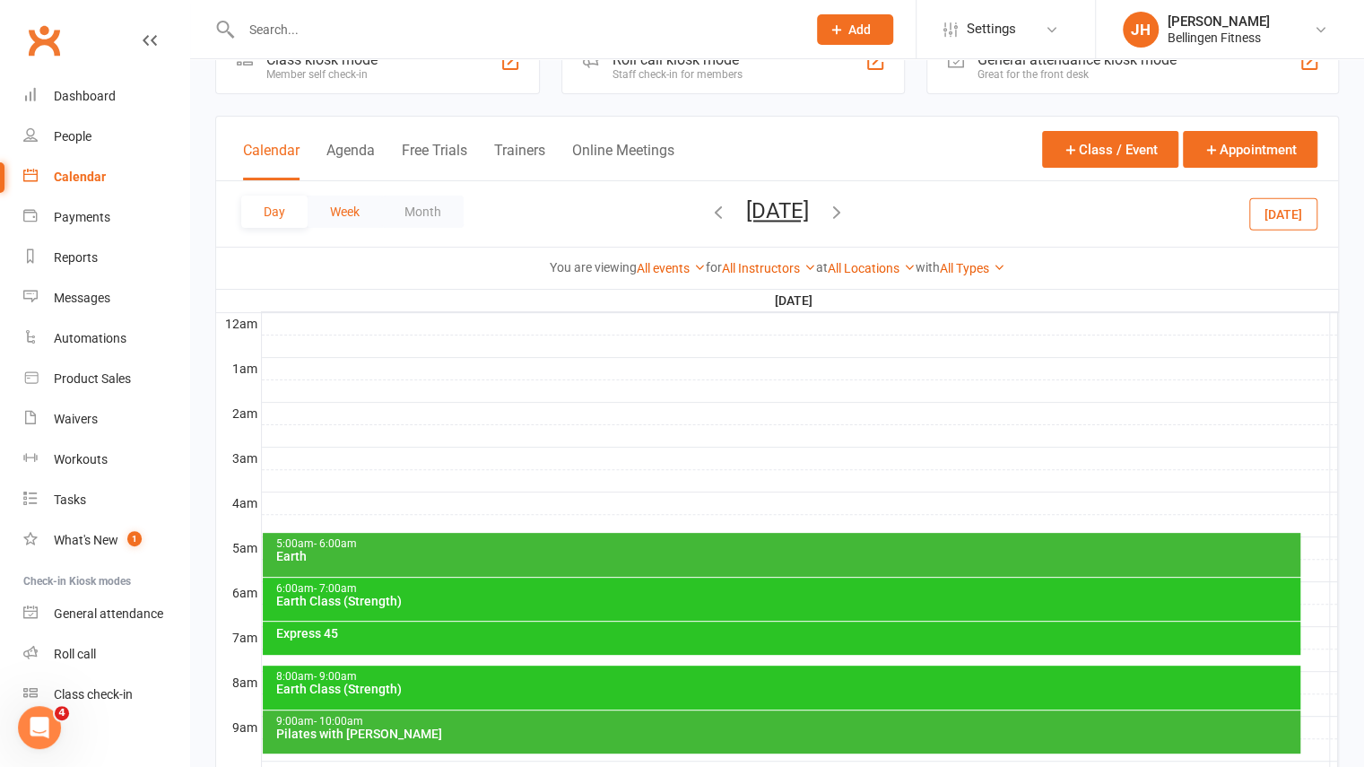
click at [357, 205] on button "Week" at bounding box center [345, 212] width 74 height 32
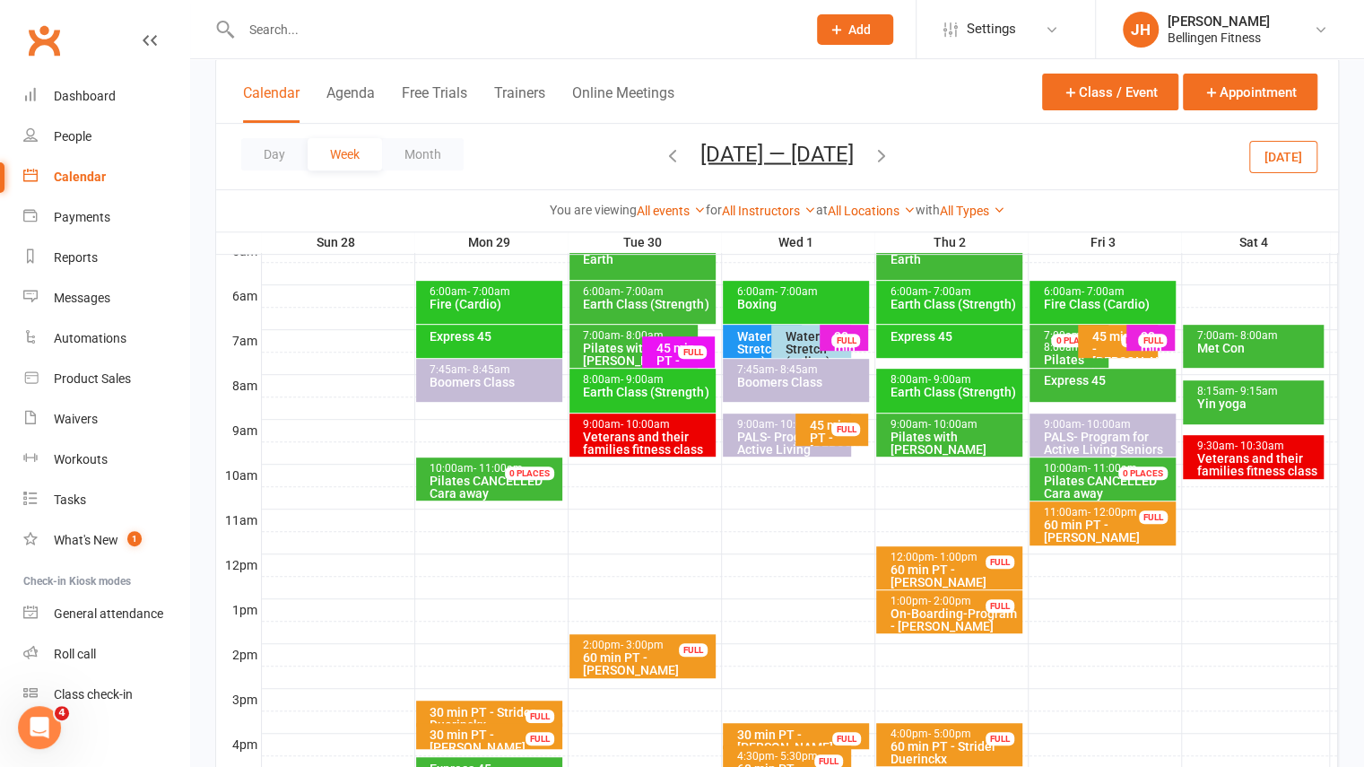
scroll to position [350, 0]
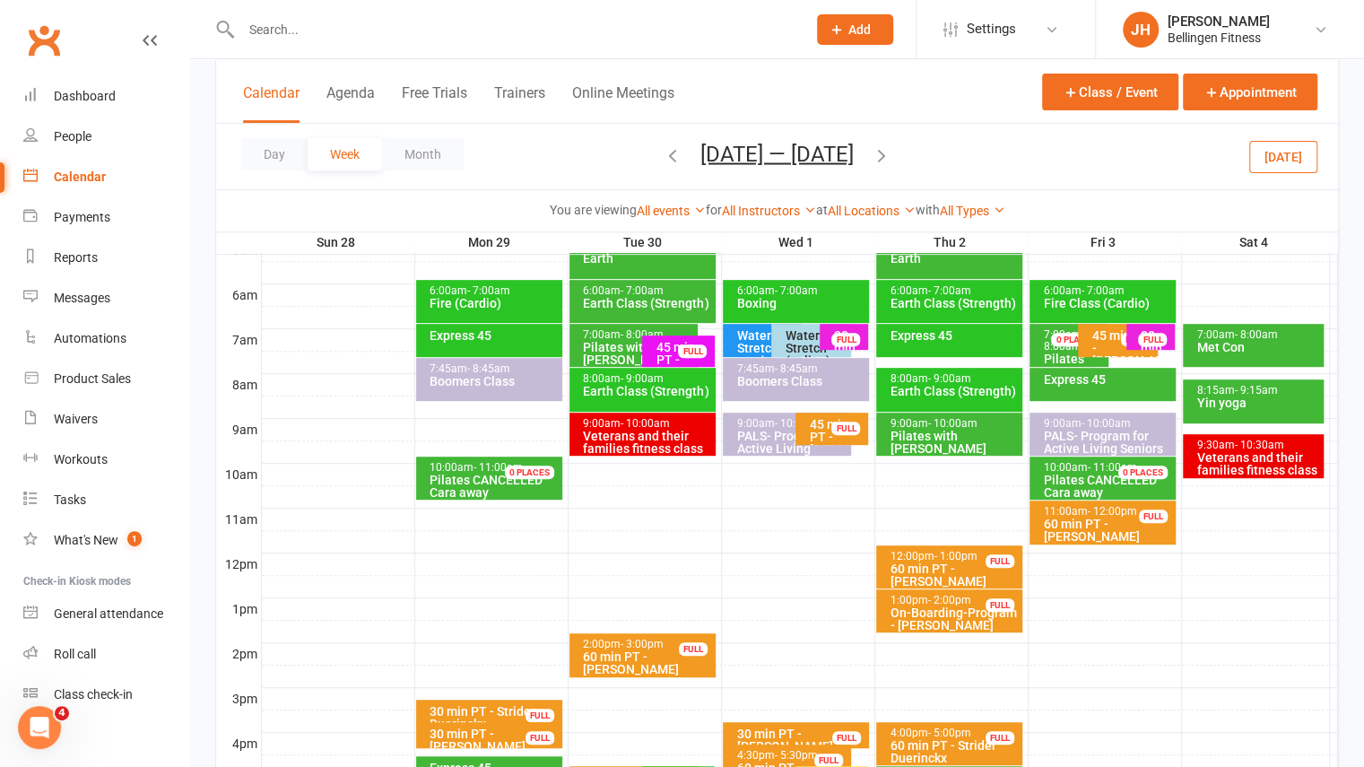
click at [898, 643] on div at bounding box center [800, 654] width 1076 height 22
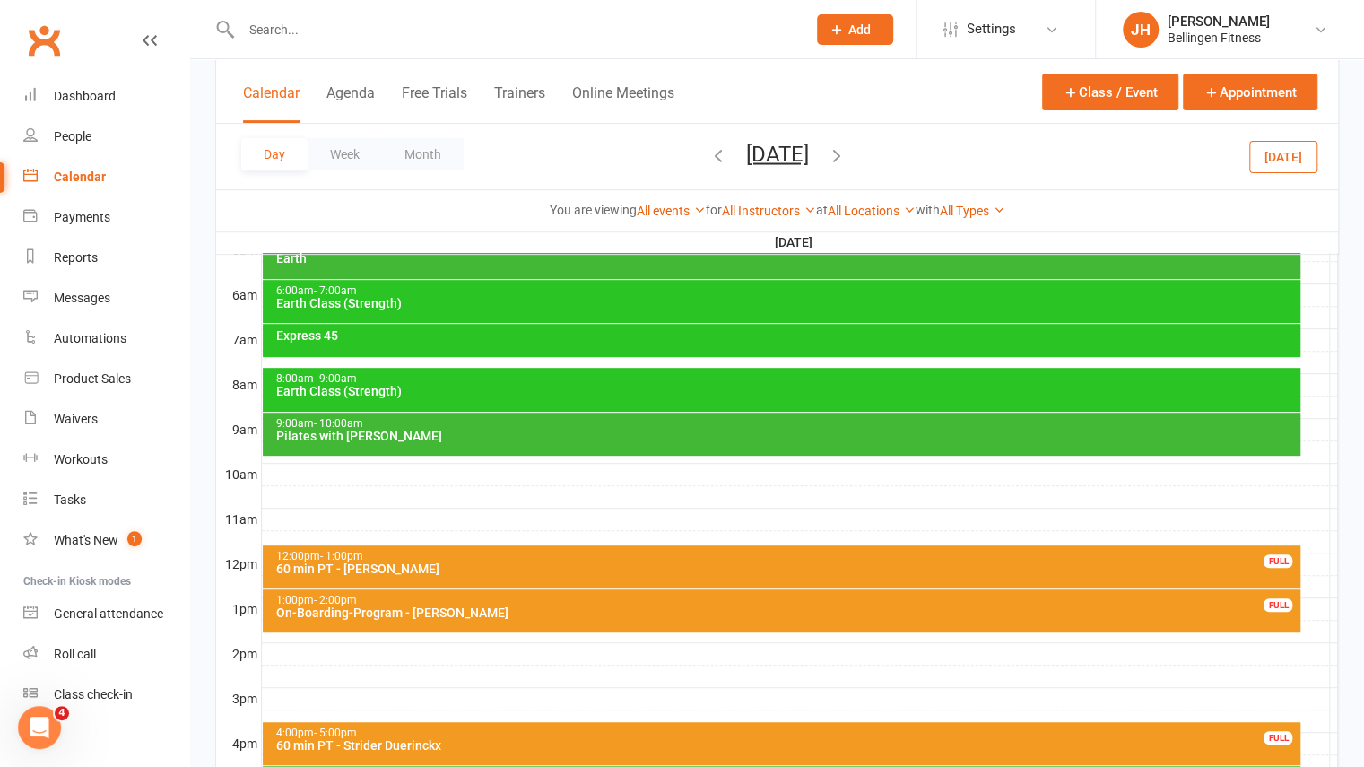
click at [479, 616] on div "On-Boarding-Program - [PERSON_NAME]" at bounding box center [786, 612] width 1022 height 13
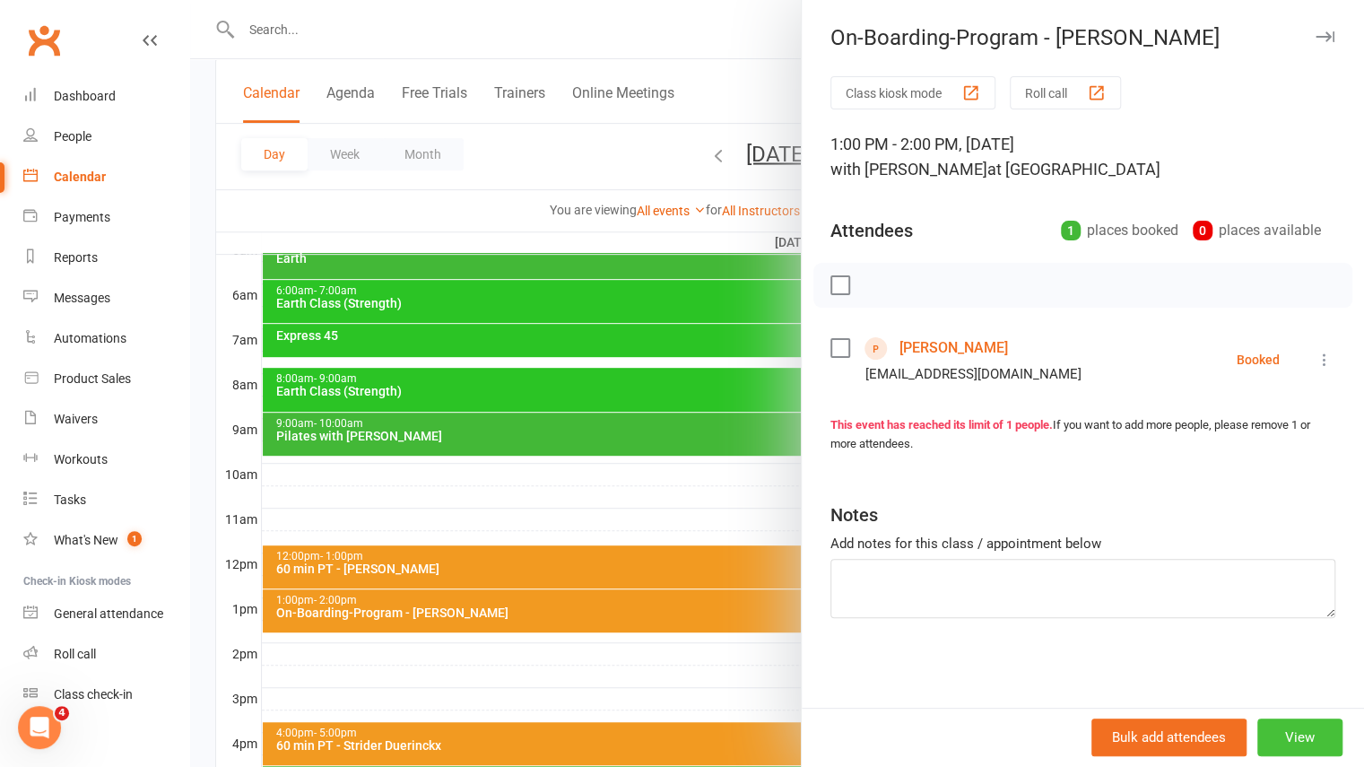
click at [1297, 731] on button "View" at bounding box center [1299, 737] width 85 height 38
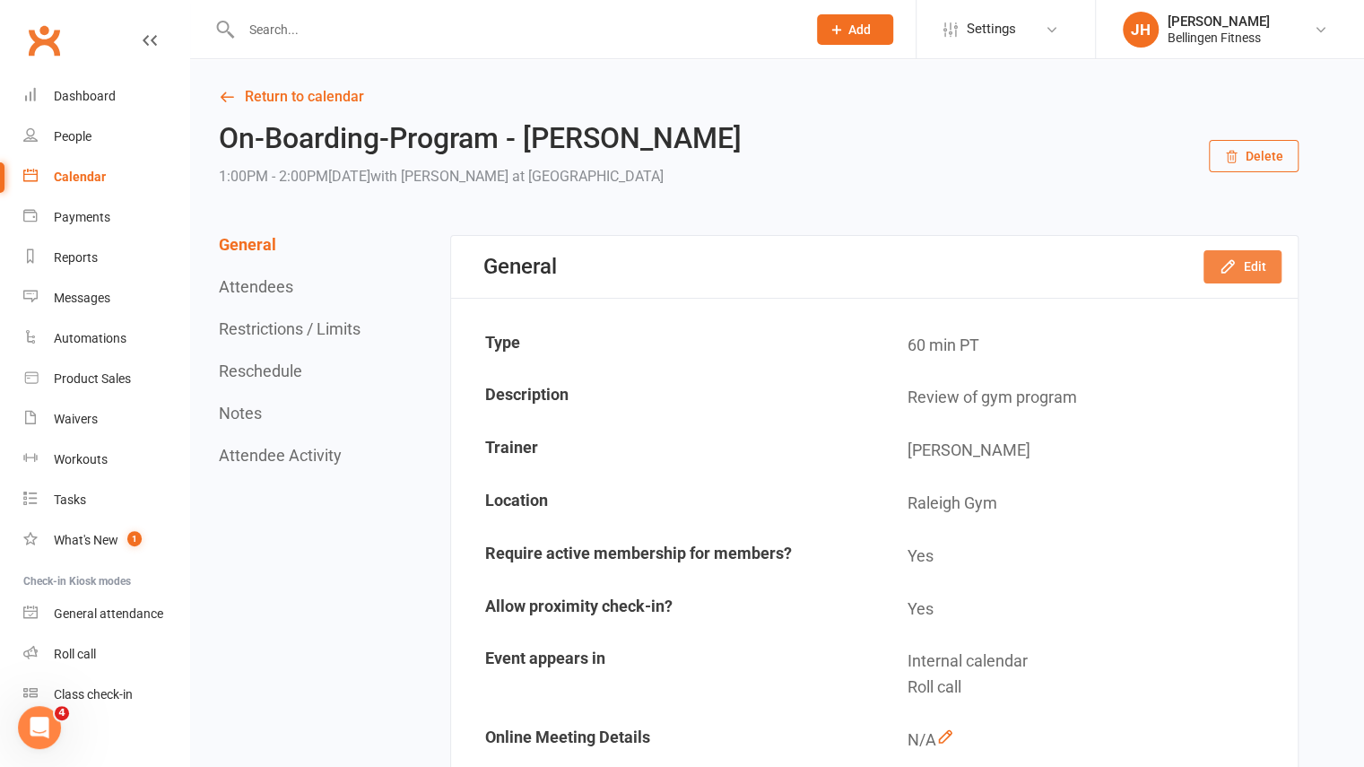
click at [1244, 263] on button "Edit" at bounding box center [1243, 266] width 78 height 32
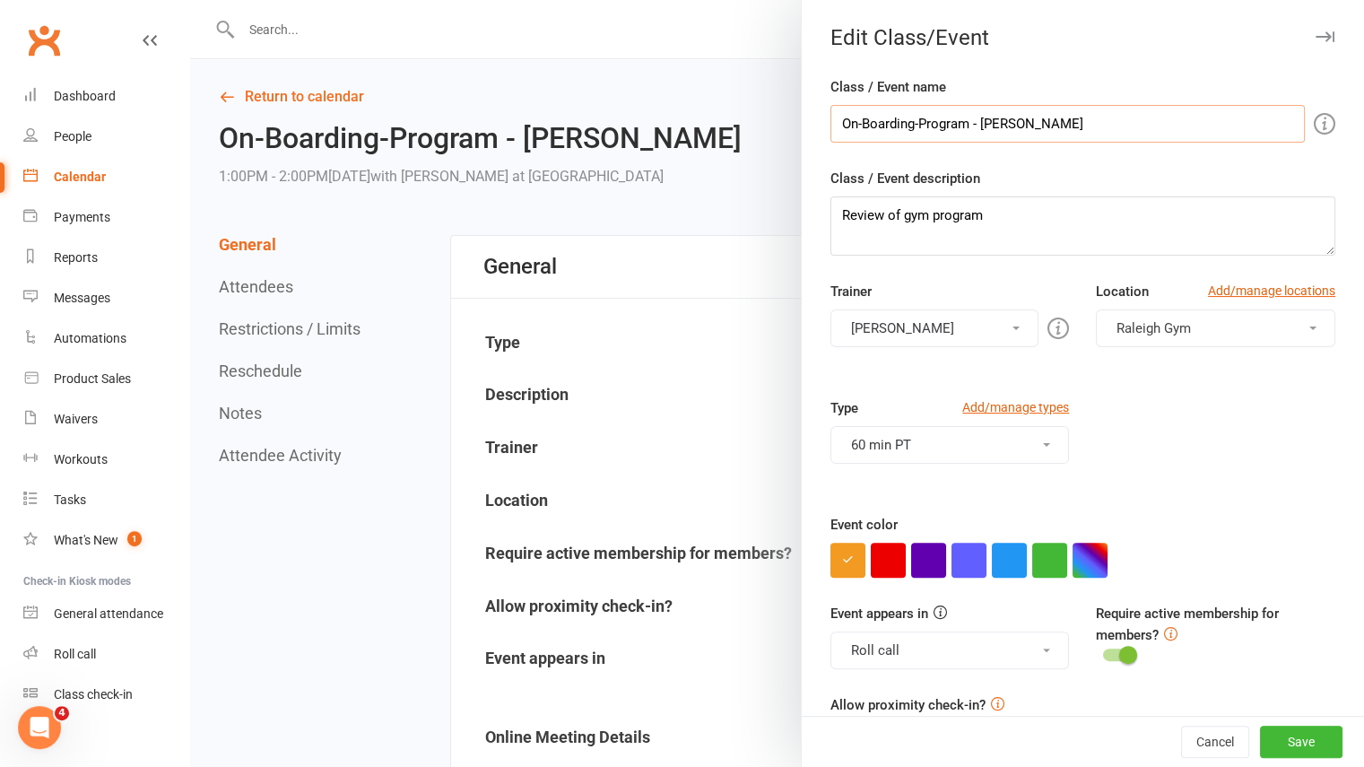
click at [1121, 117] on input "On-Boarding-Program - [PERSON_NAME]" at bounding box center [1068, 124] width 474 height 38
type input "On-Boarding-Program - [PERSON_NAME] PAID"
click at [1282, 749] on button "Save" at bounding box center [1301, 742] width 83 height 32
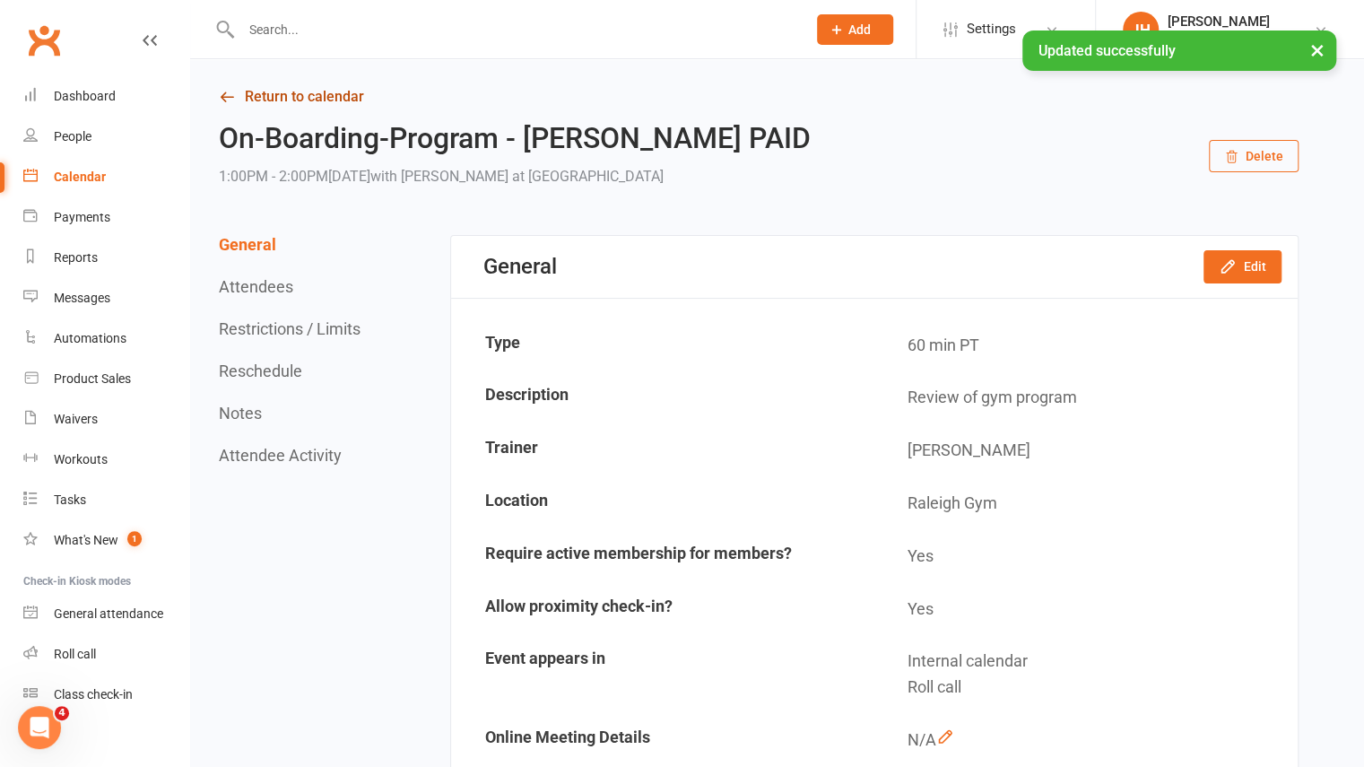
click at [337, 96] on link "Return to calendar" at bounding box center [759, 96] width 1080 height 25
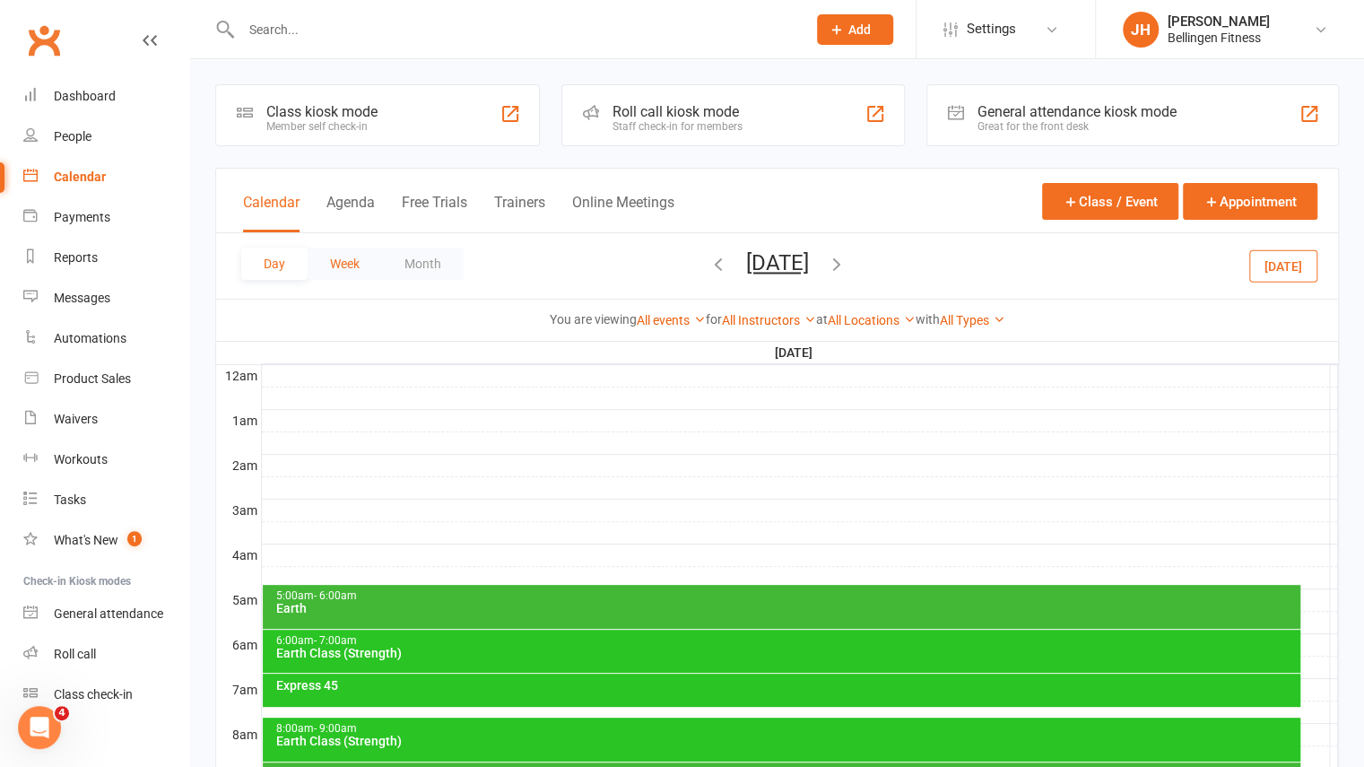
click at [362, 258] on button "Week" at bounding box center [345, 264] width 74 height 32
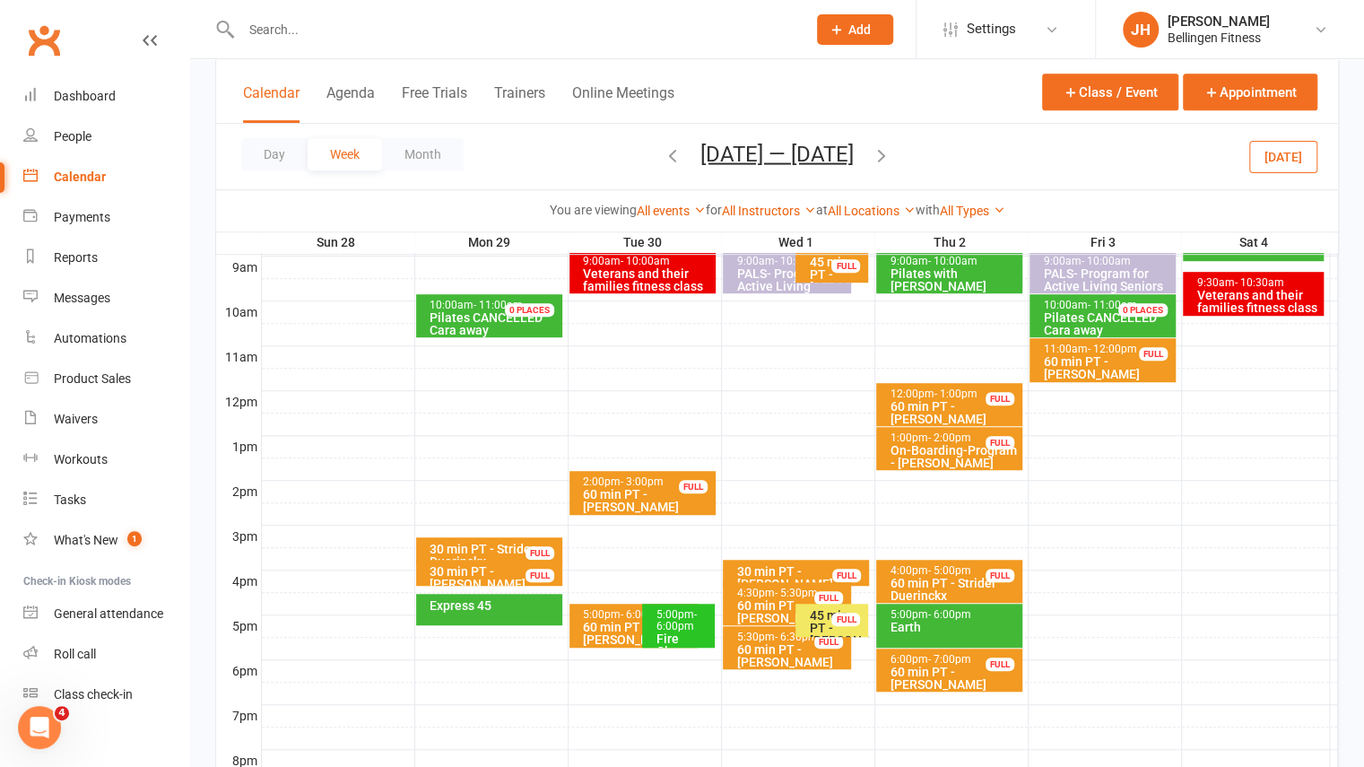
scroll to position [513, 0]
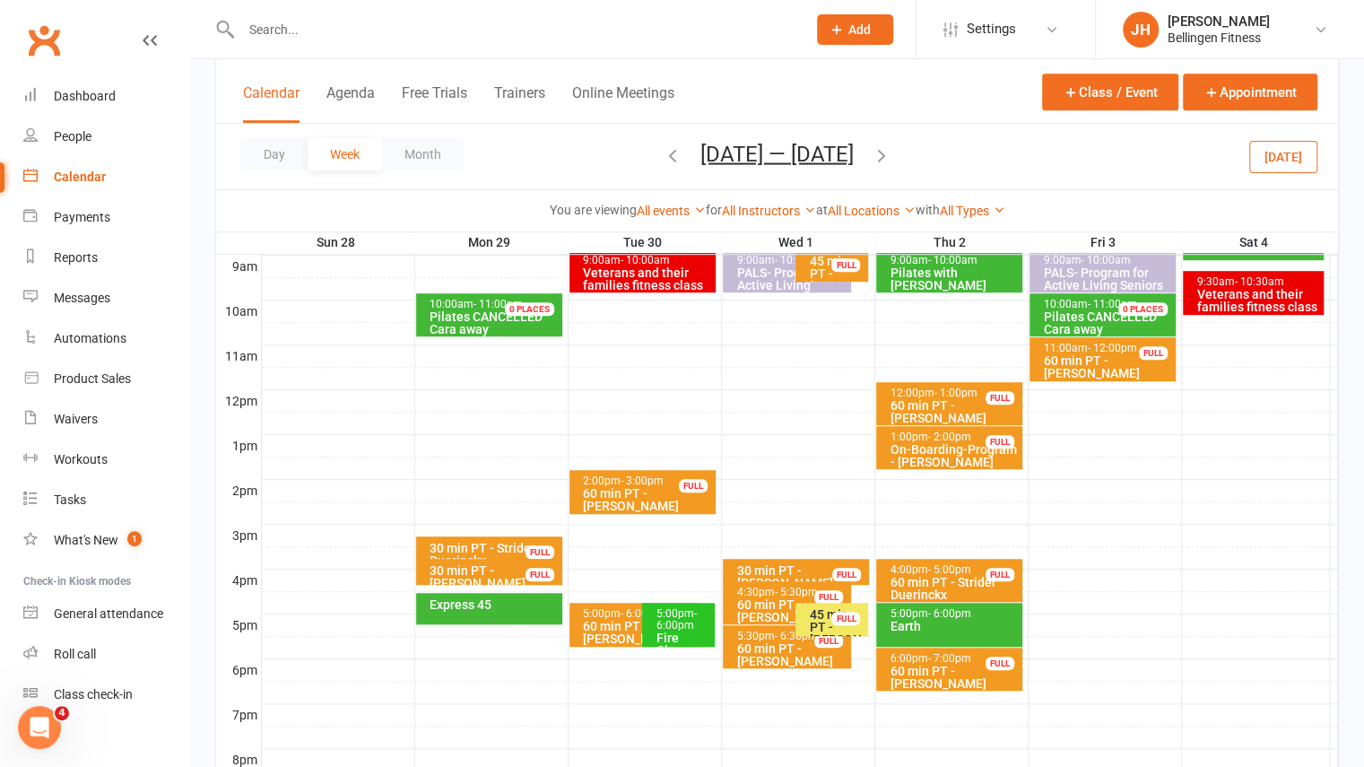
click at [663, 162] on icon "button" at bounding box center [673, 154] width 20 height 20
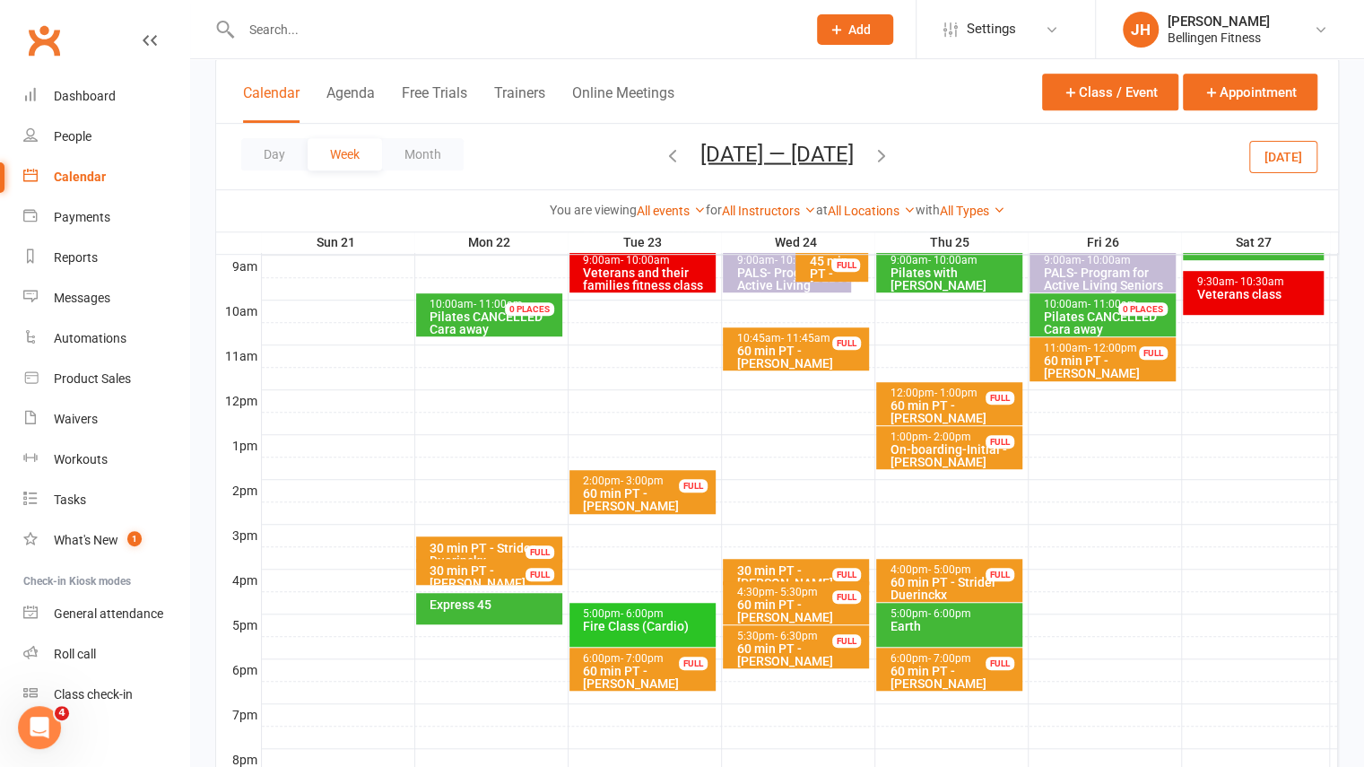
click at [915, 445] on div "On-boarding-Initial - [PERSON_NAME]" at bounding box center [953, 455] width 129 height 25
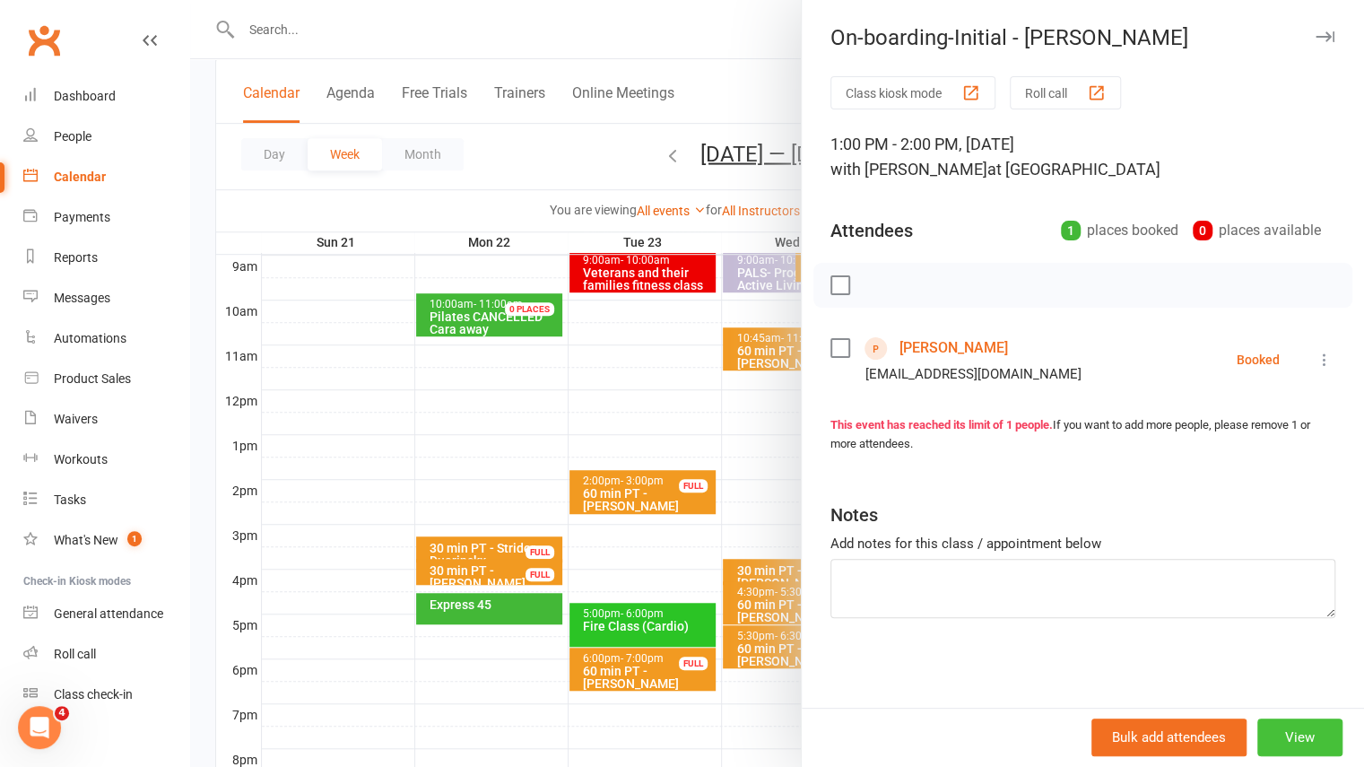
click at [1303, 744] on button "View" at bounding box center [1299, 737] width 85 height 38
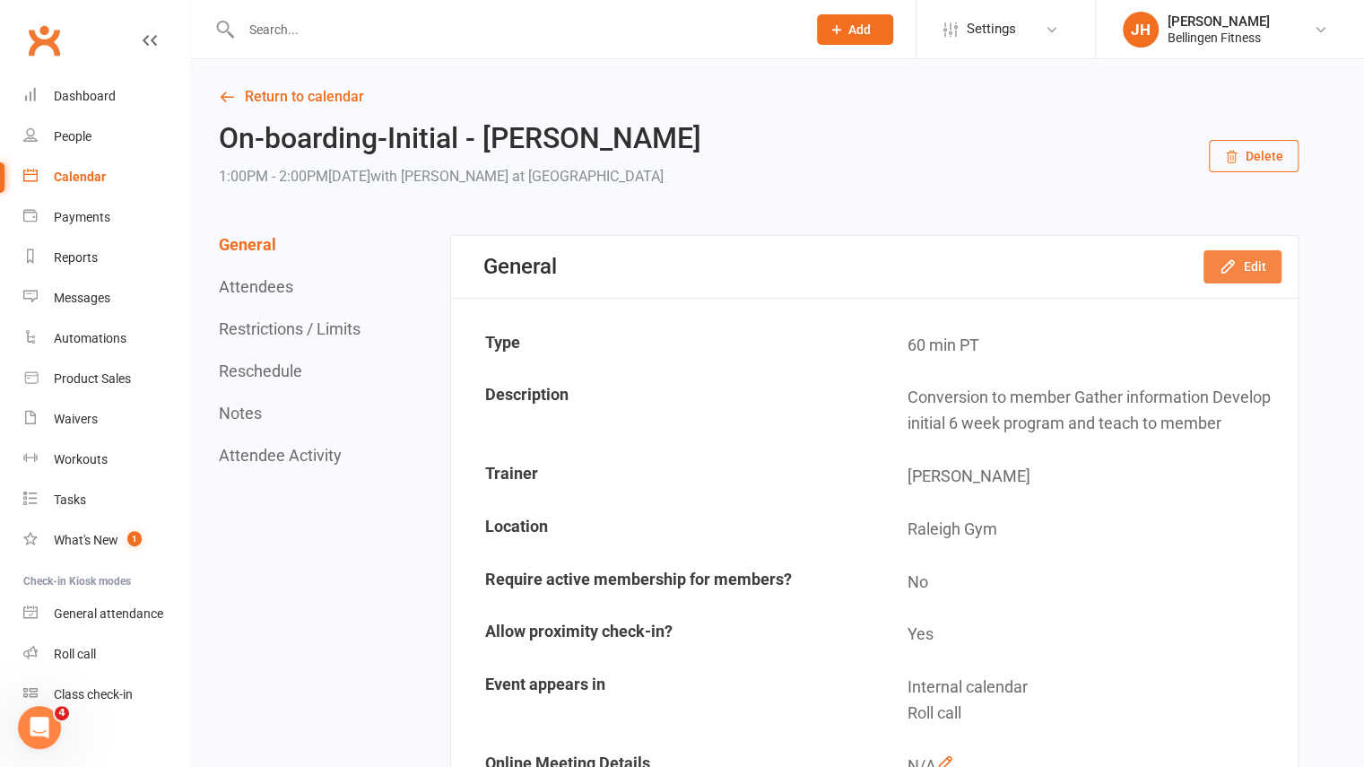
click at [1241, 254] on button "Edit" at bounding box center [1243, 266] width 78 height 32
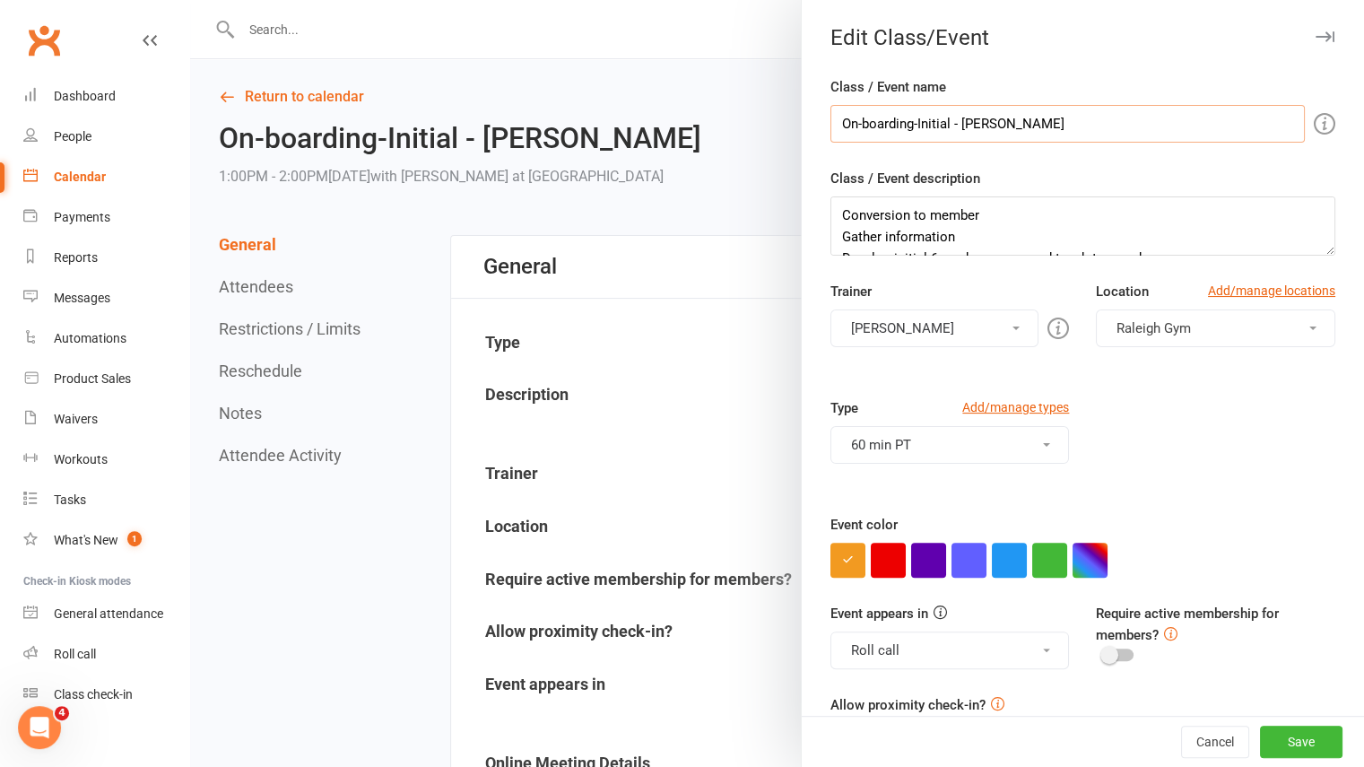
click at [1042, 125] on input "On-boarding-Initial - [PERSON_NAME]" at bounding box center [1068, 124] width 474 height 38
type input "On-boarding-Initial - [PERSON_NAME] PAID"
click at [1293, 752] on button "Save" at bounding box center [1301, 742] width 83 height 32
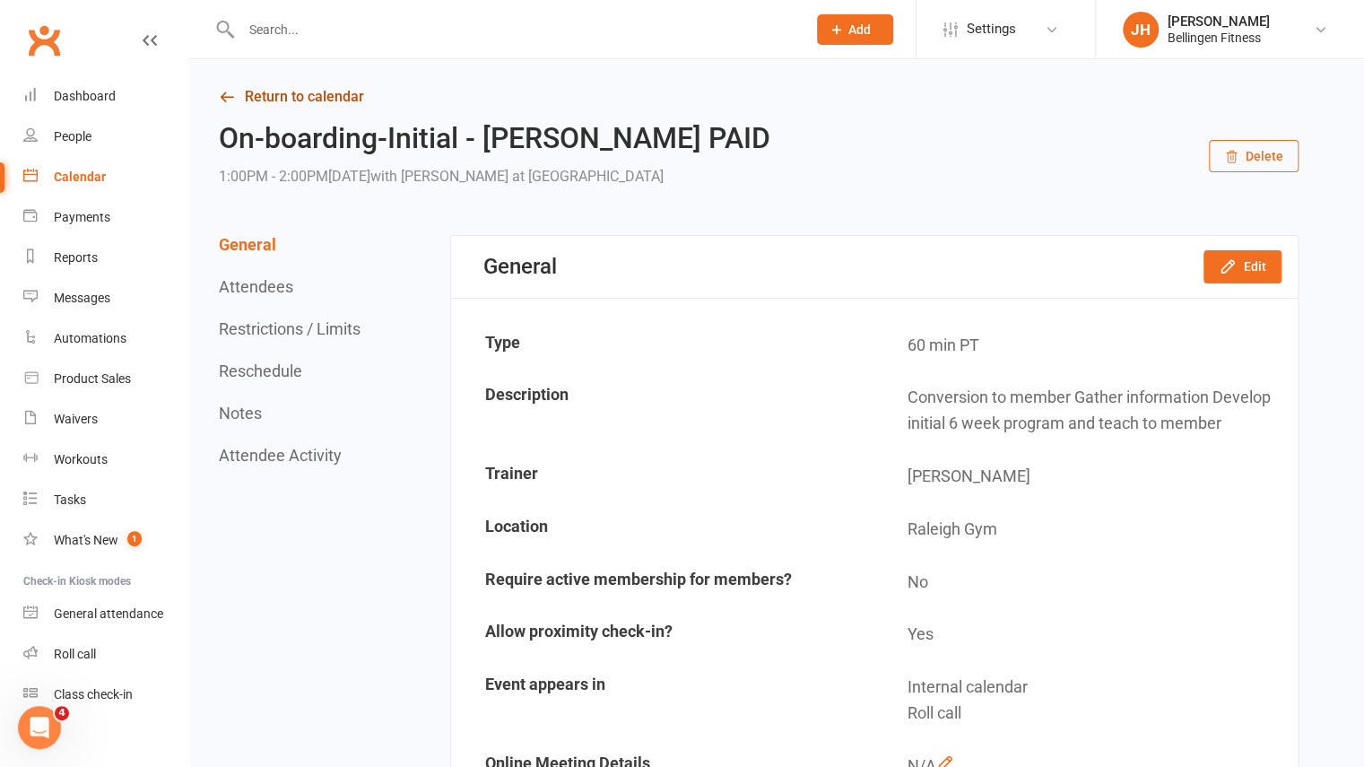
click at [339, 106] on link "Return to calendar" at bounding box center [759, 96] width 1080 height 25
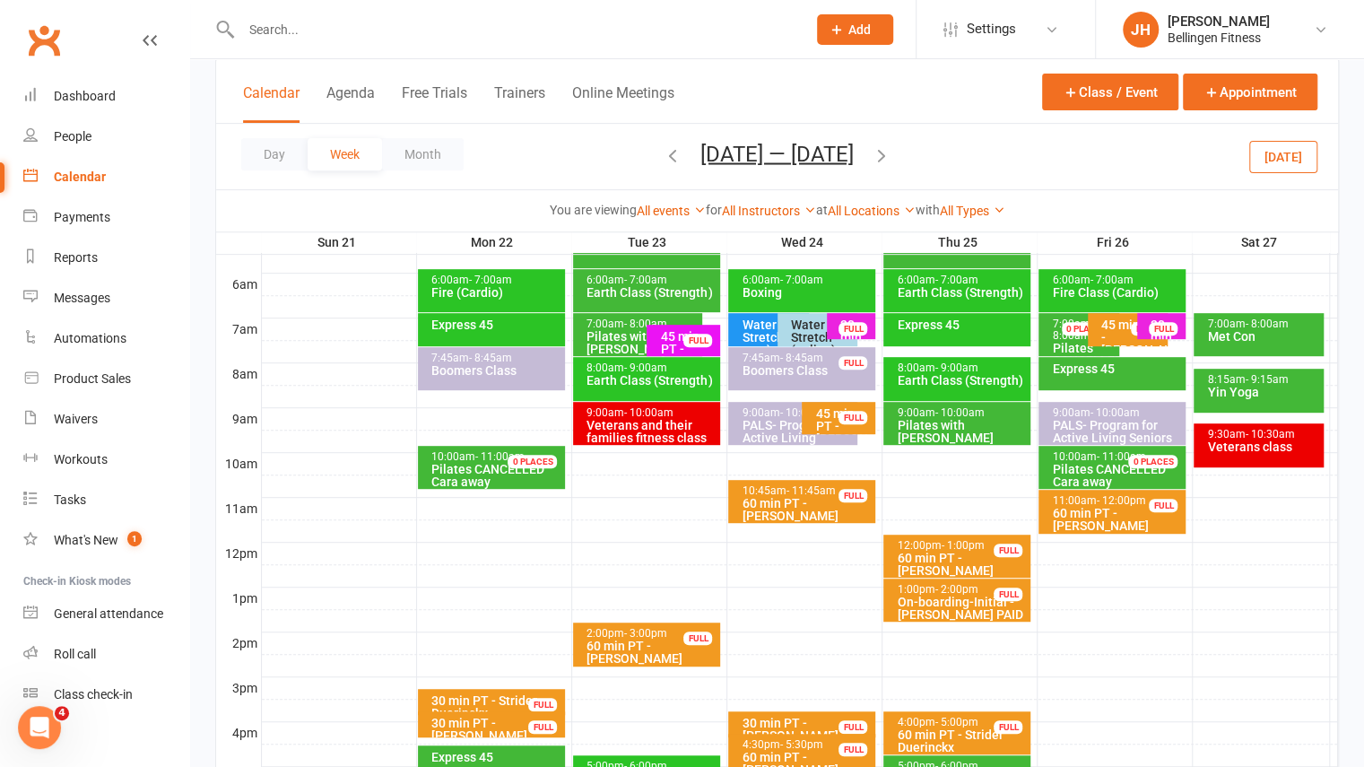
scroll to position [361, 0]
